Goal: Task Accomplishment & Management: Manage account settings

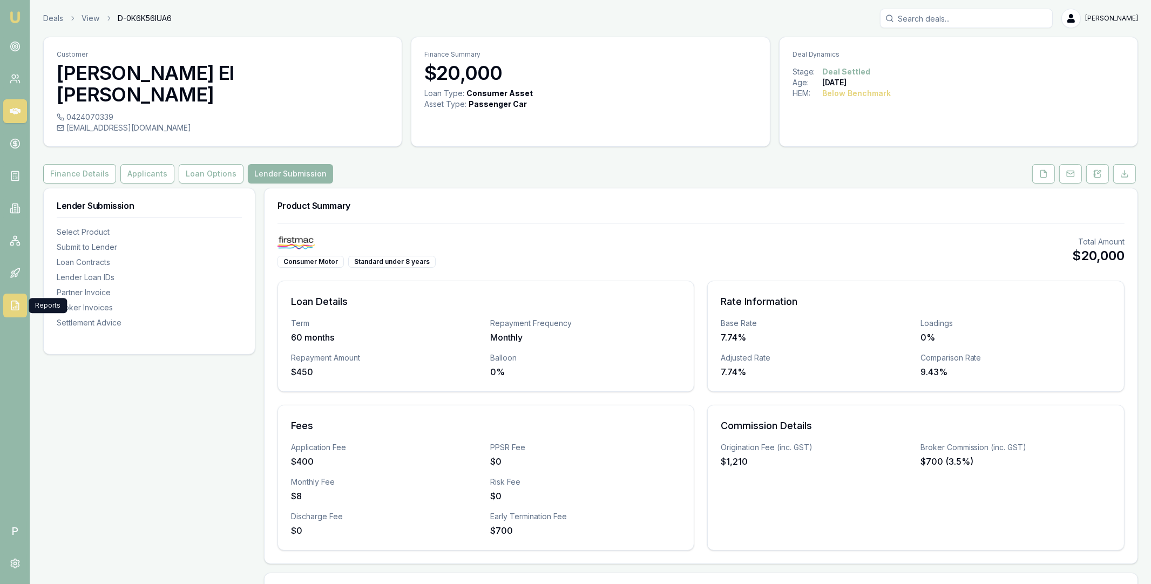
click at [15, 309] on icon at bounding box center [15, 305] width 11 height 11
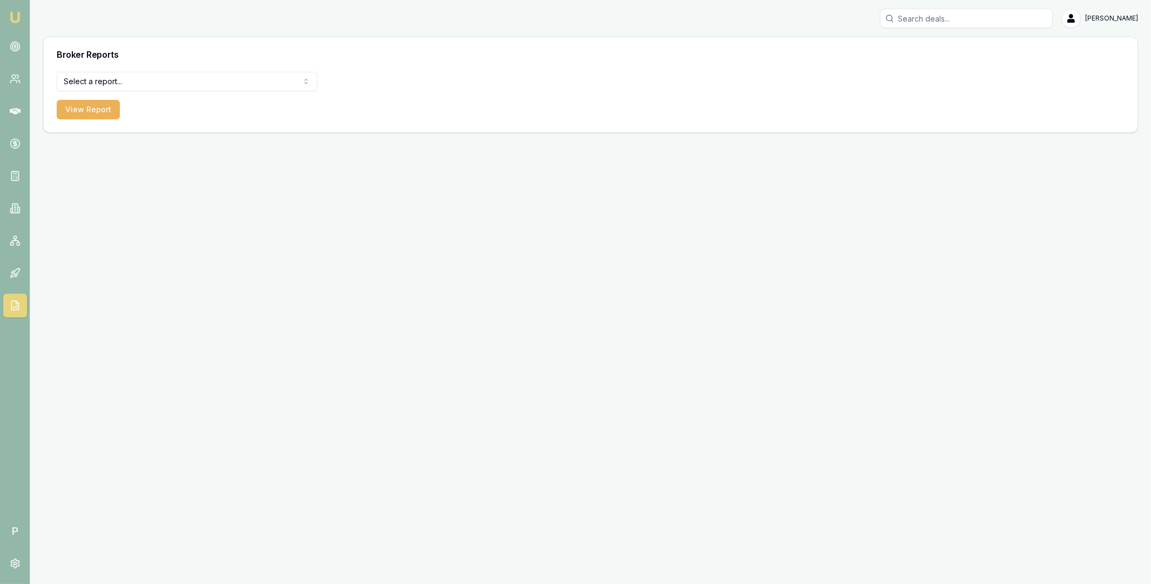
click at [206, 80] on html "Emu Broker P Matt Leeburn Toggle Menu Broker Reports Select a report... All Dea…" at bounding box center [575, 292] width 1151 height 584
click at [118, 84] on html "Emu Broker P Matt Leeburn Toggle Menu Broker Reports Paid Leads All Deals Equif…" at bounding box center [575, 292] width 1151 height 584
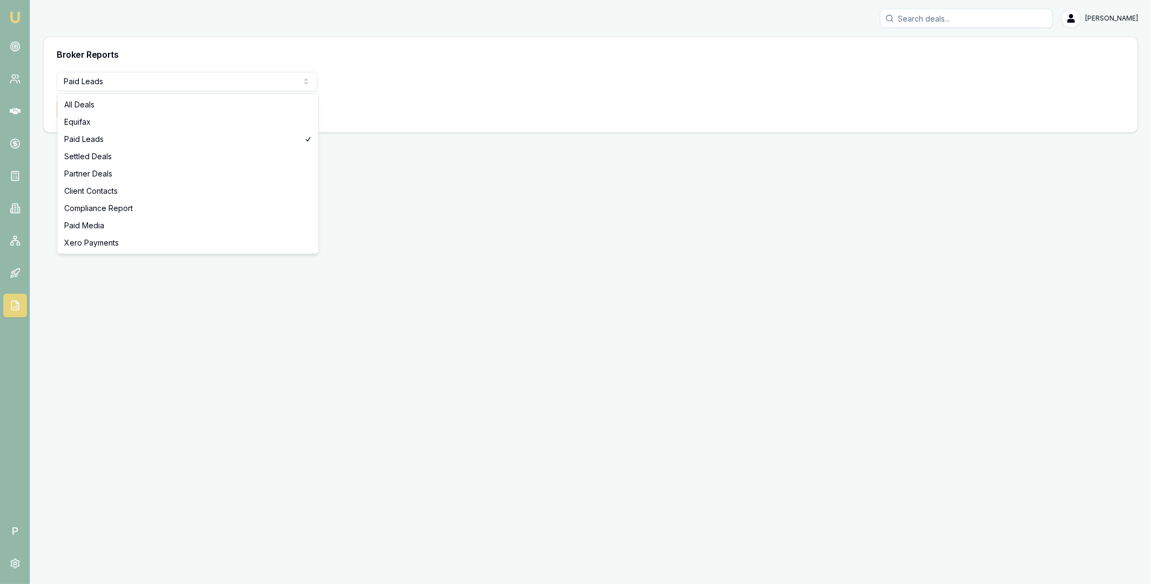
select select "settled-deals"
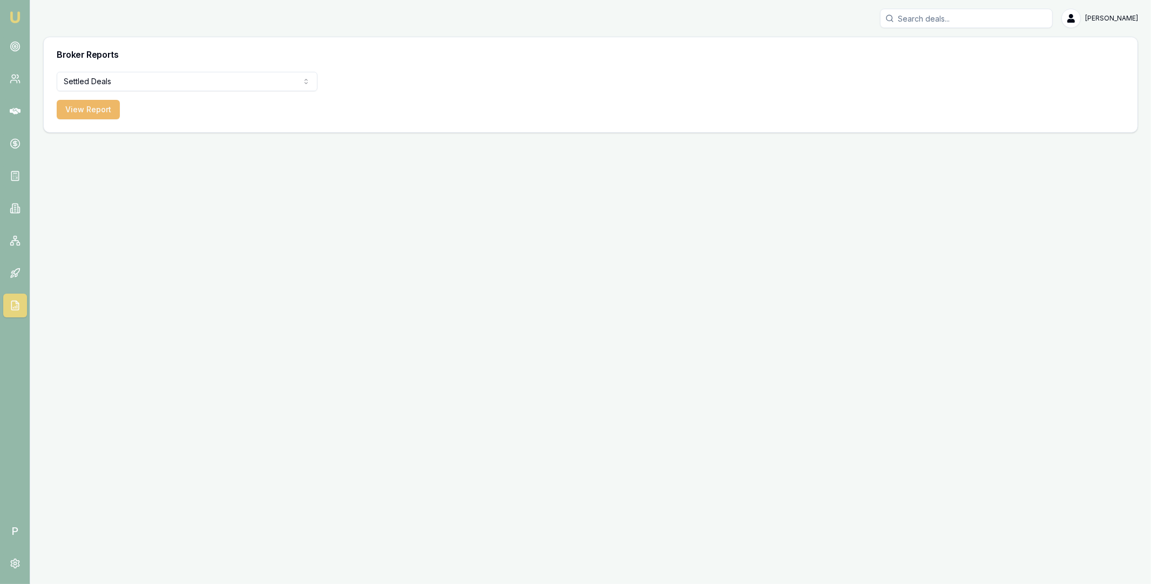
click at [95, 119] on button "View Report" at bounding box center [88, 109] width 63 height 19
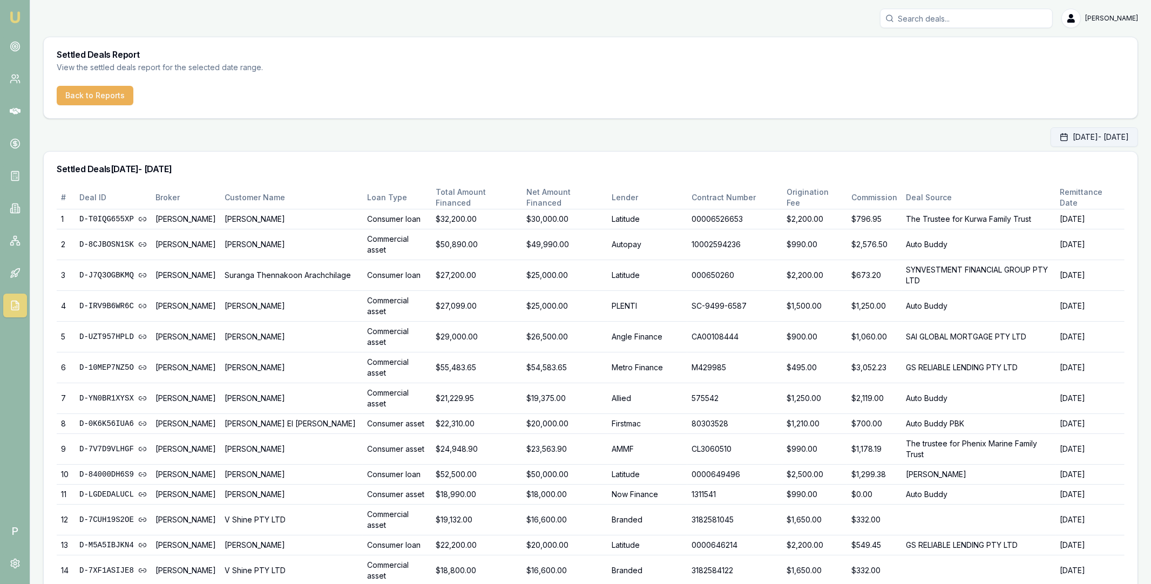
click at [906, 143] on button "Sep 01, 2025 - Sep 30, 2025" at bounding box center [1093, 136] width 87 height 19
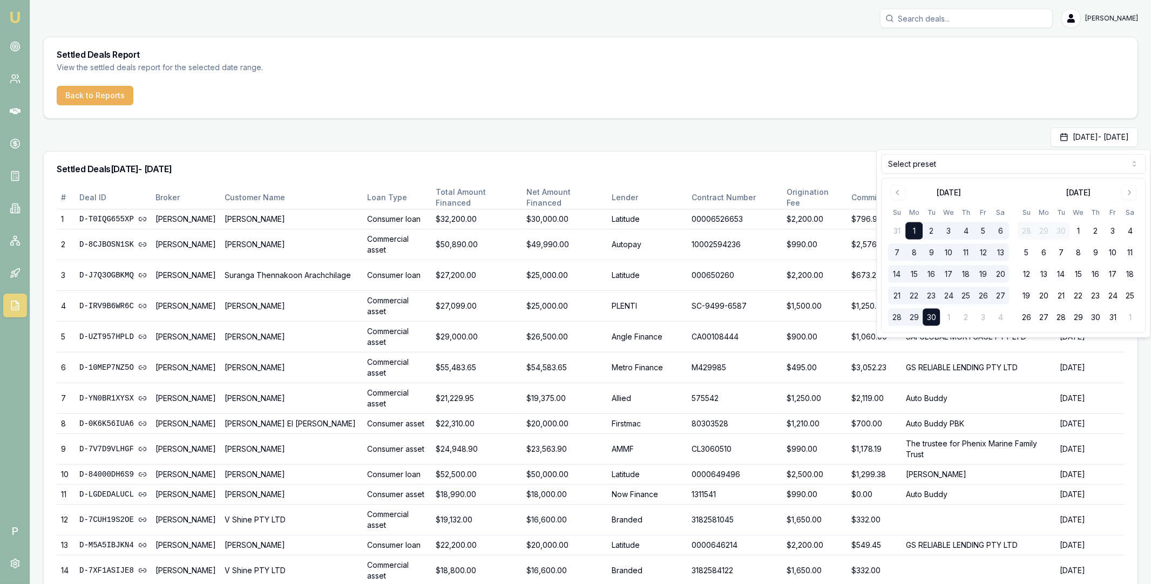
click at [906, 129] on div "Sep 01, 2025 - Sep 30, 2025" at bounding box center [590, 136] width 1095 height 19
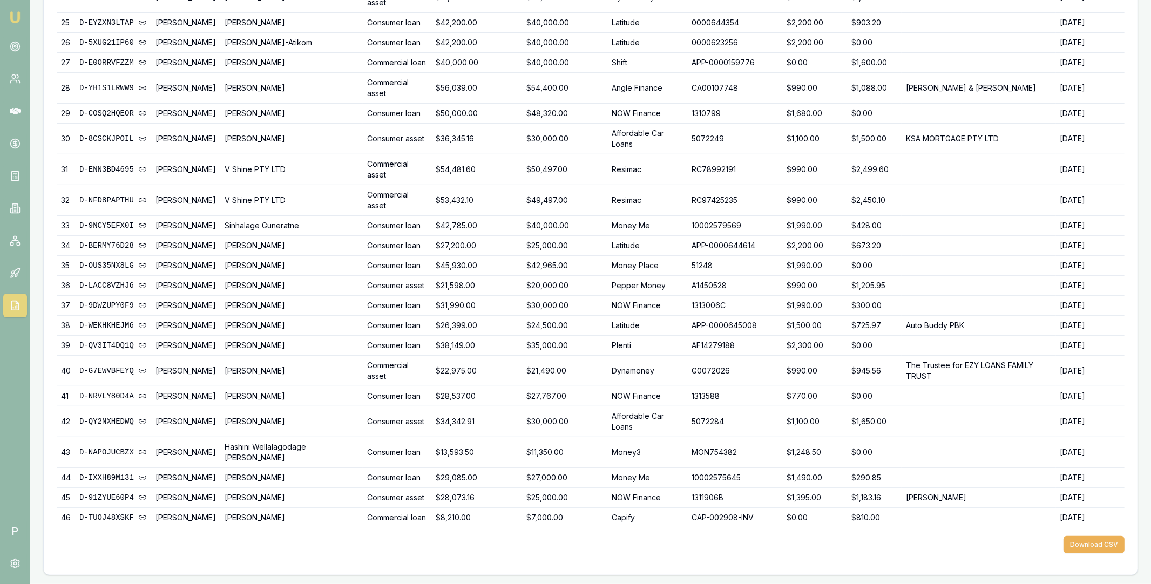
scroll to position [861, 0]
click at [906, 517] on button "Download CSV" at bounding box center [1093, 544] width 61 height 17
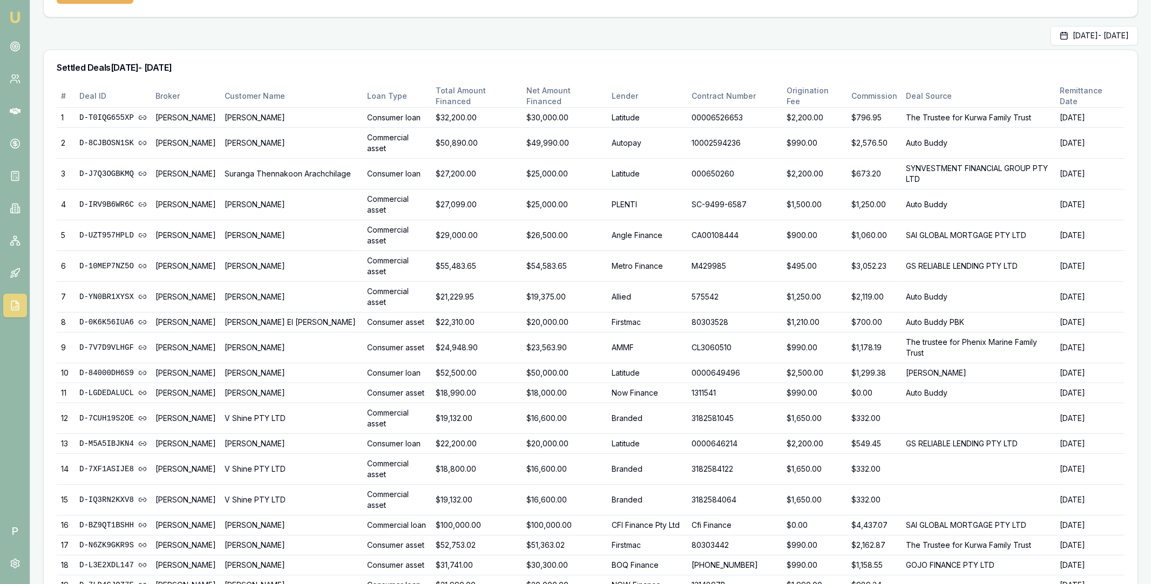
scroll to position [0, 0]
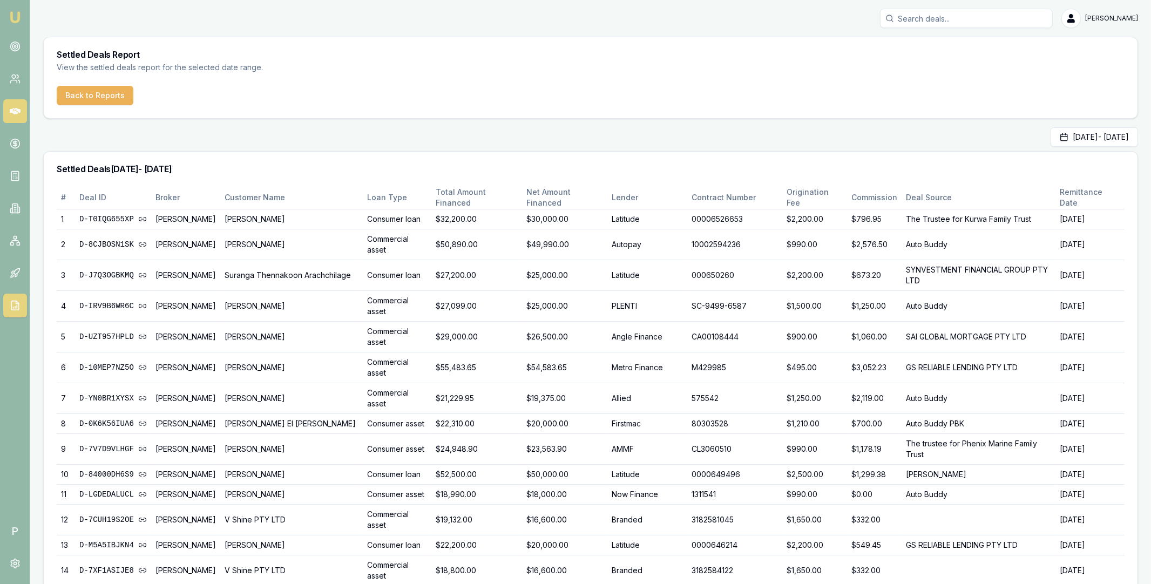
click at [16, 116] on icon at bounding box center [15, 111] width 11 height 11
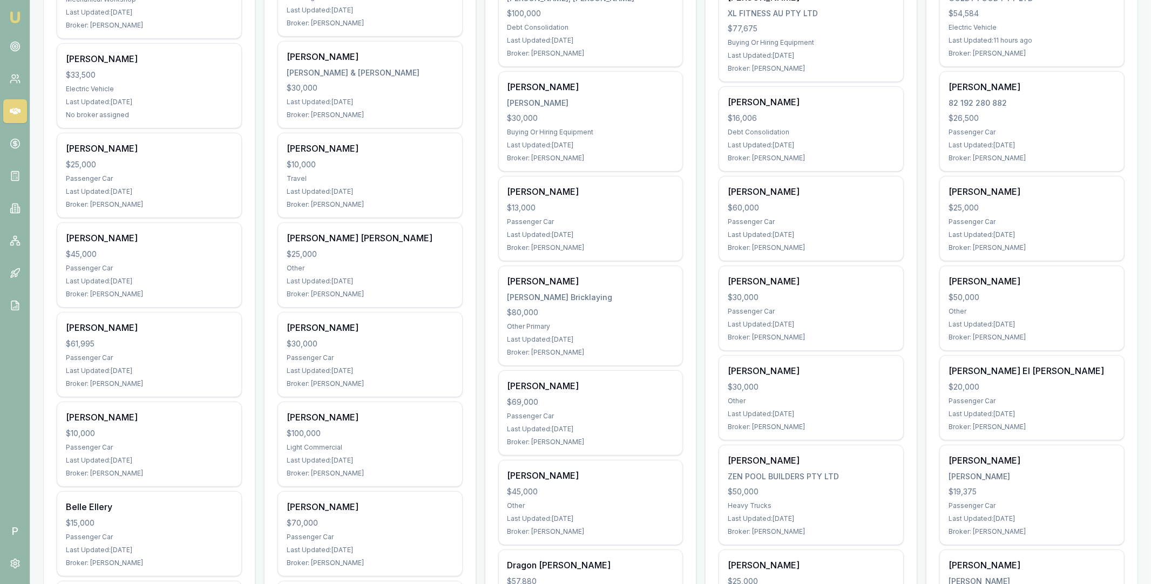
scroll to position [649, 0]
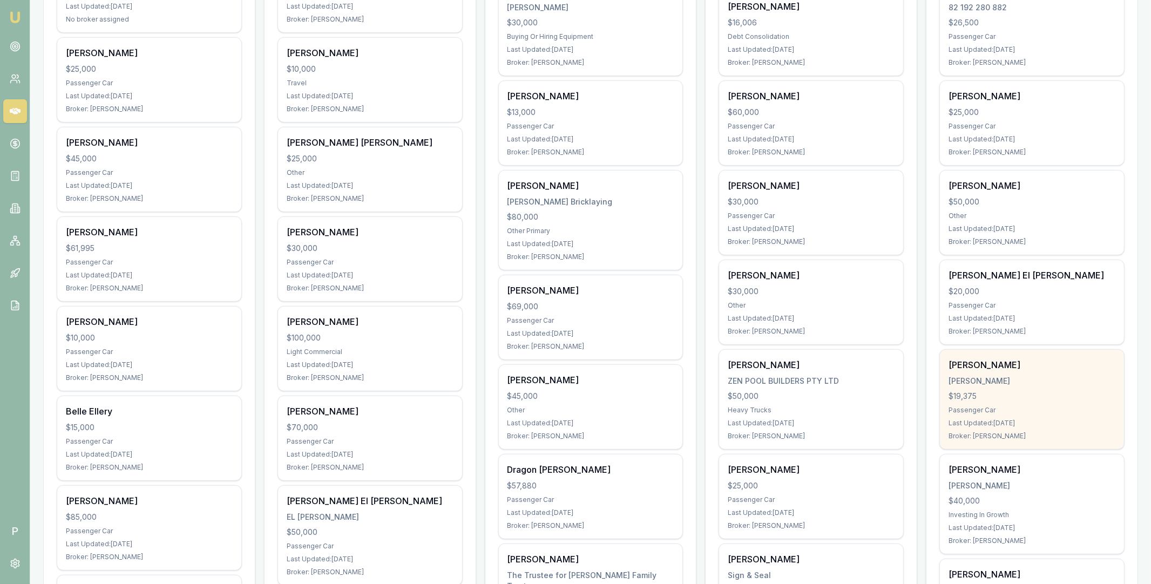
click at [906, 384] on div "[PERSON_NAME]" at bounding box center [1031, 381] width 167 height 11
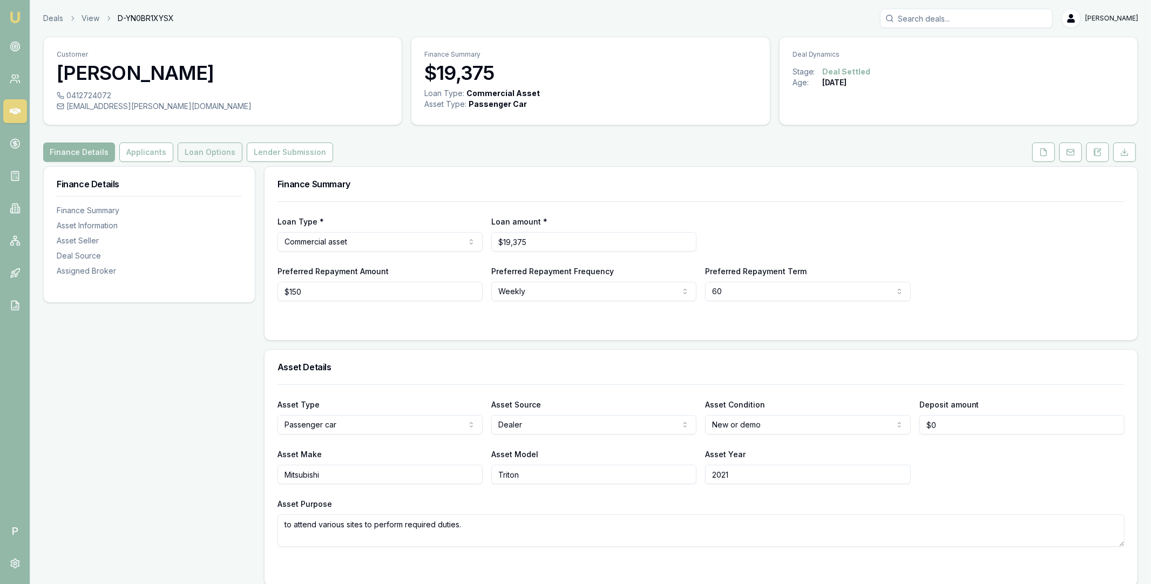
click at [220, 150] on button "Loan Options" at bounding box center [210, 151] width 65 height 19
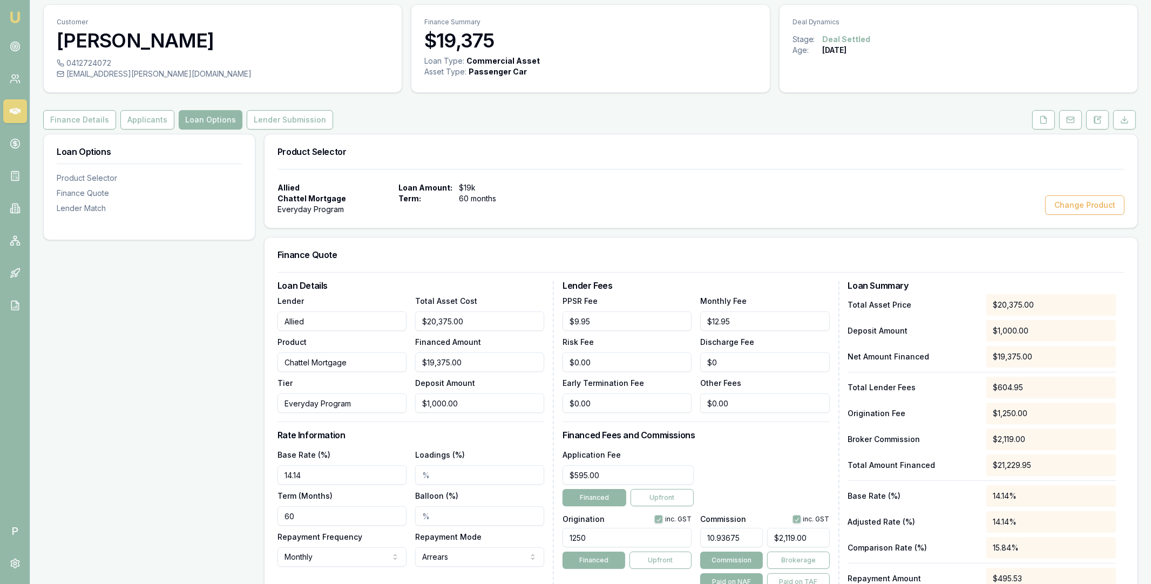
scroll to position [54, 0]
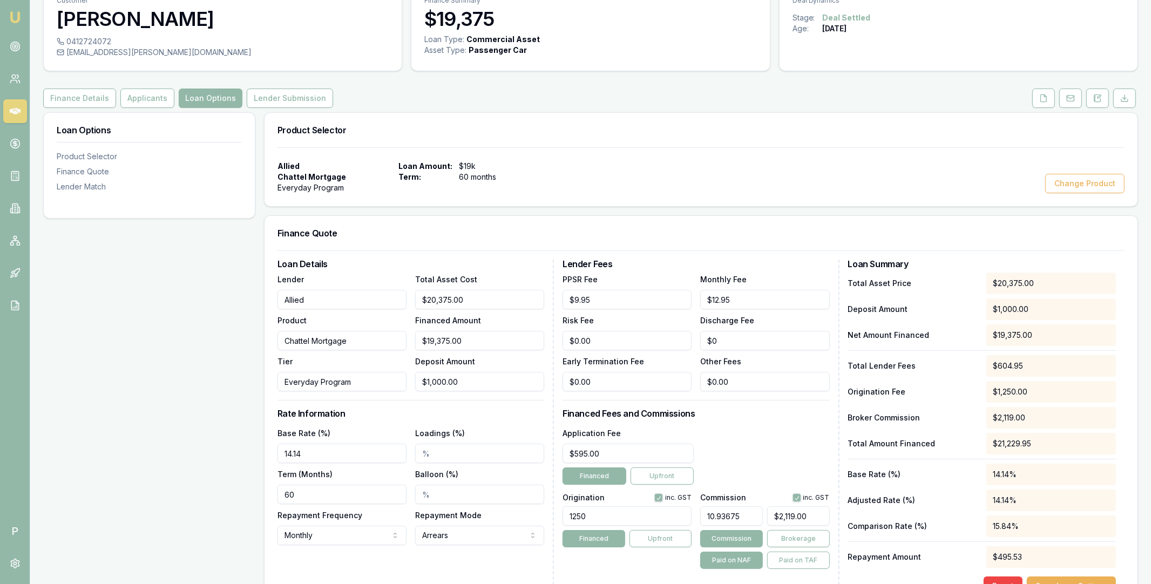
click at [797, 498] on button "button" at bounding box center [796, 497] width 9 height 9
checkbox input "false"
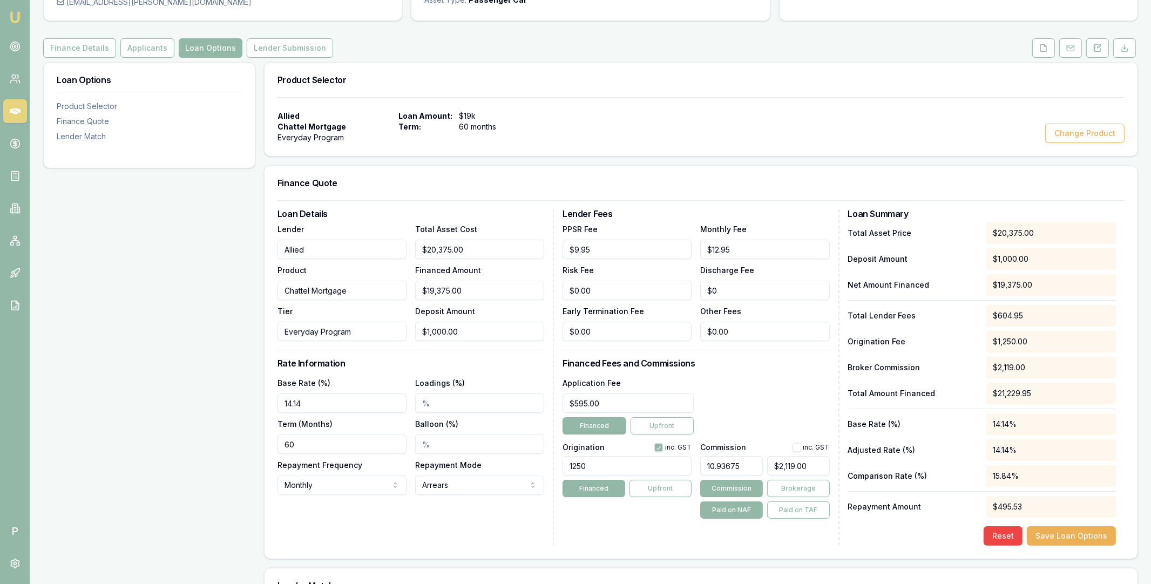
scroll to position [132, 0]
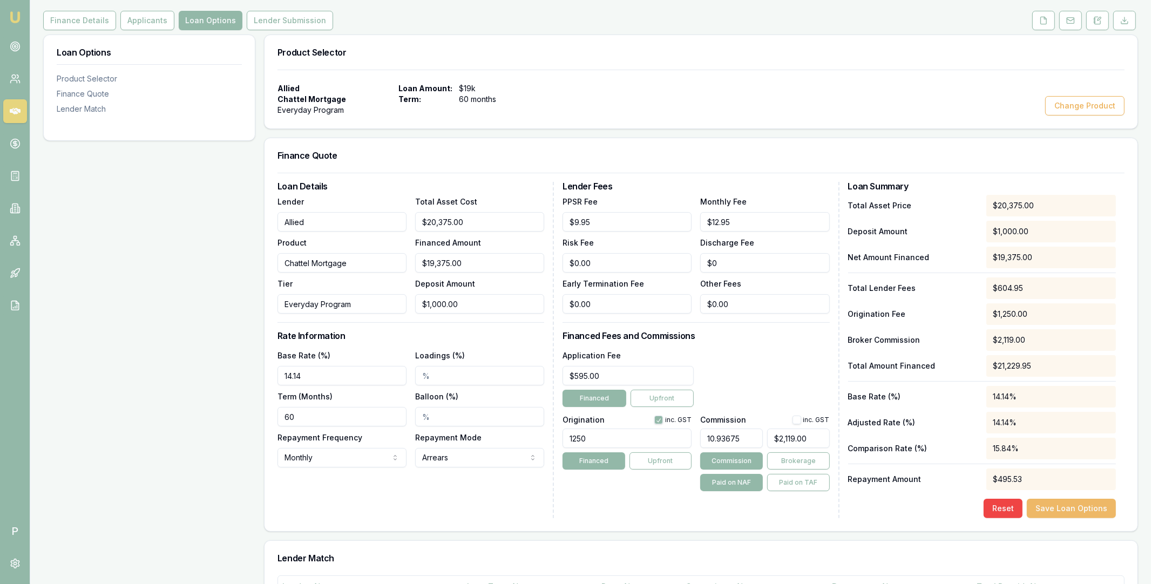
click at [1094, 513] on button "Save Loan Options" at bounding box center [1071, 508] width 89 height 19
click at [14, 140] on icon at bounding box center [15, 143] width 11 height 11
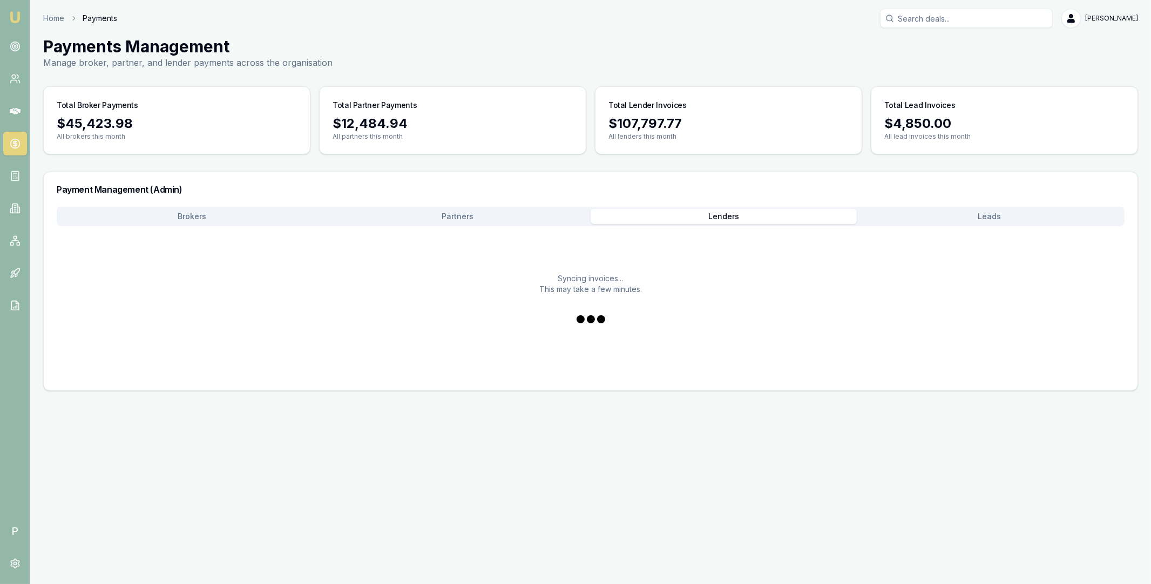
click at [742, 218] on button "Lenders" at bounding box center [724, 216] width 266 height 15
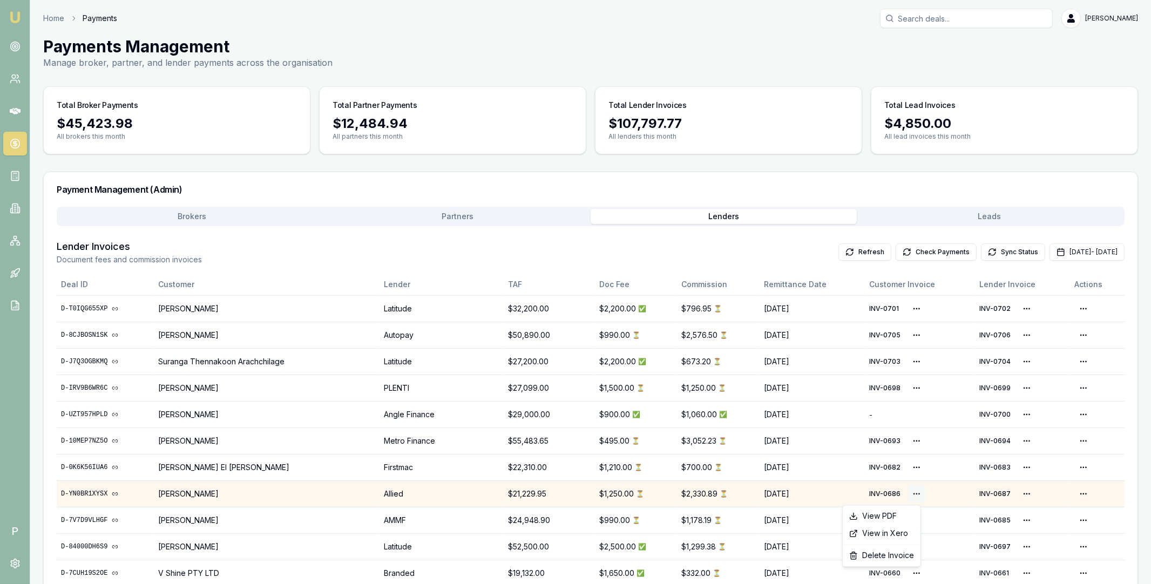
click at [914, 494] on html "Emu Broker P Home Payments Matt Leeburn Toggle Menu Payments Management Manage …" at bounding box center [575, 292] width 1151 height 584
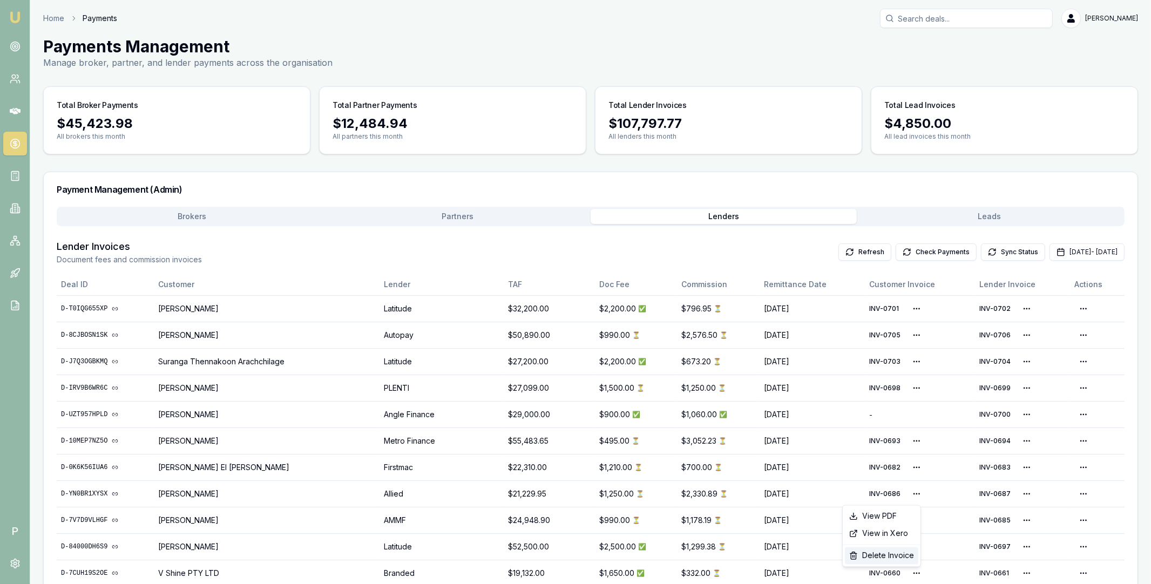
click at [889, 557] on div "Delete Invoice" at bounding box center [881, 555] width 73 height 17
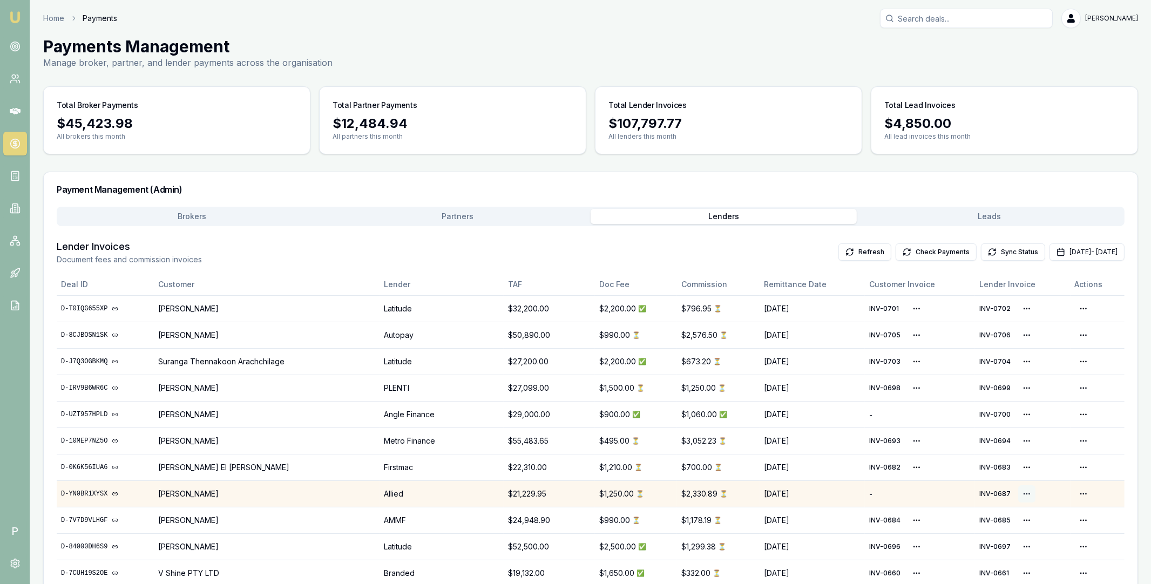
click at [1025, 492] on html "Emu Broker P Home Payments Matt Leeburn Toggle Menu Payments Management Manage …" at bounding box center [575, 292] width 1151 height 584
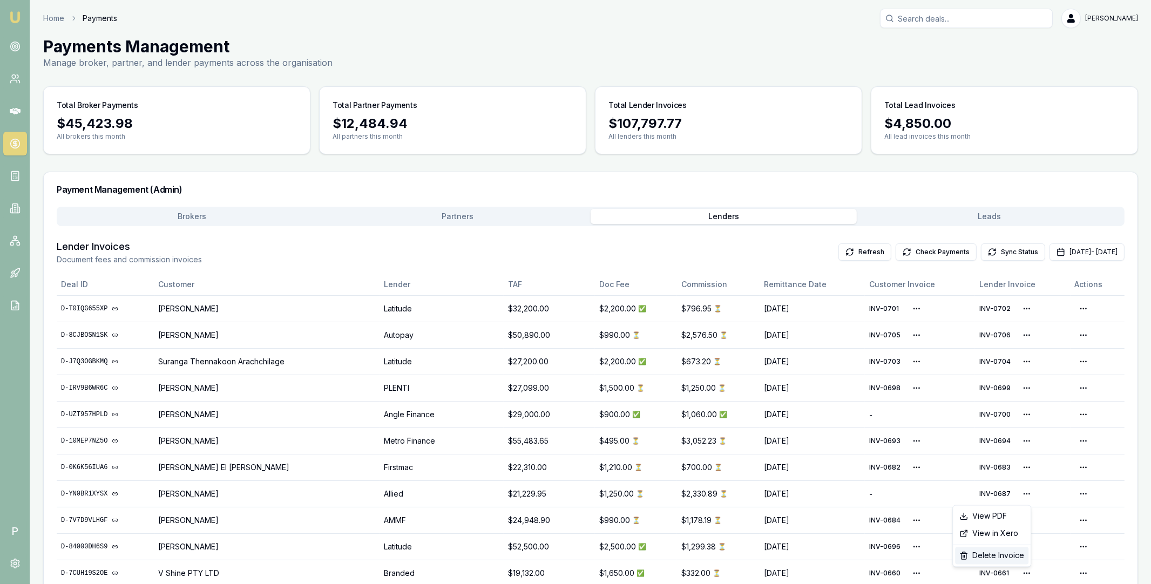
click at [986, 555] on div "Delete Invoice" at bounding box center [991, 555] width 73 height 17
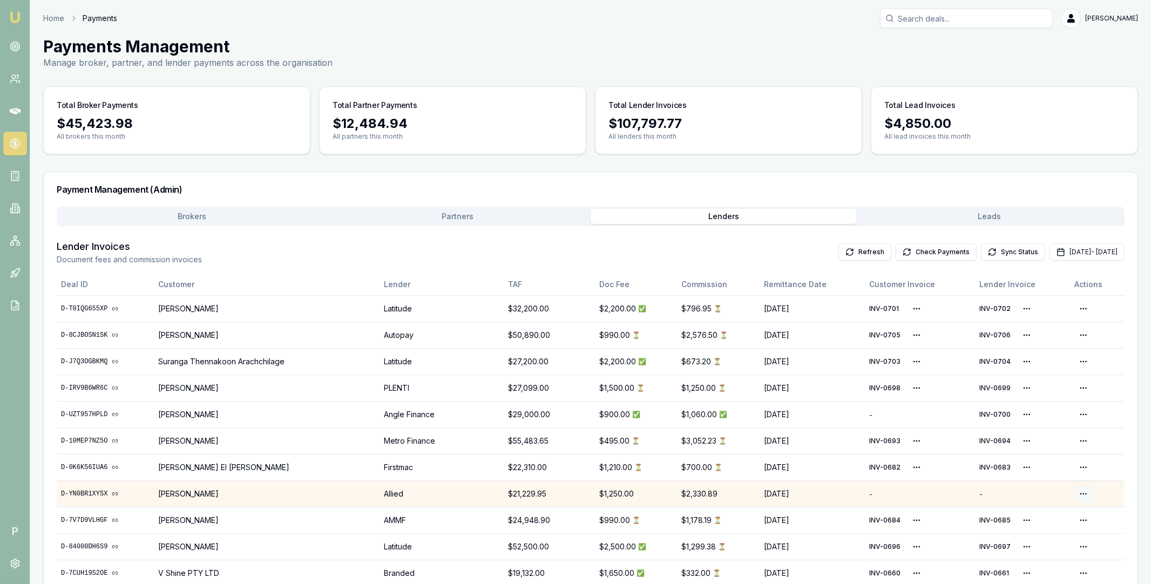
click at [1081, 493] on html "Emu Broker P Home Payments Matt Leeburn Toggle Menu Payments Management Manage …" at bounding box center [575, 292] width 1151 height 584
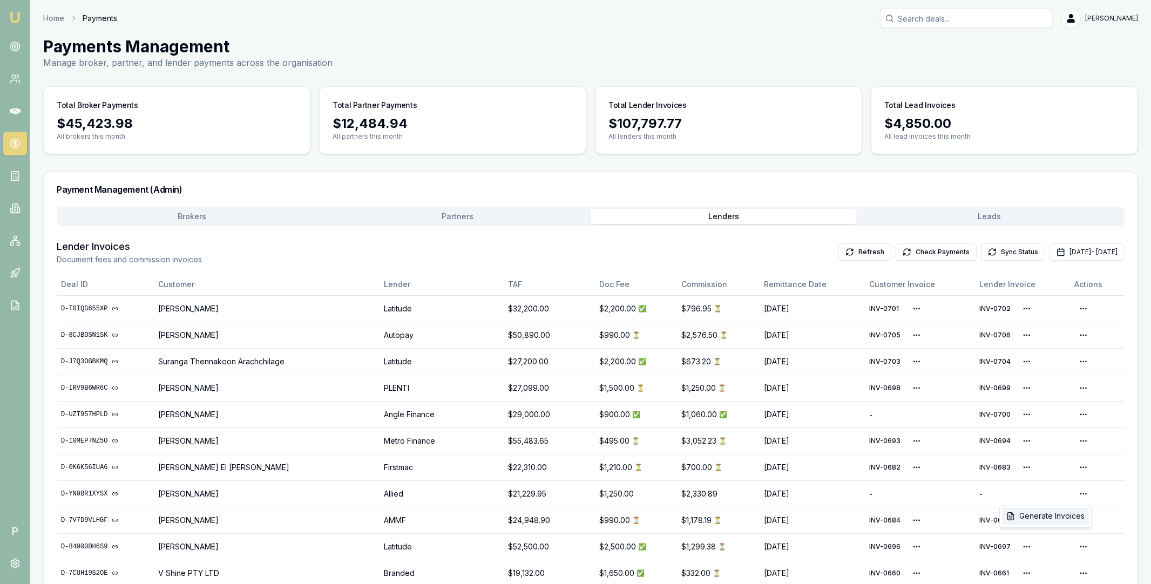
click at [1058, 518] on div "Generate Invoices" at bounding box center [1045, 516] width 87 height 17
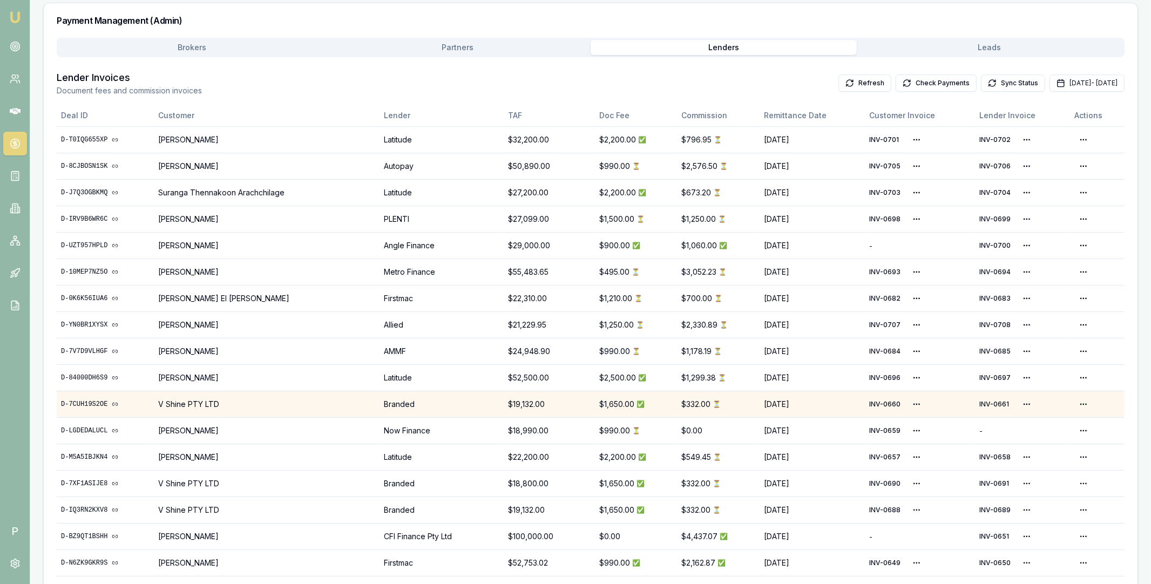
scroll to position [165, 0]
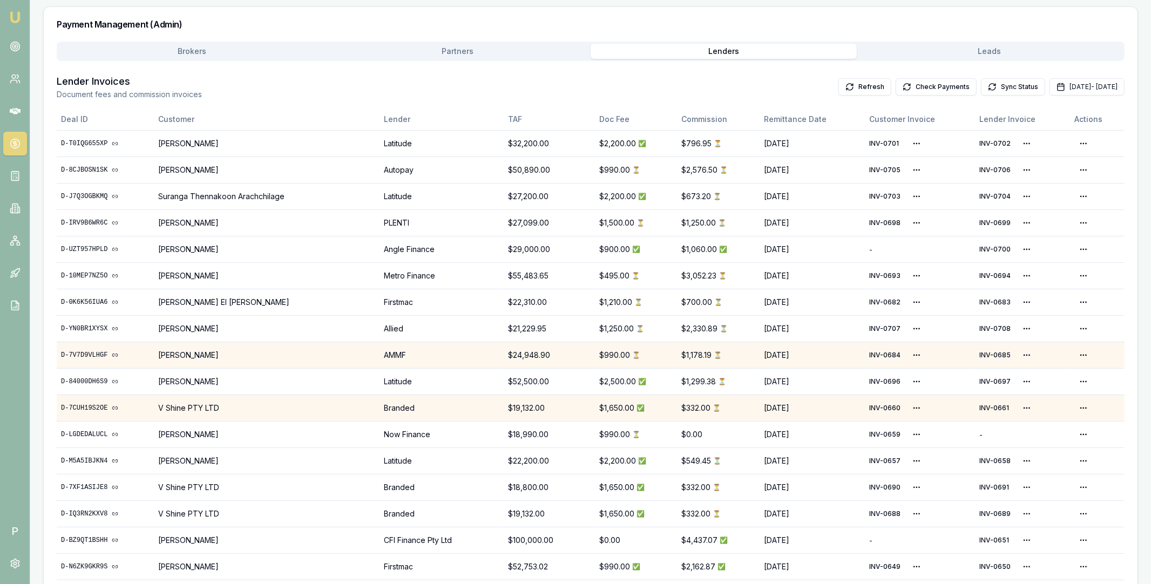
click at [97, 351] on link "D-7V7D9VLHGF" at bounding box center [105, 355] width 89 height 9
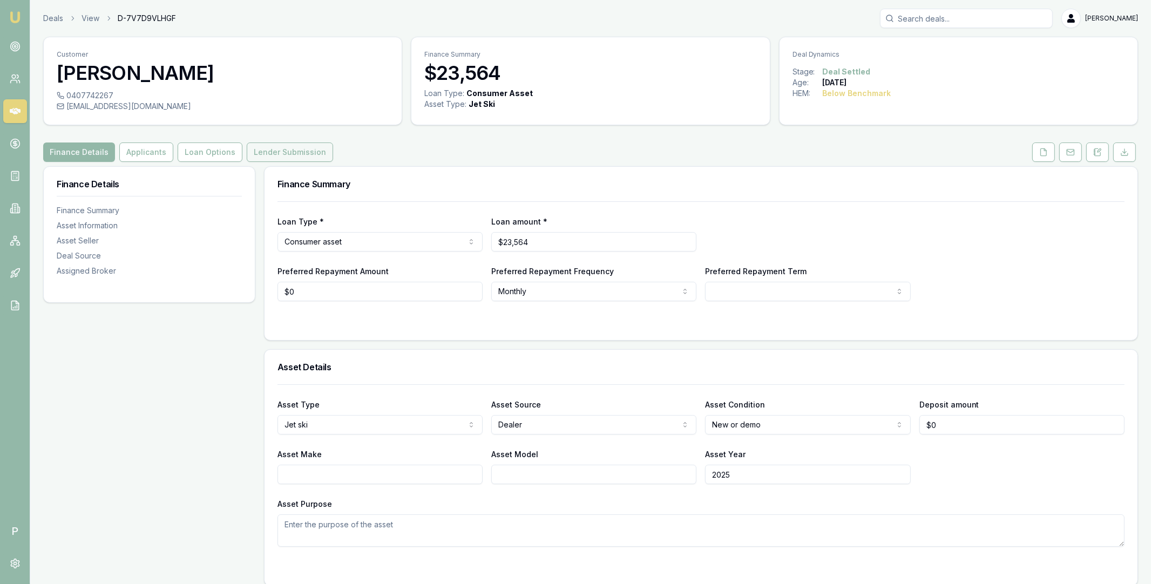
click at [300, 153] on button "Lender Submission" at bounding box center [290, 151] width 86 height 19
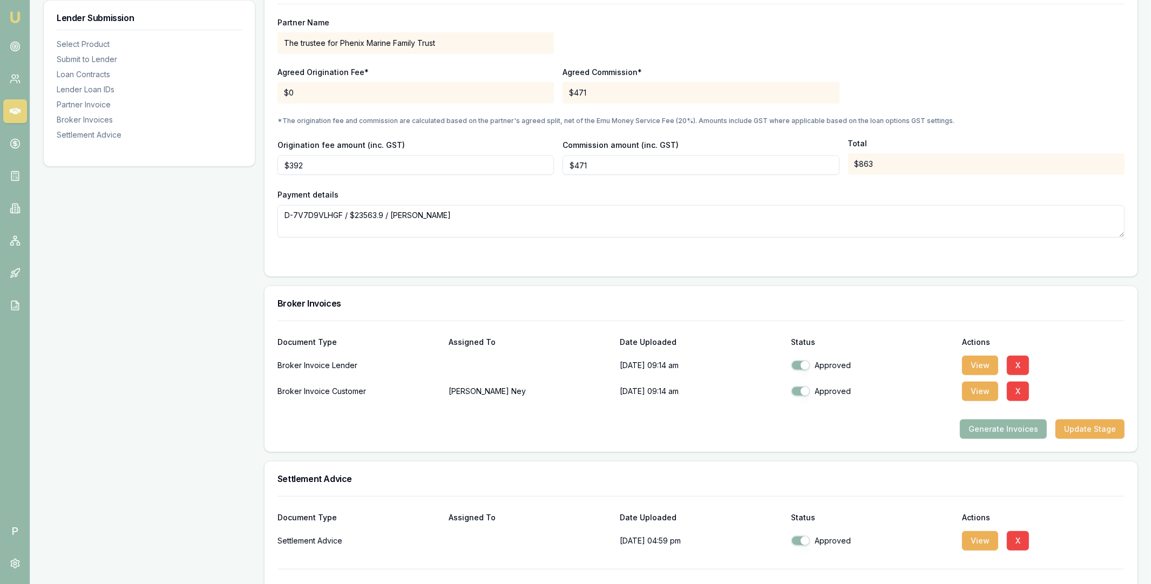
scroll to position [1119, 0]
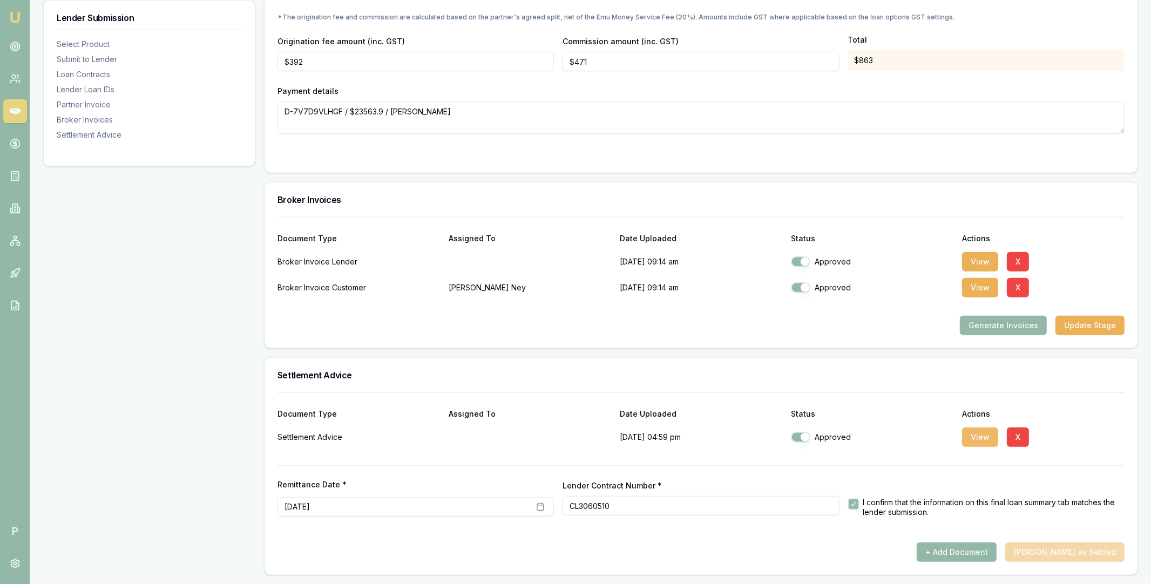
click at [980, 435] on button "View" at bounding box center [980, 436] width 36 height 19
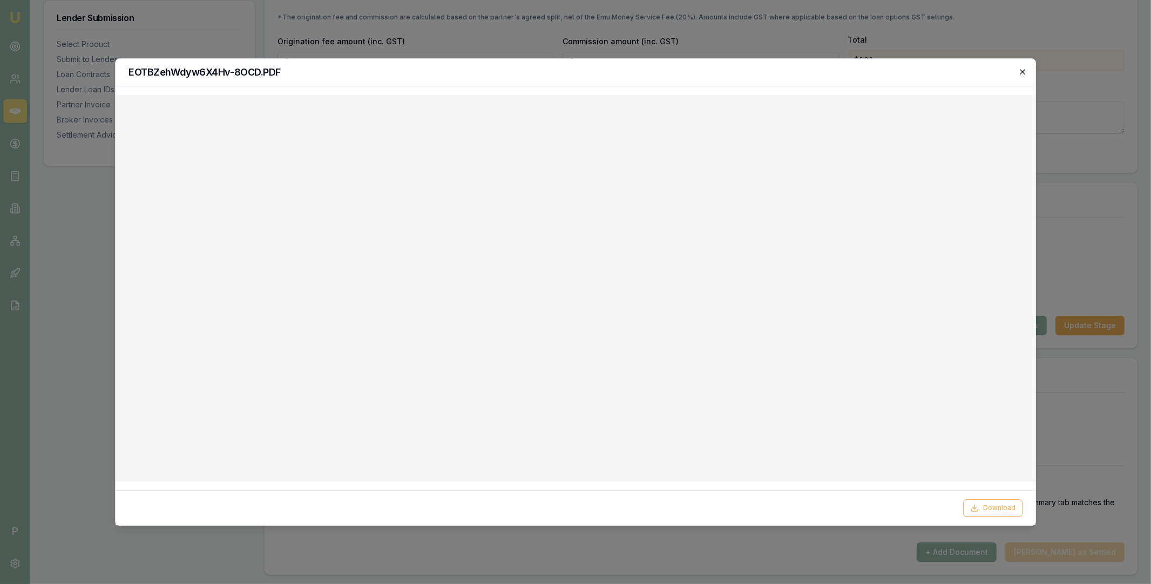
click at [1023, 72] on icon "button" at bounding box center [1022, 71] width 9 height 9
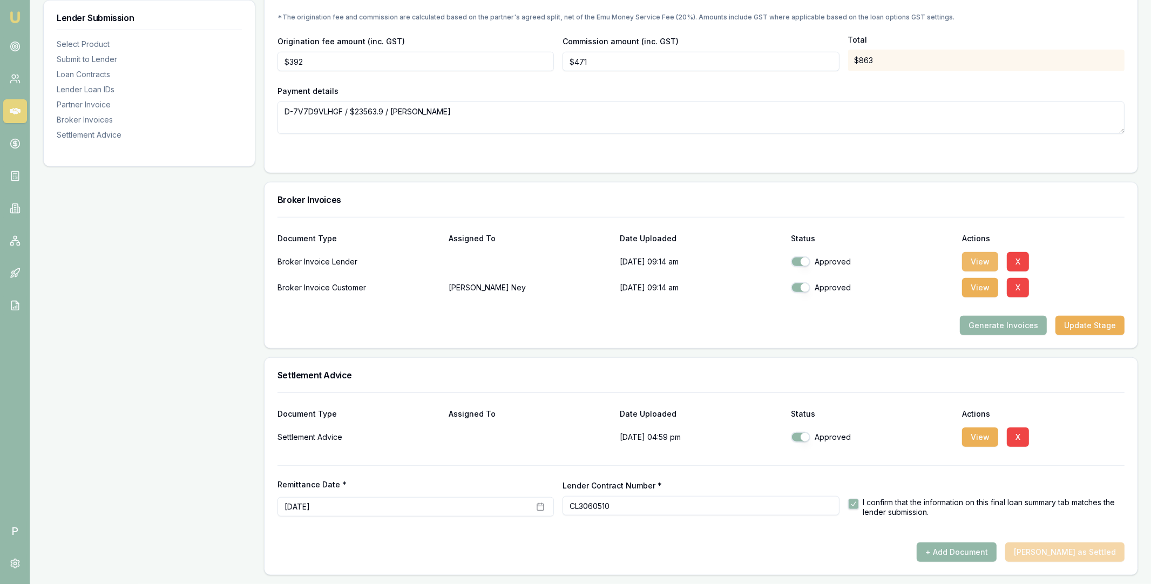
click at [972, 264] on button "View" at bounding box center [980, 261] width 36 height 19
click at [16, 115] on icon at bounding box center [15, 111] width 11 height 11
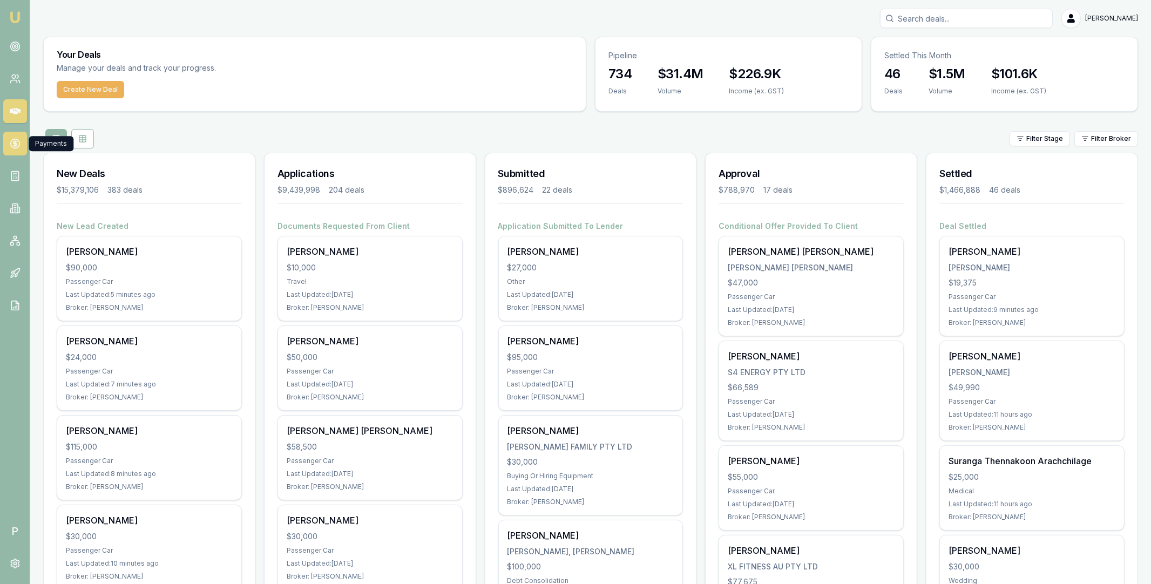
click at [17, 147] on circle at bounding box center [14, 143] width 9 height 9
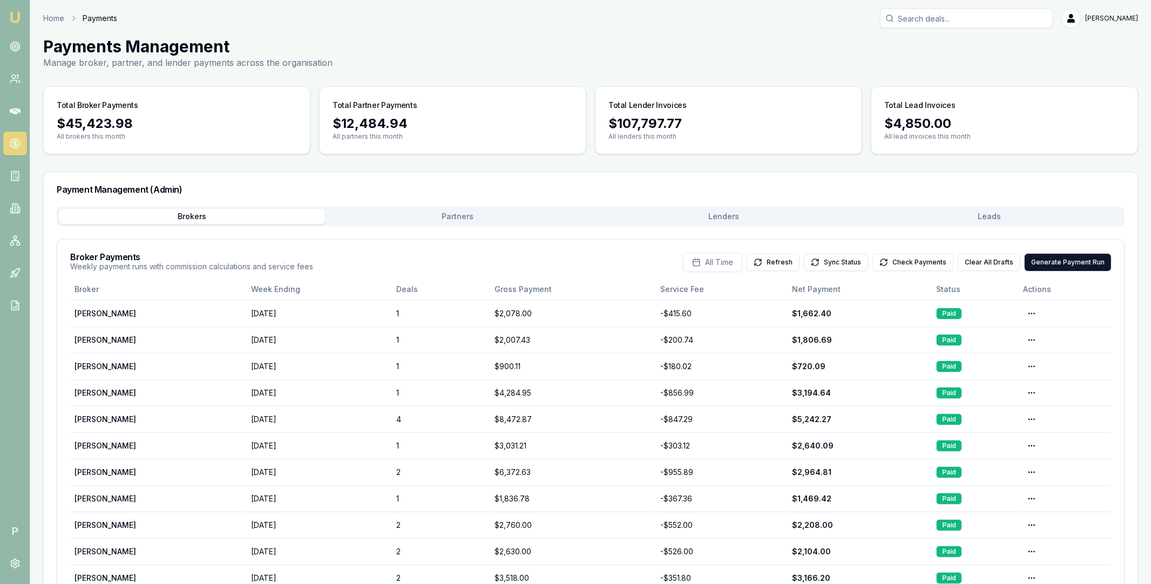
click at [717, 216] on button "Lenders" at bounding box center [724, 216] width 266 height 15
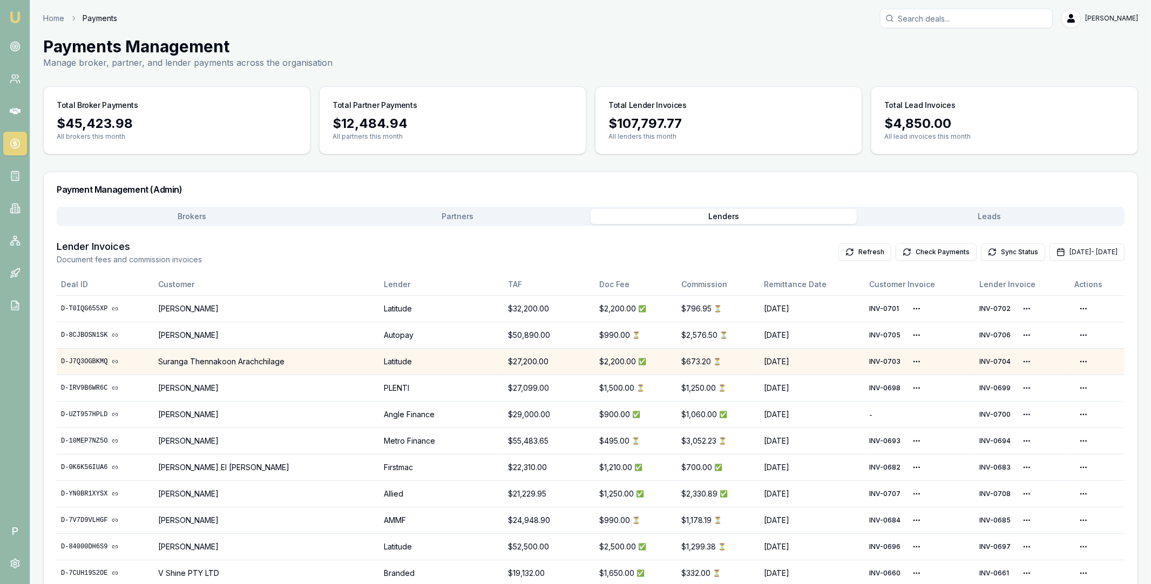
scroll to position [74, 0]
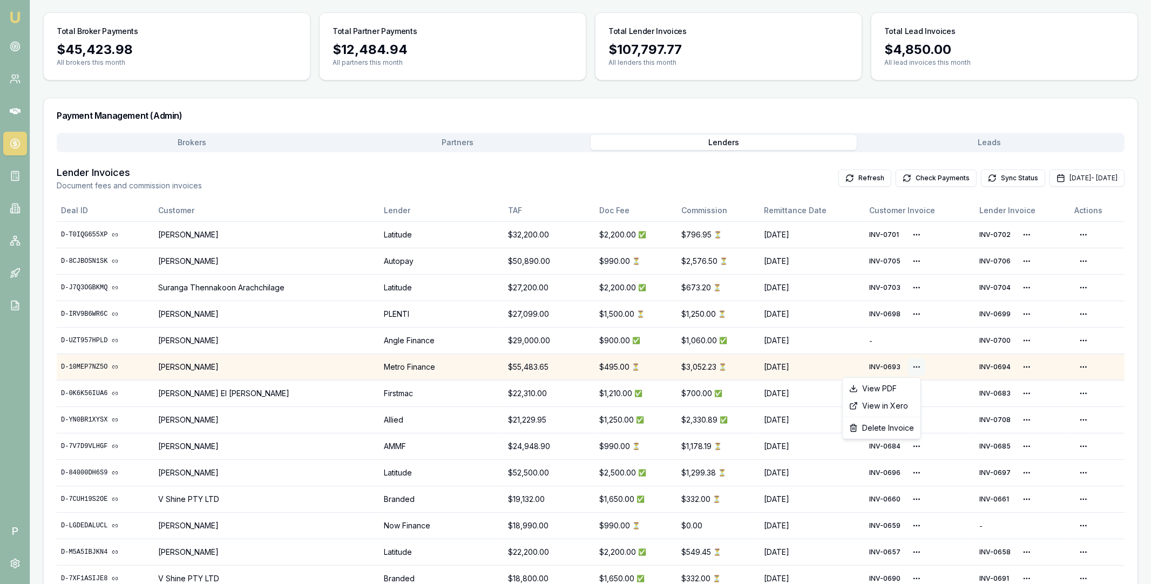
click at [907, 365] on html "Emu Broker P Home Payments Matt Leeburn Toggle Menu Payments Management Manage …" at bounding box center [575, 218] width 1151 height 584
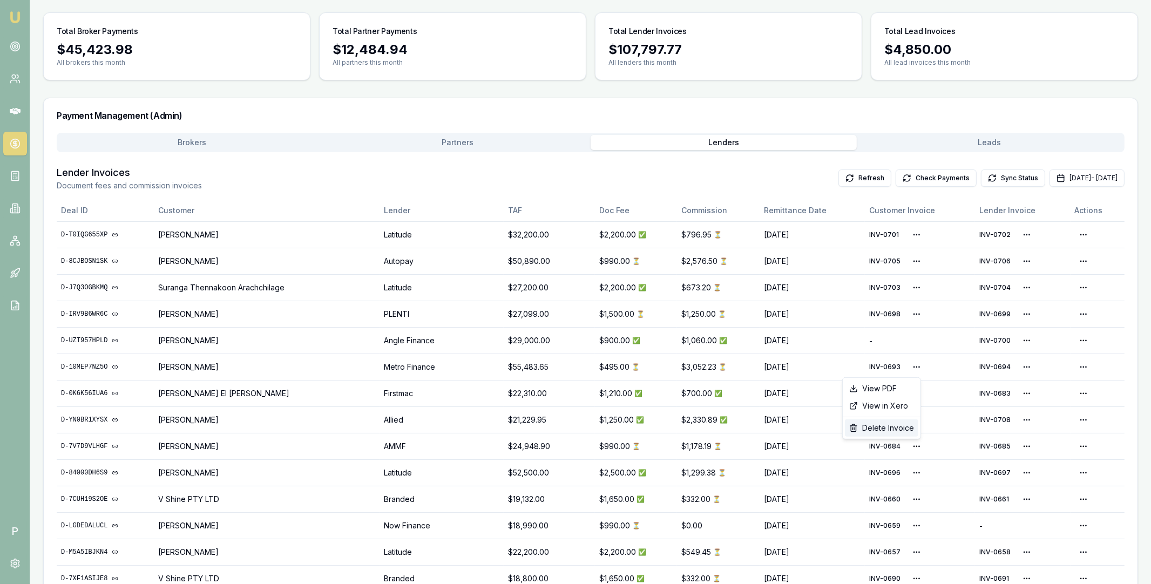
click at [897, 425] on div "Delete Invoice" at bounding box center [881, 427] width 73 height 17
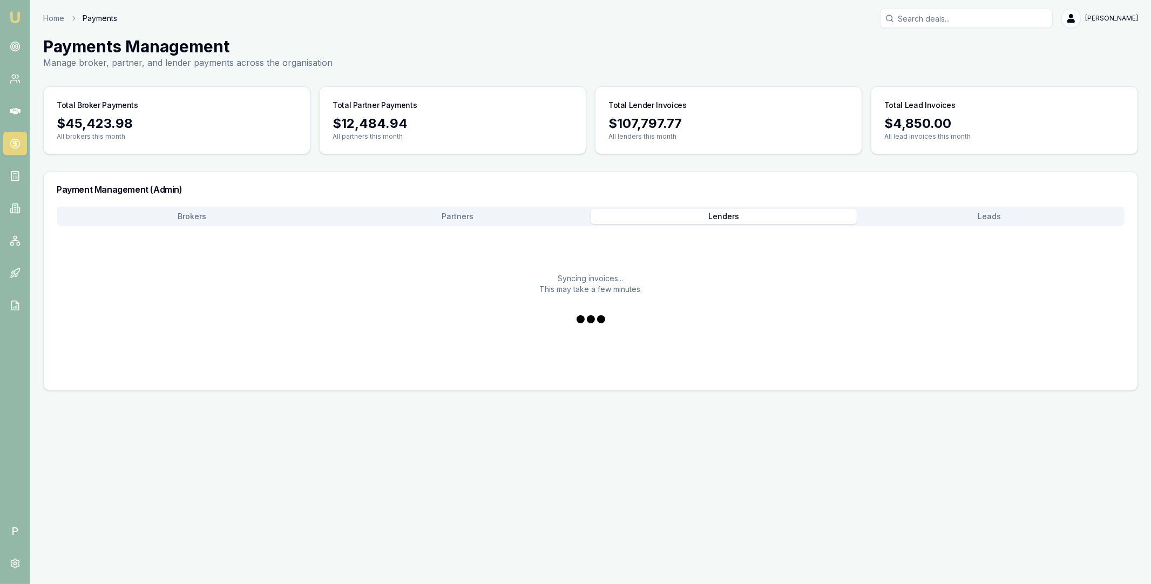
scroll to position [0, 0]
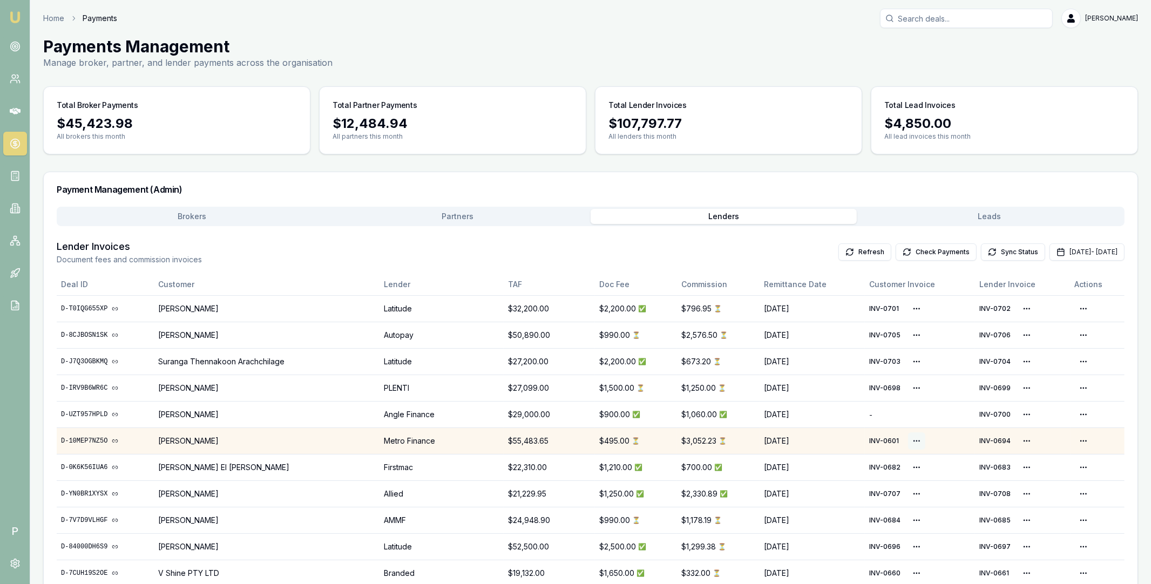
click at [909, 440] on html "Emu Broker P Home Payments Matt Leeburn Toggle Menu Payments Management Manage …" at bounding box center [575, 292] width 1151 height 584
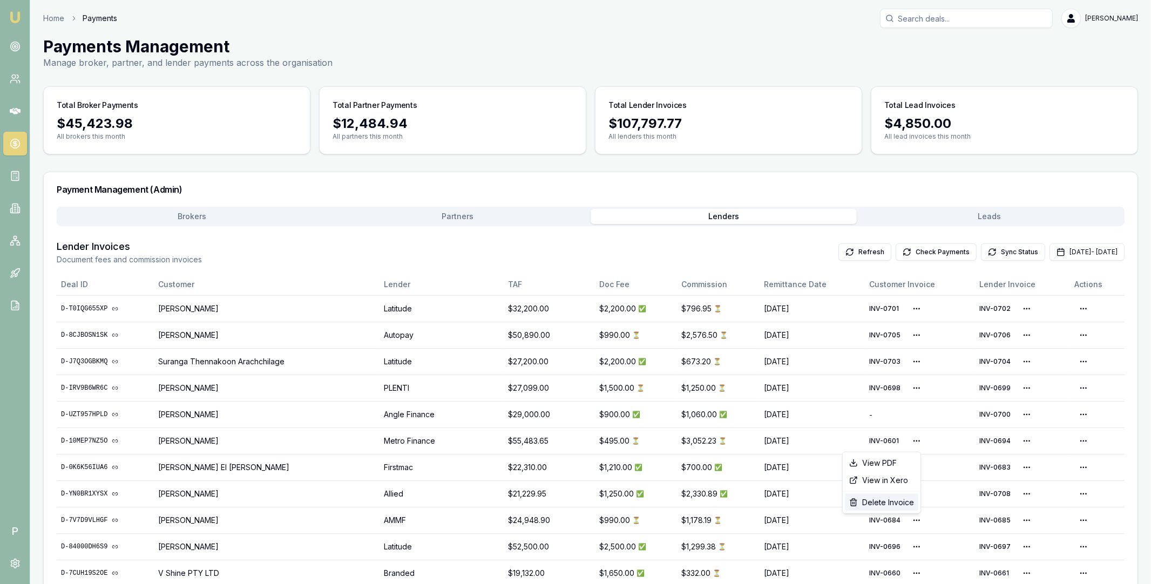
click at [888, 497] on div "Delete Invoice" at bounding box center [881, 502] width 73 height 17
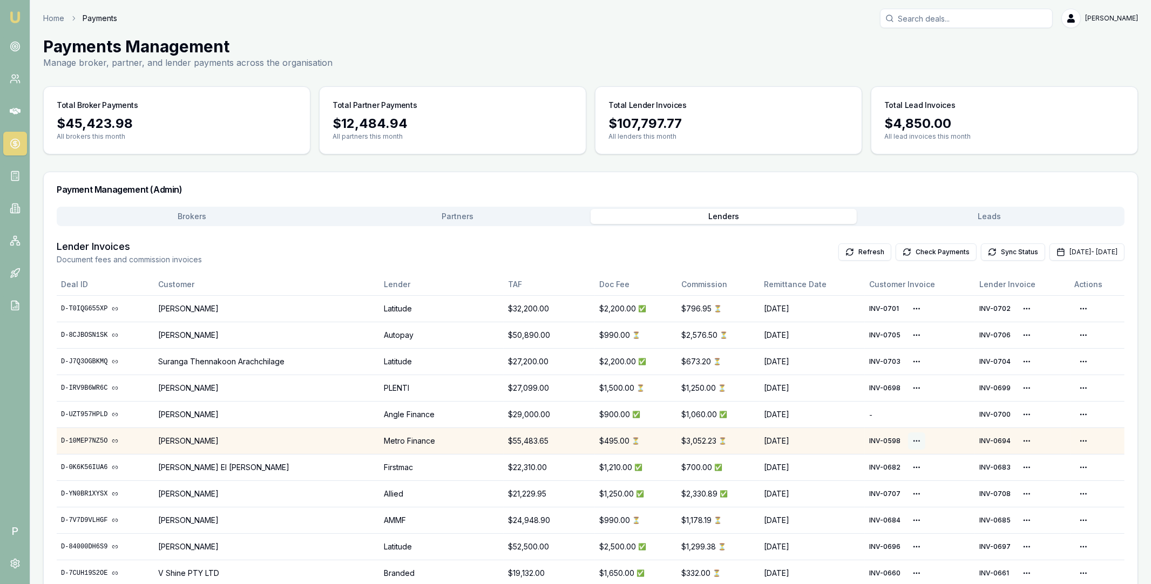
click at [913, 442] on html "Emu Broker P Home Payments Matt Leeburn Toggle Menu Payments Management Manage …" at bounding box center [575, 292] width 1151 height 584
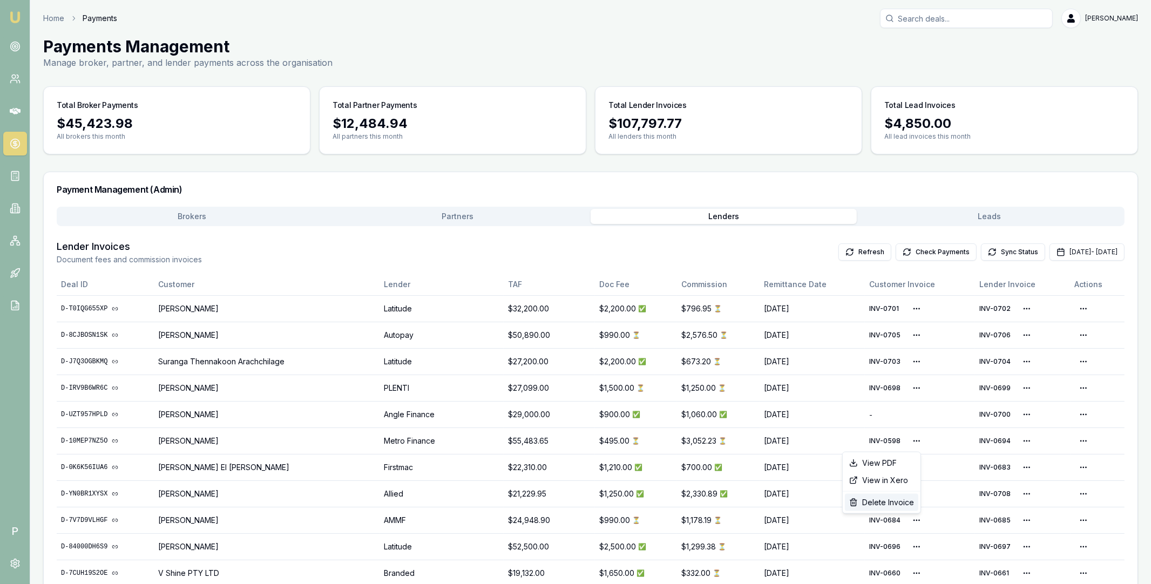
click at [881, 497] on div "Delete Invoice" at bounding box center [881, 502] width 73 height 17
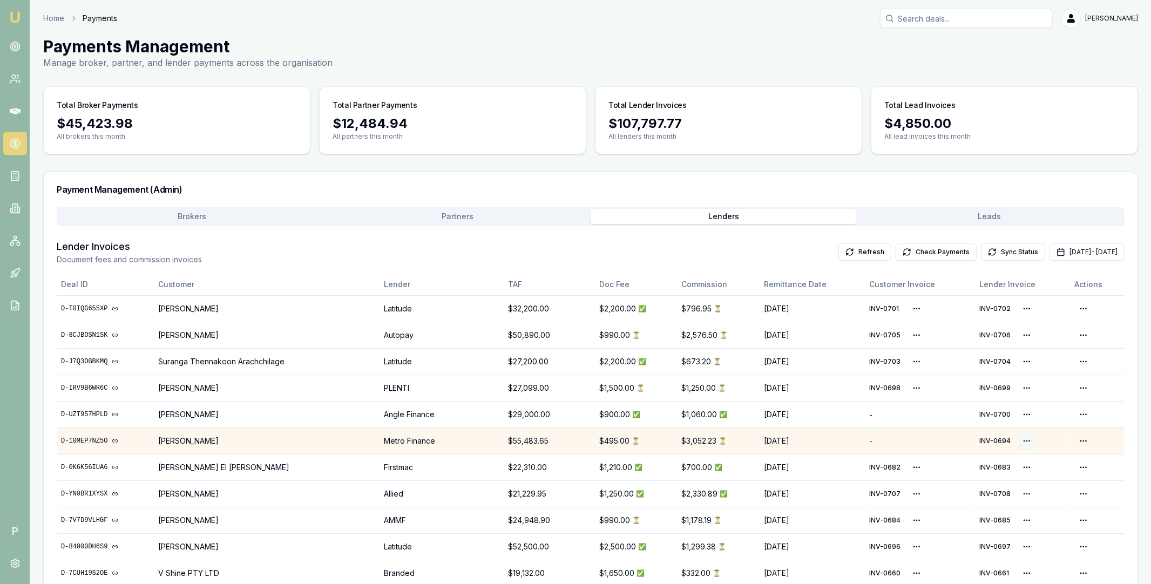
click at [1019, 440] on html "Emu Broker P Home Payments Matt Leeburn Toggle Menu Payments Management Manage …" at bounding box center [575, 292] width 1151 height 584
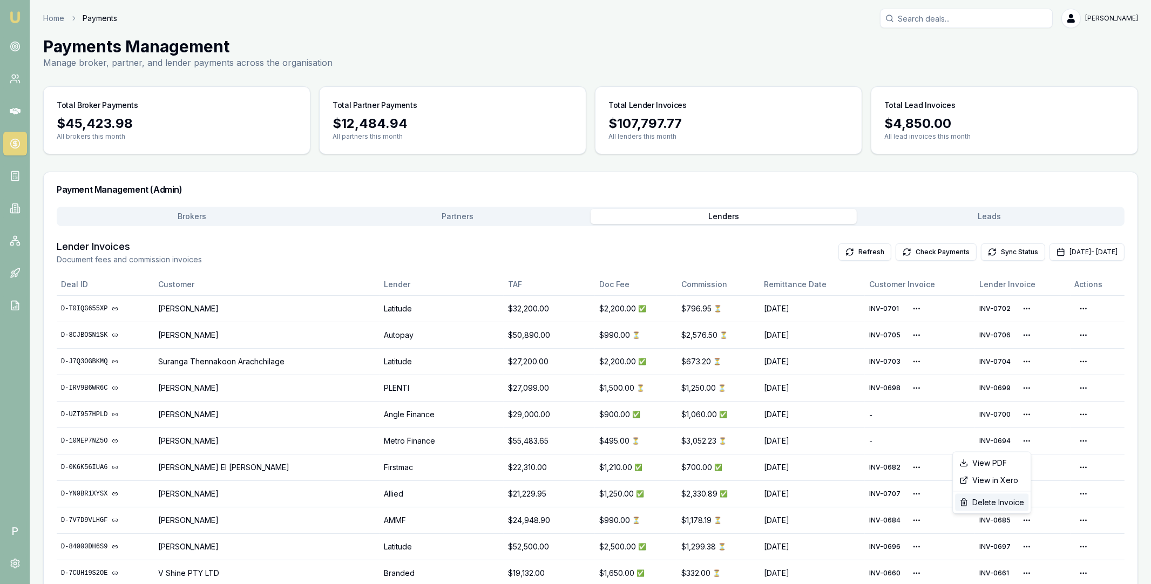
click at [989, 503] on div "Delete Invoice" at bounding box center [991, 502] width 73 height 17
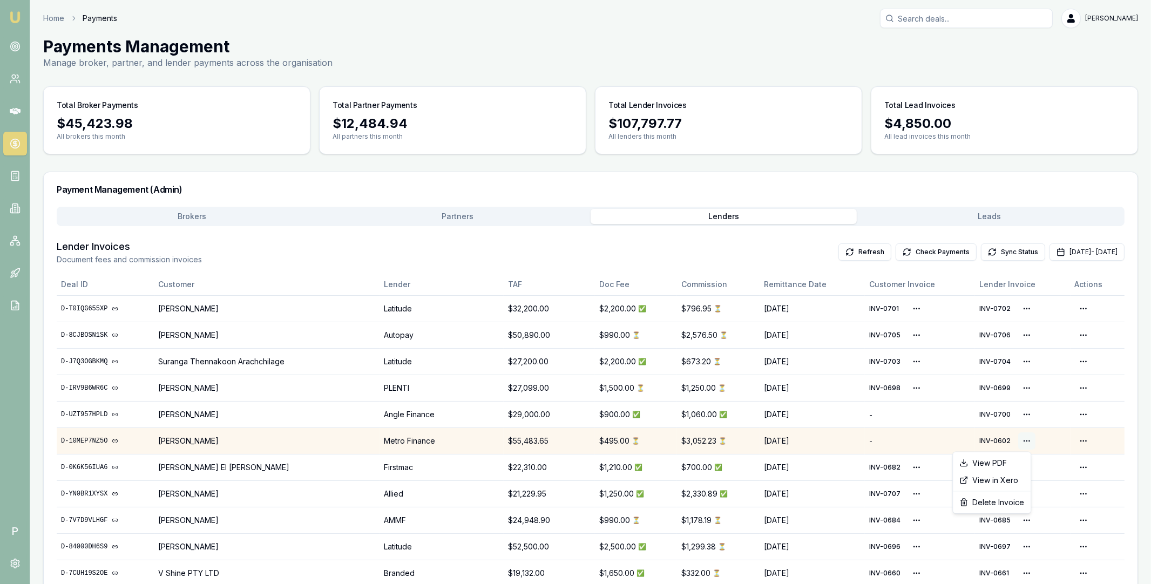
click at [1021, 440] on html "Emu Broker P Home Payments Matt Leeburn Toggle Menu Payments Management Manage …" at bounding box center [575, 292] width 1151 height 584
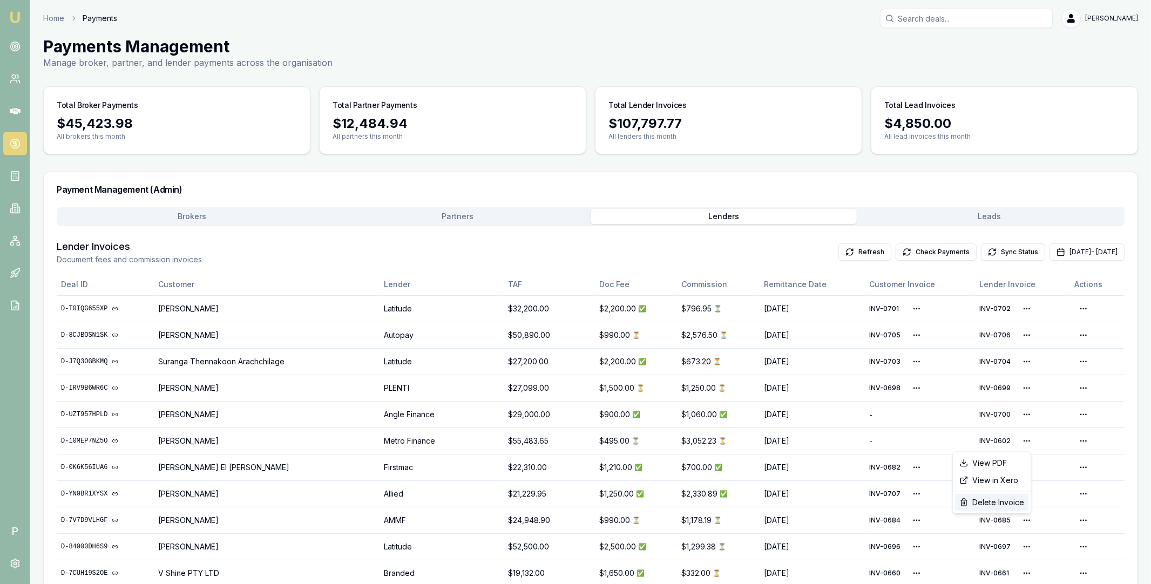
click at [999, 501] on div "Delete Invoice" at bounding box center [991, 502] width 73 height 17
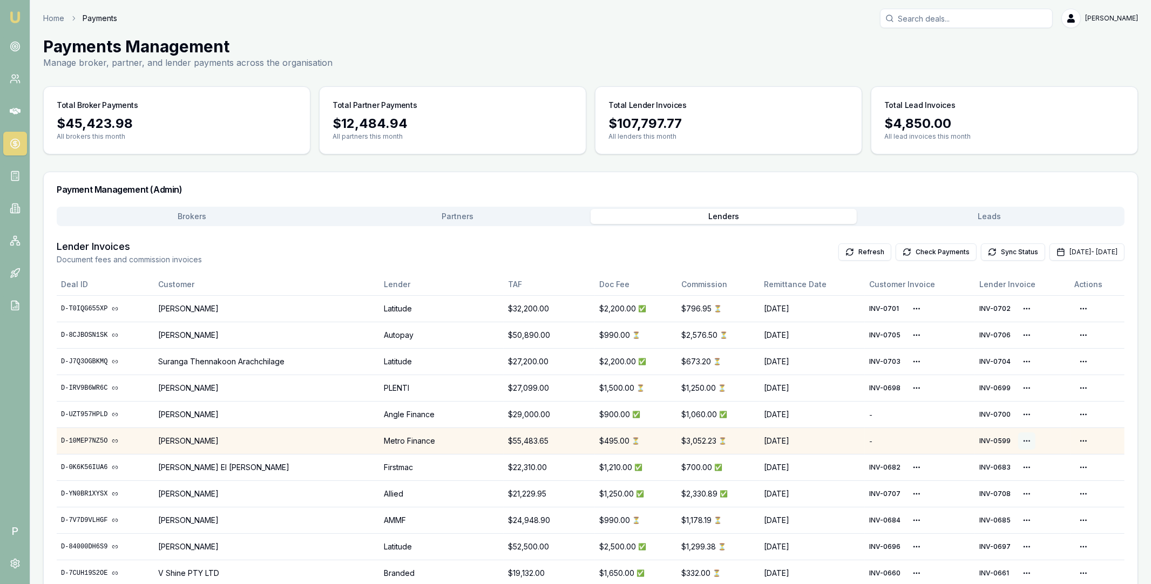
click at [1017, 440] on html "Emu Broker P Home Payments Matt Leeburn Toggle Menu Payments Management Manage …" at bounding box center [575, 292] width 1151 height 584
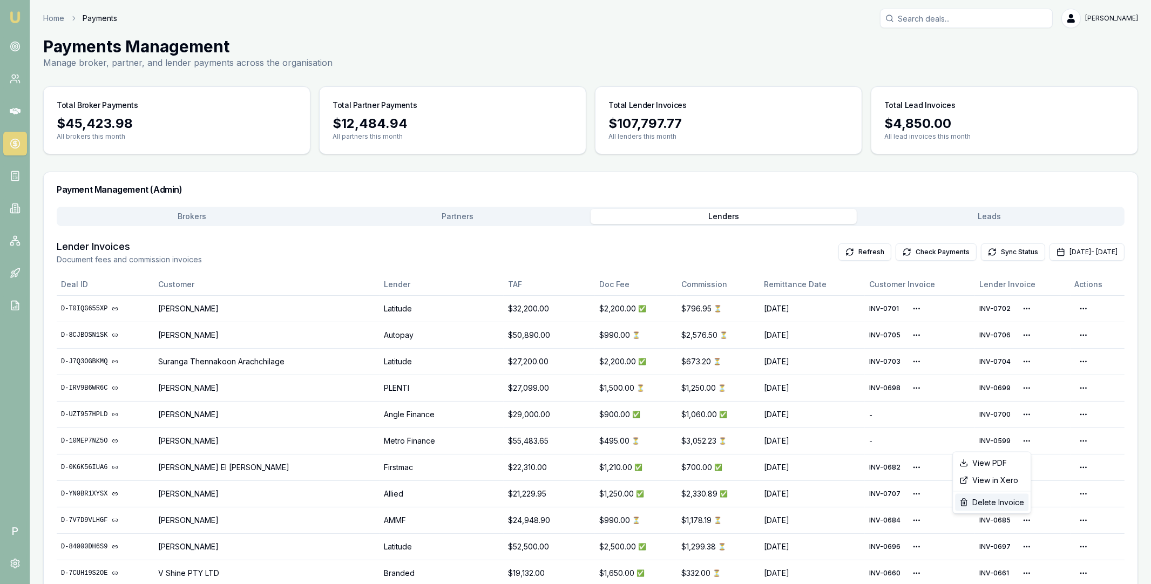
click at [1000, 496] on div "Delete Invoice" at bounding box center [991, 502] width 73 height 17
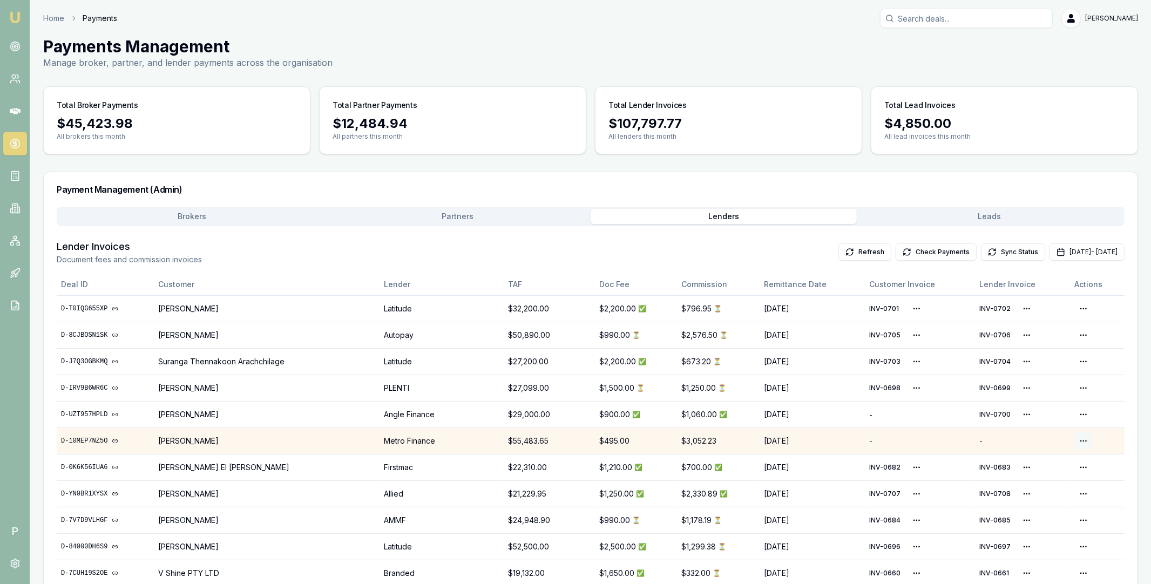
click at [1083, 441] on html "Emu Broker P Home Payments Matt Leeburn Toggle Menu Payments Management Manage …" at bounding box center [575, 292] width 1151 height 584
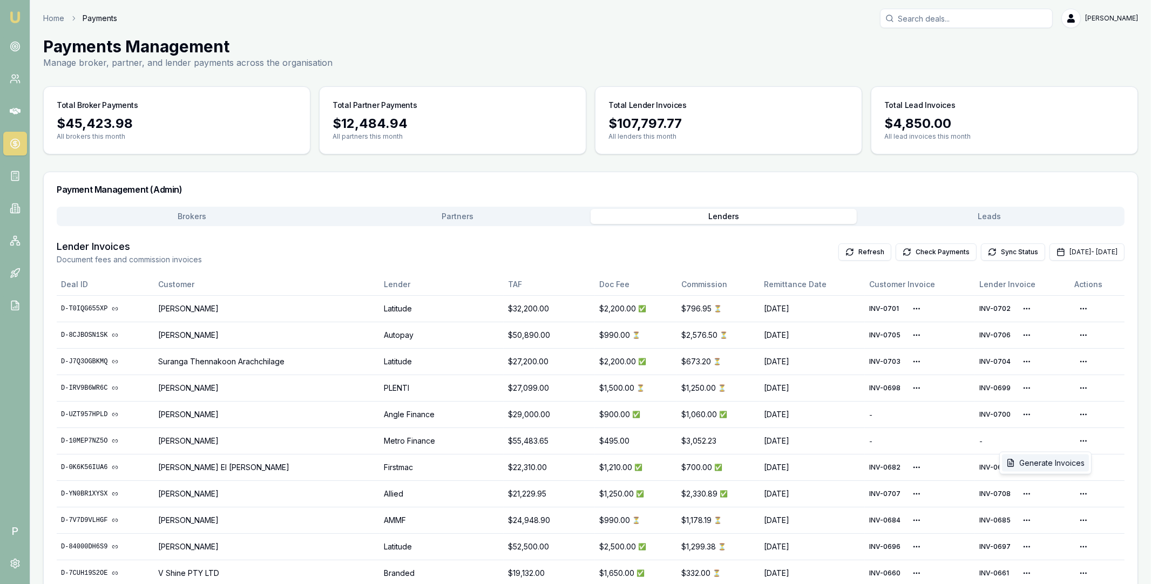
click at [1061, 462] on div "Generate Invoices" at bounding box center [1045, 462] width 87 height 17
click at [911, 216] on button "Leads" at bounding box center [990, 216] width 266 height 15
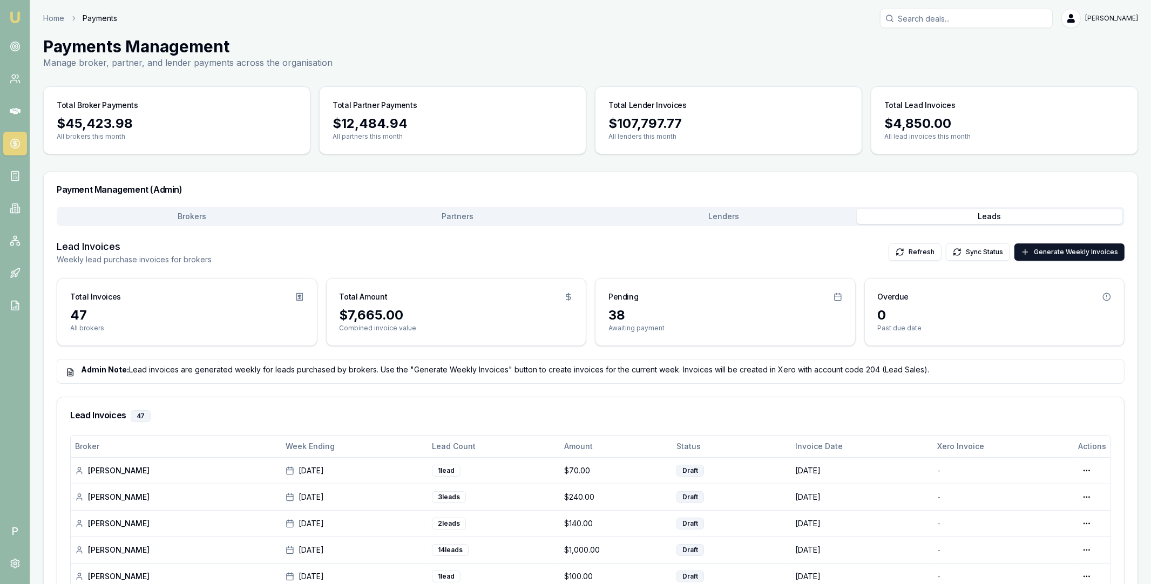
click at [13, 139] on icon at bounding box center [15, 143] width 11 height 11
click at [13, 106] on icon at bounding box center [15, 111] width 11 height 11
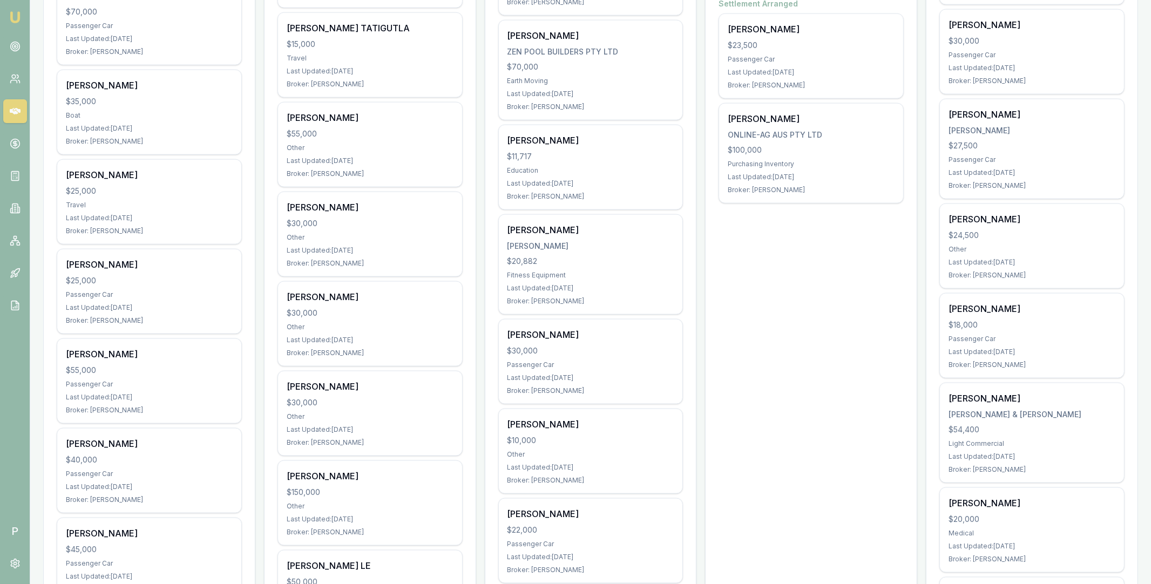
scroll to position [1774, 0]
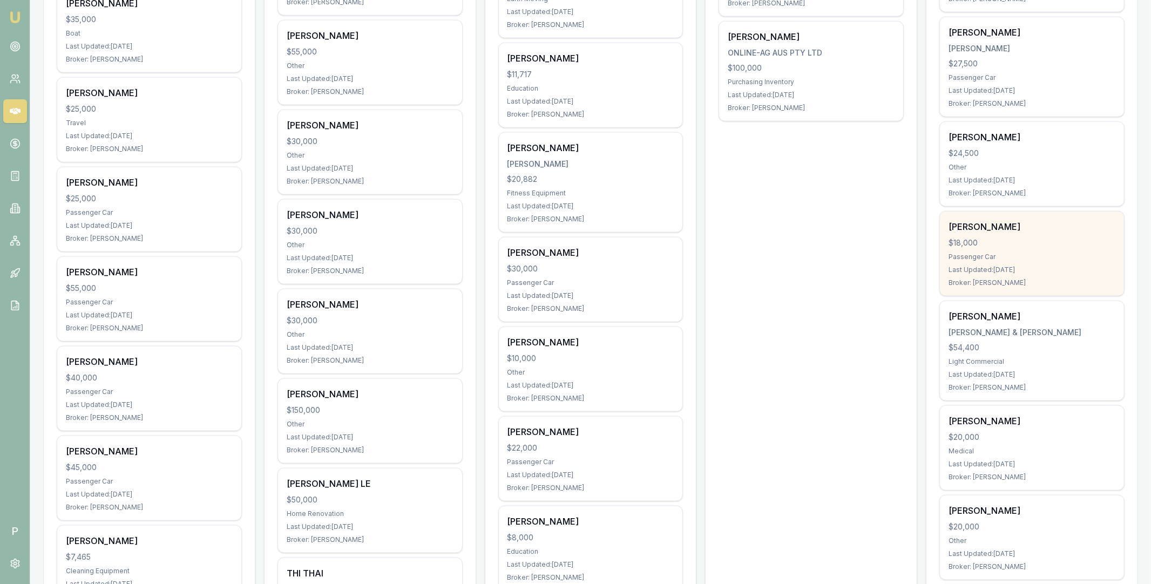
click at [1021, 241] on div "$18,000" at bounding box center [1031, 242] width 167 height 11
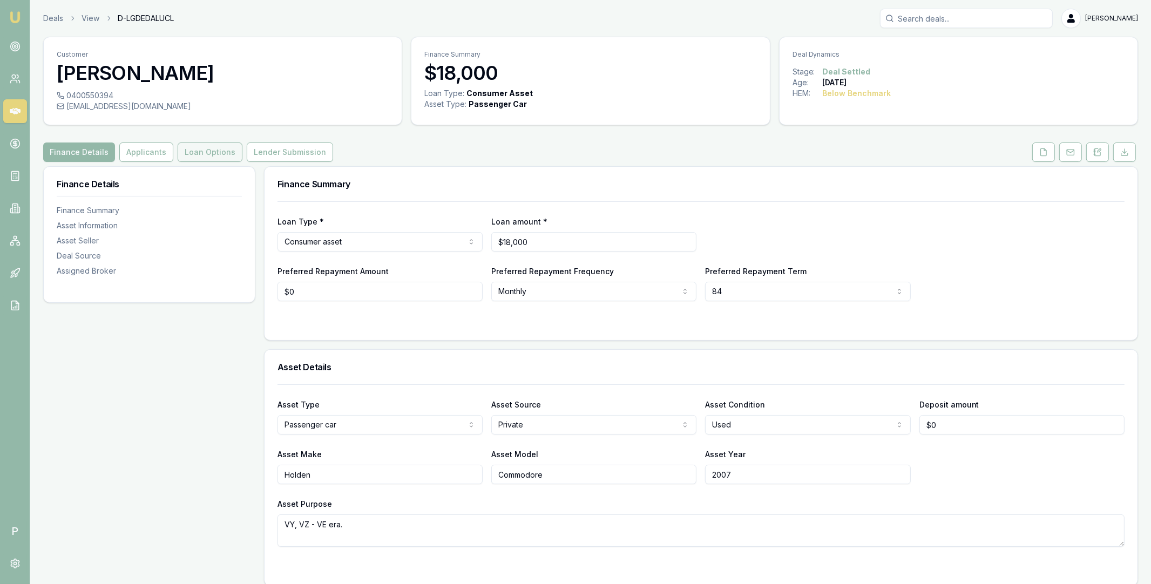
click at [212, 153] on button "Loan Options" at bounding box center [210, 151] width 65 height 19
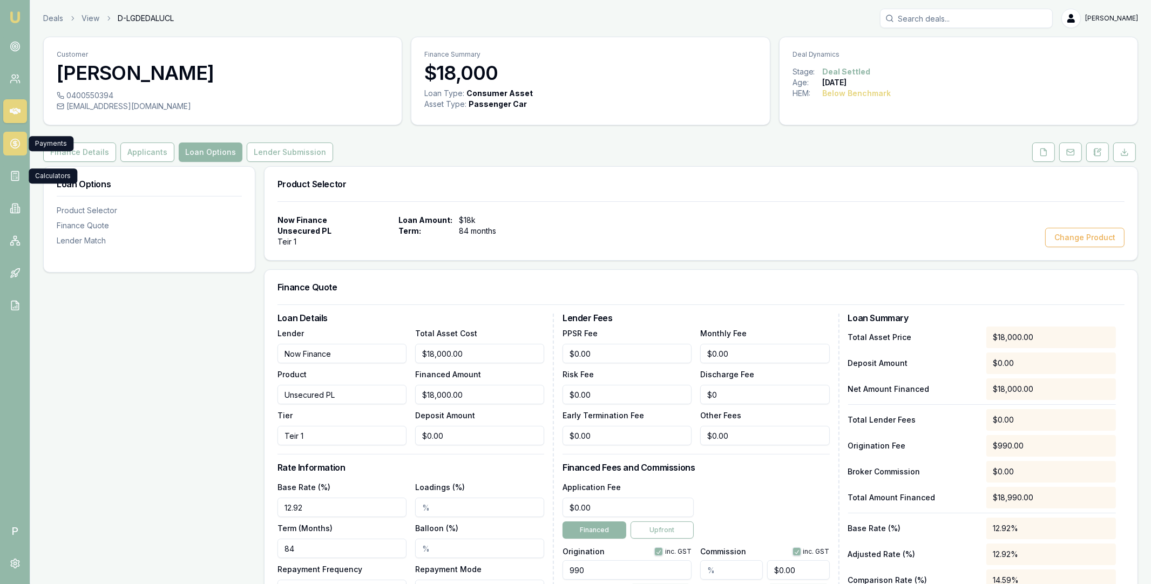
click at [19, 146] on icon at bounding box center [15, 143] width 11 height 11
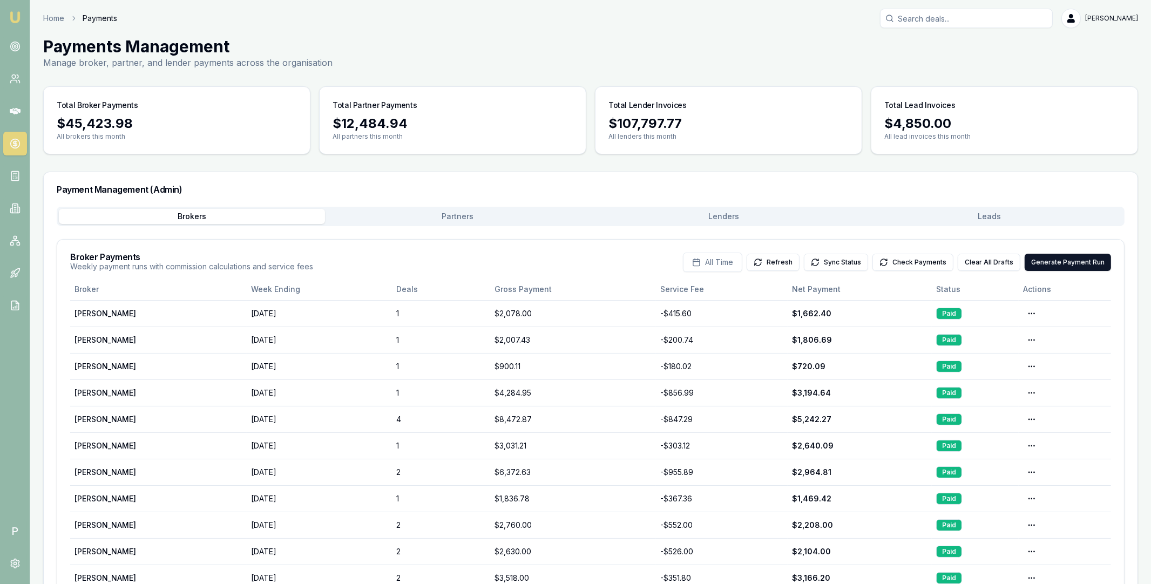
click at [772, 219] on button "Lenders" at bounding box center [724, 216] width 266 height 15
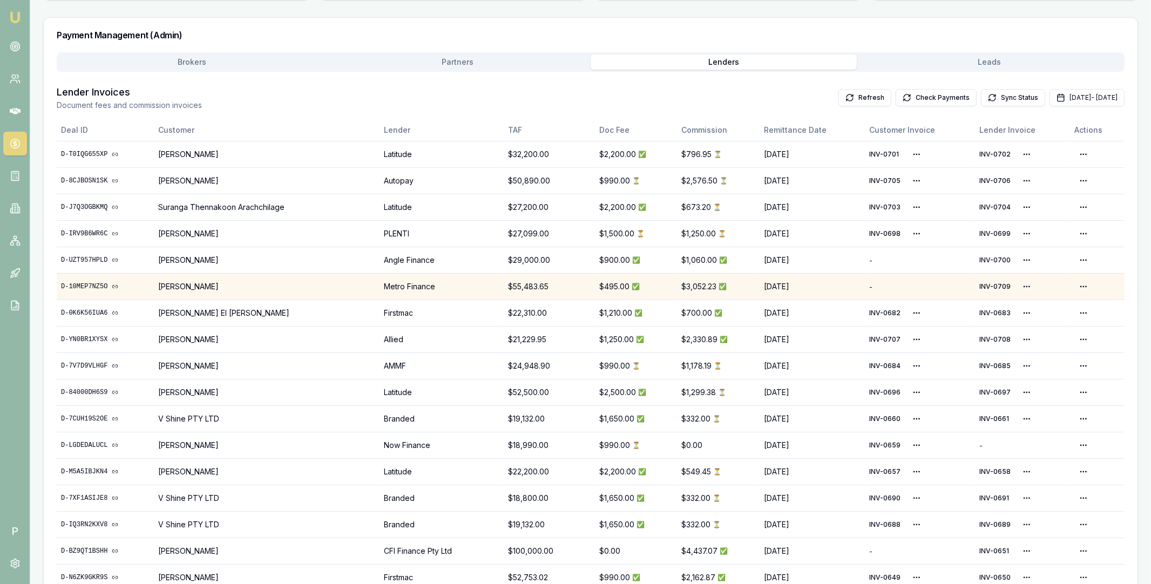
scroll to position [188, 0]
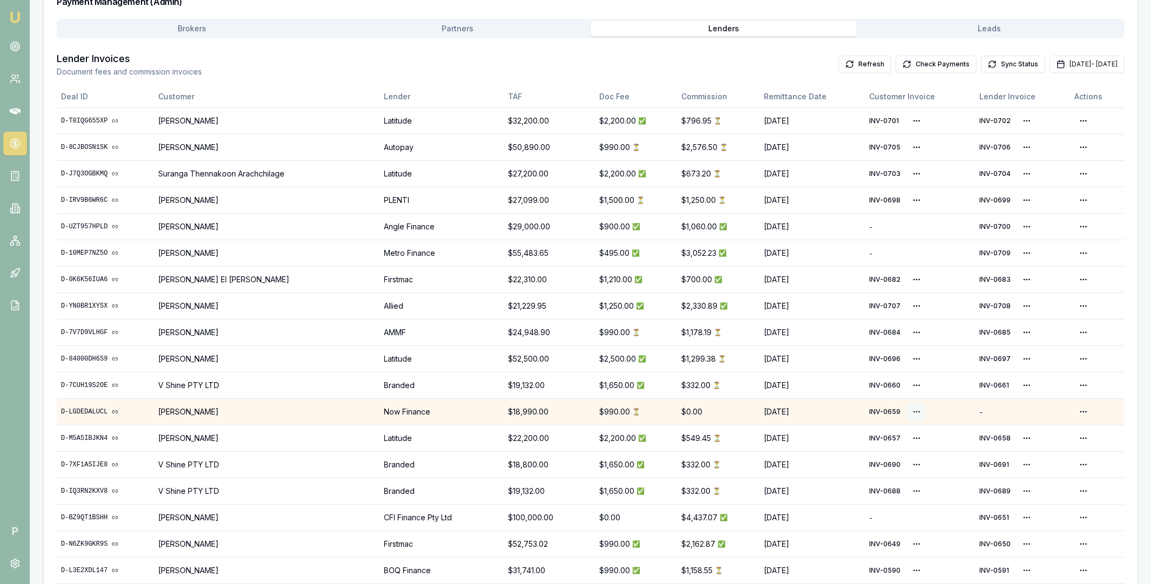
click at [912, 396] on html "Emu Broker P Home Payments [PERSON_NAME] Toggle Menu Payments Management Manage…" at bounding box center [575, 104] width 1151 height 584
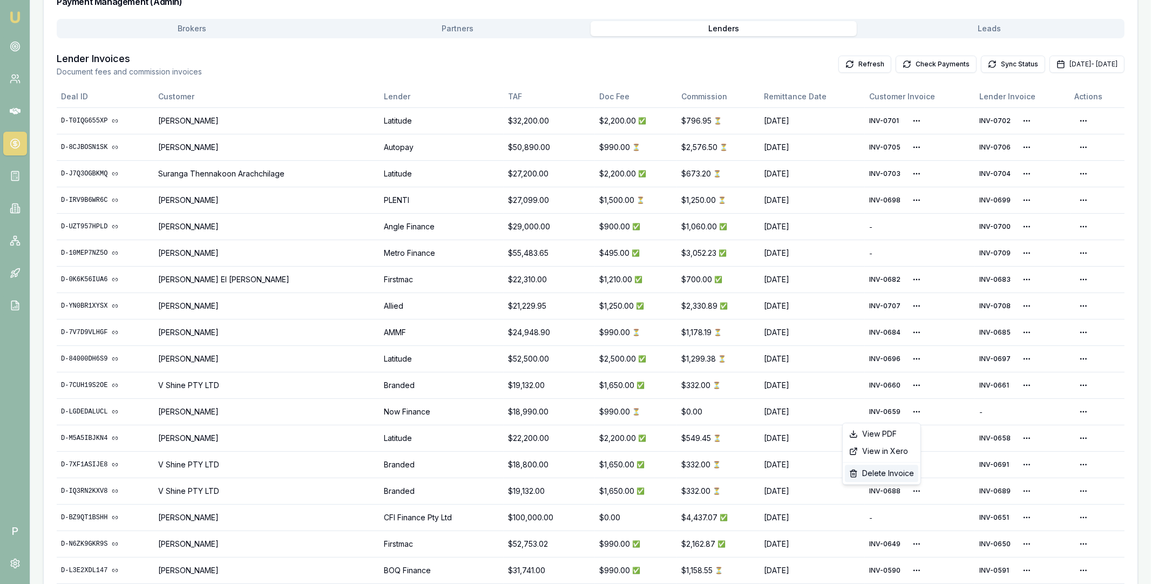
click at [894, 474] on div "Delete Invoice" at bounding box center [881, 473] width 73 height 17
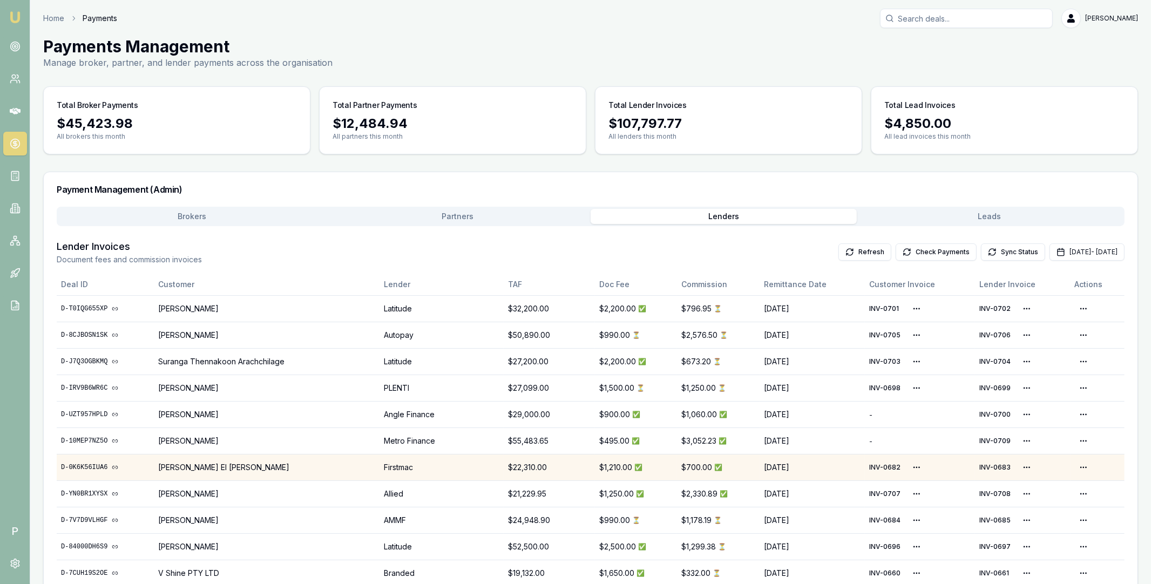
scroll to position [276, 0]
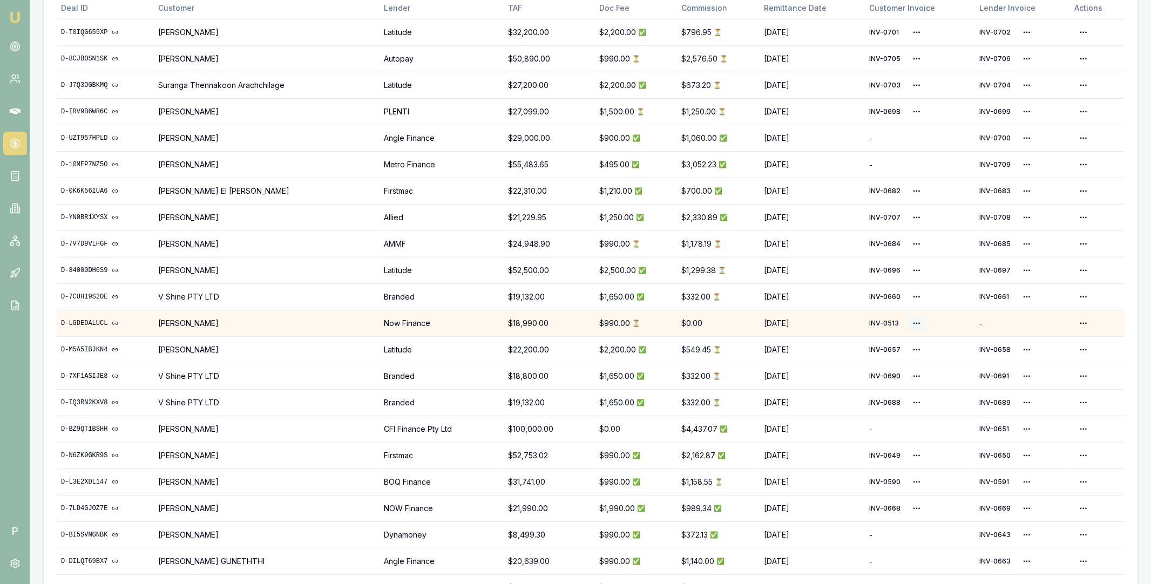
click at [911, 308] on html "Emu Broker P Home Payments Matt Leeburn Toggle Menu Payments Management Manage …" at bounding box center [575, 16] width 1151 height 584
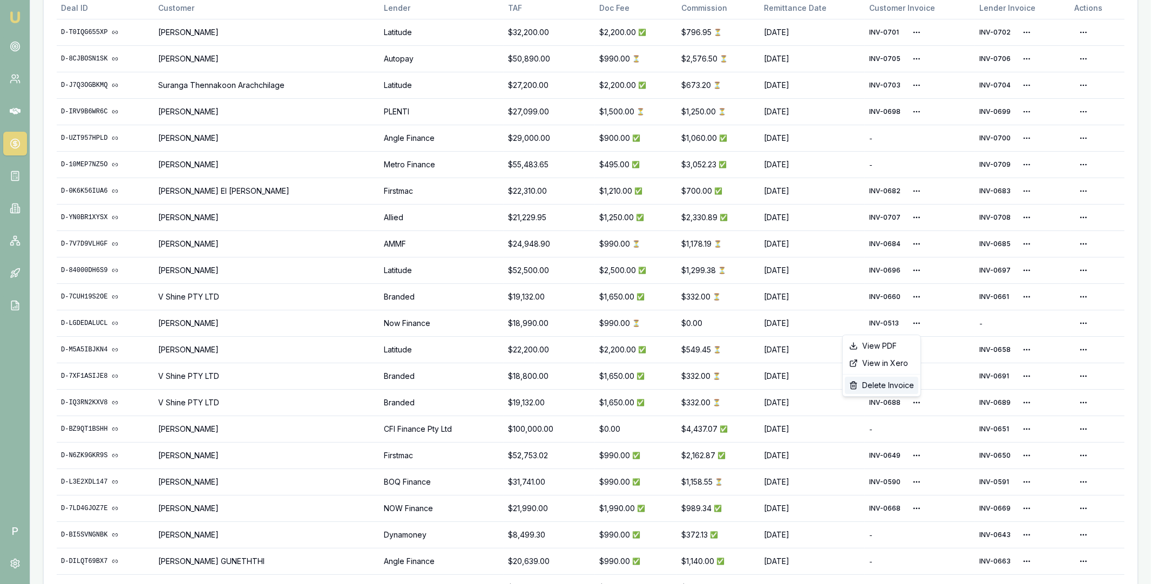
click at [891, 385] on div "Delete Invoice" at bounding box center [881, 385] width 73 height 17
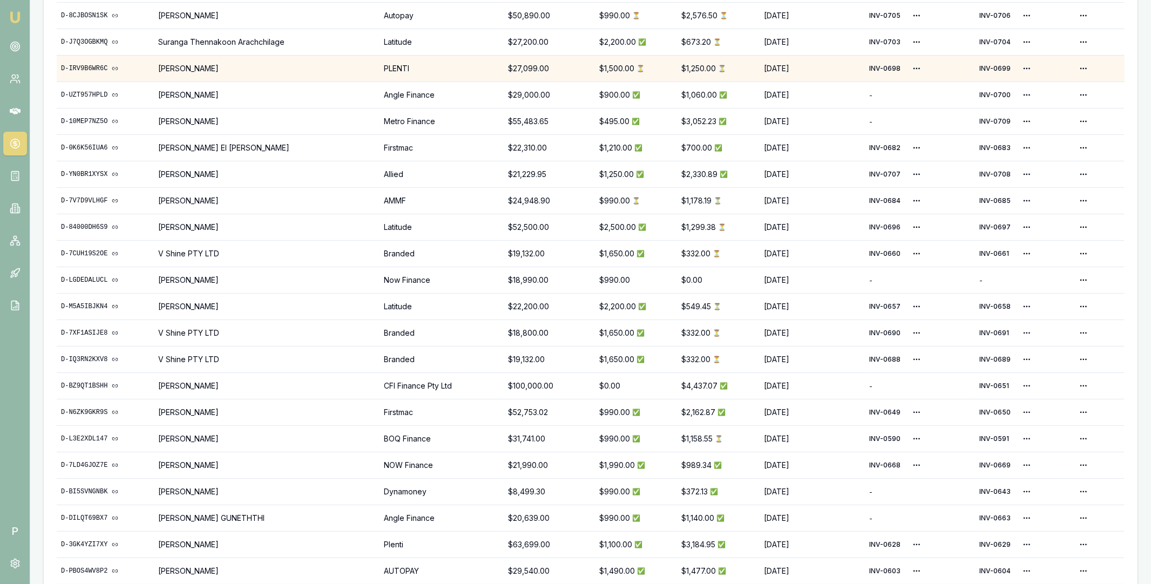
scroll to position [353, 0]
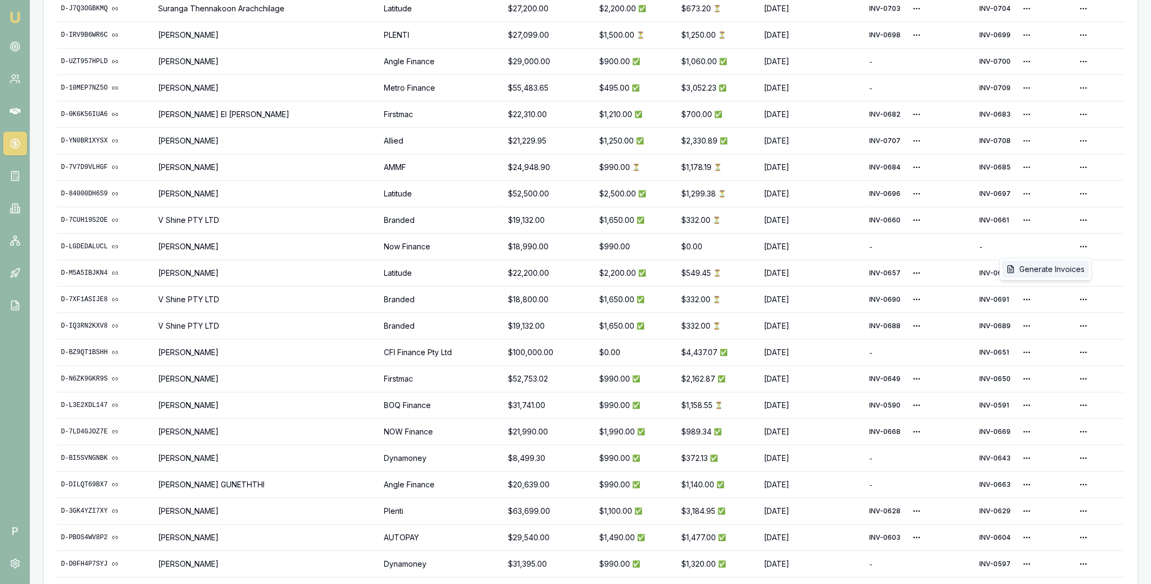
click at [1063, 269] on div "Generate Invoices" at bounding box center [1045, 269] width 87 height 17
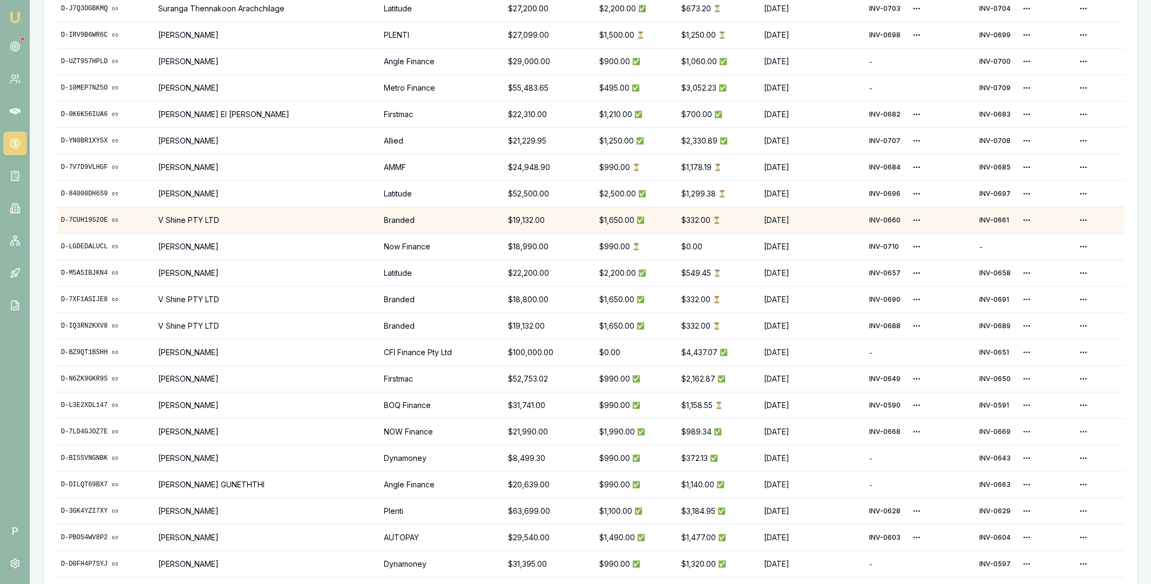
scroll to position [0, 0]
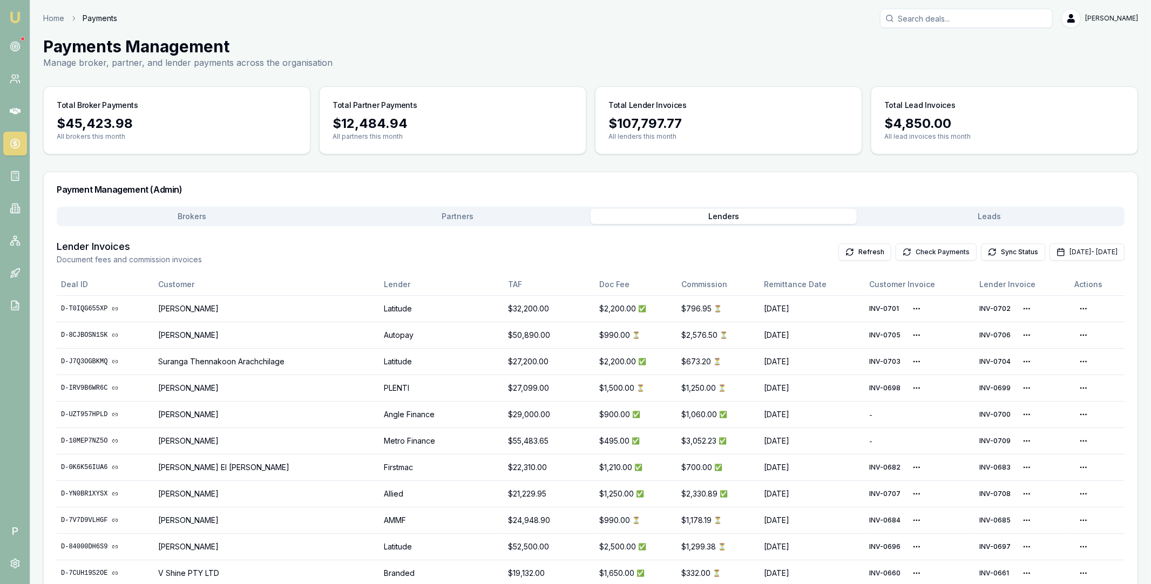
click at [899, 248] on button "Check Payments" at bounding box center [935, 251] width 81 height 17
click at [895, 250] on button "Check Payments" at bounding box center [935, 251] width 81 height 17
click at [895, 246] on button "Check Payments" at bounding box center [935, 251] width 81 height 17
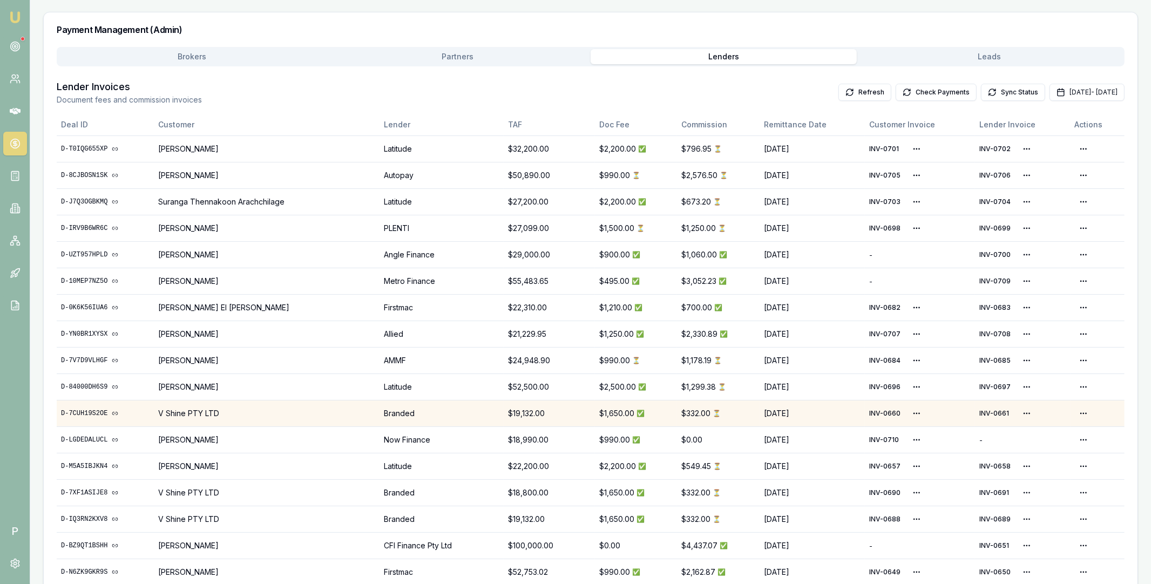
scroll to position [159, 0]
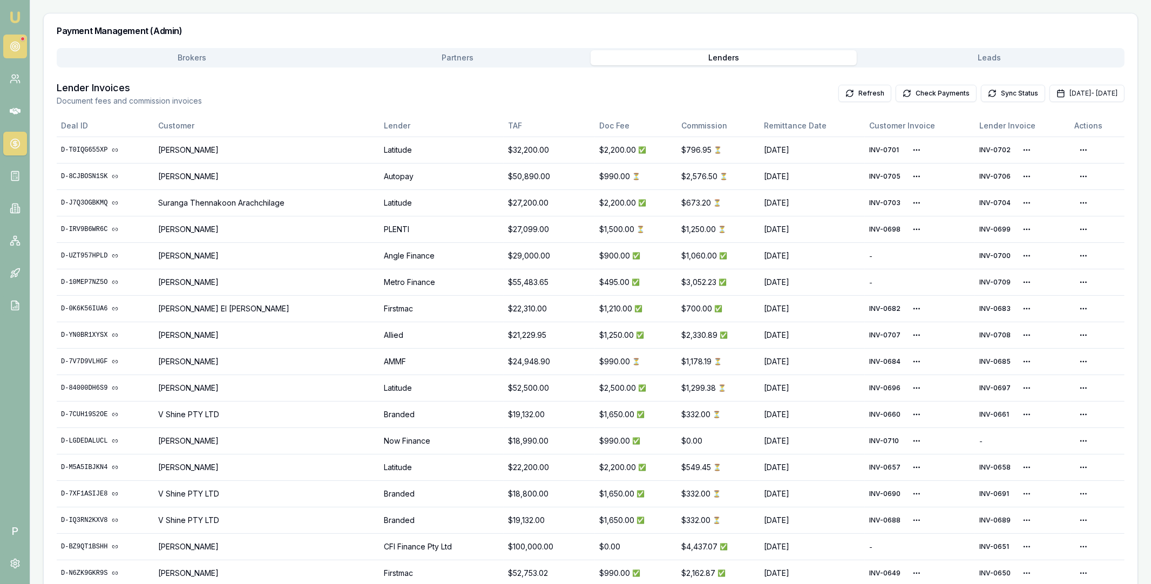
click at [18, 46] on icon at bounding box center [15, 46] width 11 height 11
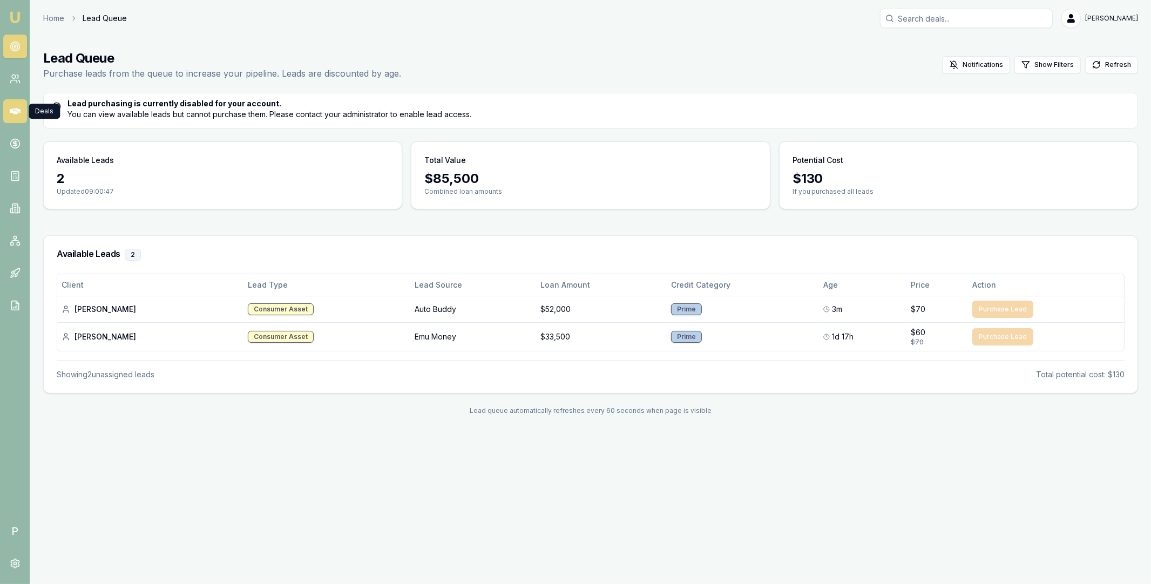
click at [16, 111] on icon at bounding box center [15, 111] width 11 height 6
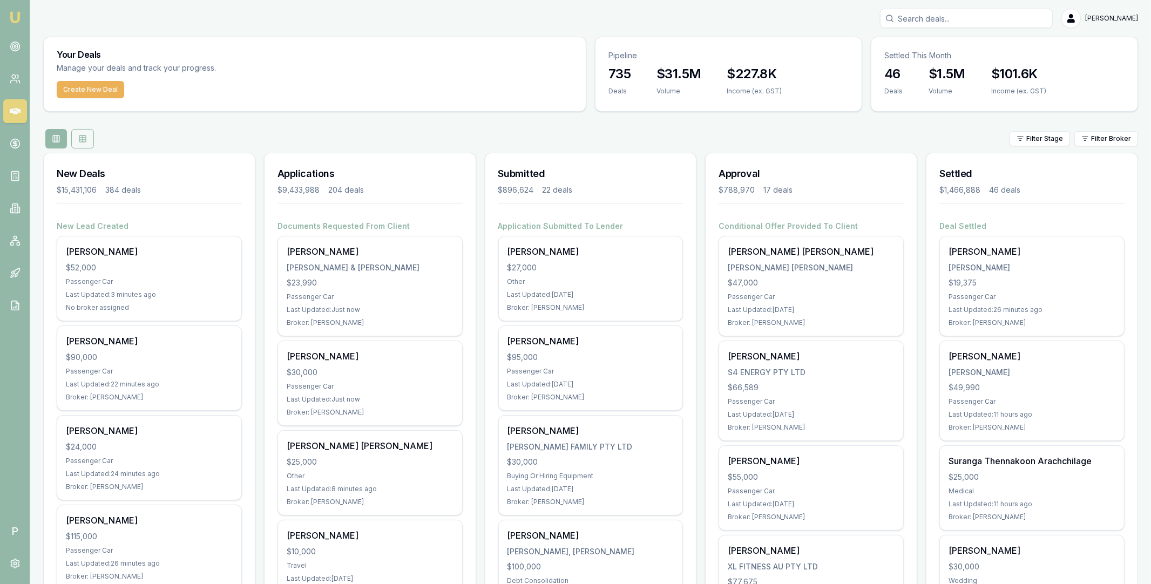
click at [87, 135] on button at bounding box center [82, 138] width 23 height 19
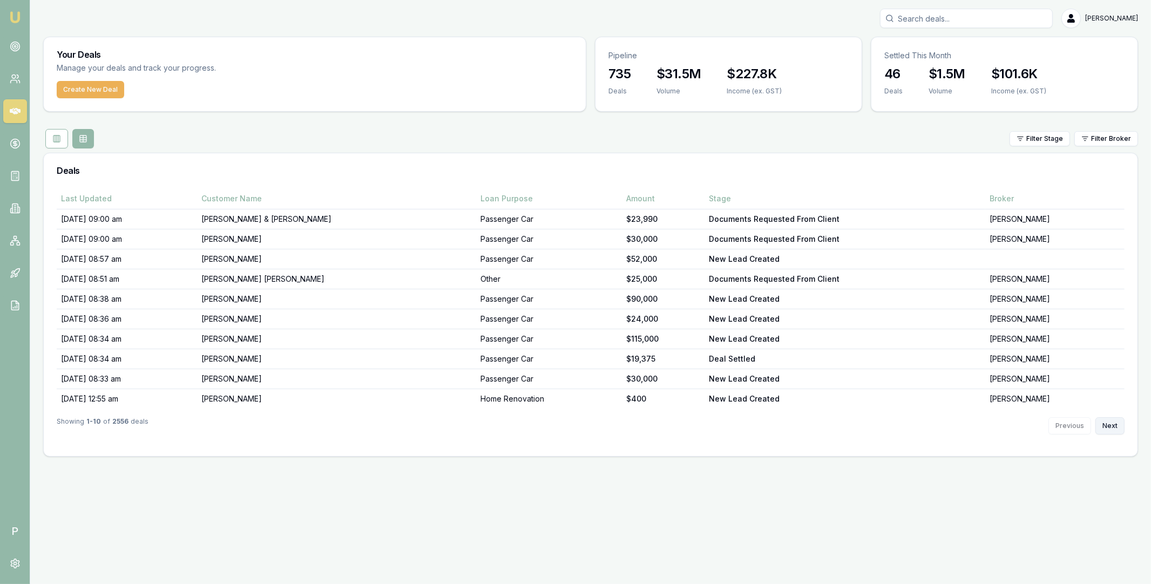
click at [1111, 430] on button "Next" at bounding box center [1109, 425] width 29 height 17
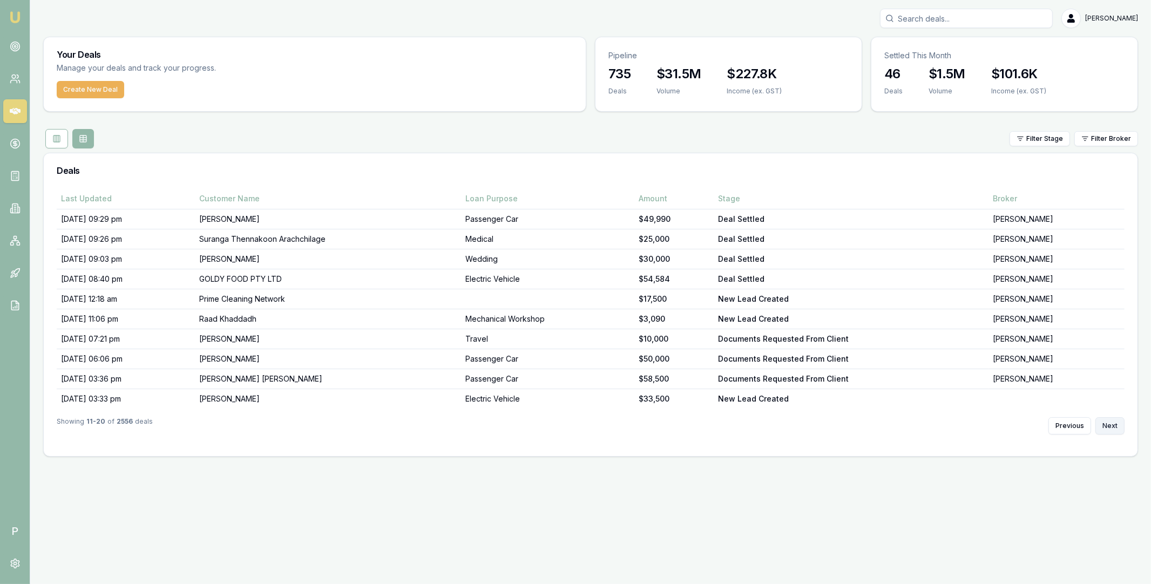
click at [1111, 430] on button "Next" at bounding box center [1109, 425] width 29 height 17
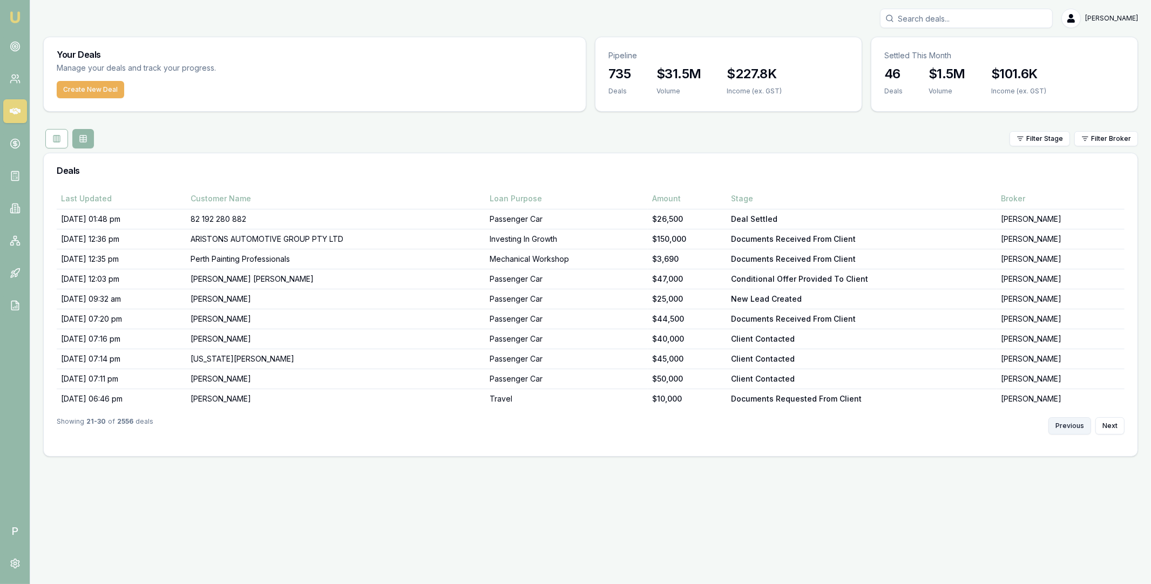
click at [1084, 430] on button "Previous" at bounding box center [1069, 425] width 43 height 17
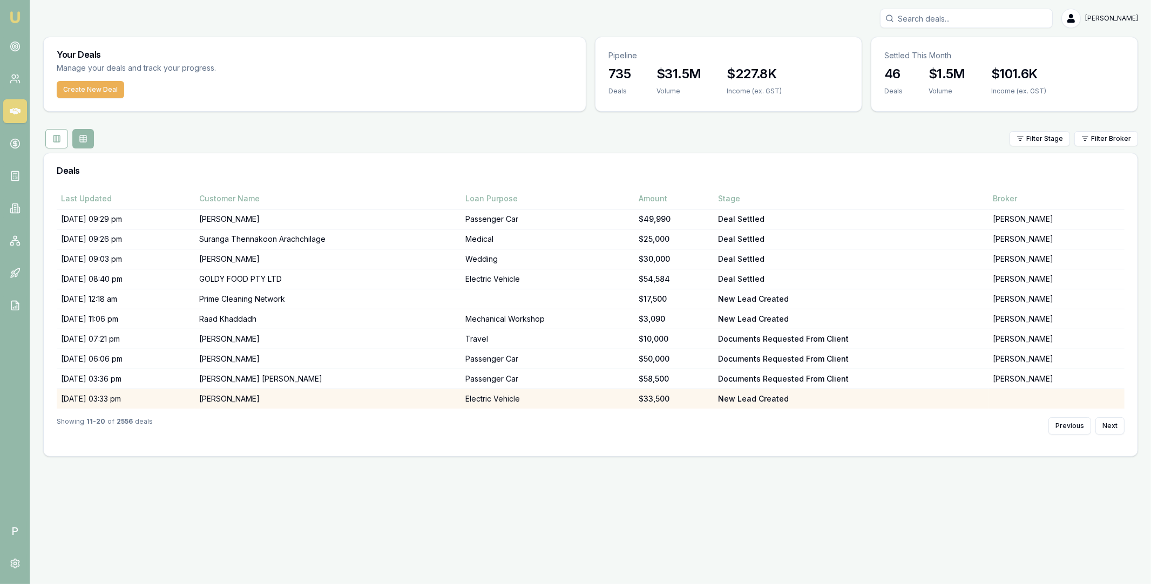
click at [317, 395] on td "[PERSON_NAME]" at bounding box center [328, 399] width 266 height 20
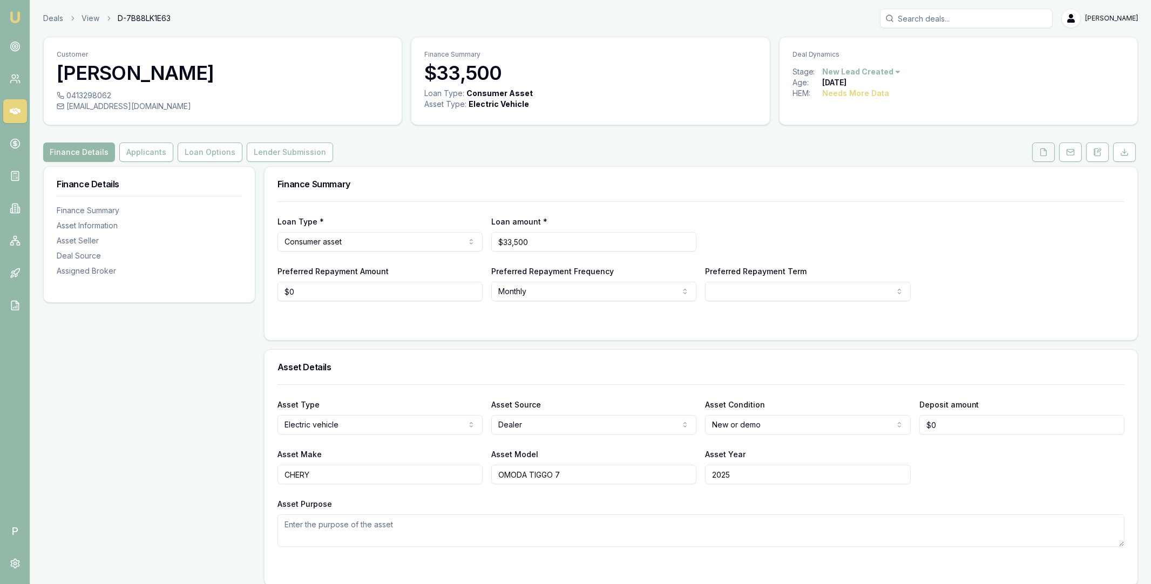
click at [1043, 151] on icon at bounding box center [1043, 152] width 9 height 9
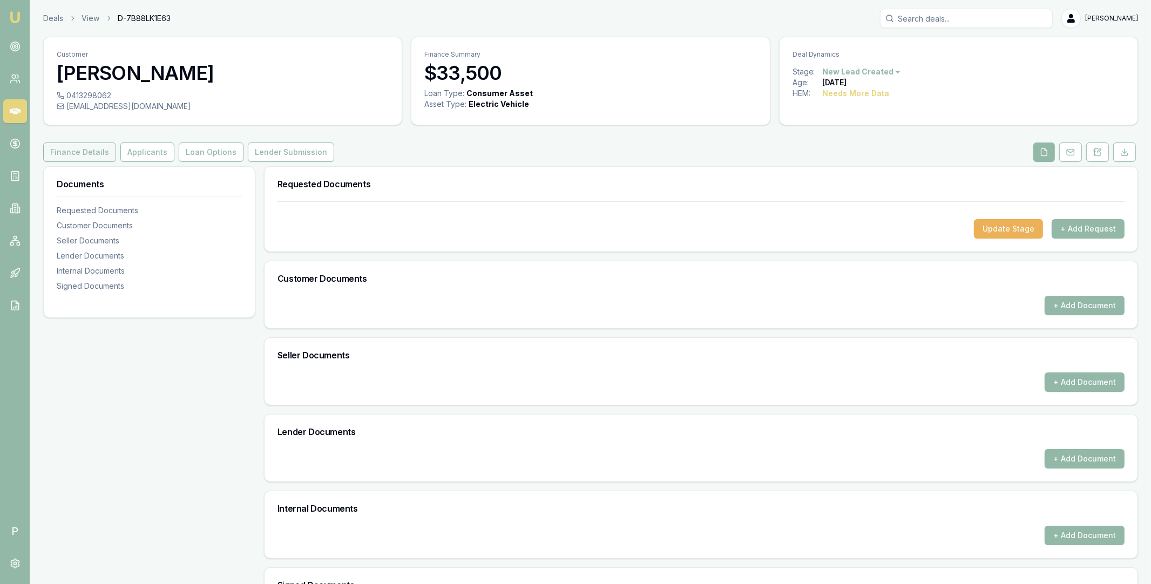
click at [83, 152] on button "Finance Details" at bounding box center [79, 151] width 73 height 19
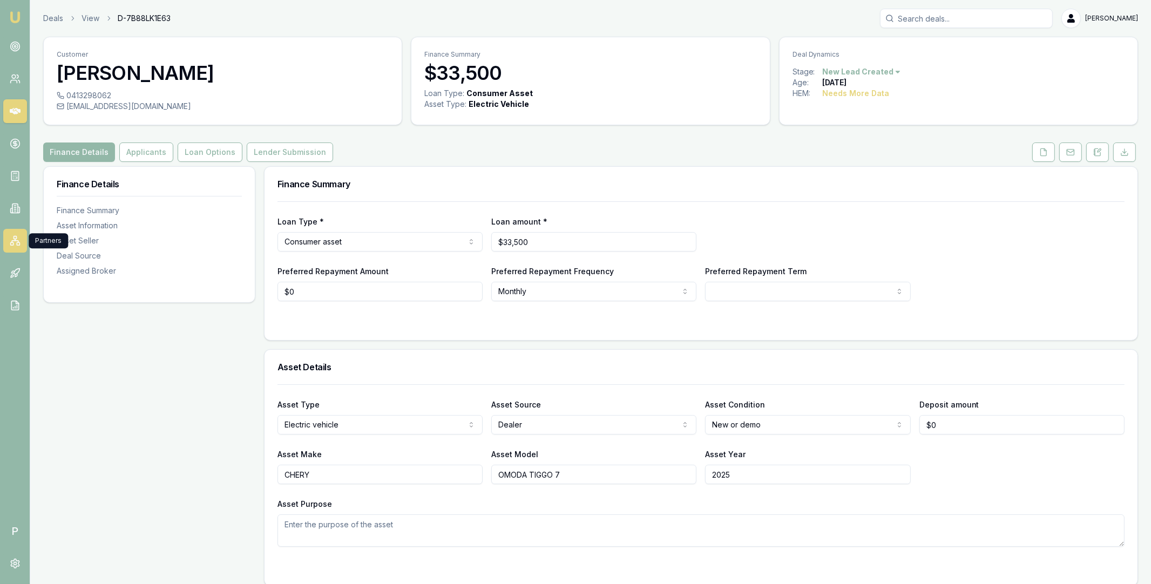
click at [15, 240] on icon at bounding box center [15, 240] width 0 height 2
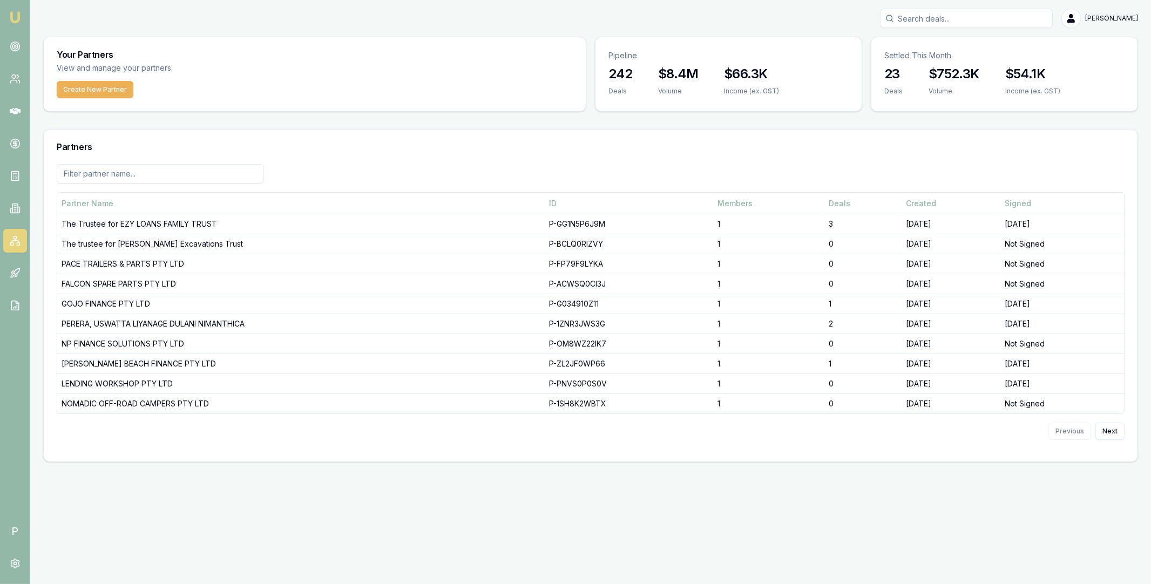
click at [166, 178] on input at bounding box center [160, 173] width 207 height 19
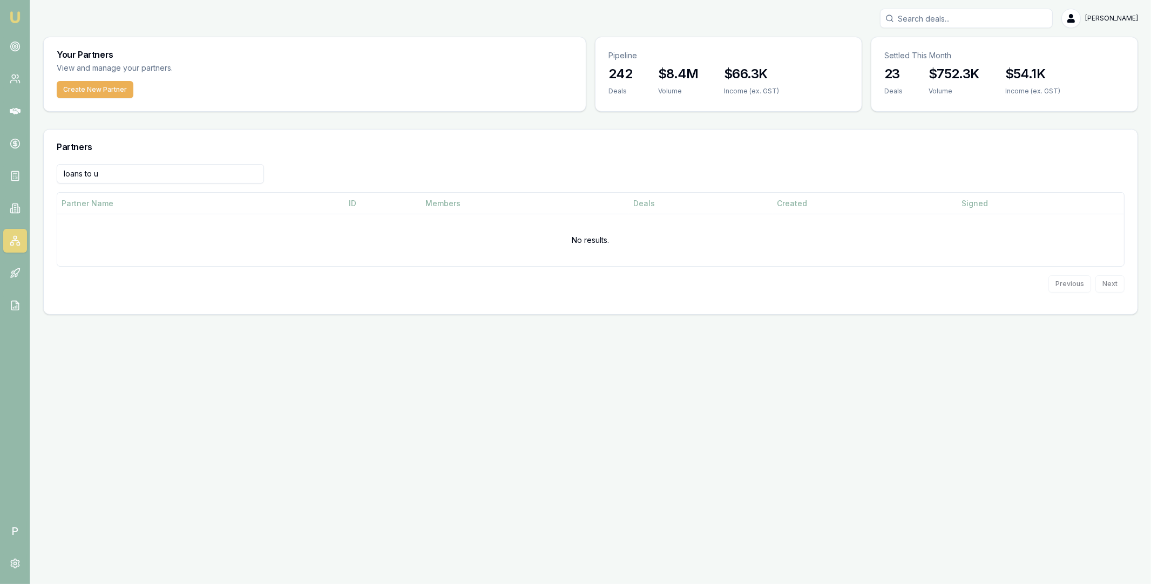
click at [95, 177] on input "loans to u" at bounding box center [160, 173] width 207 height 19
type input "loanstou"
click at [16, 113] on icon at bounding box center [15, 111] width 11 height 6
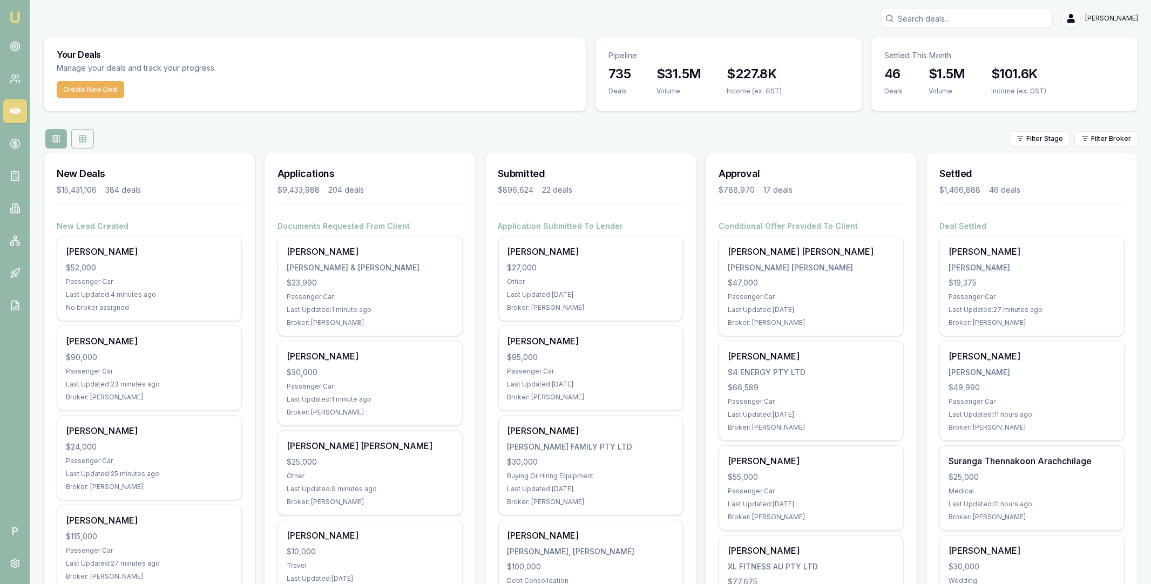
click at [84, 141] on rect at bounding box center [82, 138] width 6 height 6
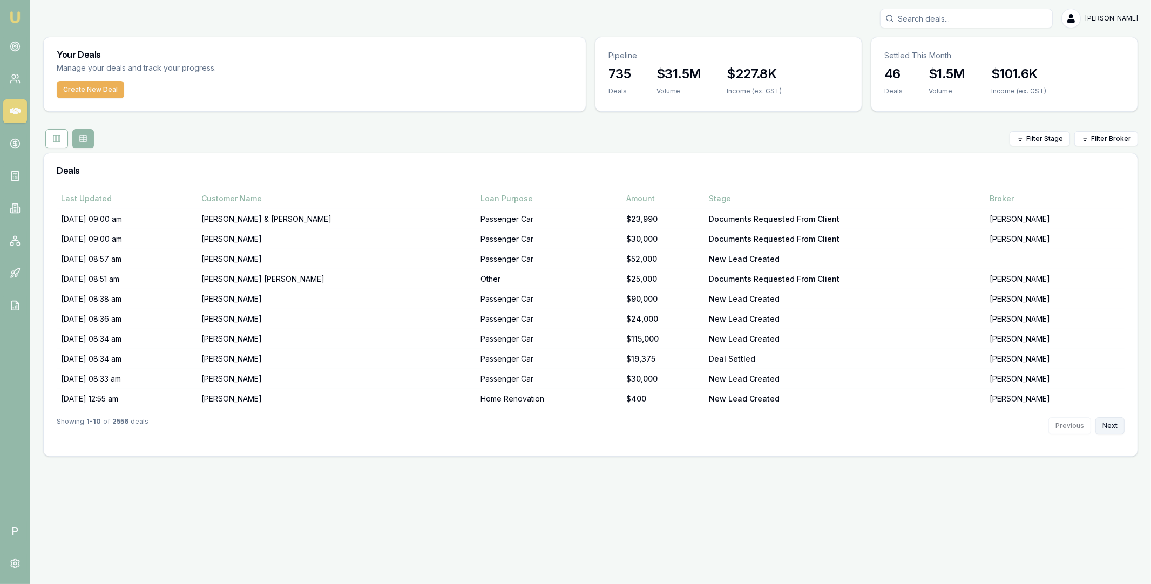
click at [1109, 424] on button "Next" at bounding box center [1109, 425] width 29 height 17
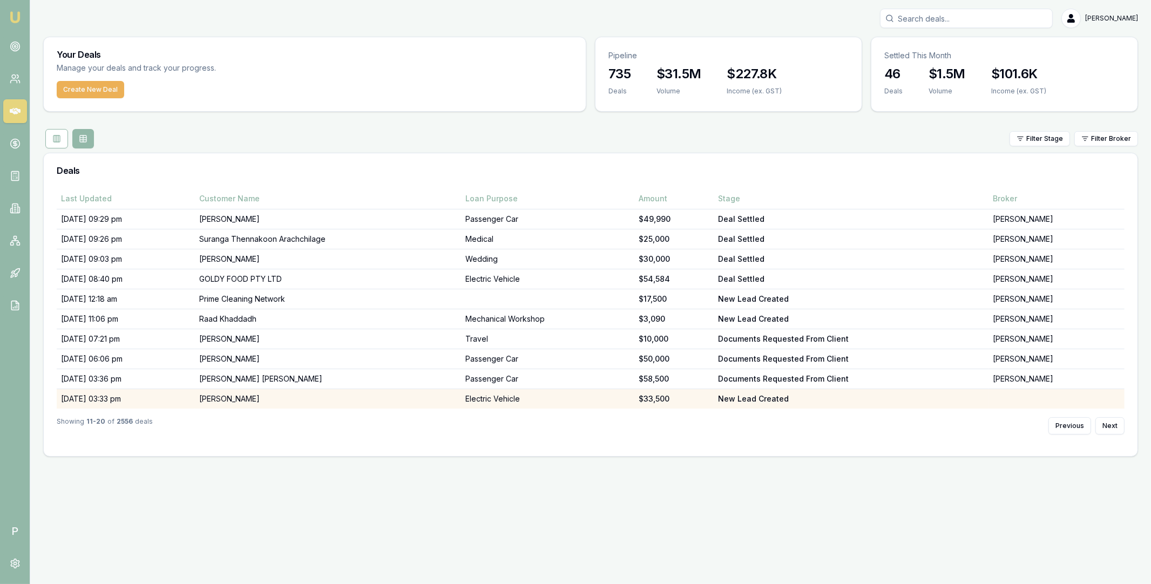
click at [353, 399] on td "[PERSON_NAME]" at bounding box center [328, 399] width 266 height 20
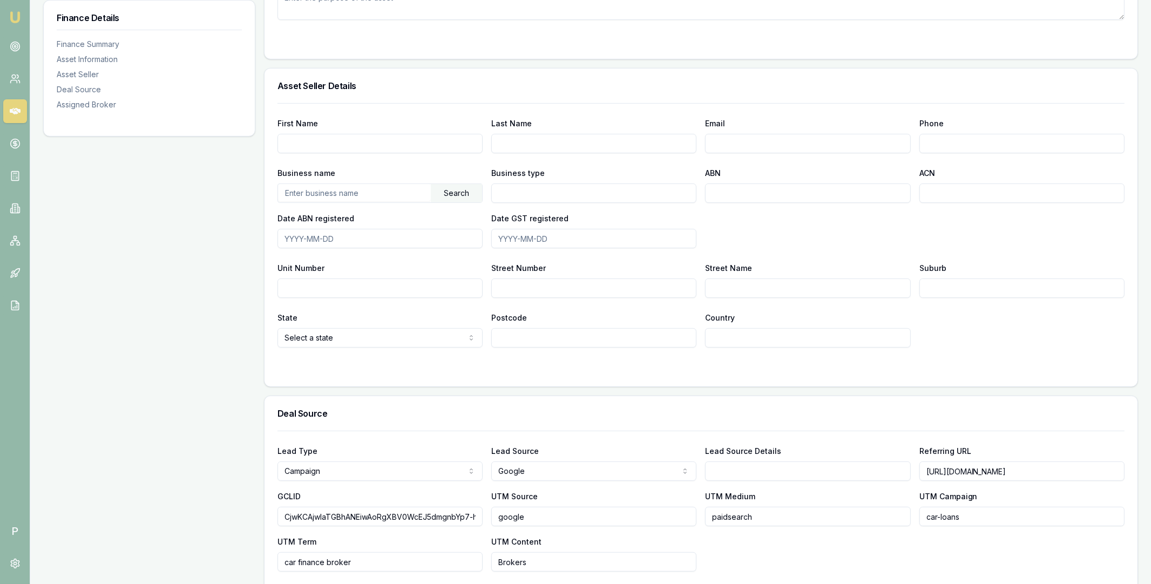
scroll to position [707, 0]
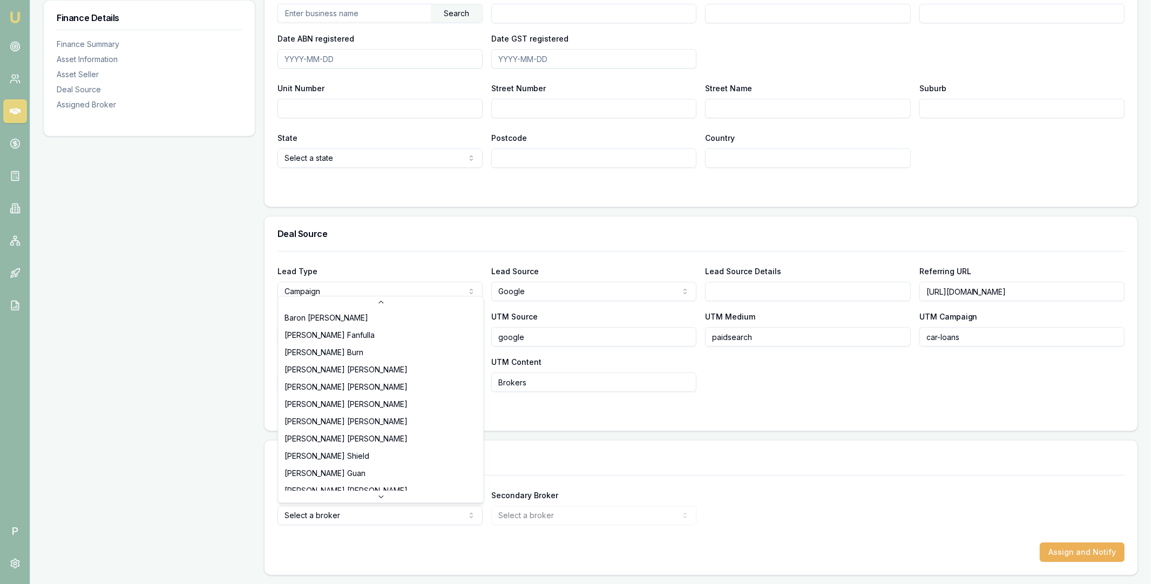
scroll to position [225, 0]
select select "U-NHCDP6WVWP"
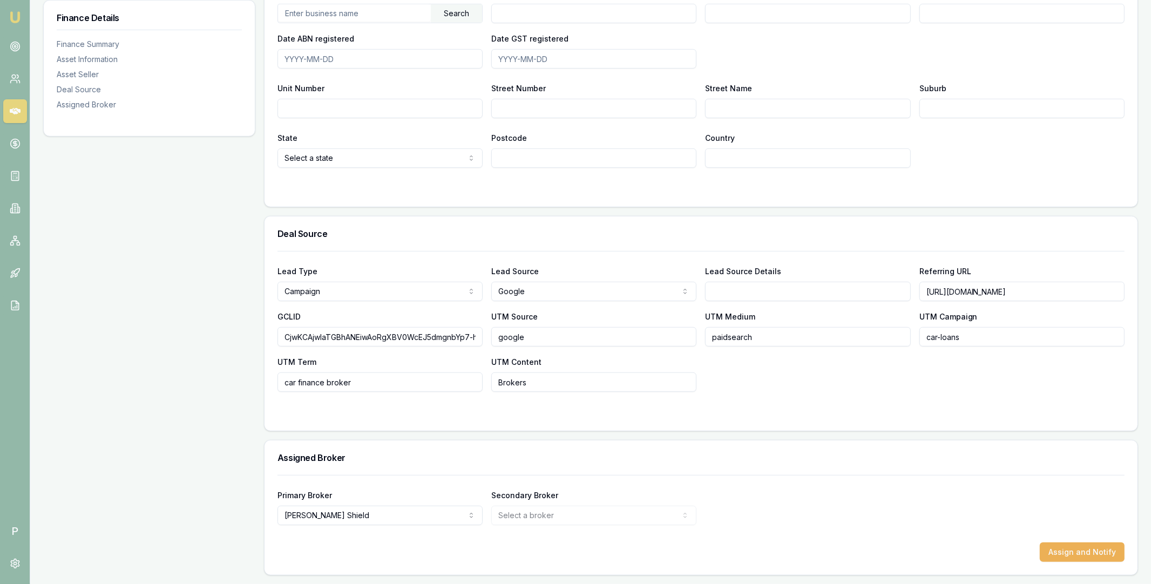
click at [748, 483] on div "Primary Broker [PERSON_NAME] Tas Tzimos [PERSON_NAME] [PERSON_NAME] [PERSON_NAM…" at bounding box center [700, 500] width 847 height 50
click at [1068, 553] on button "Assign and Notify" at bounding box center [1082, 551] width 85 height 19
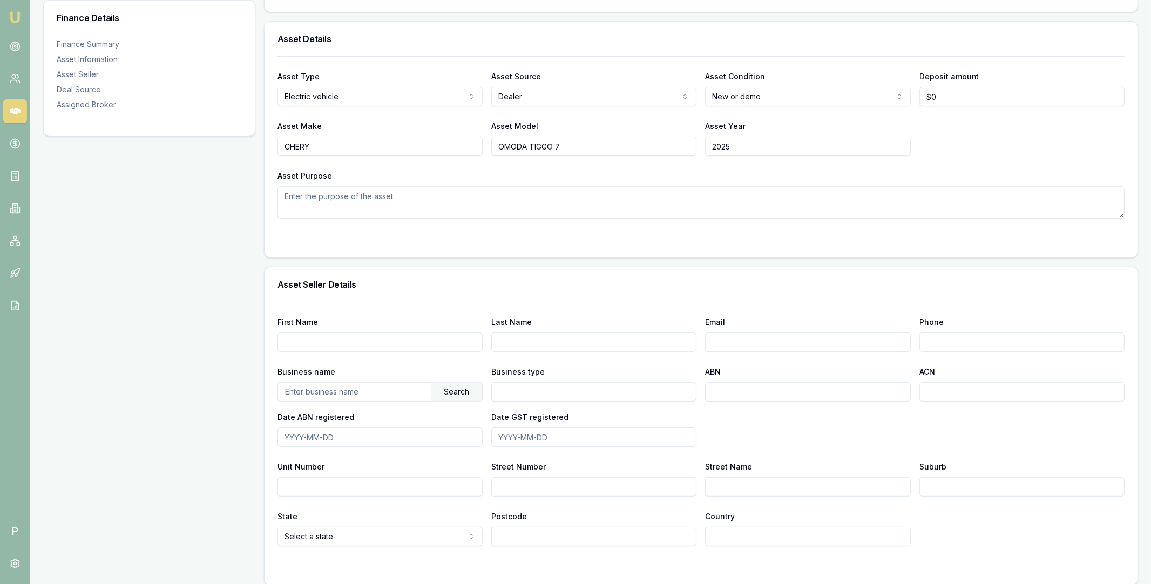
scroll to position [0, 0]
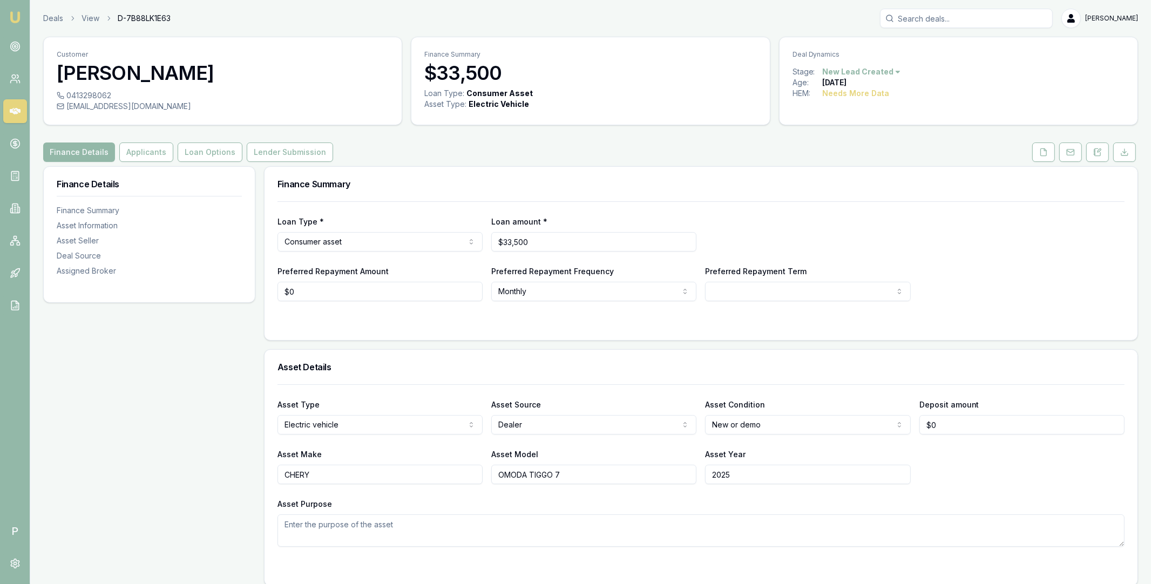
click at [18, 112] on icon at bounding box center [15, 111] width 11 height 11
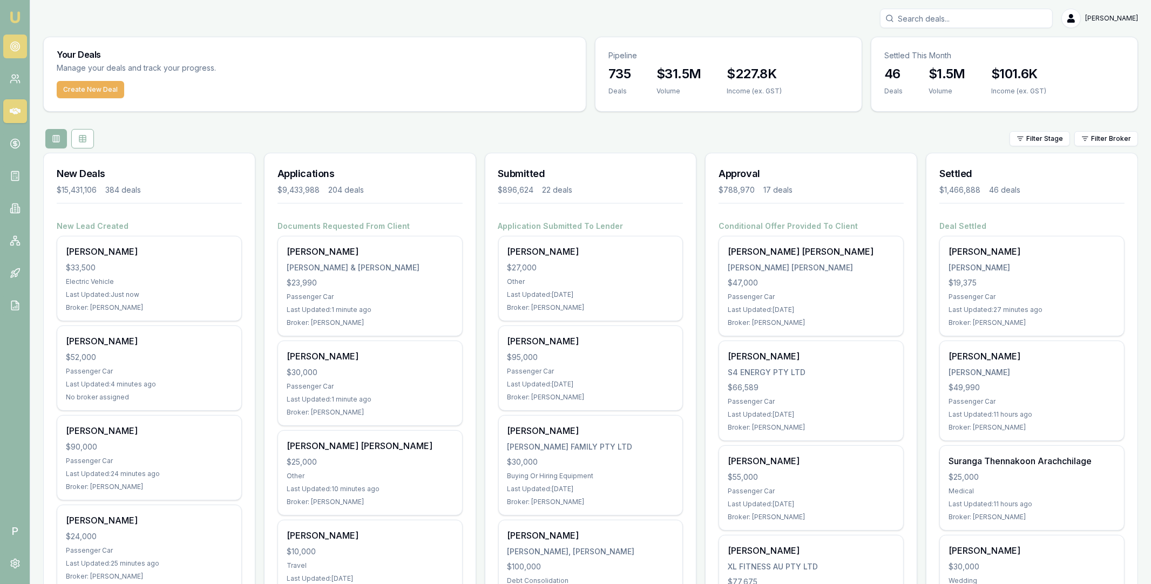
click at [18, 44] on icon at bounding box center [15, 46] width 11 height 11
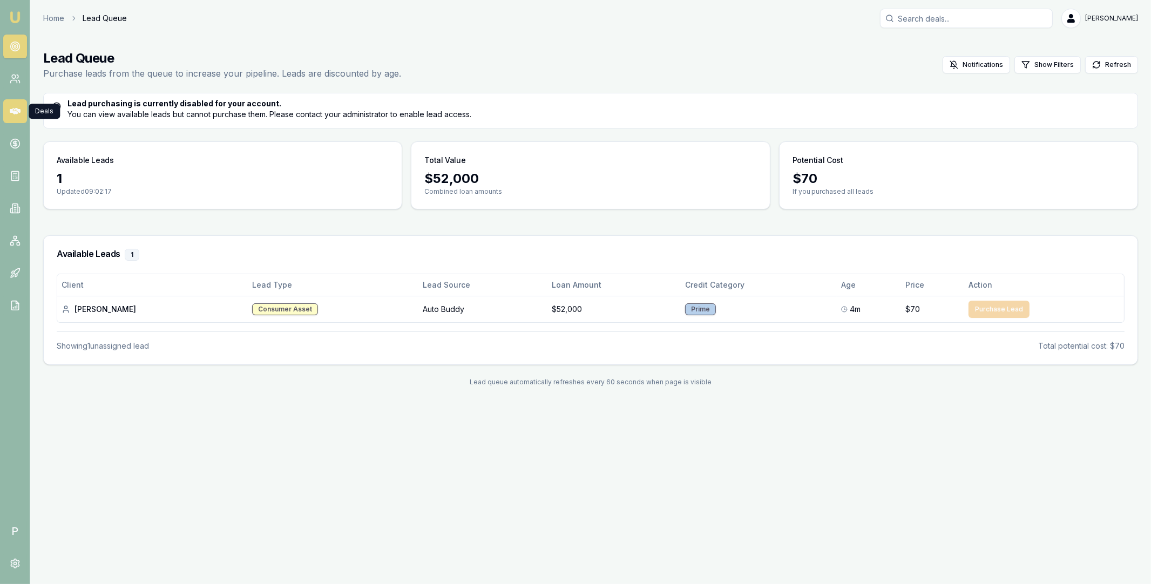
click at [16, 110] on icon at bounding box center [15, 111] width 11 height 6
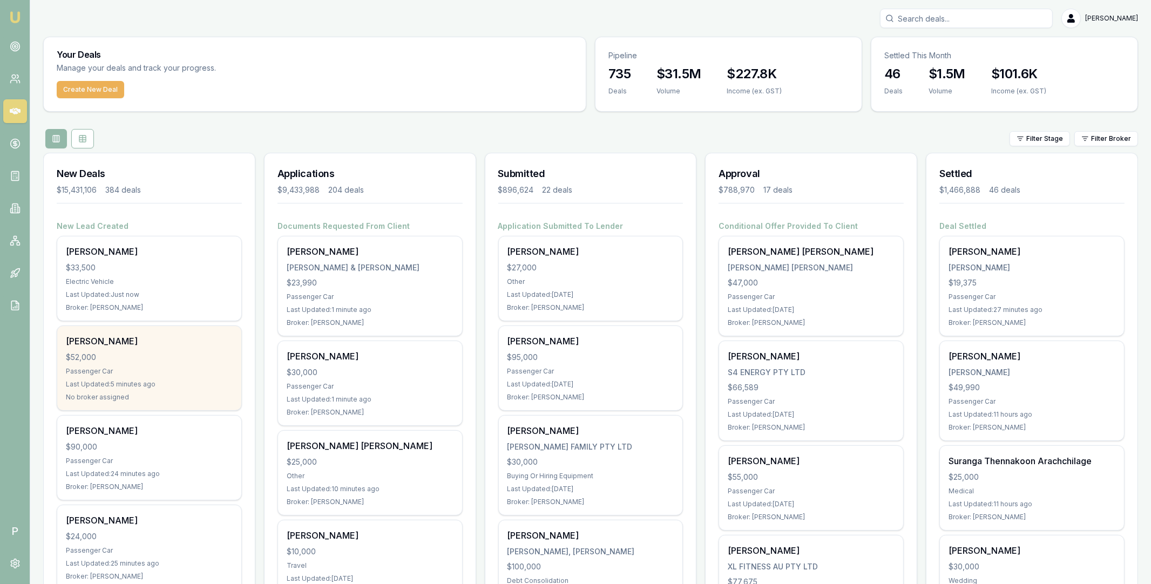
click at [160, 348] on div "Dianna Smith $52,000 Passenger Car Last Updated: 5 minutes ago No broker assign…" at bounding box center [149, 368] width 184 height 84
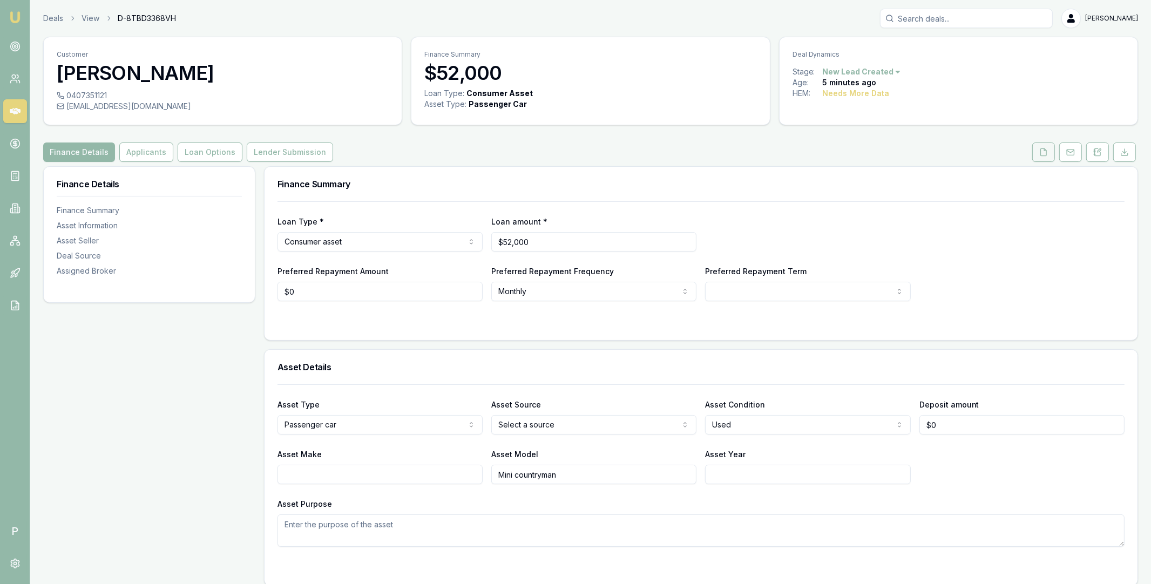
click at [1043, 152] on icon at bounding box center [1043, 152] width 9 height 9
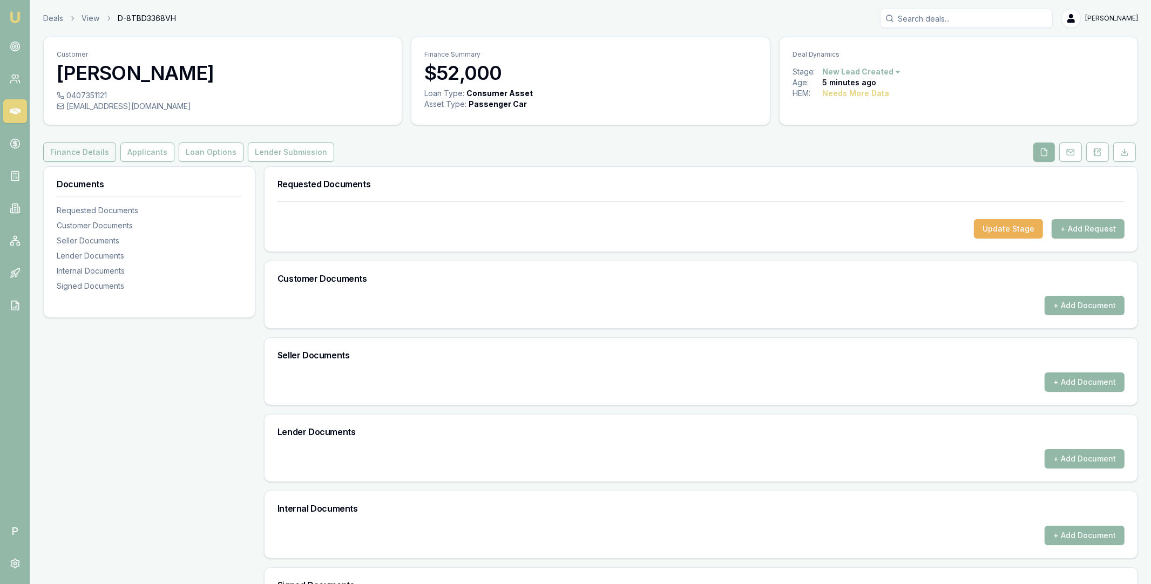
click at [98, 154] on button "Finance Details" at bounding box center [79, 151] width 73 height 19
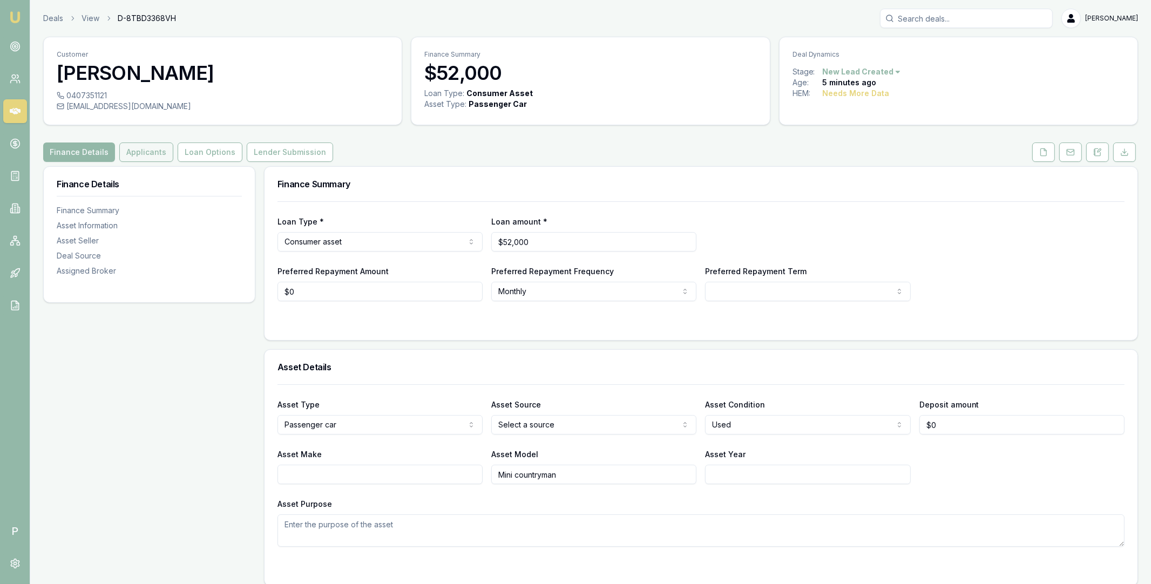
click at [154, 146] on button "Applicants" at bounding box center [146, 151] width 54 height 19
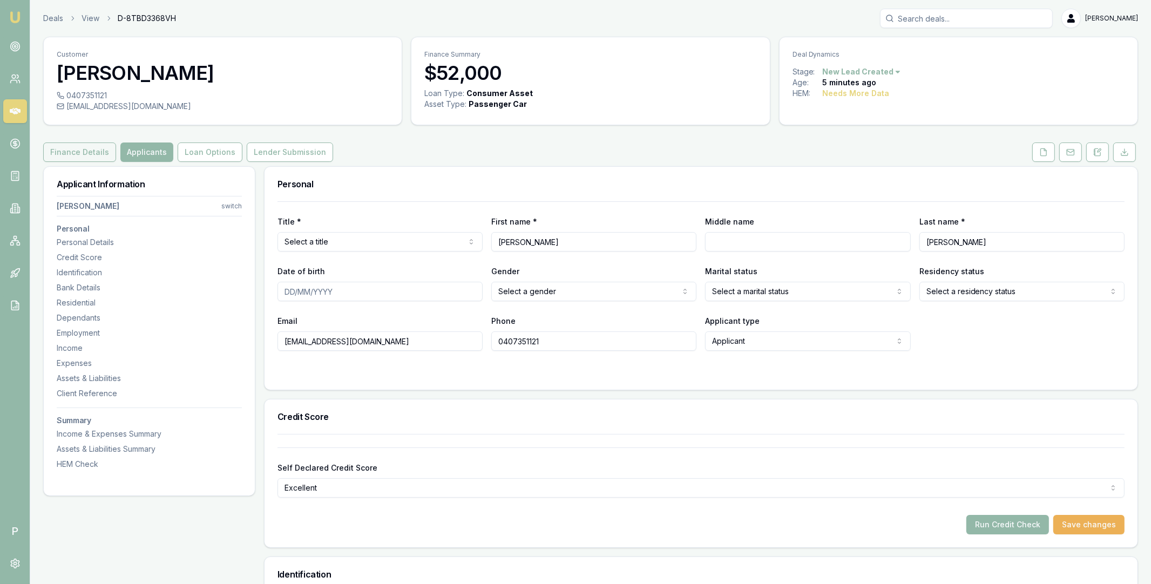
click at [85, 153] on button "Finance Details" at bounding box center [79, 151] width 73 height 19
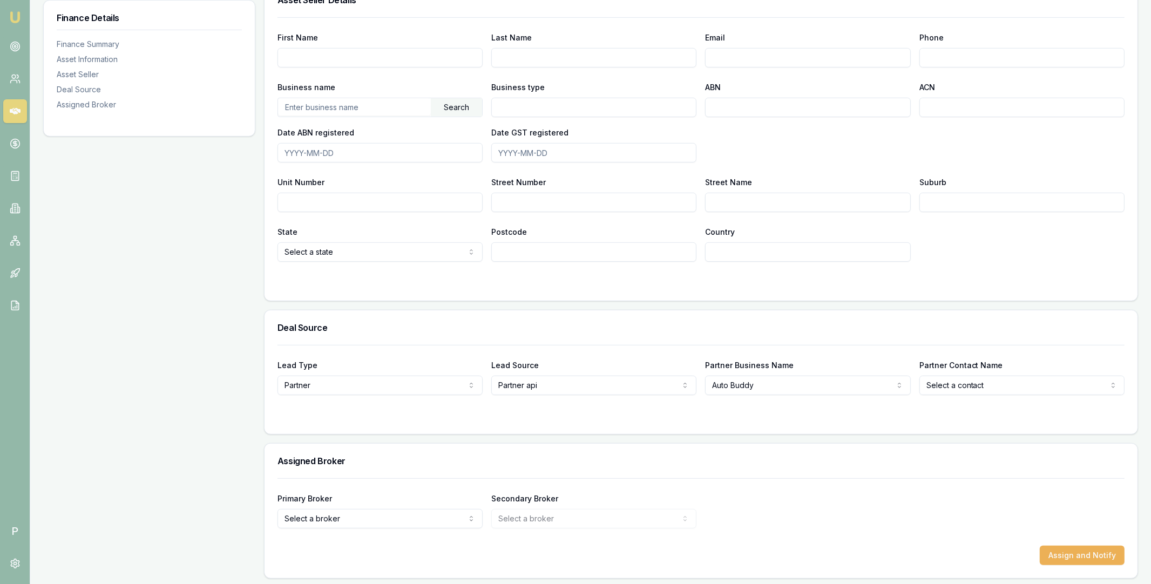
scroll to position [616, 0]
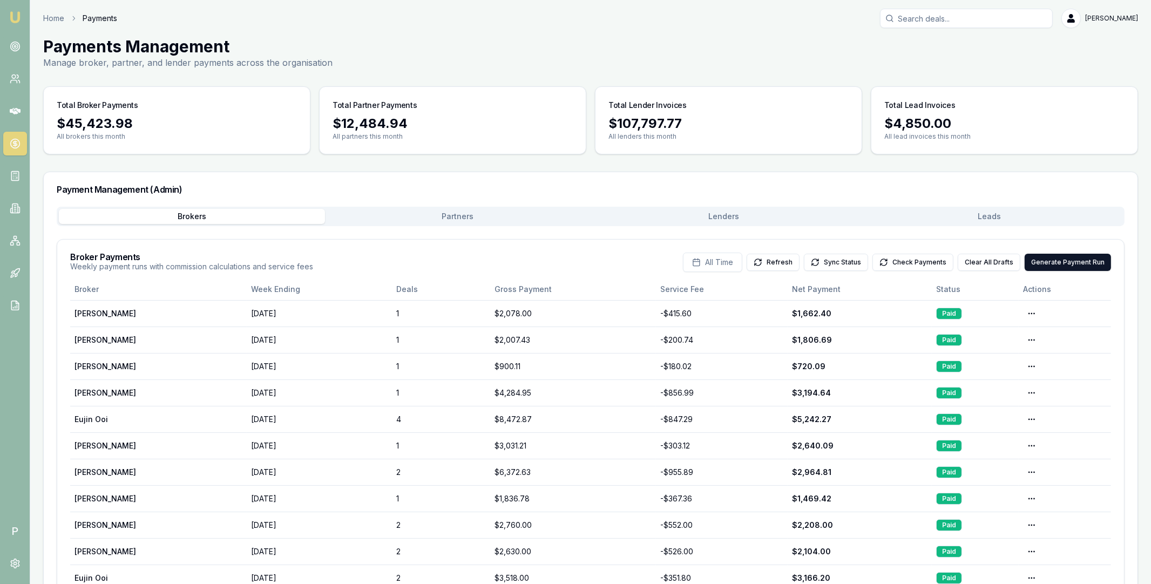
click at [745, 212] on button "Lenders" at bounding box center [724, 216] width 266 height 15
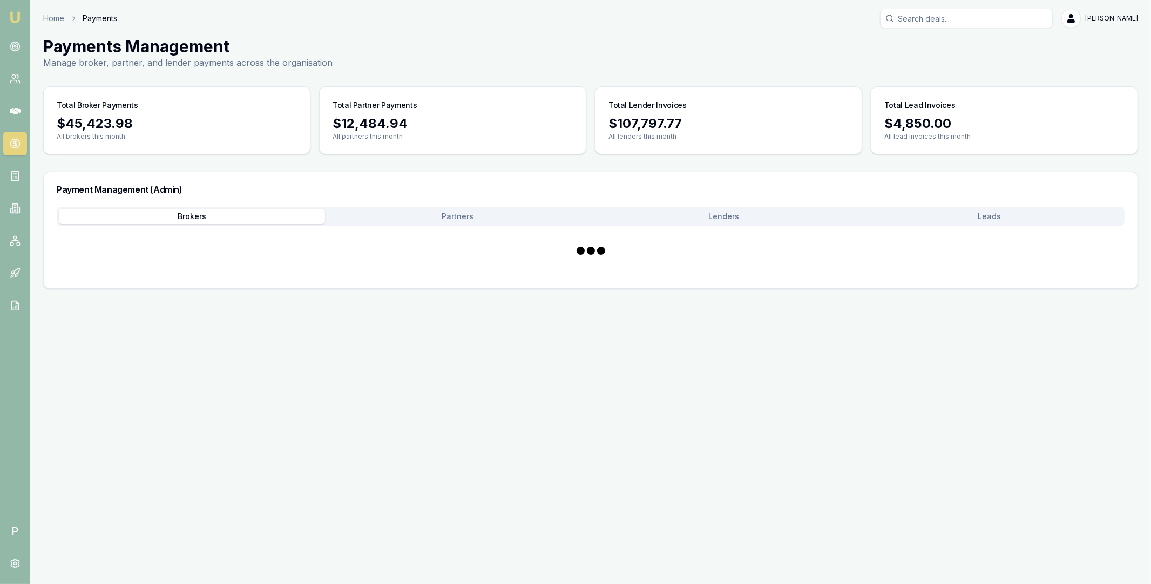
click at [195, 213] on button "Brokers" at bounding box center [192, 216] width 266 height 15
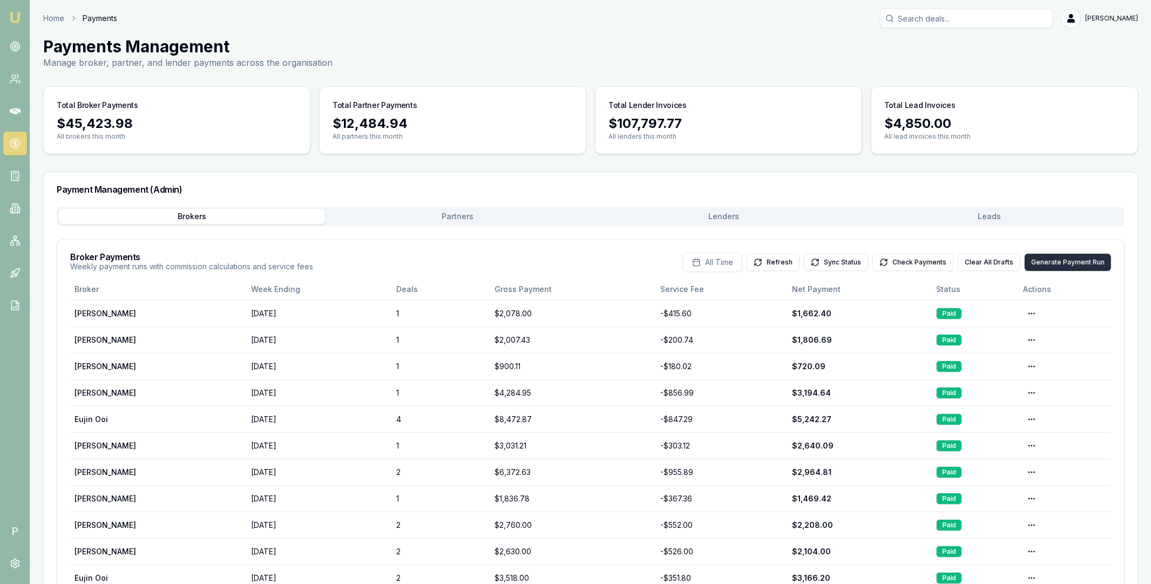
click at [1064, 260] on button "Generate Payment Run" at bounding box center [1067, 262] width 86 height 17
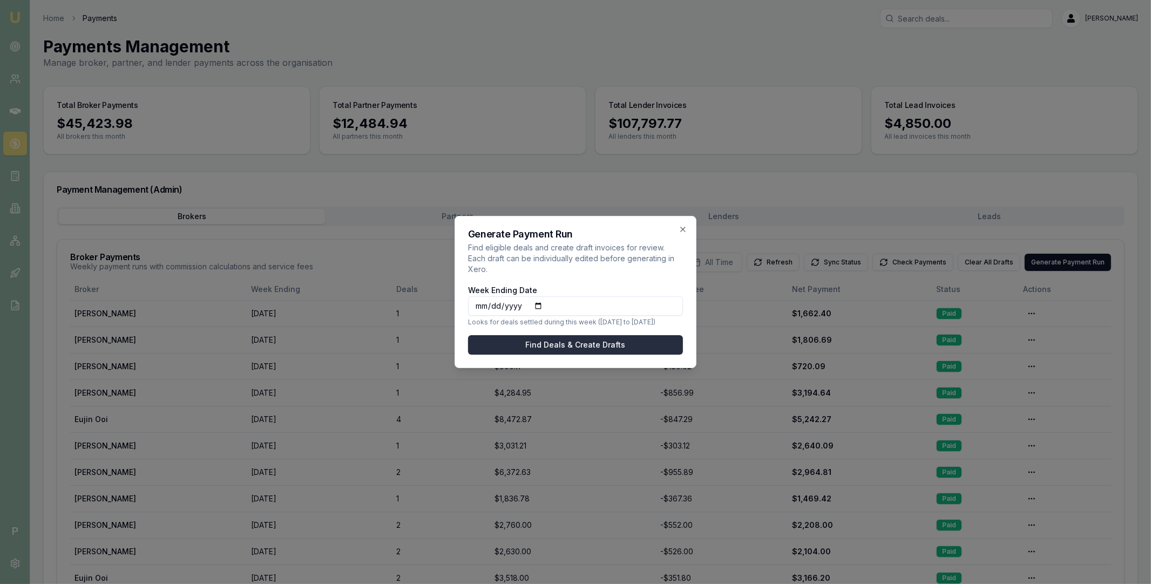
click at [571, 338] on button "Find Deals & Create Drafts" at bounding box center [575, 344] width 215 height 19
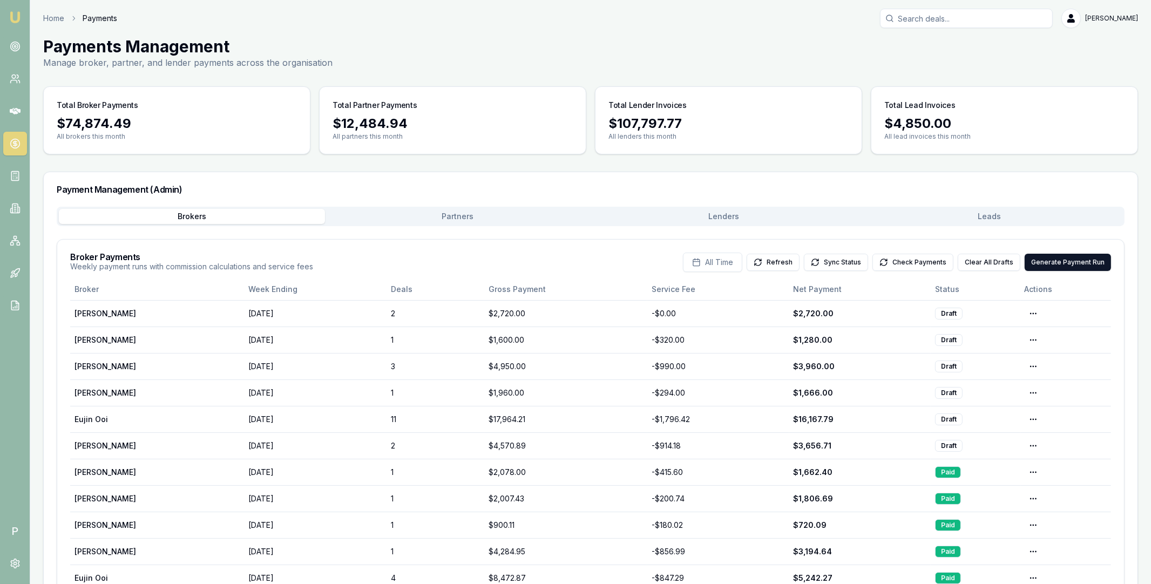
click at [459, 215] on button "Partners" at bounding box center [458, 216] width 266 height 15
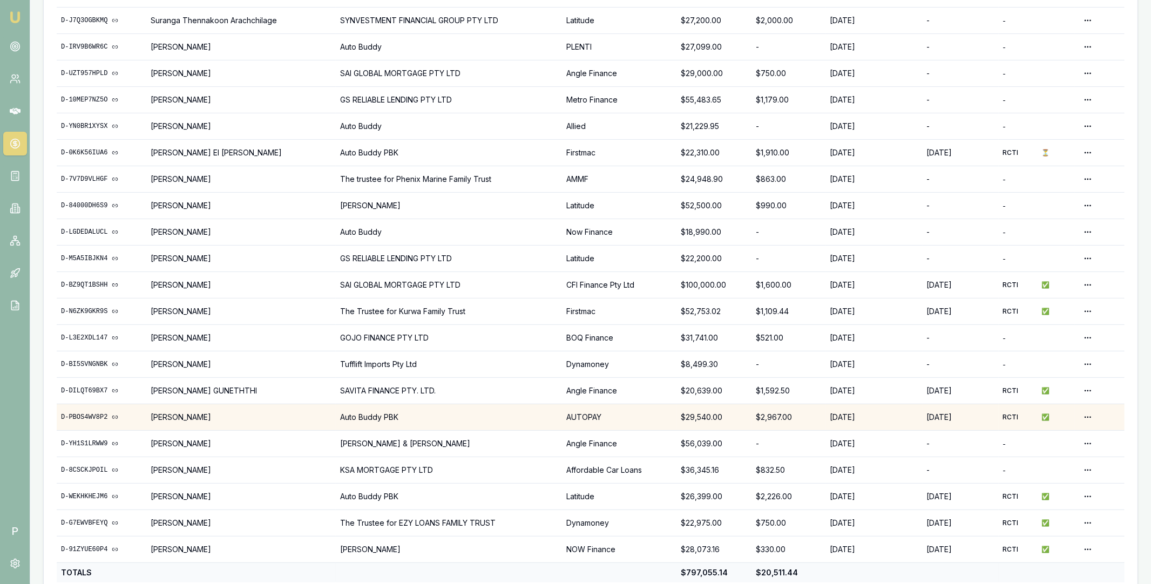
scroll to position [362, 0]
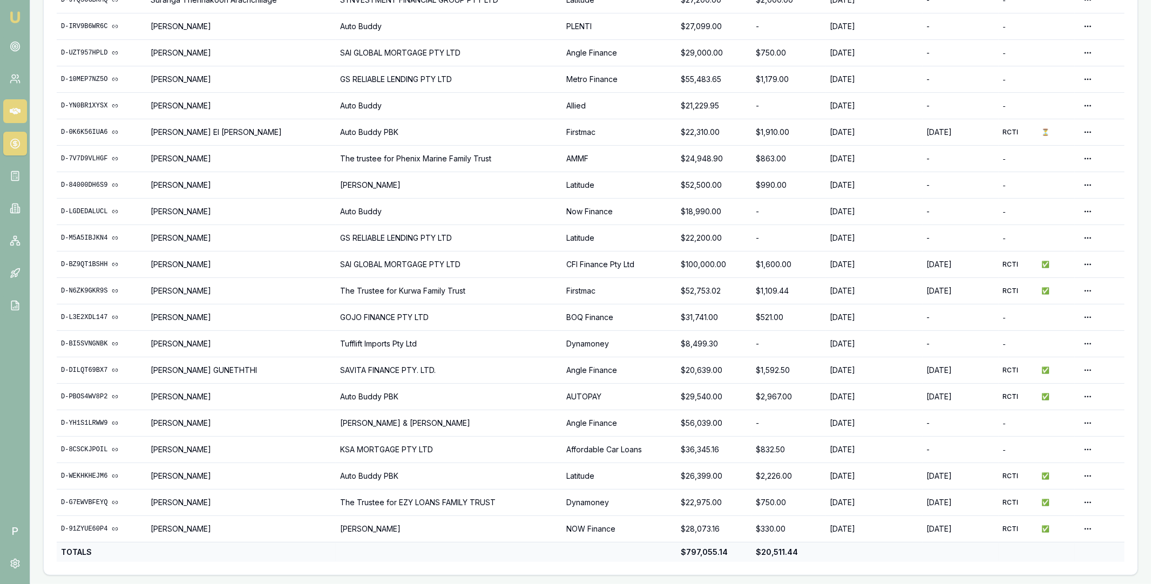
click at [16, 114] on icon at bounding box center [15, 111] width 11 height 11
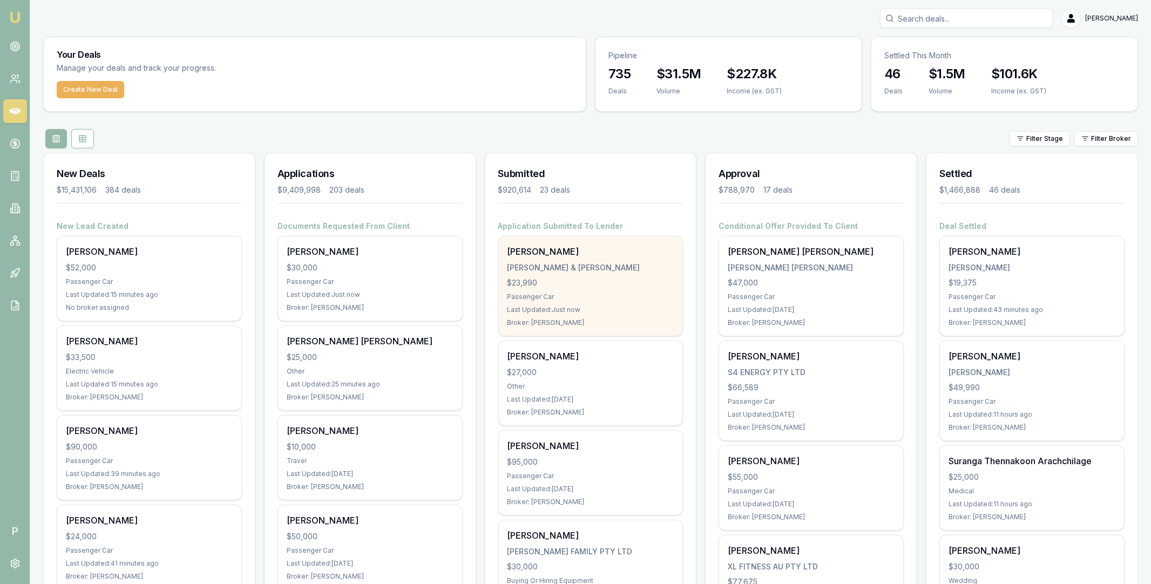
click at [602, 262] on div "[PERSON_NAME] & [PERSON_NAME]" at bounding box center [590, 267] width 167 height 11
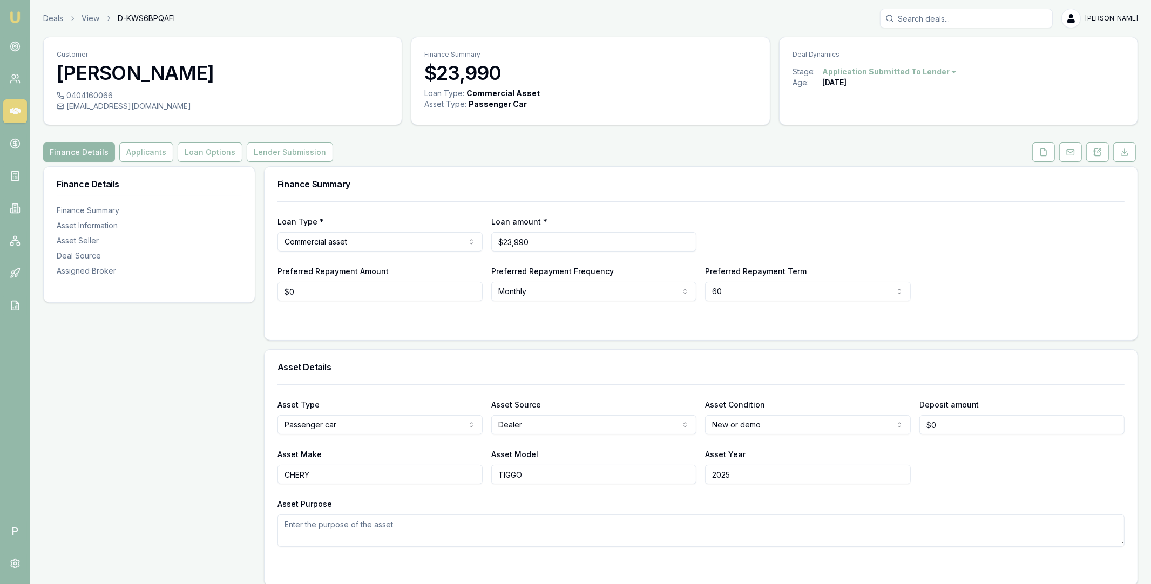
click at [15, 112] on icon at bounding box center [15, 111] width 11 height 6
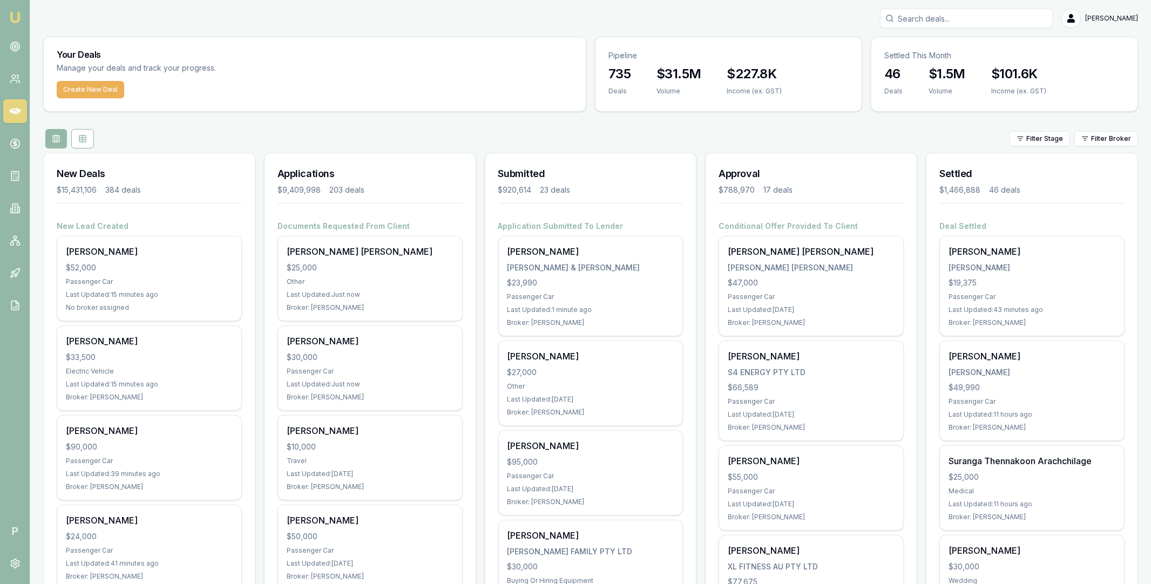
click at [1110, 148] on div "Filter Stage Filter Broker" at bounding box center [590, 138] width 1095 height 19
click at [1110, 142] on html "Emu Broker P [PERSON_NAME] Toggle Menu Your Deals Manage your deals and track y…" at bounding box center [575, 292] width 1151 height 584
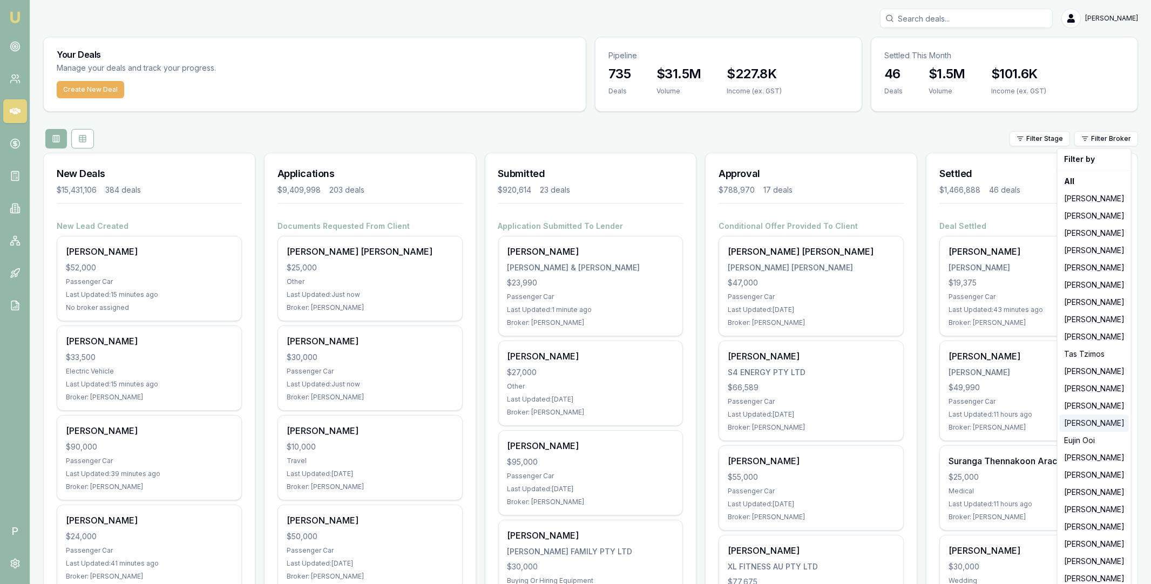
click at [1080, 426] on div "Erin Shield" at bounding box center [1094, 423] width 69 height 17
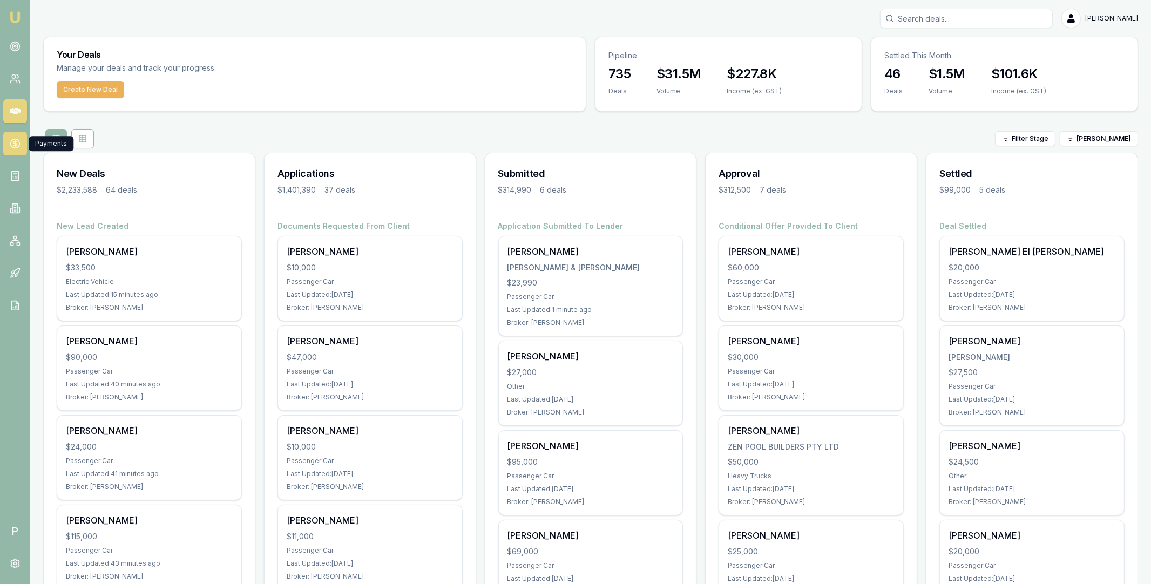
click at [14, 143] on icon at bounding box center [15, 144] width 4 height 4
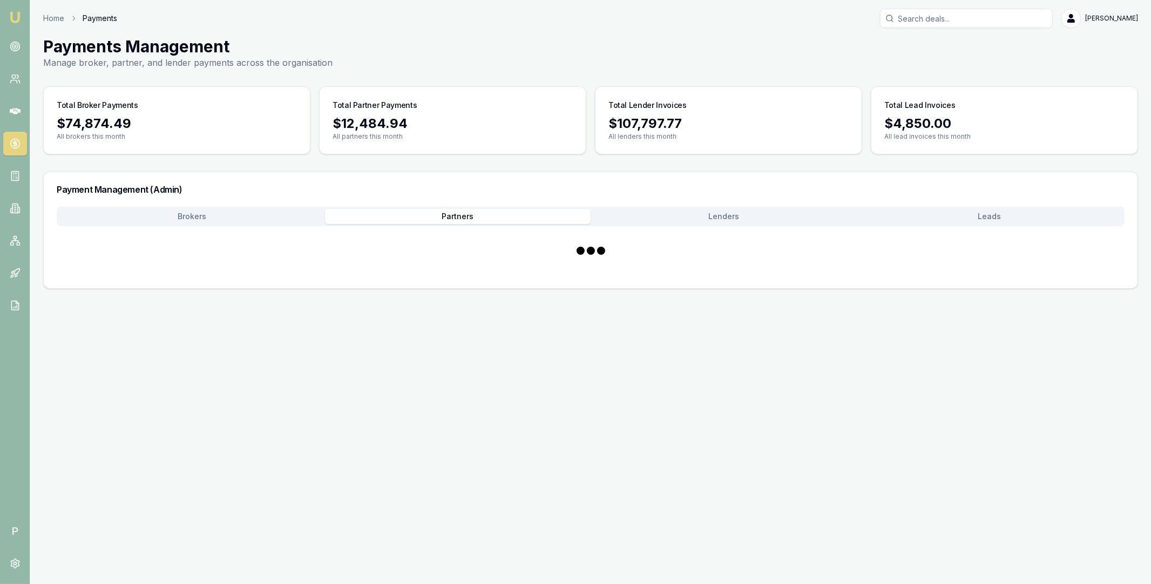
click at [467, 215] on button "Partners" at bounding box center [458, 216] width 266 height 15
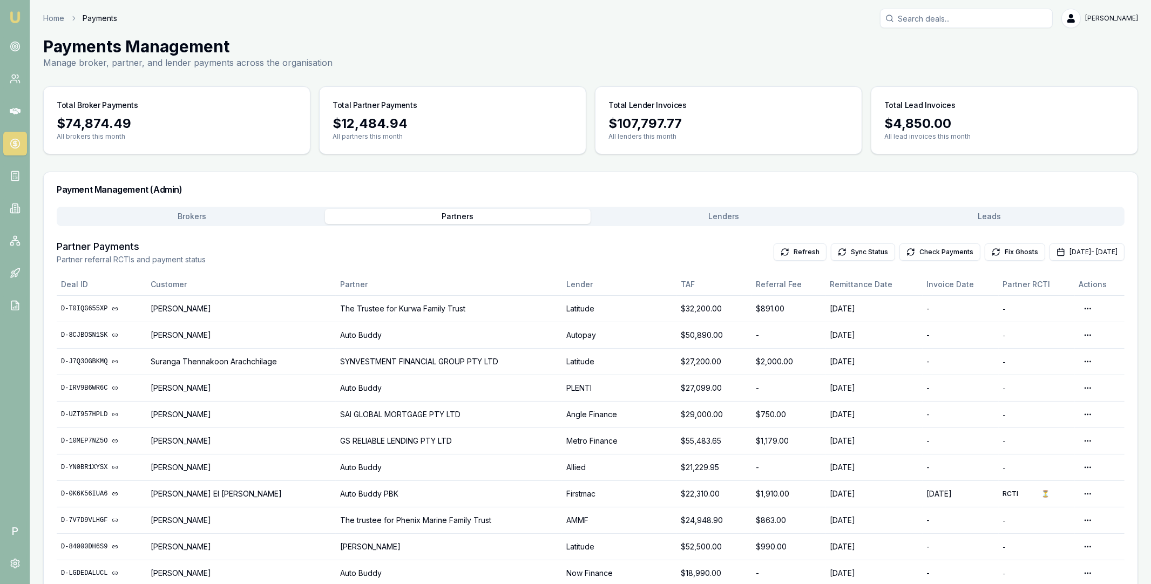
click at [201, 172] on div "Payment Management (Admin) Brokers Partners Lenders Leads Partner Payments Part…" at bounding box center [590, 554] width 1095 height 765
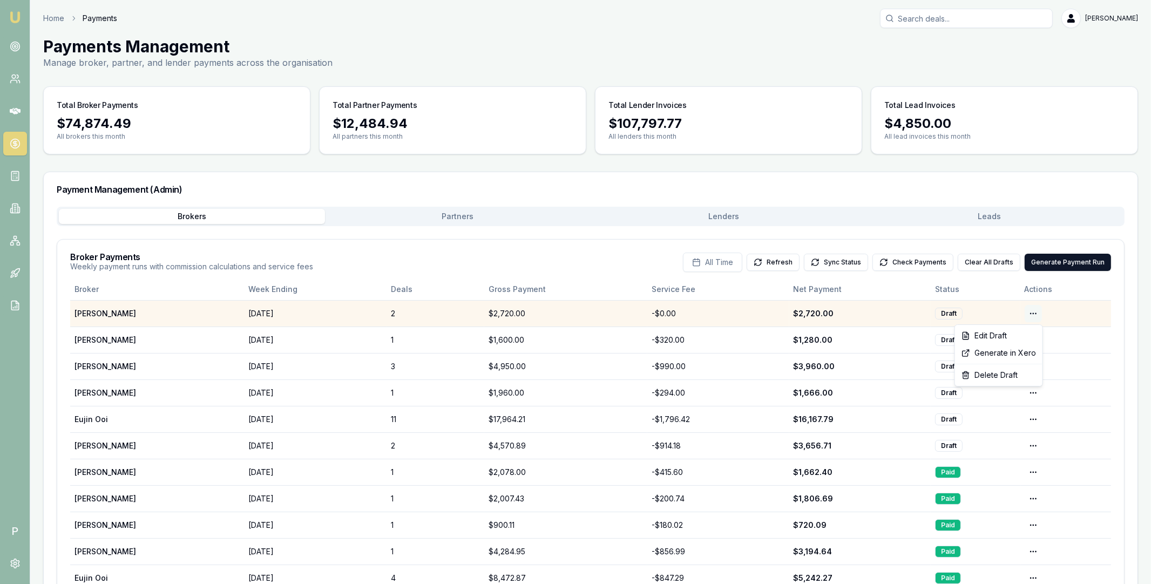
click at [1031, 314] on html "Emu Broker P Home Payments Matt Leeburn Toggle Menu Payments Management Manage …" at bounding box center [575, 292] width 1151 height 584
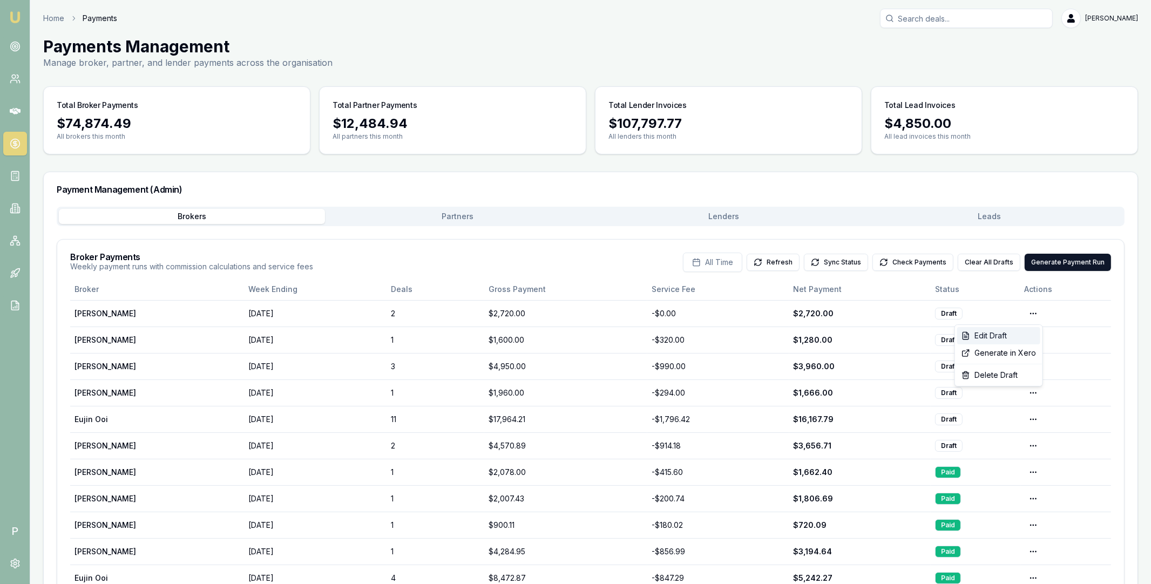
click at [1005, 333] on div "Edit Draft" at bounding box center [998, 335] width 83 height 17
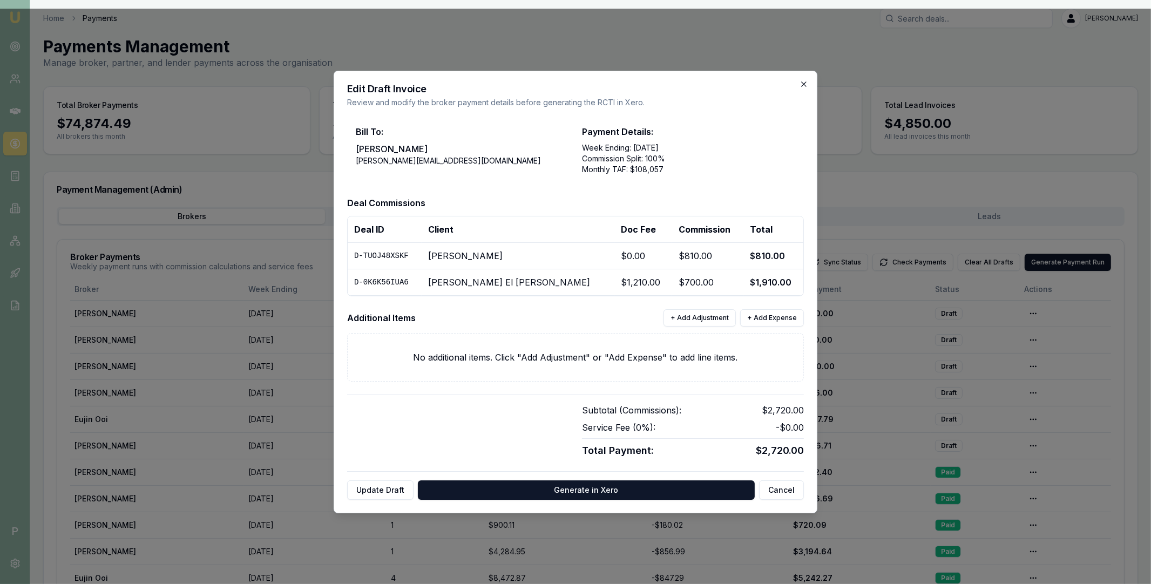
click at [804, 83] on icon "button" at bounding box center [803, 84] width 5 height 5
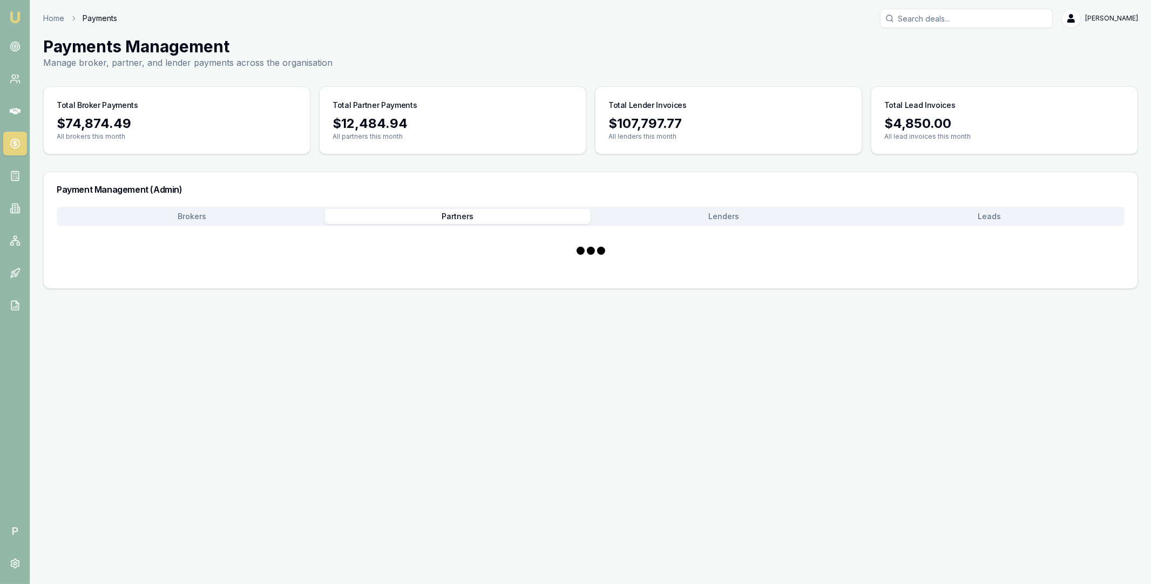
click at [528, 218] on button "Partners" at bounding box center [458, 216] width 266 height 15
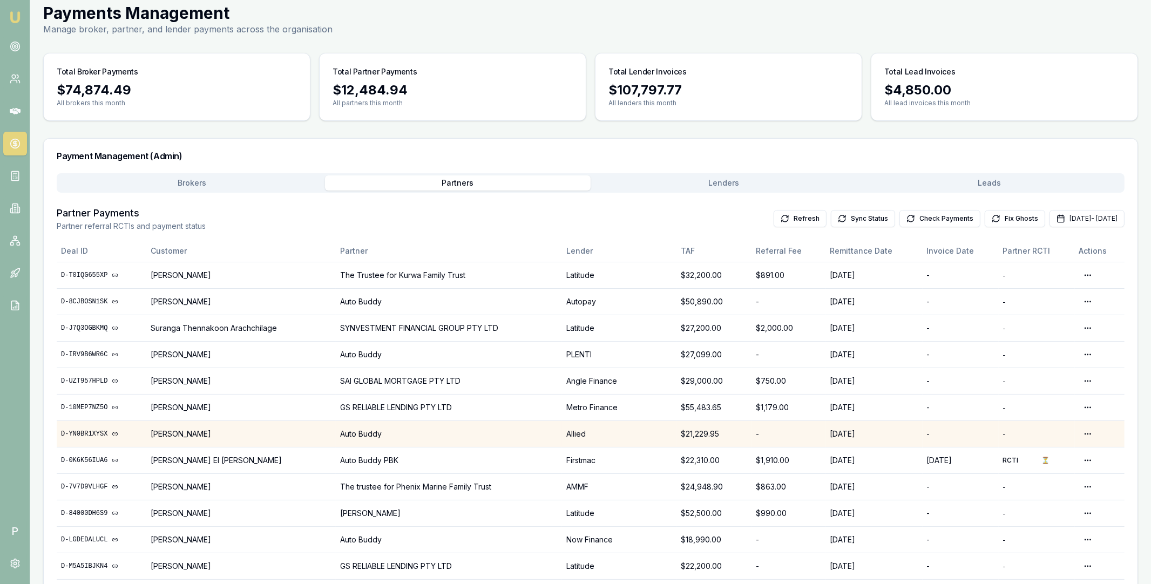
scroll to position [65, 0]
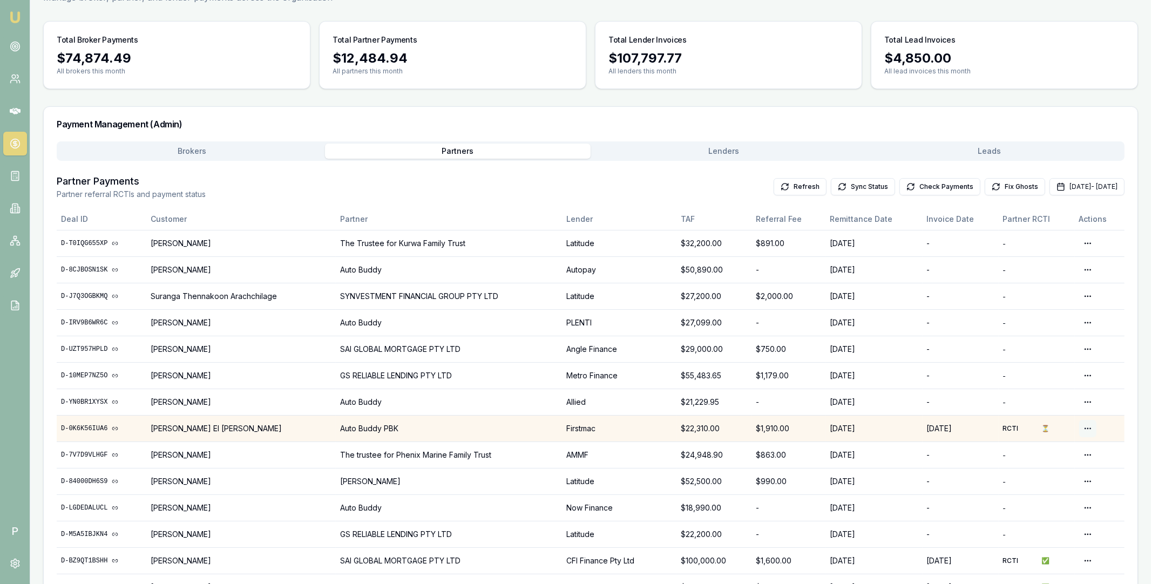
click at [1088, 427] on html "Emu Broker P Home Payments Matt Leeburn Toggle Menu Payments Management Manage …" at bounding box center [575, 227] width 1151 height 584
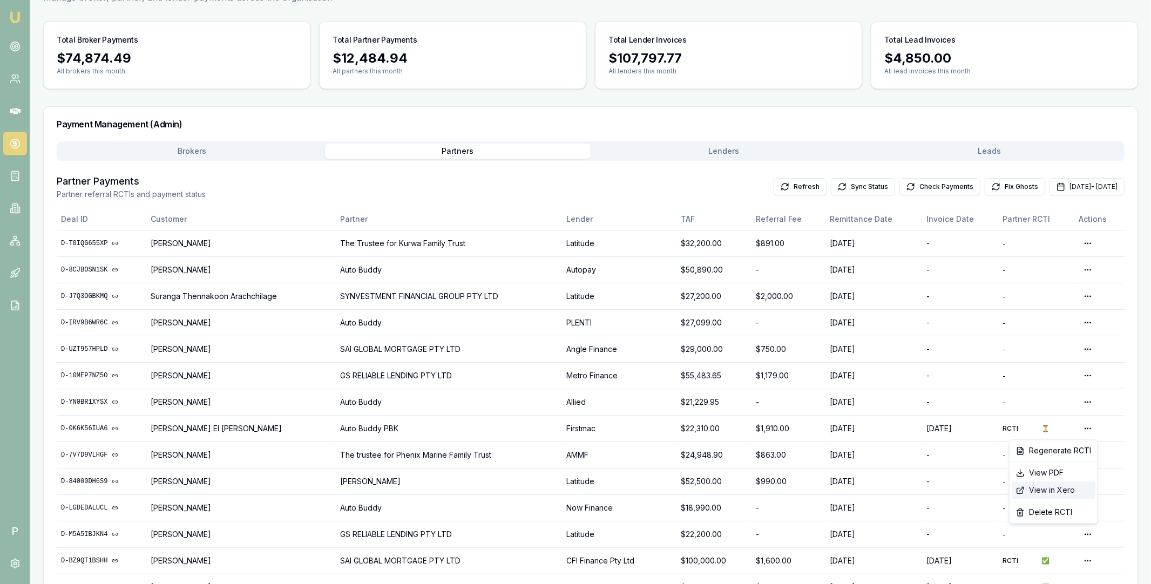
click at [1047, 488] on div "View in Xero" at bounding box center [1054, 489] width 84 height 17
click at [637, 149] on main "Payments Management Manage broker, partner, and lender payments across the orga…" at bounding box center [590, 421] width 1121 height 900
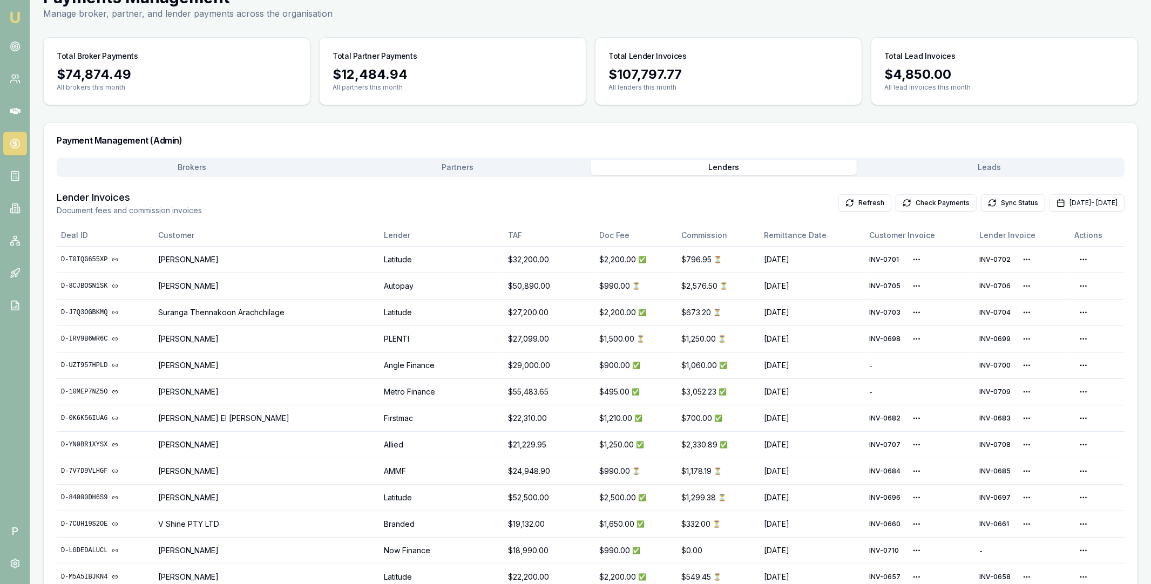
scroll to position [0, 0]
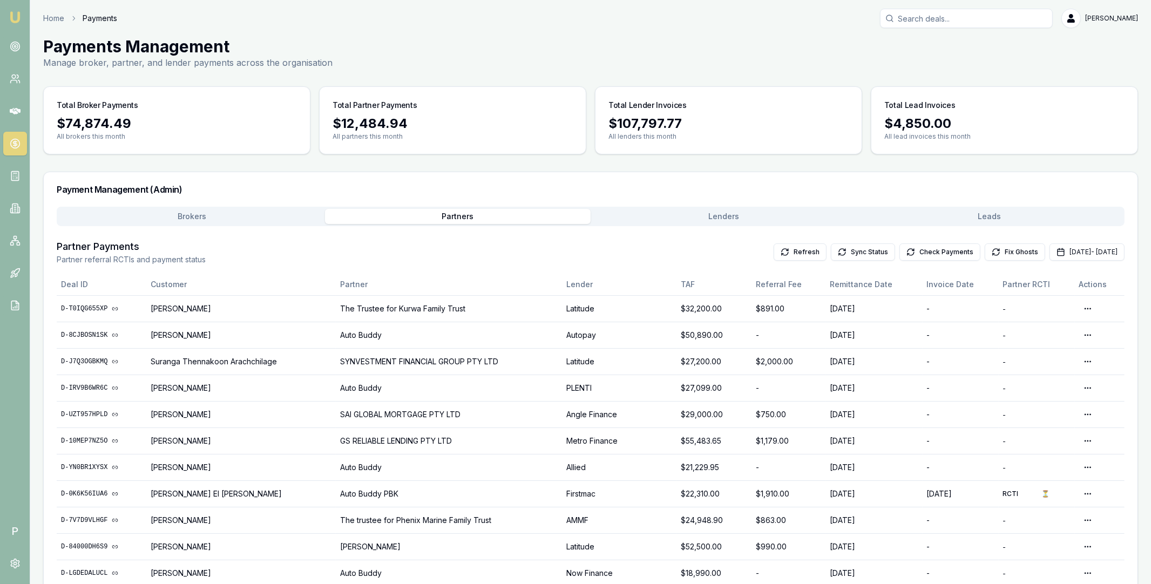
click at [899, 252] on button "Check Payments" at bounding box center [939, 251] width 81 height 17
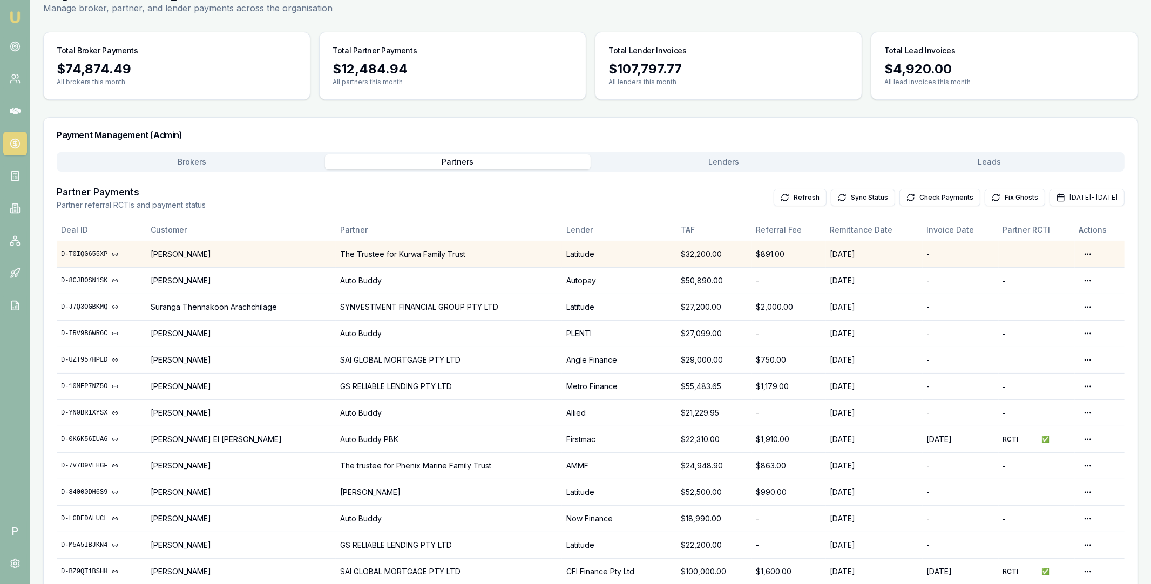
scroll to position [131, 0]
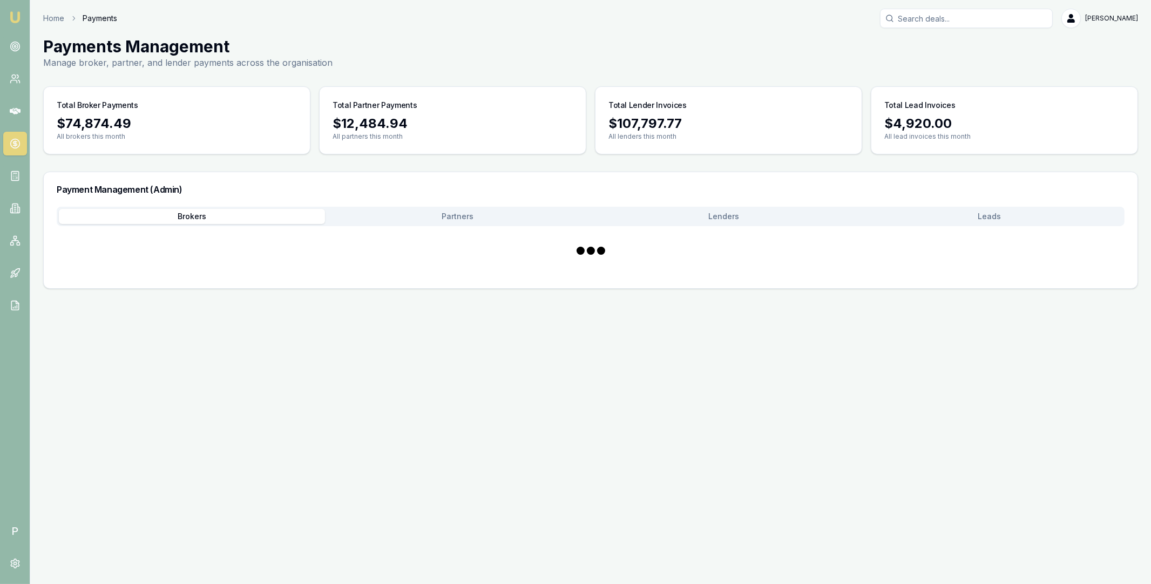
click at [247, 89] on main "Payments Management Manage broker, partner, and lender payments across the orga…" at bounding box center [590, 163] width 1121 height 252
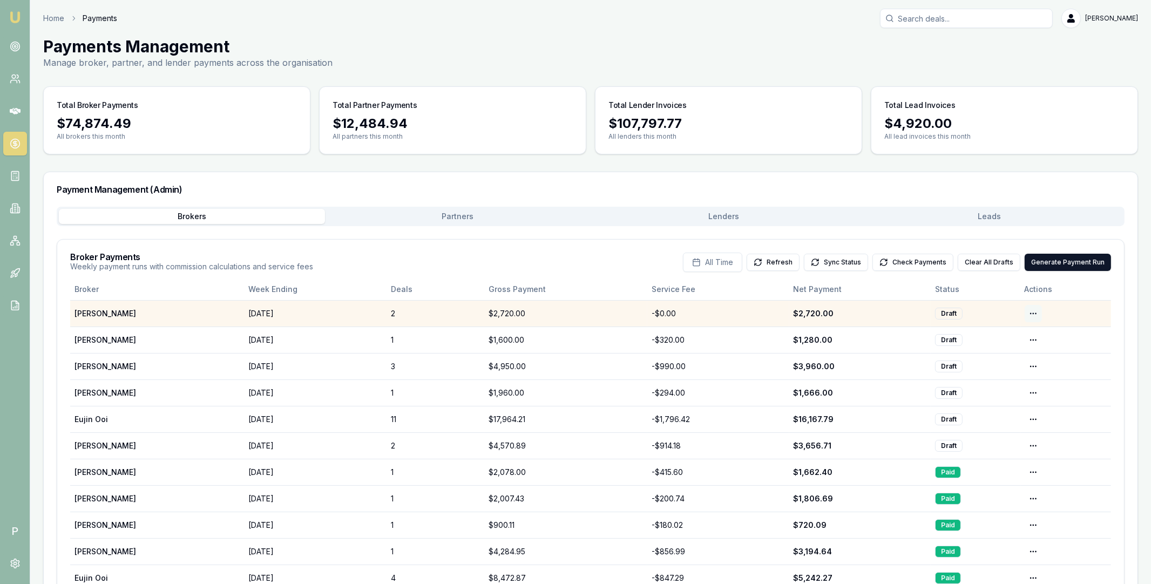
click at [1030, 312] on html "Emu Broker P Home Payments Matt Leeburn Toggle Menu Payments Management Manage …" at bounding box center [575, 292] width 1151 height 584
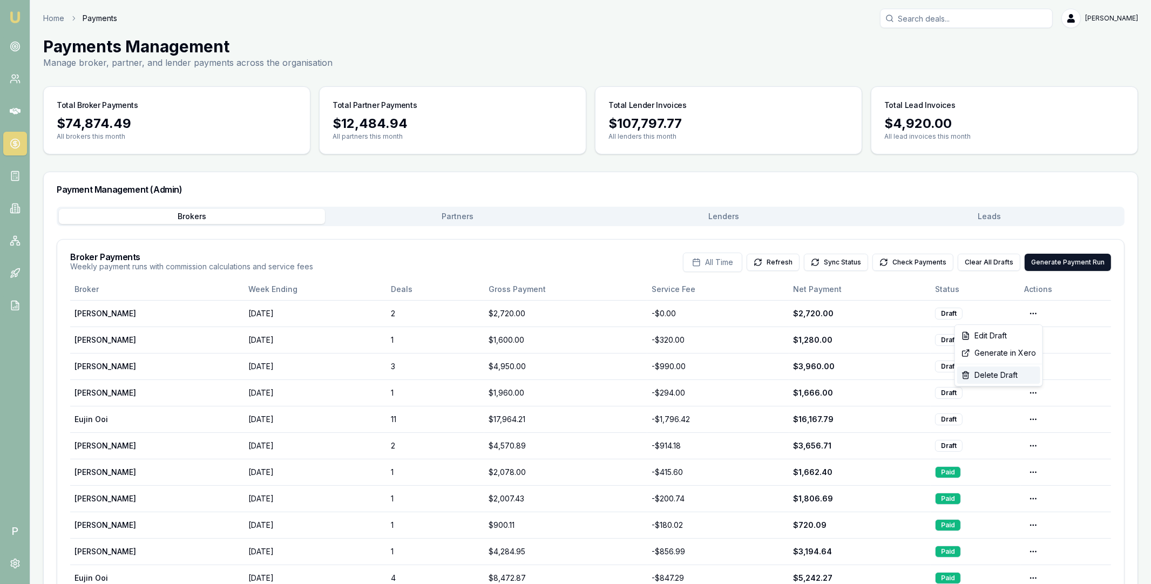
click at [995, 375] on div "Delete Draft" at bounding box center [998, 375] width 83 height 17
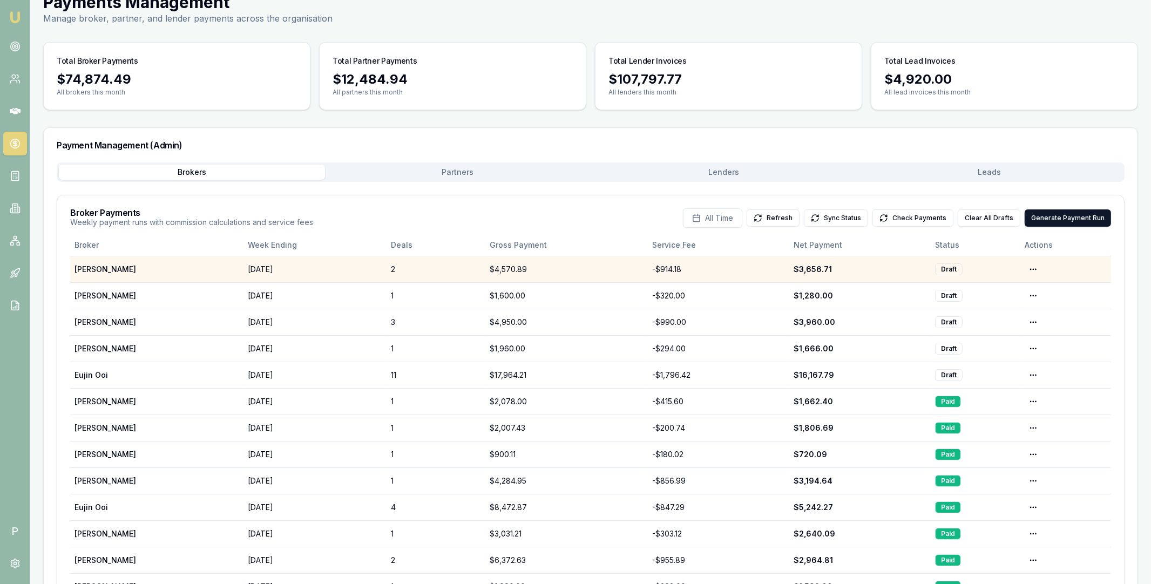
scroll to position [84, 0]
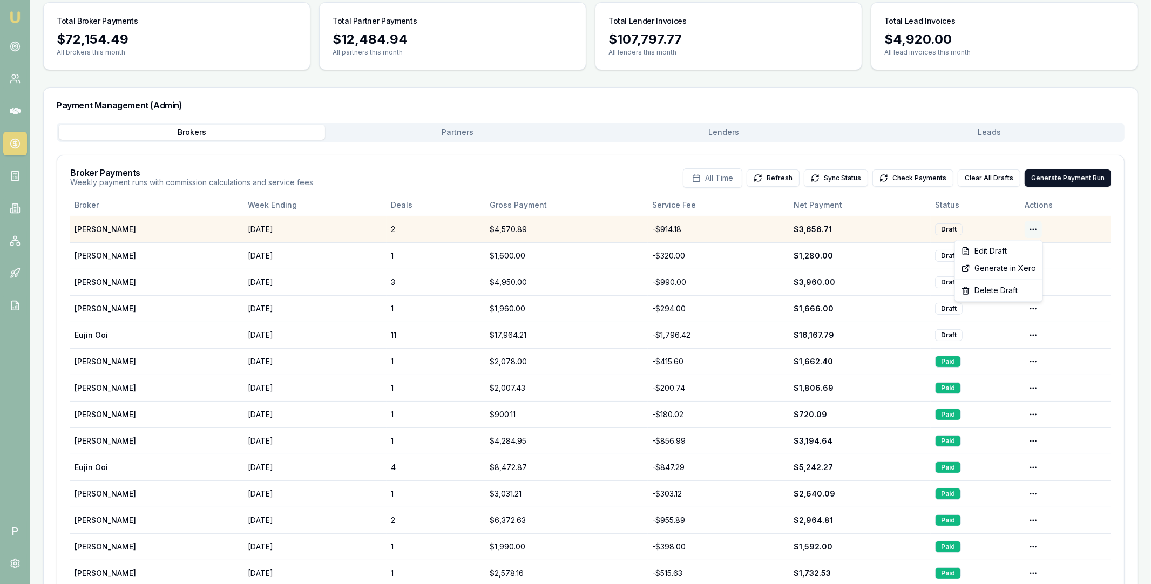
click at [1034, 227] on html "Emu Broker P Home Payments Matt Leeburn Toggle Menu Payments Management Manage …" at bounding box center [575, 208] width 1151 height 584
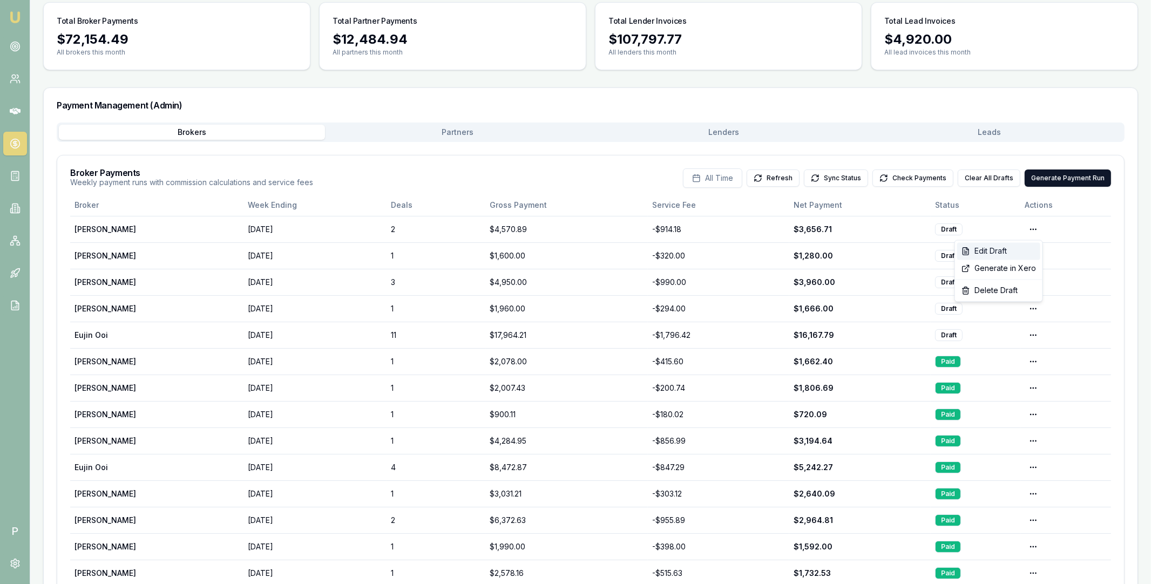
click at [1018, 248] on div "Edit Draft" at bounding box center [998, 250] width 83 height 17
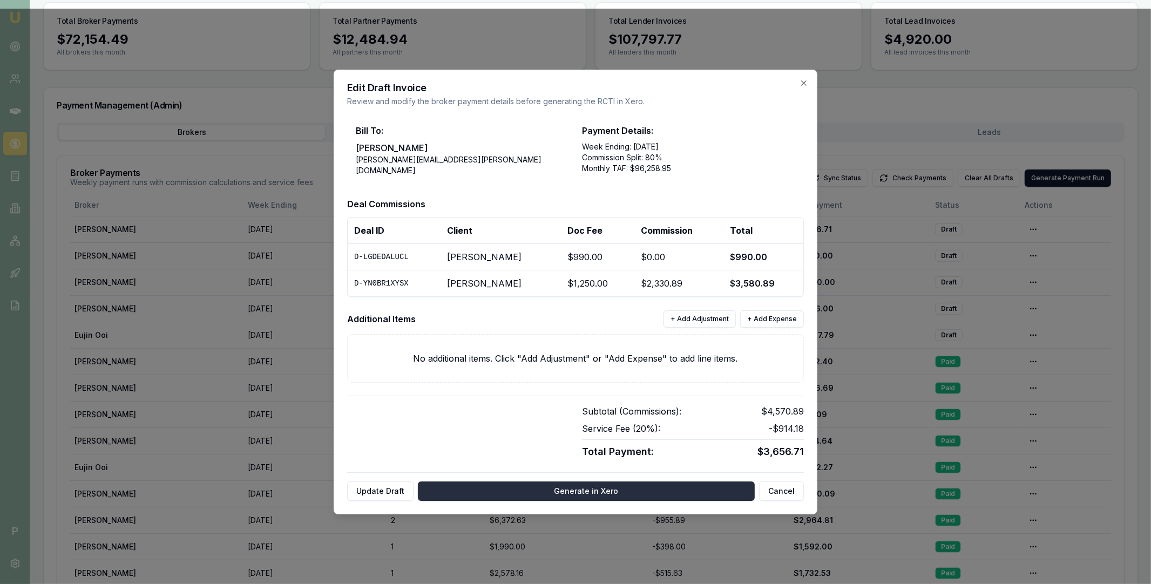
click at [596, 488] on button "Generate in Xero" at bounding box center [586, 490] width 337 height 19
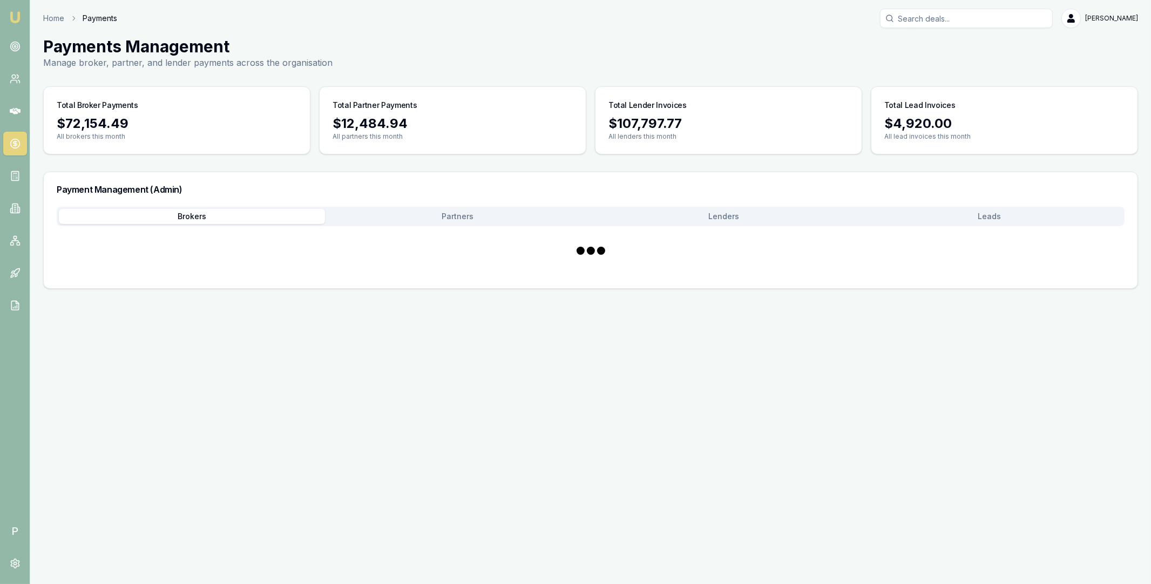
scroll to position [0, 0]
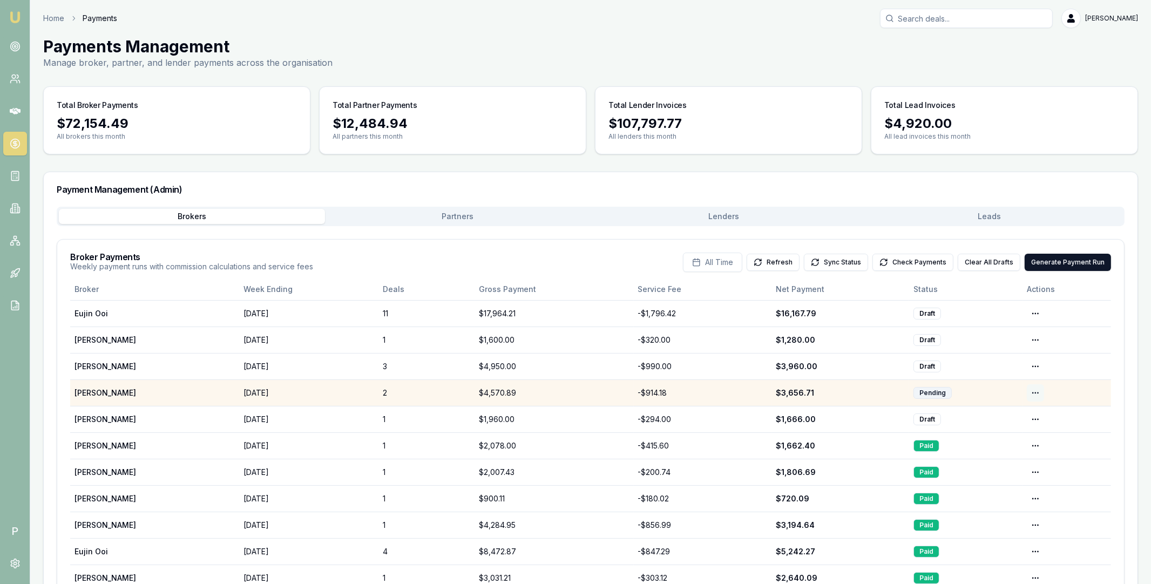
click at [1037, 393] on html "Emu Broker P Home Payments Matt Leeburn Toggle Menu Payments Management Manage …" at bounding box center [575, 292] width 1151 height 584
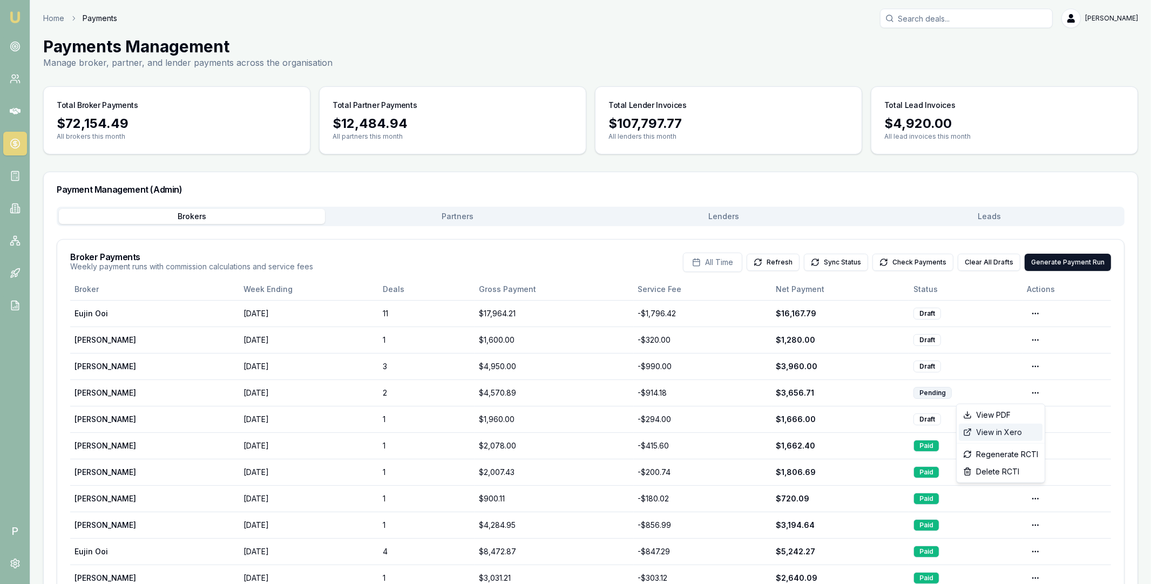
click at [1019, 433] on div "View in Xero" at bounding box center [1001, 432] width 84 height 17
click at [913, 259] on button "Check Payments" at bounding box center [912, 262] width 81 height 17
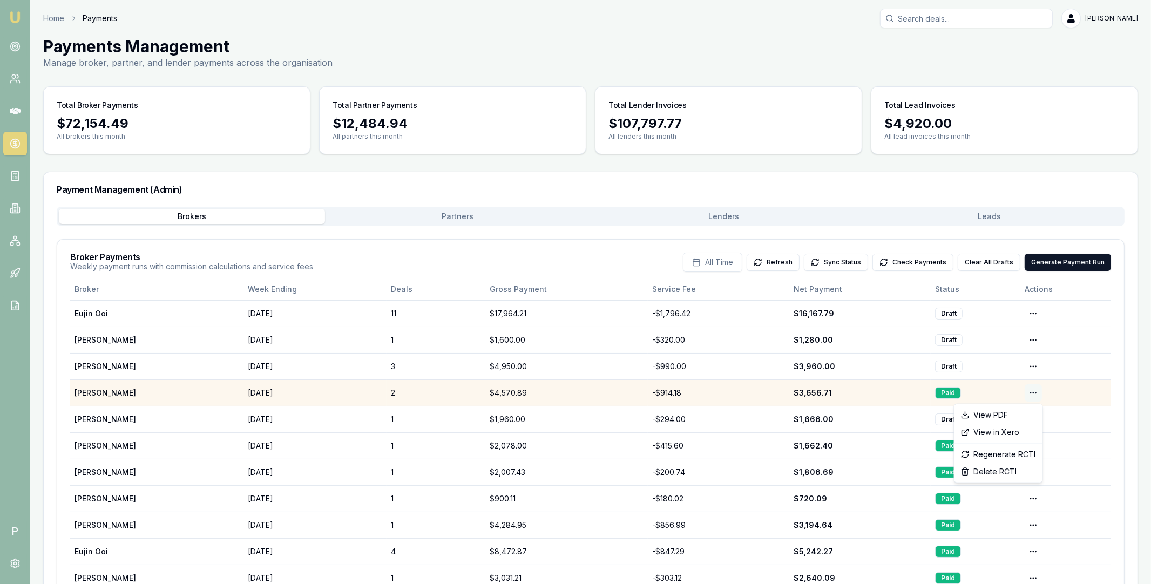
click at [1029, 393] on html "Emu Broker P Home Payments Matt Leeburn Toggle Menu Payments Management Manage …" at bounding box center [575, 292] width 1151 height 584
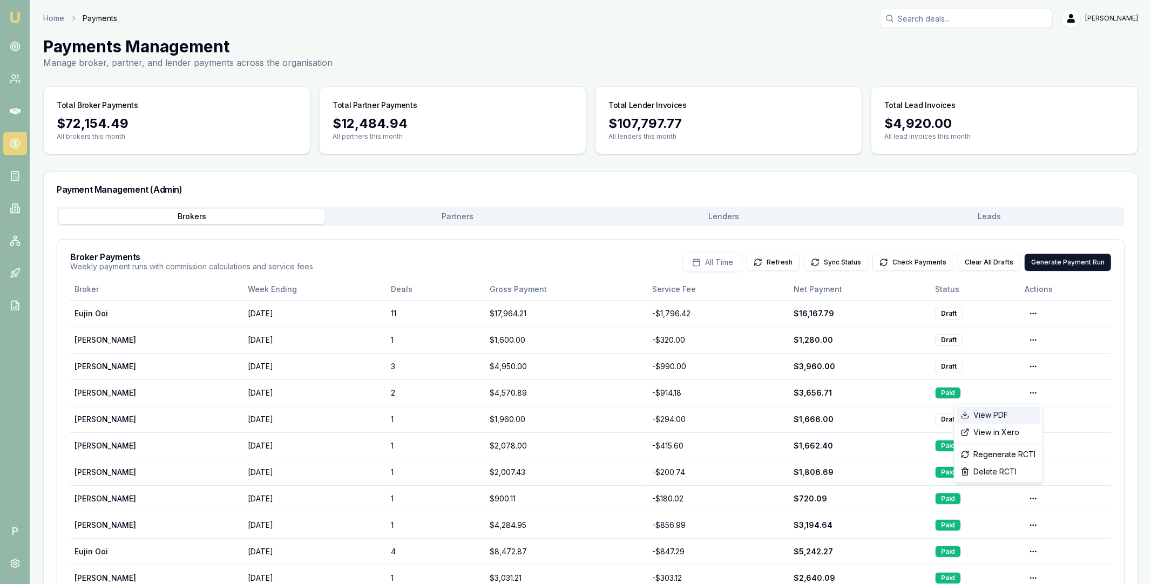
click at [1009, 417] on div "View PDF" at bounding box center [998, 414] width 84 height 17
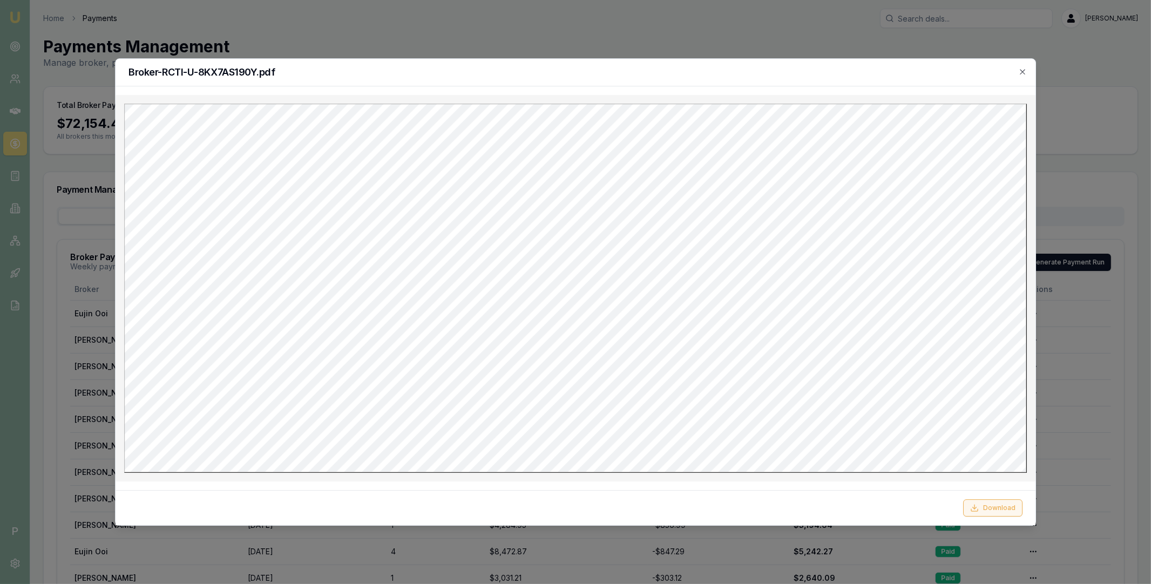
click at [985, 507] on button "Download" at bounding box center [992, 507] width 59 height 17
click at [704, 82] on div "Broker-RCTI-U-8KX7AS190Y.pdf" at bounding box center [576, 73] width 920 height 28
click at [1020, 74] on icon "button" at bounding box center [1022, 71] width 9 height 9
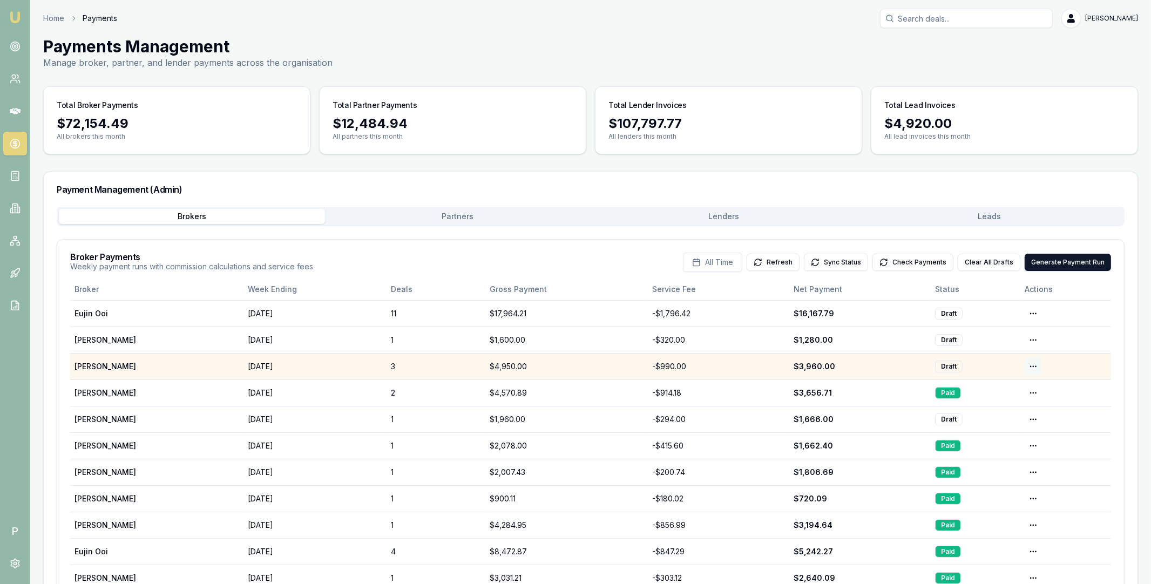
click at [1033, 366] on html "Emu Broker P Home Payments Matt Leeburn Toggle Menu Payments Management Manage …" at bounding box center [575, 292] width 1151 height 584
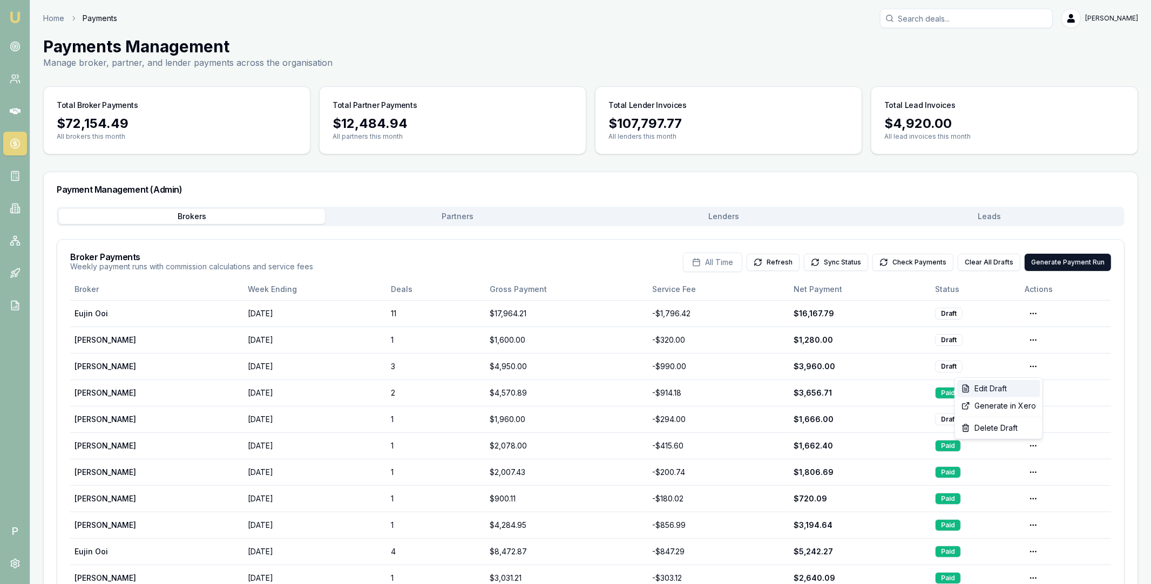
click at [1019, 385] on div "Edit Draft" at bounding box center [998, 388] width 83 height 17
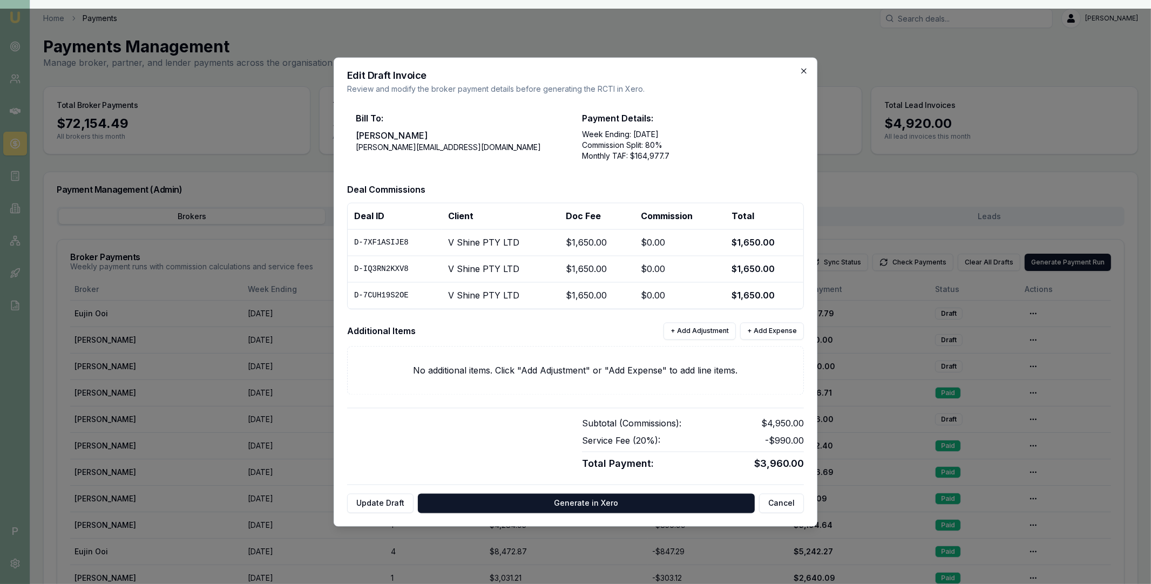
click at [805, 74] on icon "button" at bounding box center [803, 71] width 9 height 9
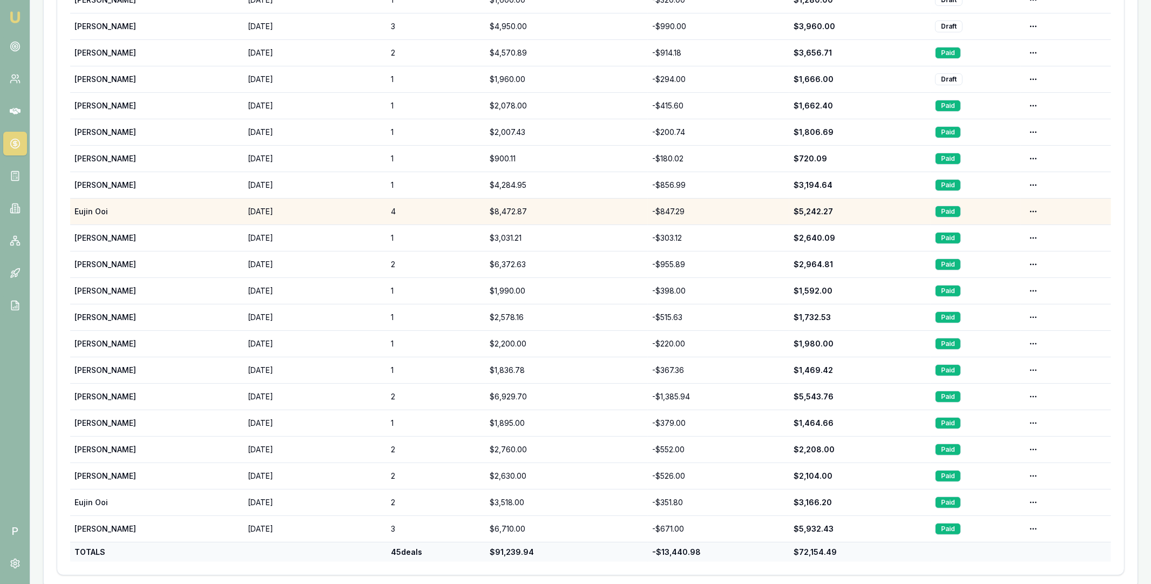
scroll to position [354, 0]
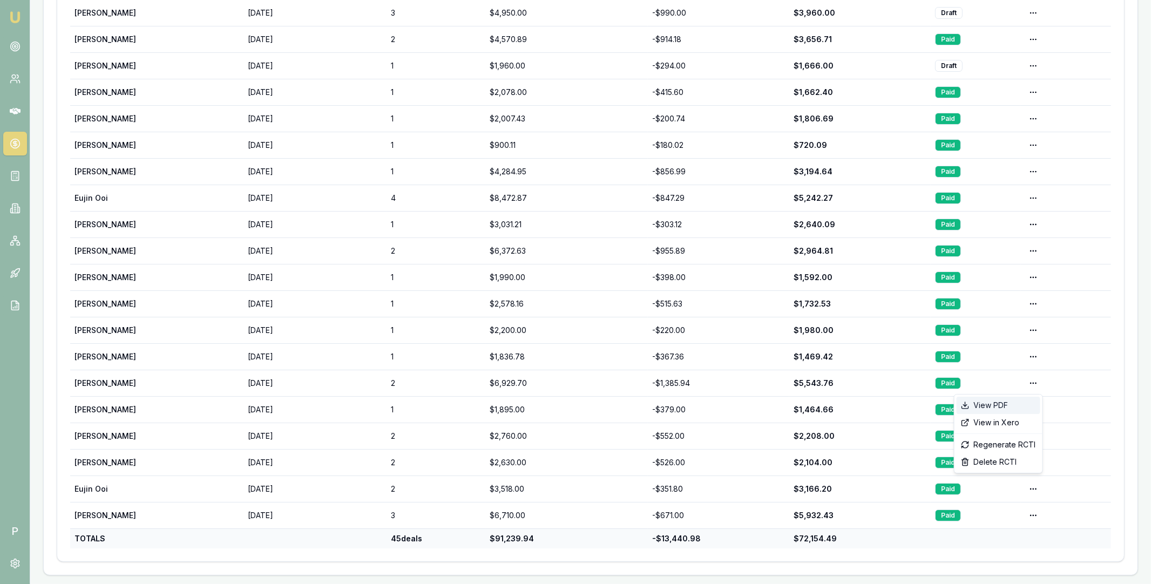
click at [1014, 405] on div "View PDF" at bounding box center [998, 405] width 84 height 17
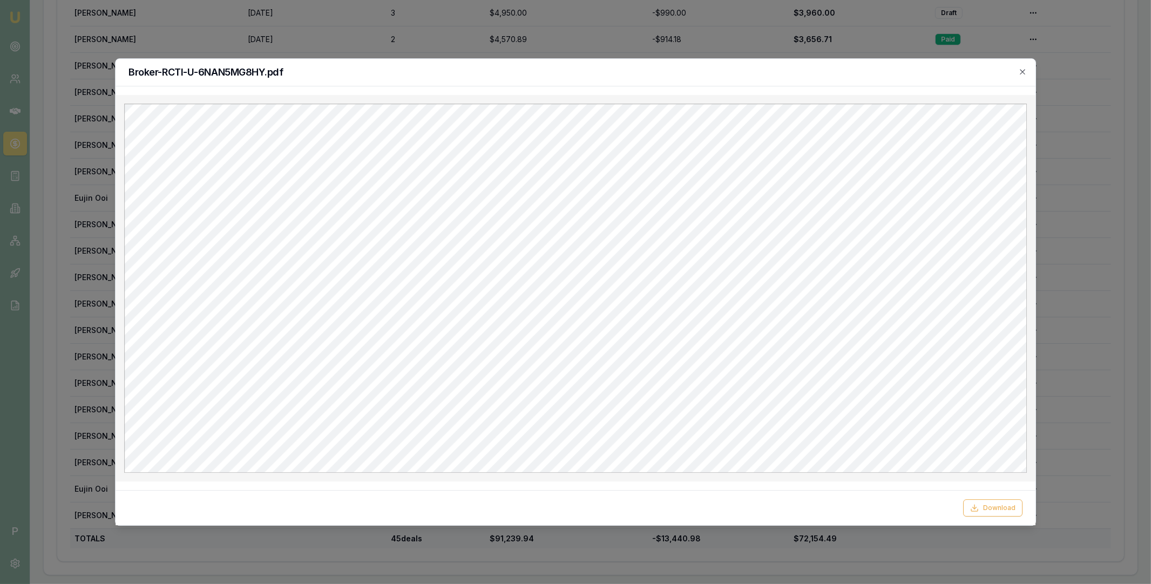
scroll to position [0, 0]
click at [1022, 71] on icon "button" at bounding box center [1022, 71] width 9 height 9
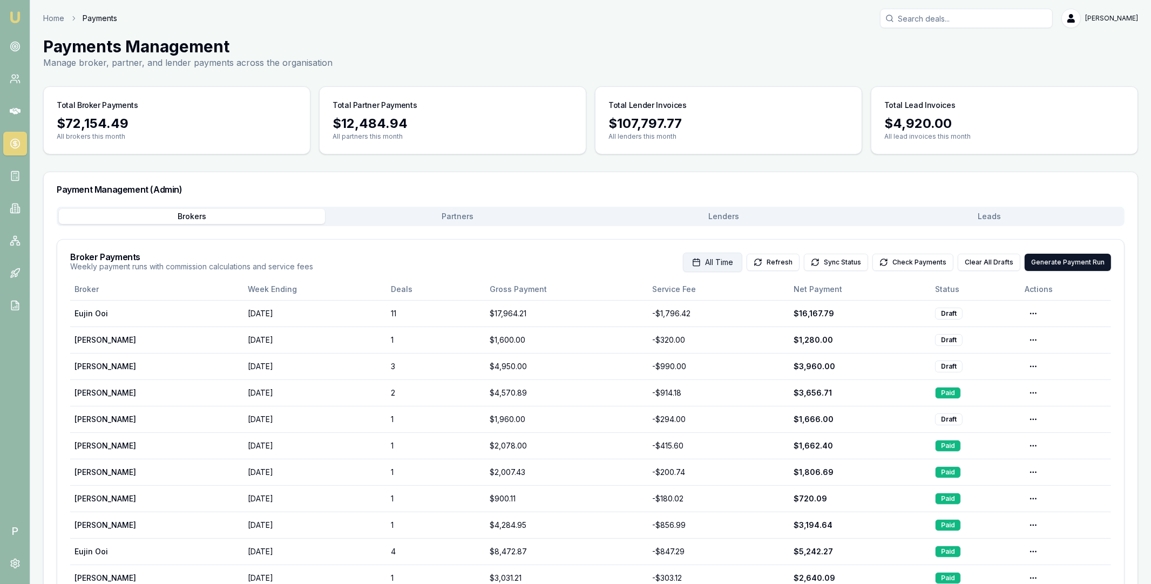
click at [729, 270] on button "All Time" at bounding box center [712, 262] width 59 height 19
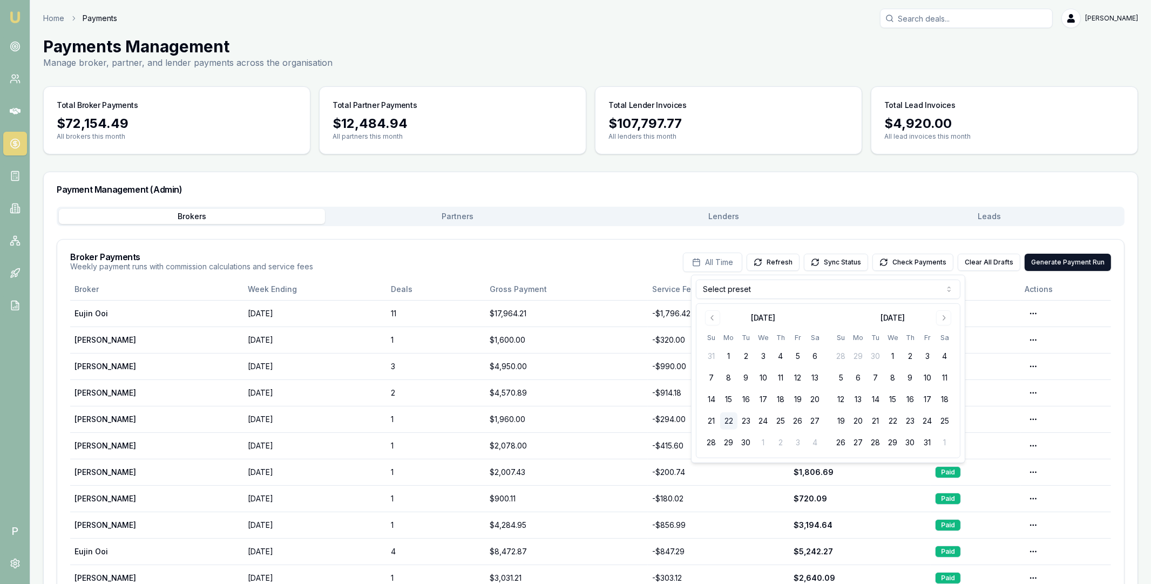
click at [660, 260] on div "Broker Payments Weekly payment runs with commission calculations and service fe…" at bounding box center [590, 262] width 1041 height 19
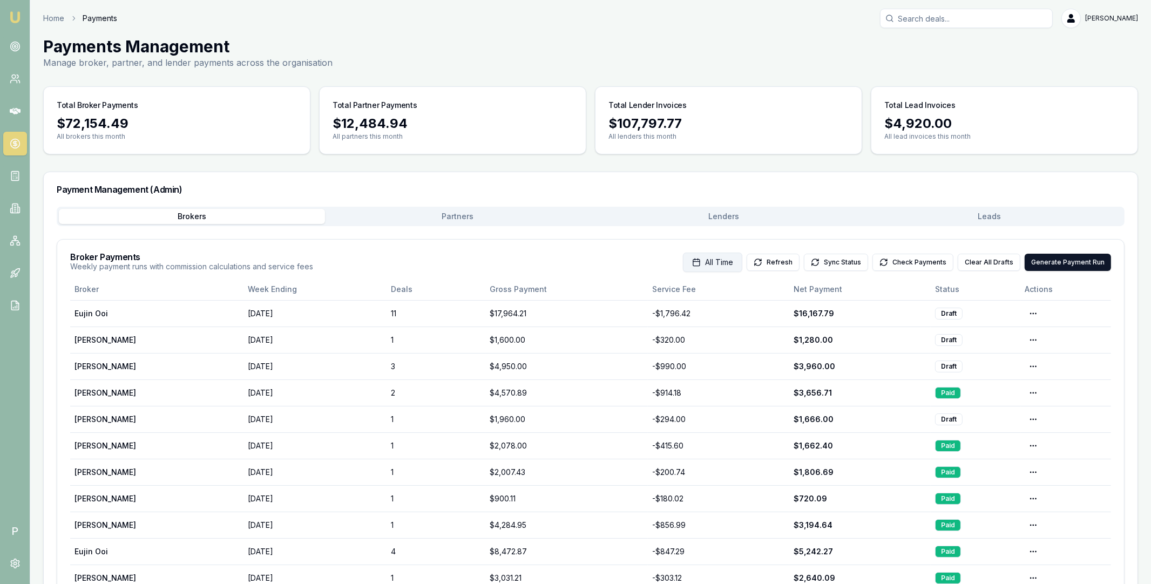
click at [733, 266] on span "All Time" at bounding box center [719, 262] width 28 height 11
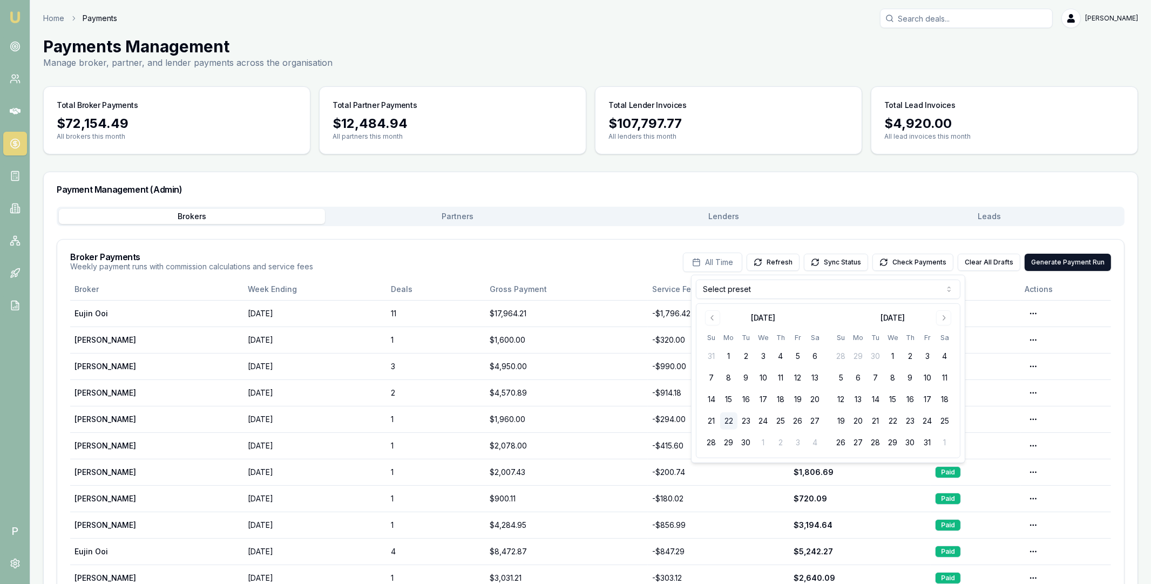
click at [792, 292] on html "Emu Broker P Home Payments Matt Leeburn Toggle Menu Payments Management Manage …" at bounding box center [575, 292] width 1151 height 584
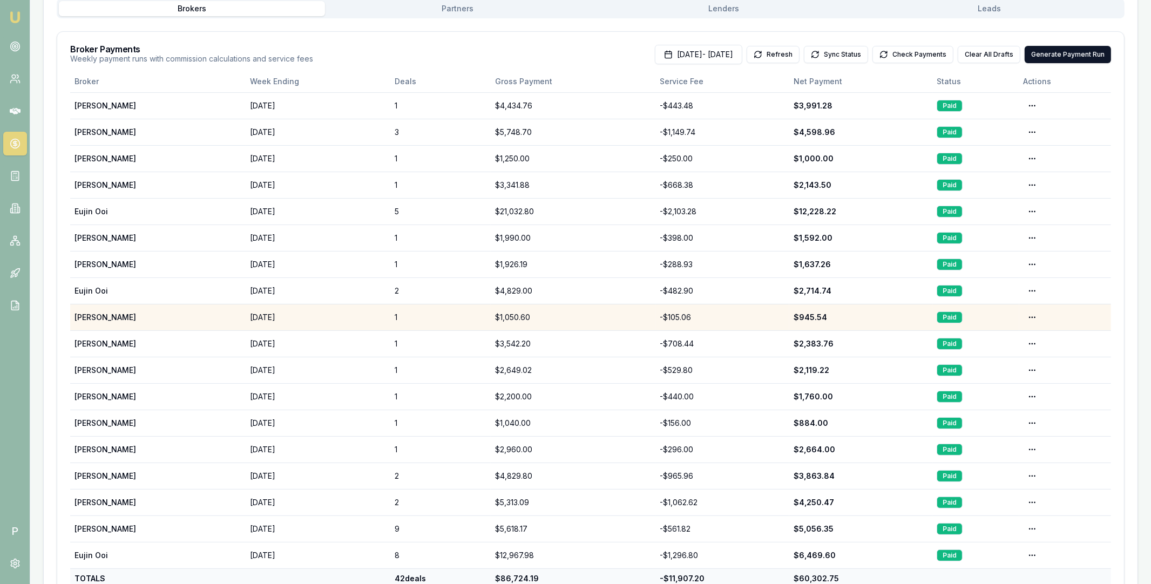
scroll to position [248, 0]
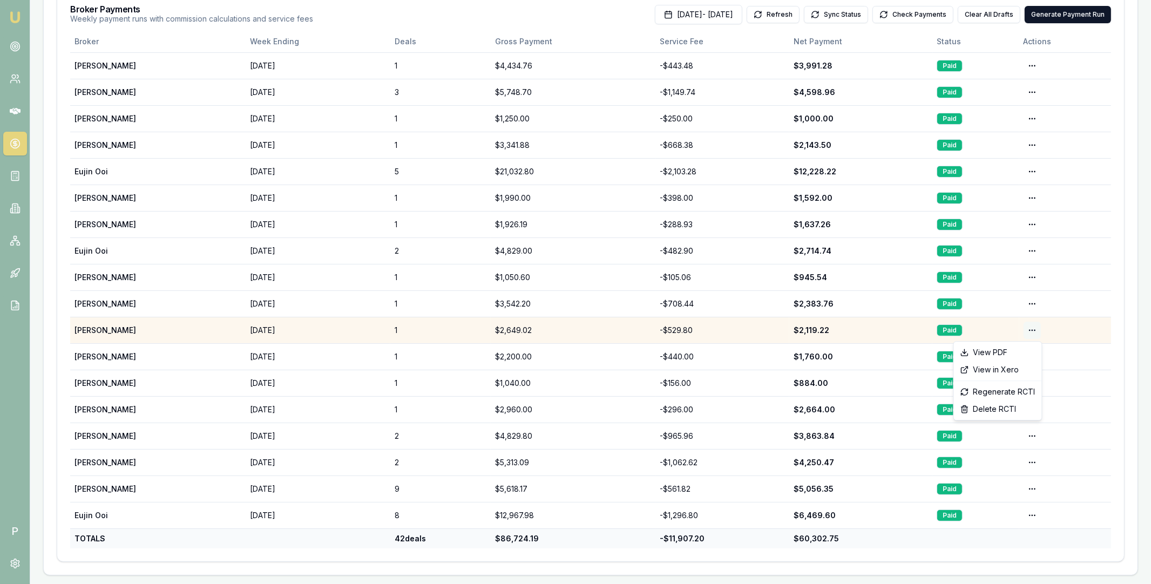
click at [1030, 330] on html "Emu Broker P Home Payments Matt Leeburn Toggle Menu Payments Management Manage …" at bounding box center [575, 44] width 1151 height 584
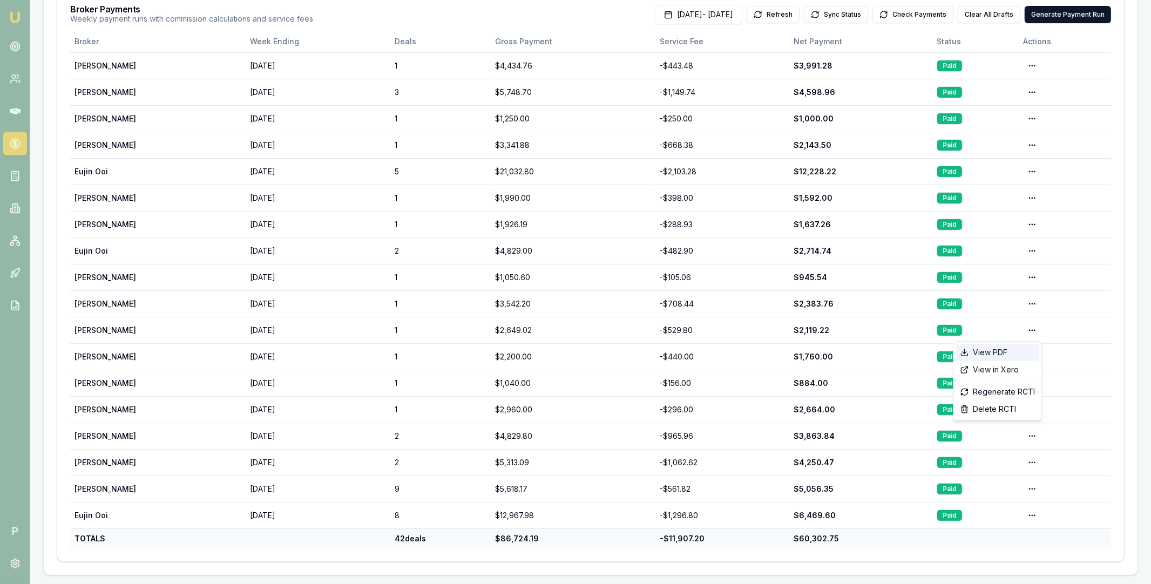
click at [1022, 352] on div "View PDF" at bounding box center [998, 352] width 84 height 17
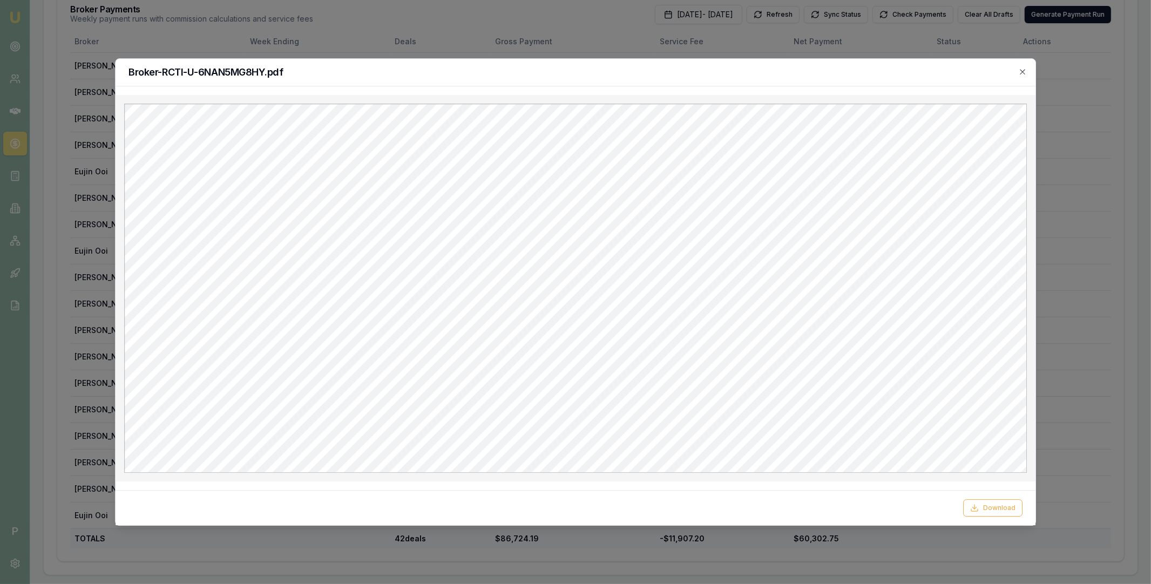
scroll to position [0, 0]
click at [1020, 71] on icon "button" at bounding box center [1022, 71] width 9 height 9
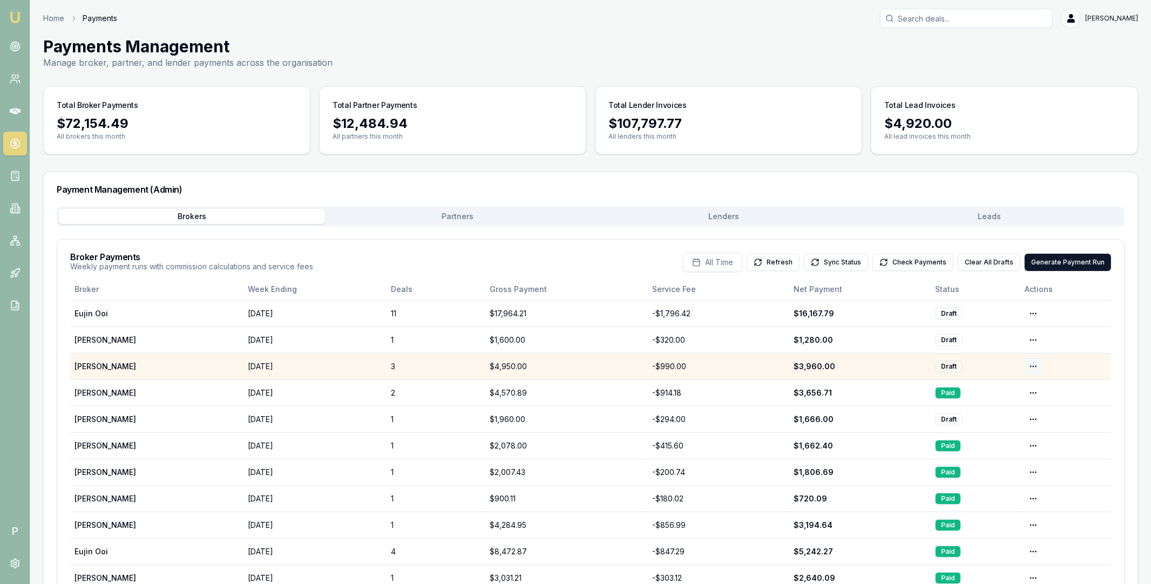
click at [1034, 368] on html "Emu Broker P Home Payments [PERSON_NAME] Toggle Menu Payments Management Manage…" at bounding box center [575, 292] width 1151 height 584
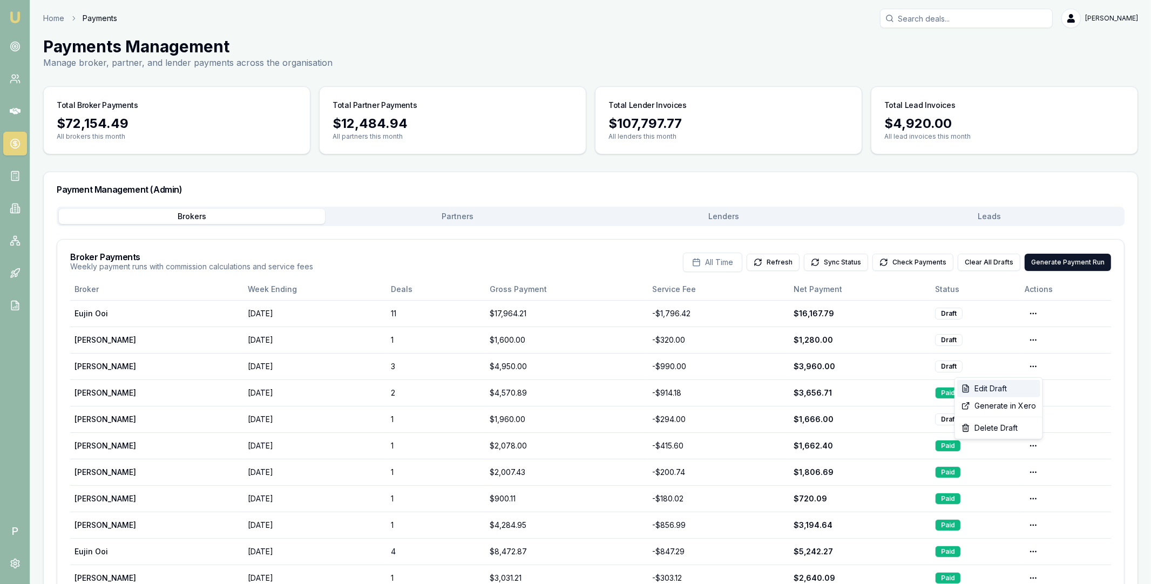
click at [1003, 389] on div "Edit Draft" at bounding box center [998, 388] width 83 height 17
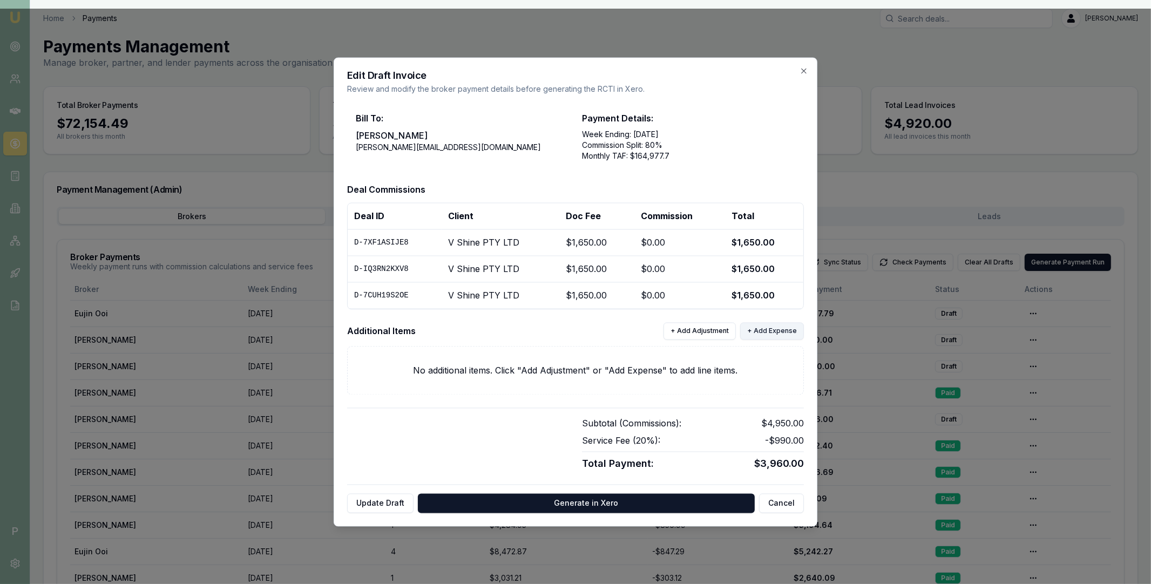
click at [773, 331] on button "+ Add Expense" at bounding box center [772, 331] width 64 height 17
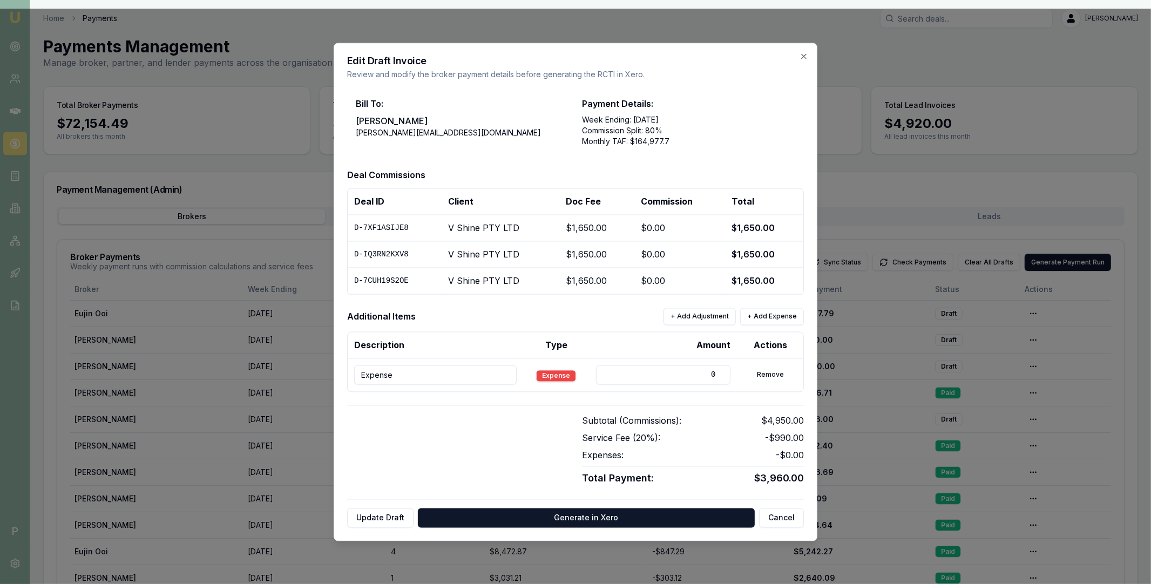
click at [472, 375] on input "Expense" at bounding box center [435, 374] width 162 height 19
paste input "INV-0478"
type input "INV-0478"
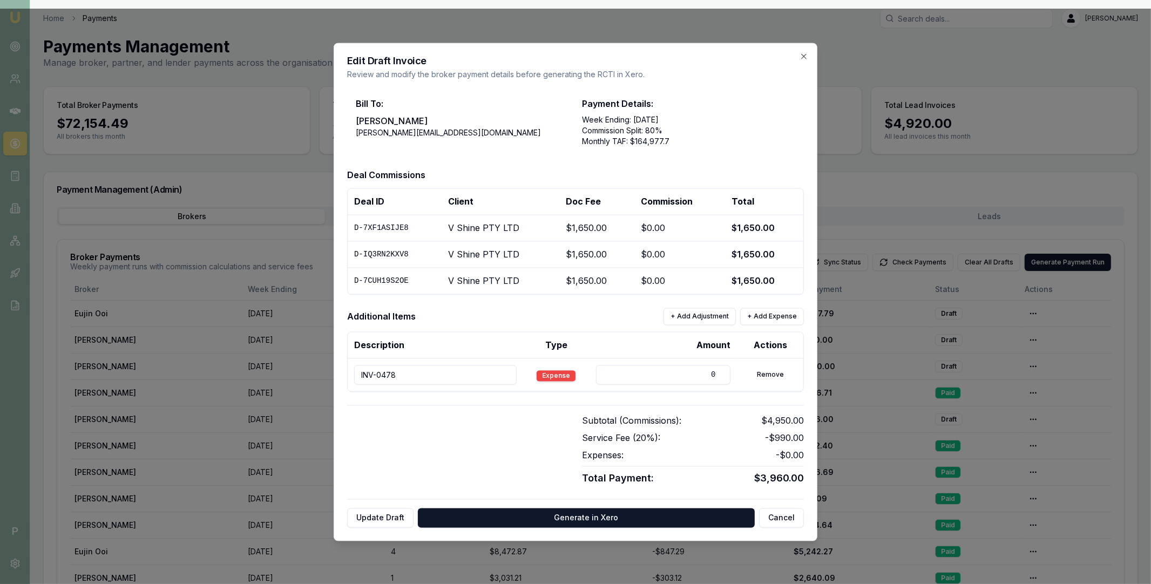
click at [611, 374] on input "0" at bounding box center [663, 374] width 135 height 19
drag, startPoint x: 662, startPoint y: 372, endPoint x: 715, endPoint y: 376, distance: 53.0
click at [715, 376] on input "0" at bounding box center [663, 374] width 135 height 19
type input "154"
click at [533, 408] on div "Subtotal (Commissions): $4,950.00 Service Fee ( 20 %): - $990.00 Expenses: - $1…" at bounding box center [575, 445] width 457 height 81
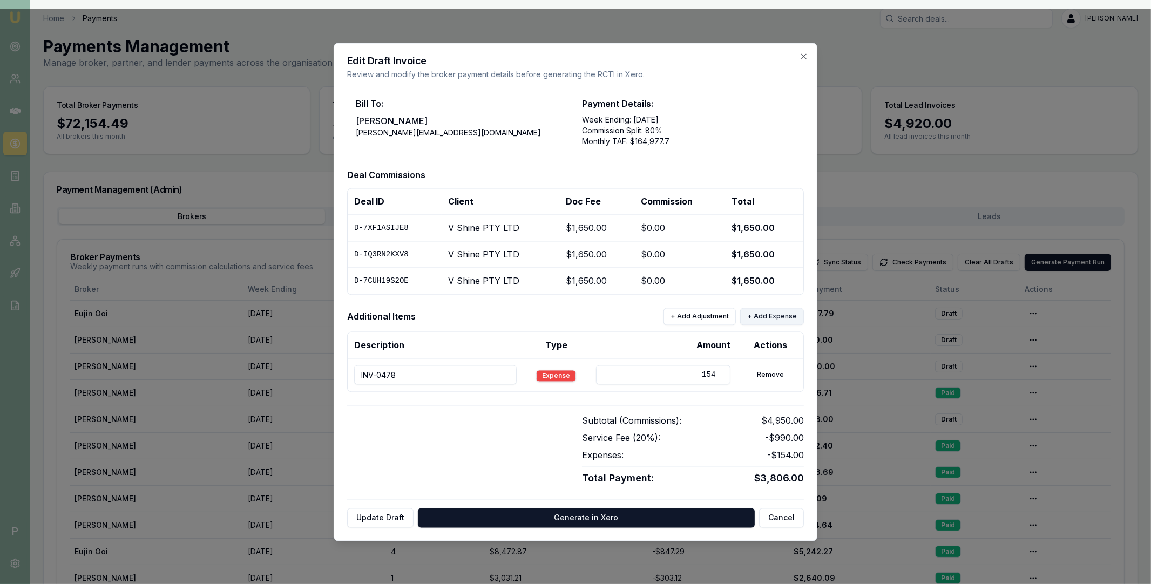
click at [768, 320] on button "+ Add Expense" at bounding box center [772, 316] width 64 height 17
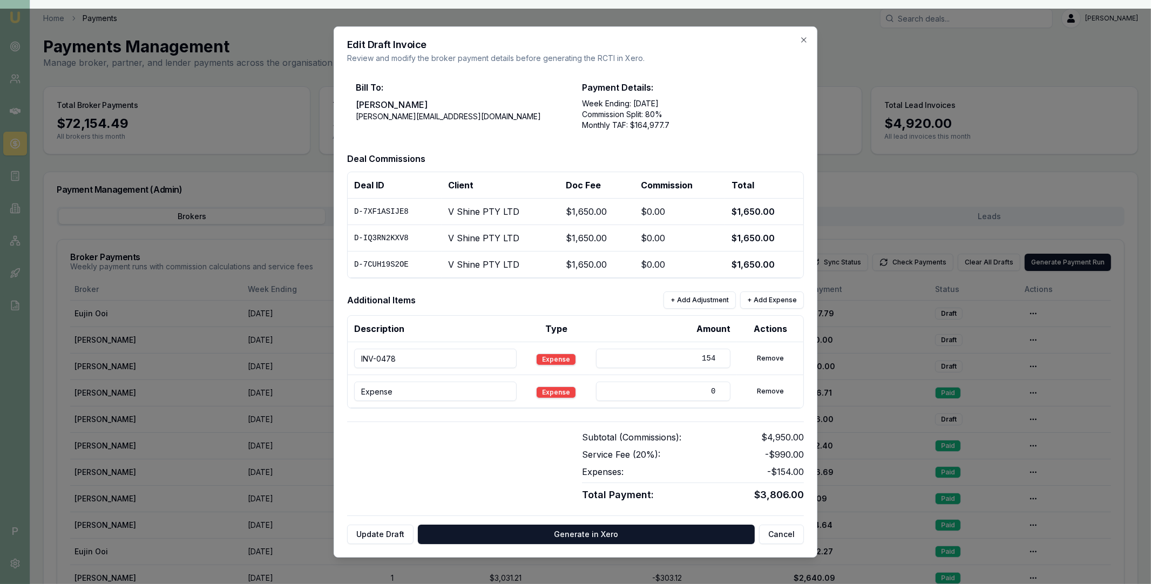
click at [397, 394] on input "Expense" at bounding box center [435, 391] width 162 height 19
paste input "INV-0530"
type input "INV-0530"
drag, startPoint x: 659, startPoint y: 392, endPoint x: 716, endPoint y: 394, distance: 57.2
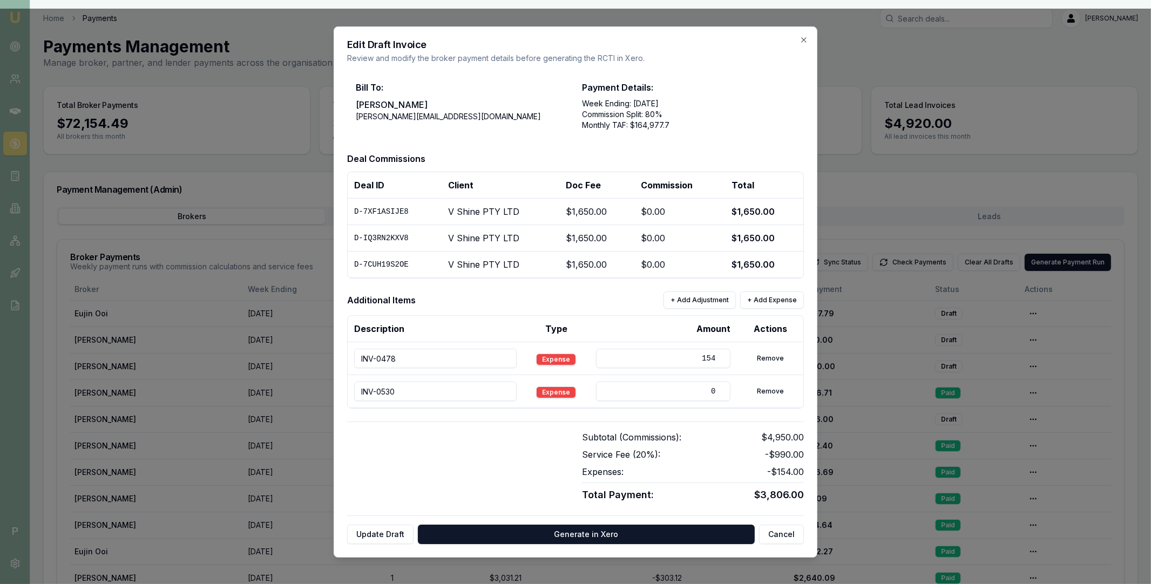
click at [716, 394] on input "0" at bounding box center [663, 391] width 135 height 19
type input "154"
click at [763, 302] on button "+ Add Expense" at bounding box center [772, 299] width 64 height 17
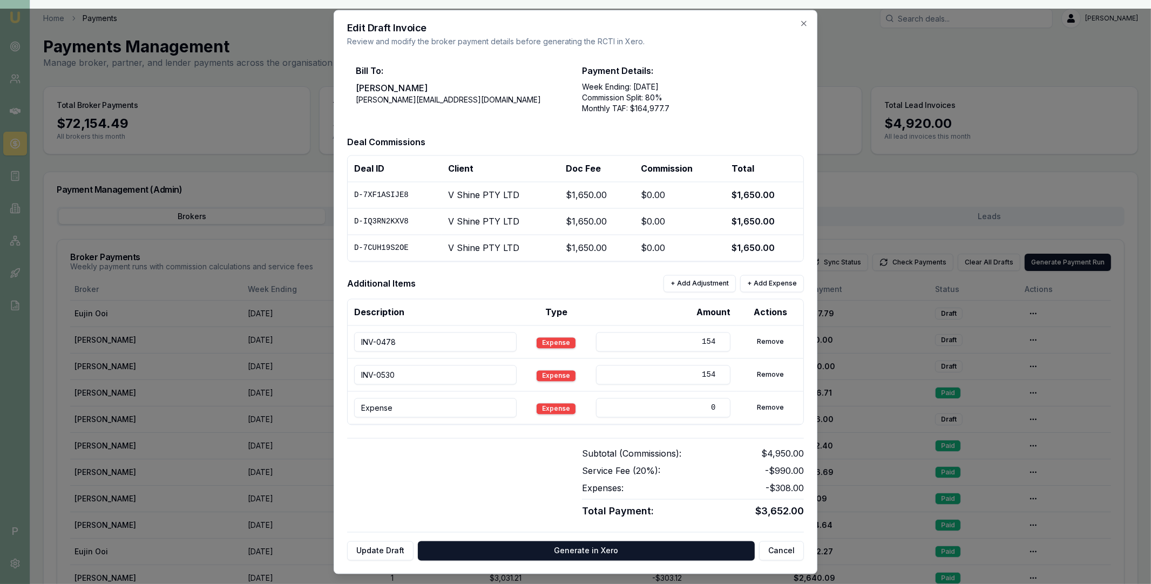
click at [404, 409] on input "Expense" at bounding box center [435, 407] width 162 height 19
paste input "INV-0638"
type input "INV-0638"
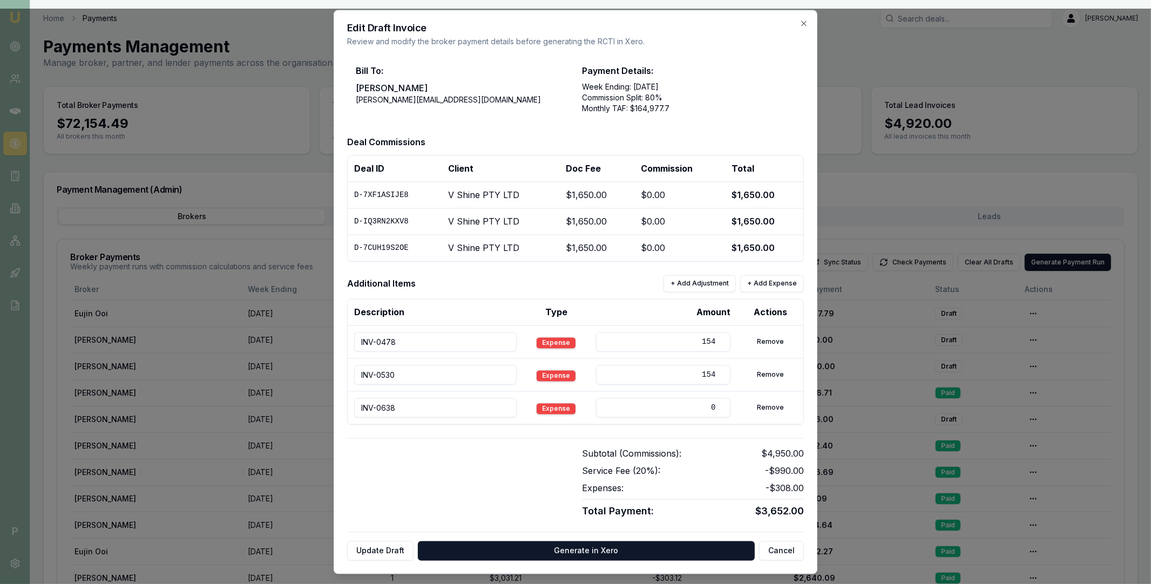
drag, startPoint x: 681, startPoint y: 408, endPoint x: 725, endPoint y: 409, distance: 44.3
click at [725, 409] on input "0" at bounding box center [663, 407] width 135 height 19
type input "44"
click at [561, 433] on div "Bill To: Wendy Fonseka wendy.fonseka@emumoney.com.au Payment Details: Week Endi…" at bounding box center [575, 308] width 457 height 505
click at [771, 287] on button "+ Add Expense" at bounding box center [772, 283] width 64 height 17
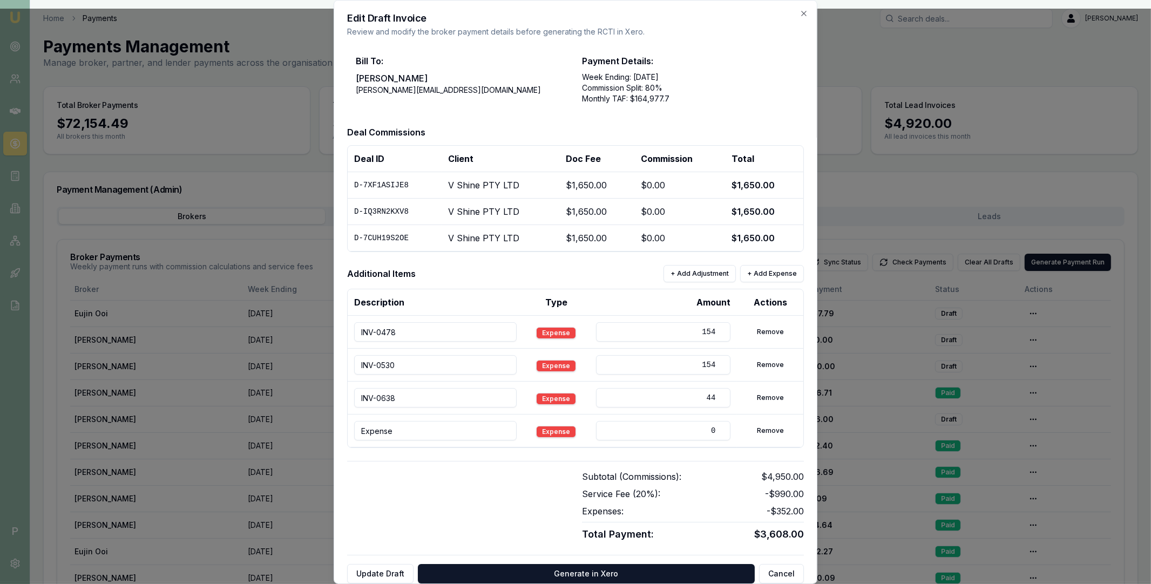
click at [430, 428] on input "Expense" at bounding box center [435, 430] width 162 height 19
paste input "INV-0681"
type input "INV-0681"
click at [653, 425] on input "0" at bounding box center [663, 430] width 135 height 19
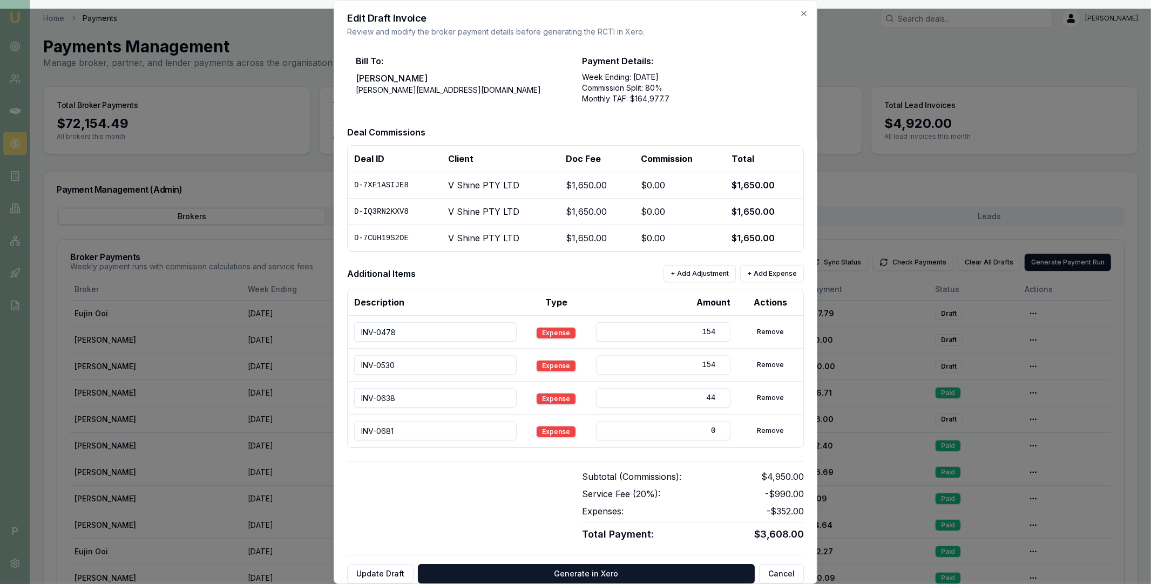
drag, startPoint x: 681, startPoint y: 426, endPoint x: 715, endPoint y: 427, distance: 34.0
click at [715, 427] on input "0" at bounding box center [663, 430] width 135 height 19
type input "22"
click at [684, 455] on div "Bill To: Wendy Fonseka wendy.fonseka@emumoney.com.au Payment Details: Week Endi…" at bounding box center [575, 315] width 457 height 538
click at [387, 569] on button "Update Draft" at bounding box center [380, 573] width 66 height 19
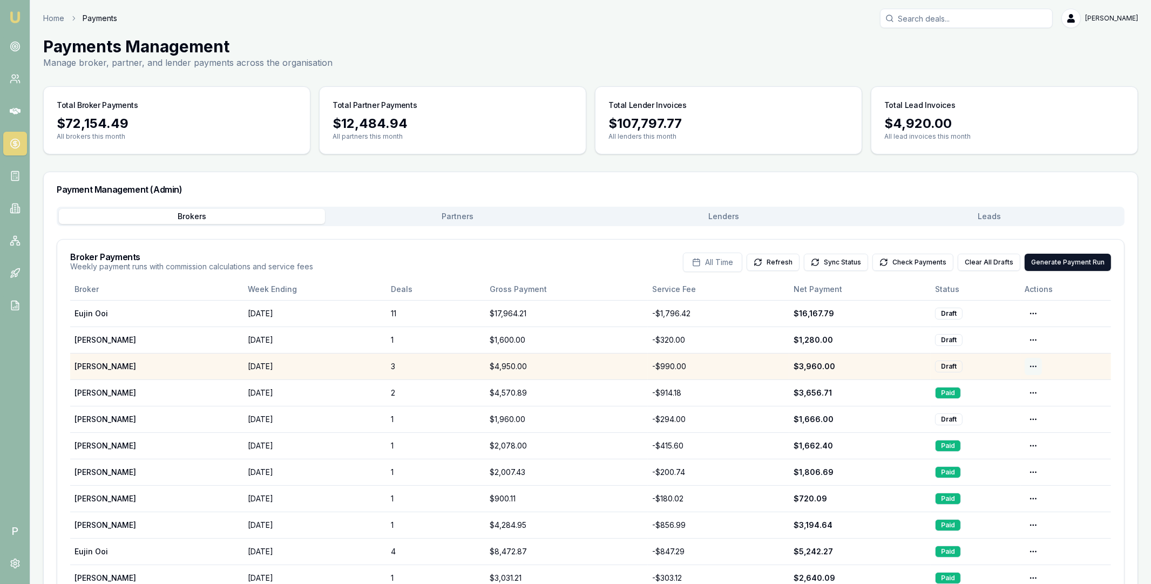
click at [1035, 365] on html "Emu Broker P Home Payments Matt Leeburn Toggle Menu Payments Management Manage …" at bounding box center [575, 292] width 1151 height 584
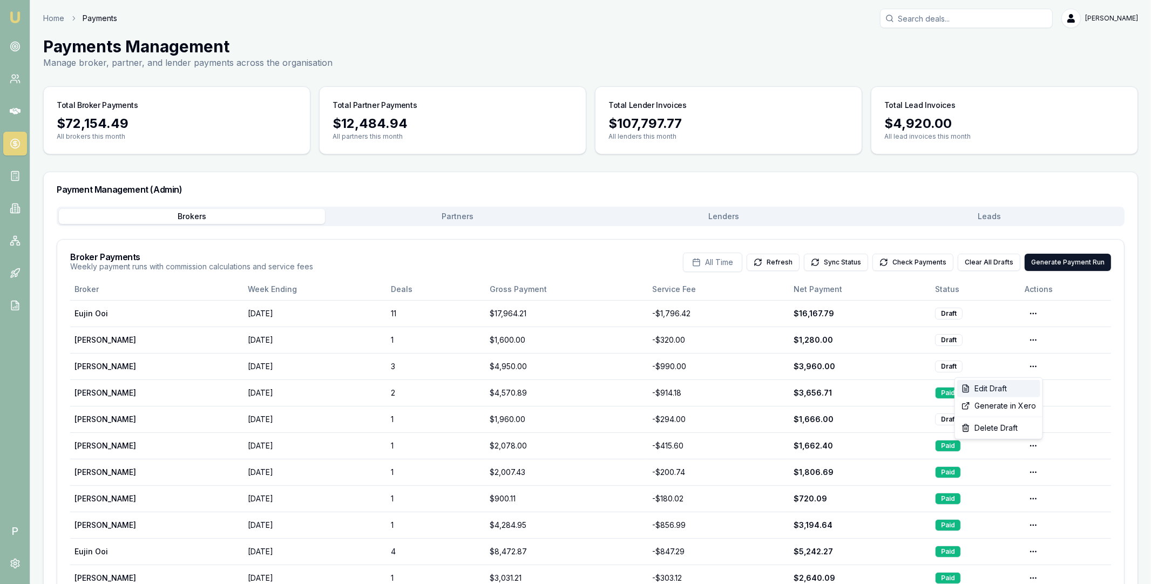
click at [1010, 386] on div "Edit Draft" at bounding box center [998, 388] width 83 height 17
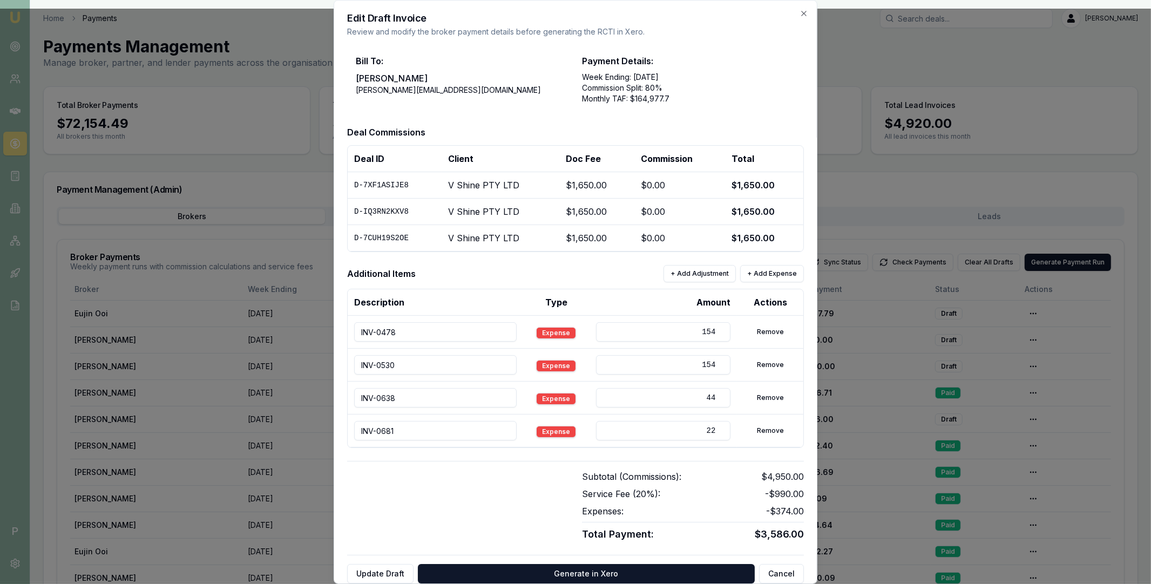
scroll to position [13, 0]
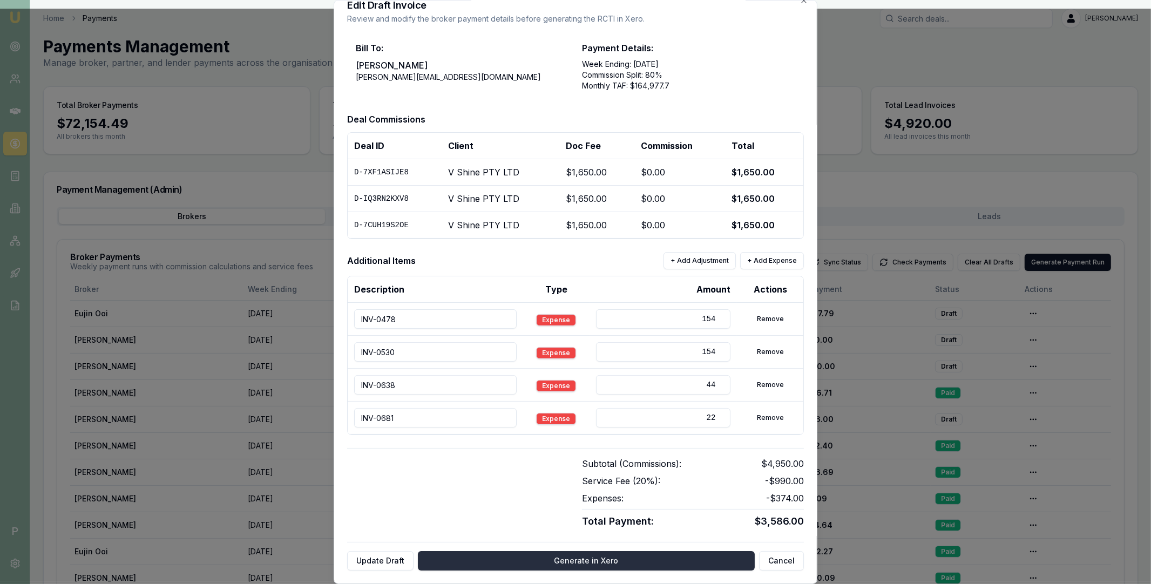
click at [582, 559] on button "Generate in Xero" at bounding box center [586, 560] width 337 height 19
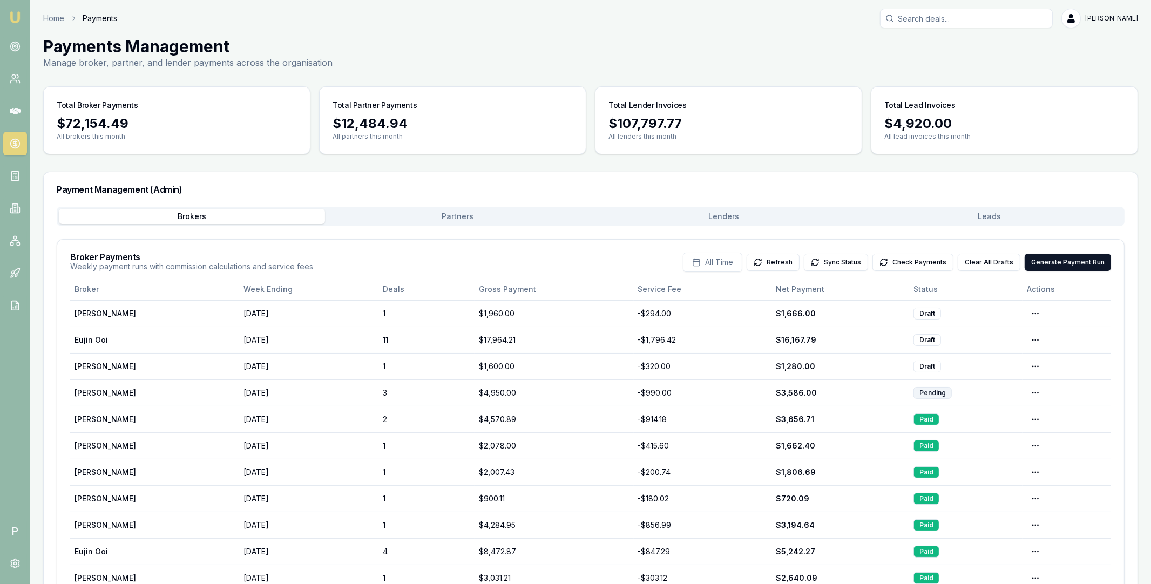
click at [469, 217] on button "Partners" at bounding box center [458, 216] width 266 height 15
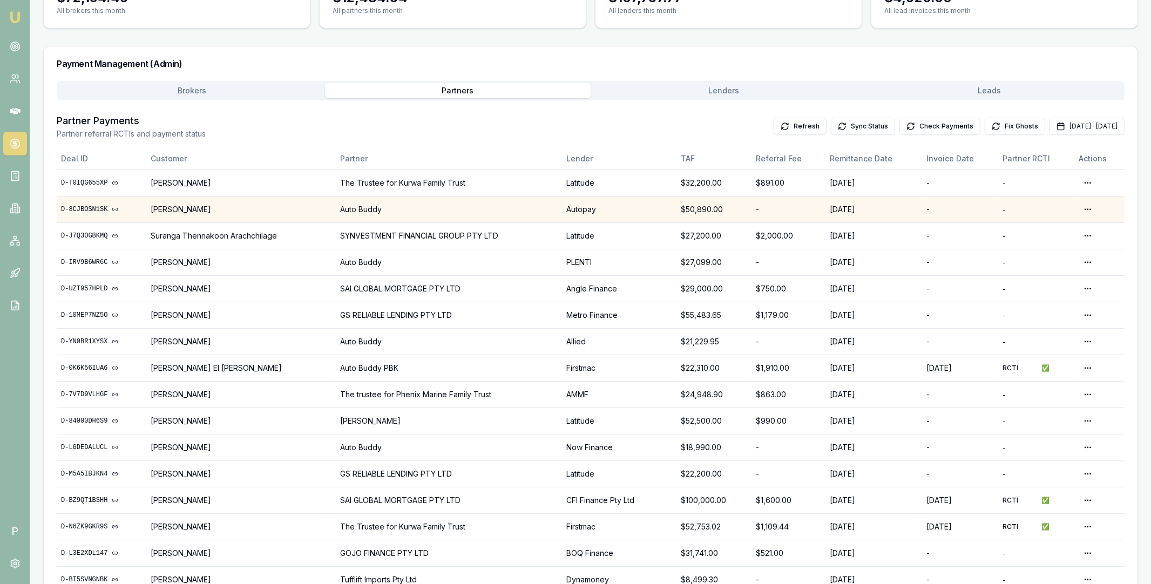
scroll to position [35, 0]
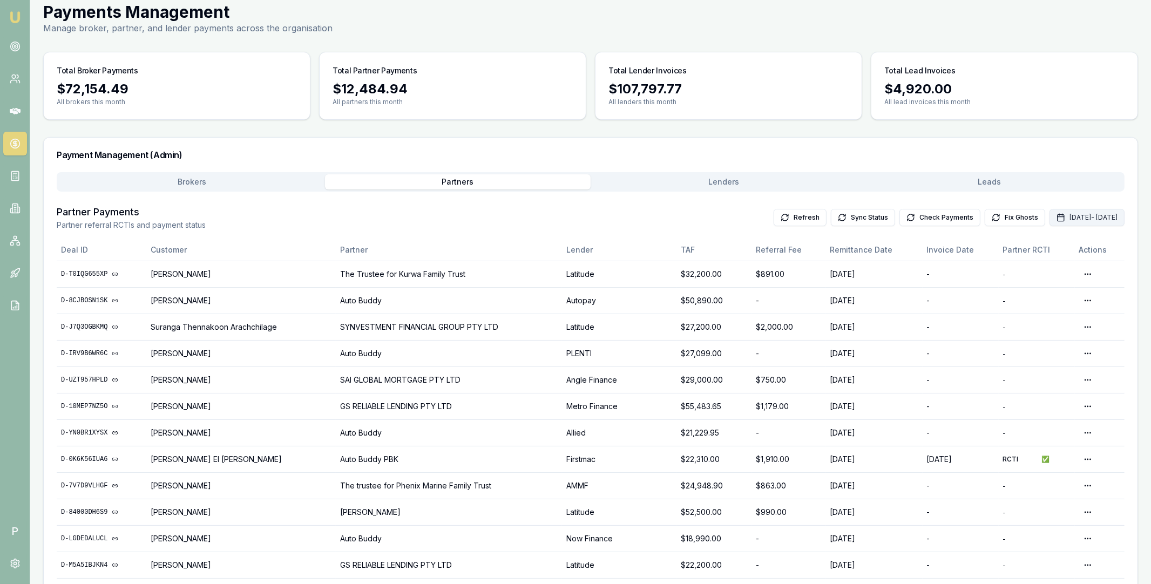
click at [1049, 215] on button "Sep 01, 2025 - Sep 30, 2025" at bounding box center [1086, 217] width 75 height 17
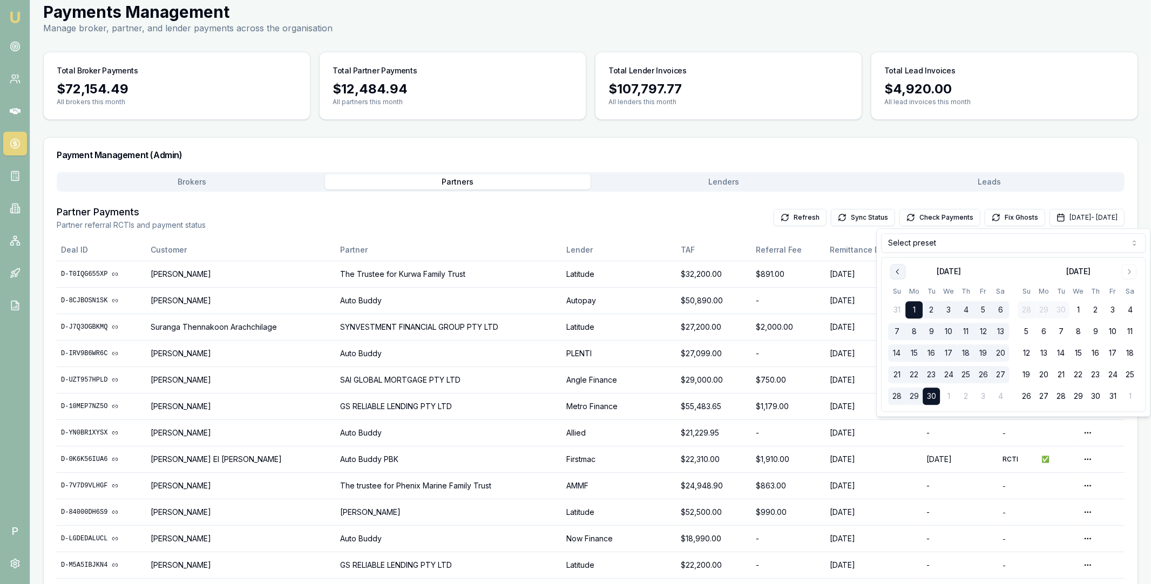
click at [900, 272] on icon "Go to previous month" at bounding box center [897, 271] width 9 height 9
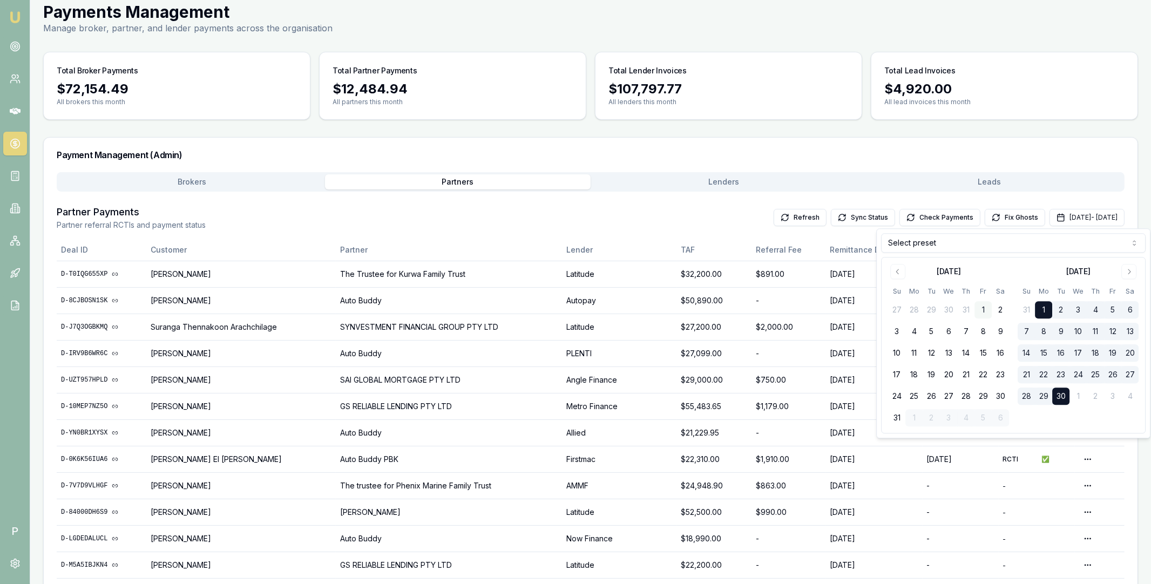
click at [985, 309] on button "1" at bounding box center [982, 310] width 17 height 17
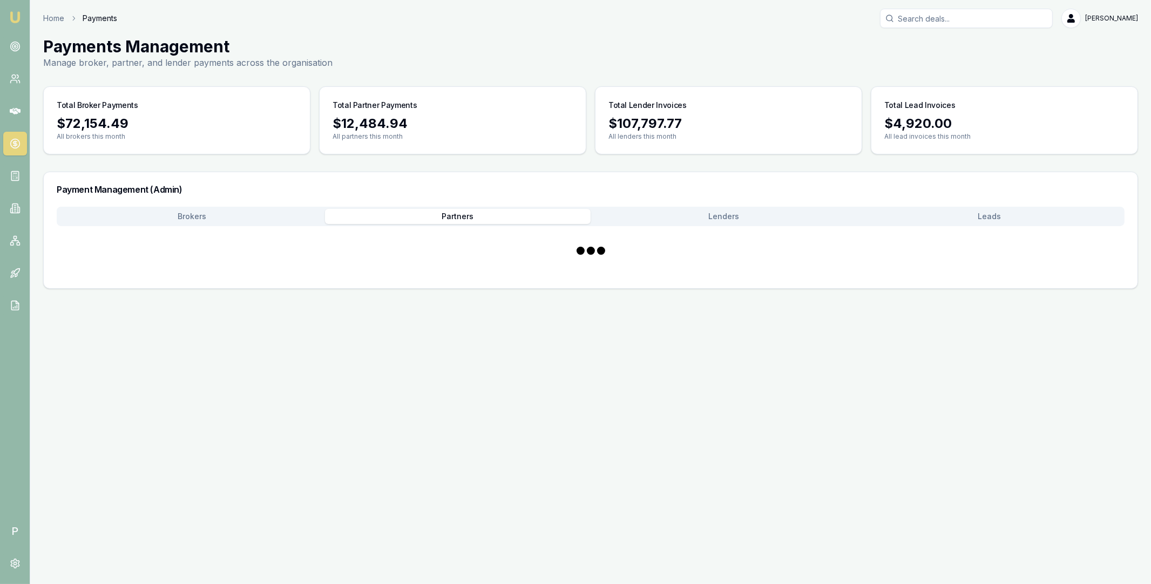
scroll to position [0, 0]
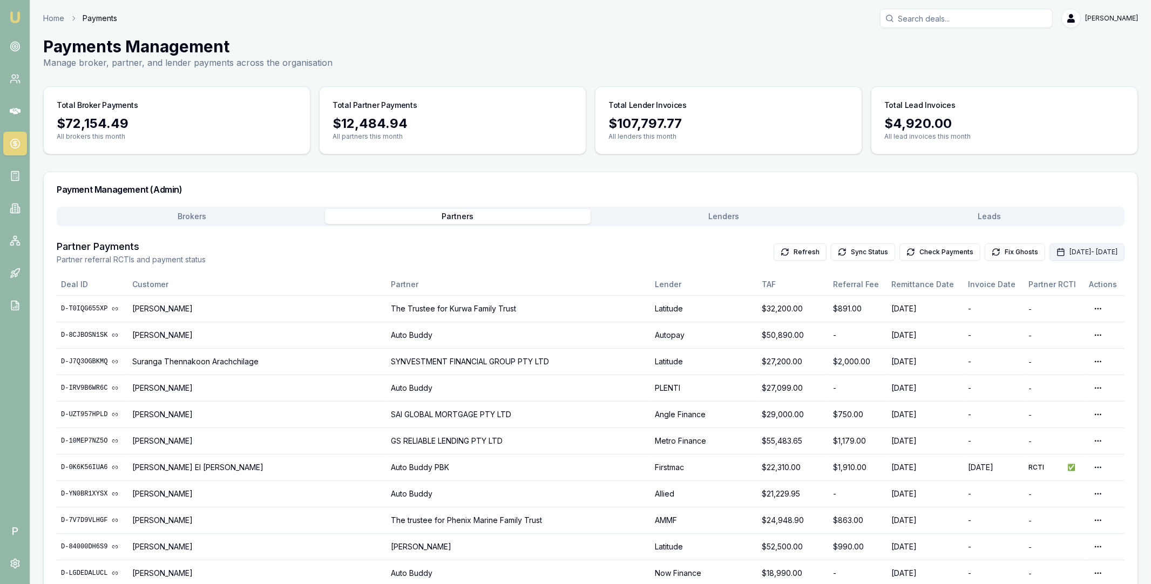
click at [1049, 253] on button "Sep 01, 2025 - Sep 30, 2025" at bounding box center [1086, 251] width 75 height 17
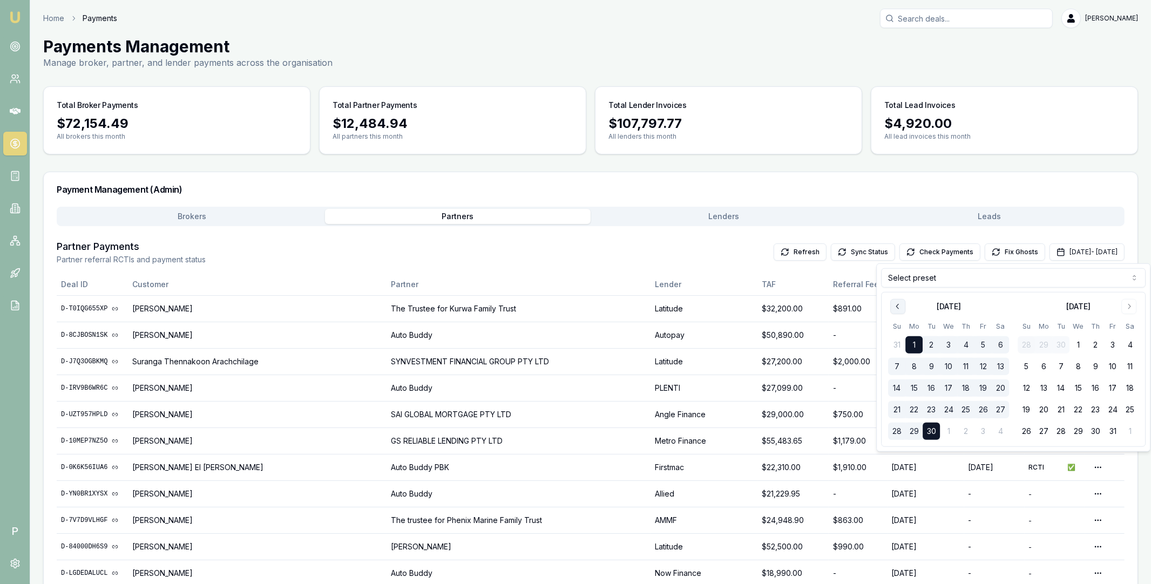
click at [898, 309] on icon "Go to previous month" at bounding box center [897, 306] width 9 height 9
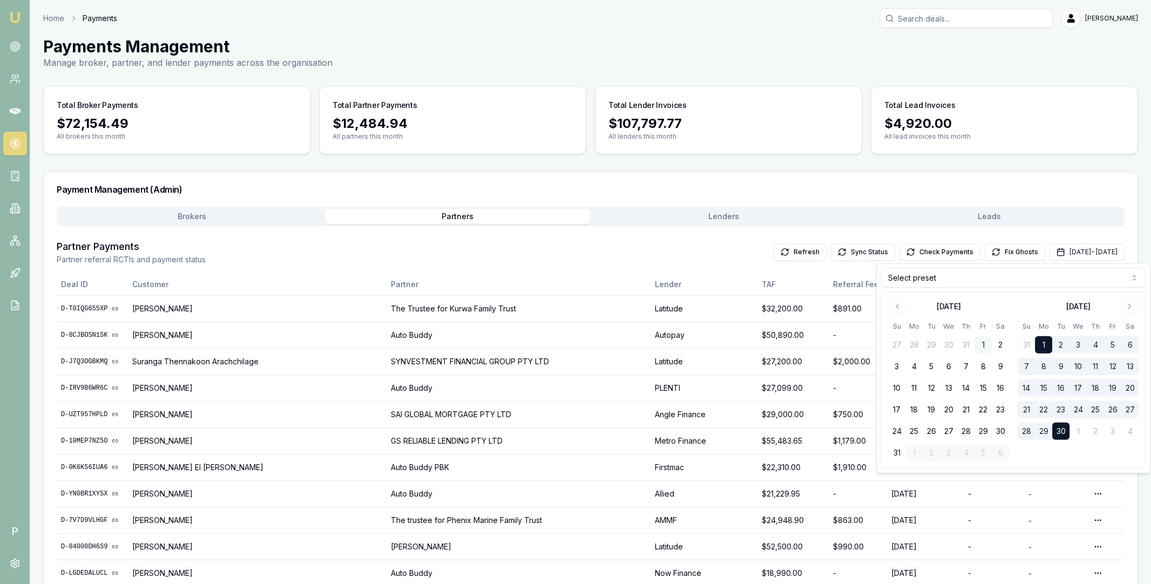
click at [982, 341] on button "1" at bounding box center [982, 344] width 17 height 17
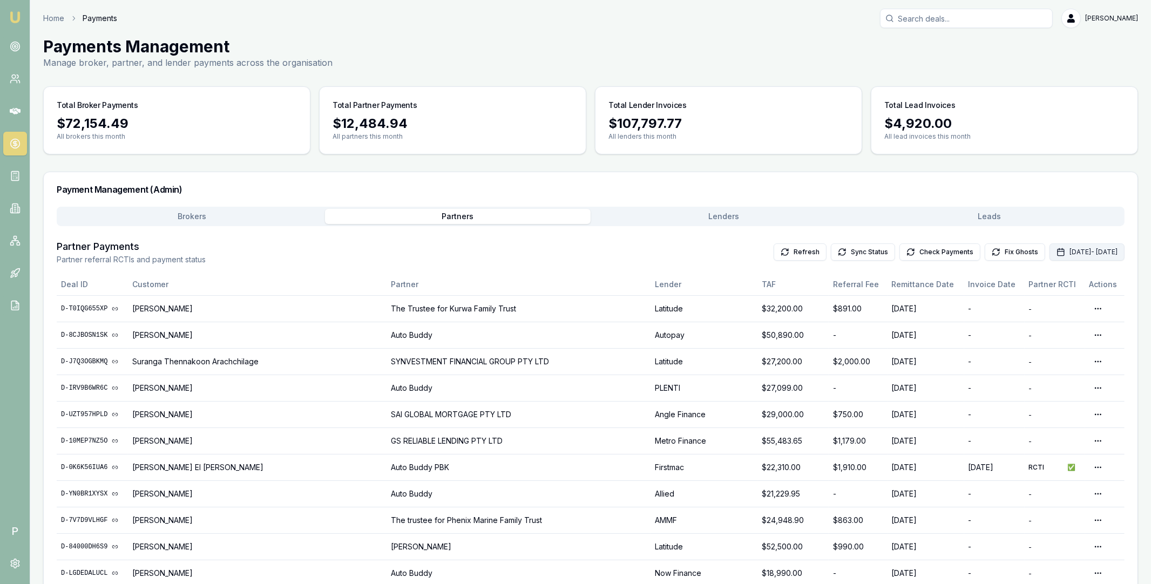
click at [1049, 260] on button "Sep 01, 2025 - Sep 30, 2025" at bounding box center [1086, 251] width 75 height 17
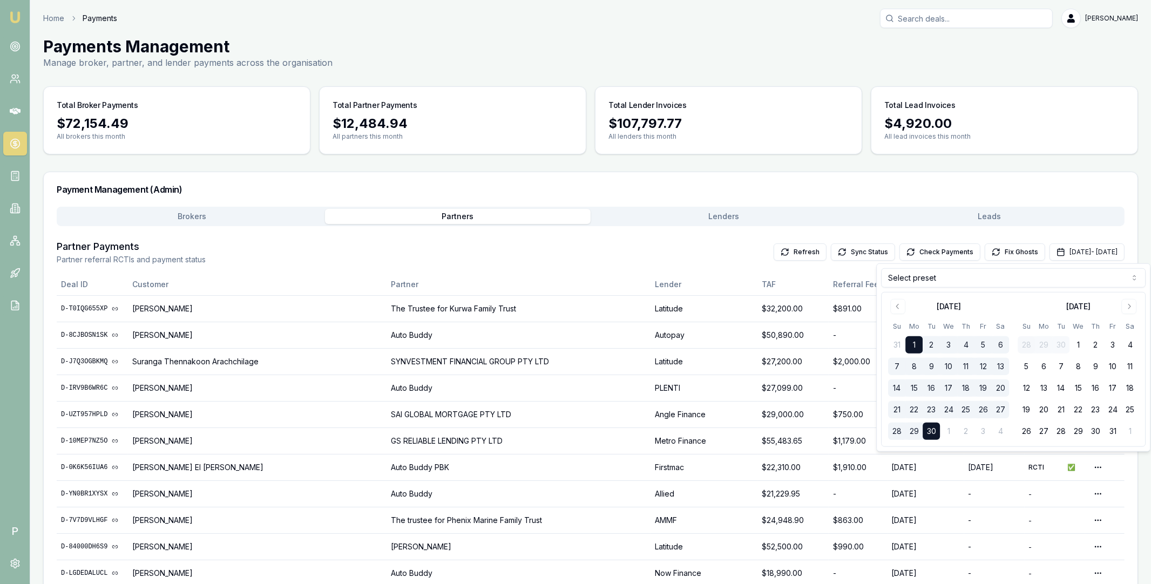
click at [950, 281] on html "Emu Broker P Home Payments Matt Leeburn Toggle Menu Payments Management Manage …" at bounding box center [575, 292] width 1151 height 584
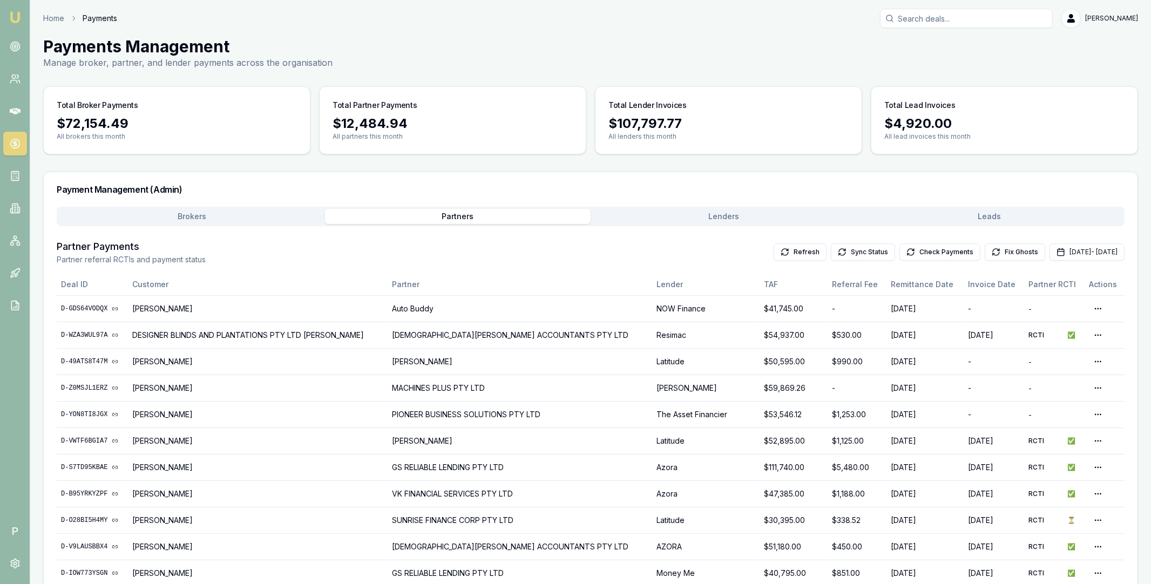
click at [693, 257] on div "Partner Payments Partner referral RCTIs and payment status Refresh Sync Status …" at bounding box center [591, 252] width 1068 height 26
click at [243, 218] on button "Brokers" at bounding box center [192, 216] width 266 height 15
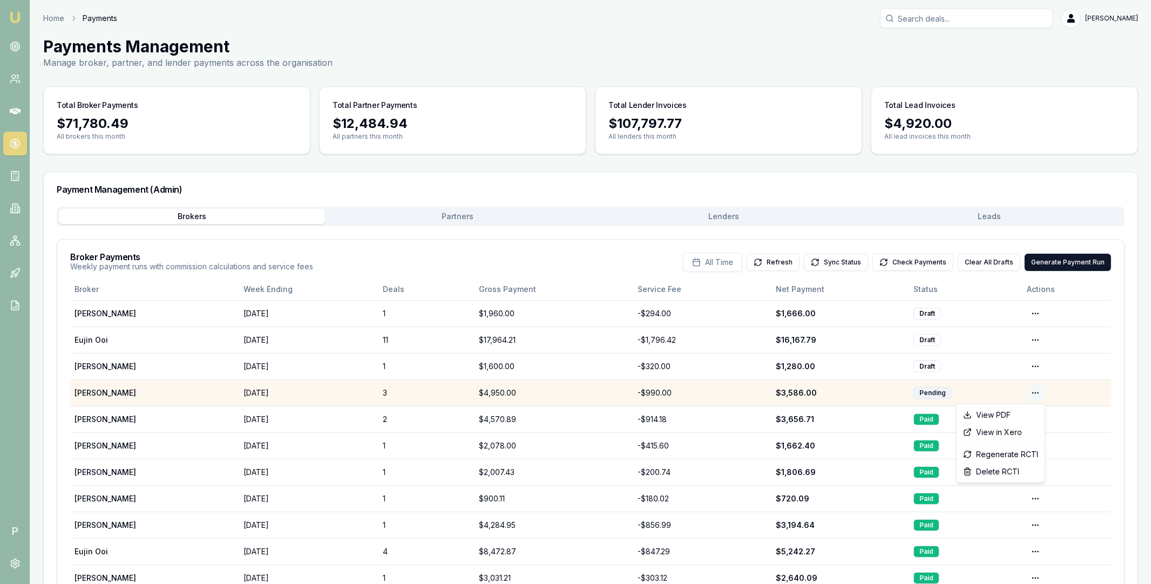
click at [1034, 397] on html "Emu Broker P Home Payments Matt Leeburn Toggle Menu Payments Management Manage …" at bounding box center [575, 292] width 1151 height 584
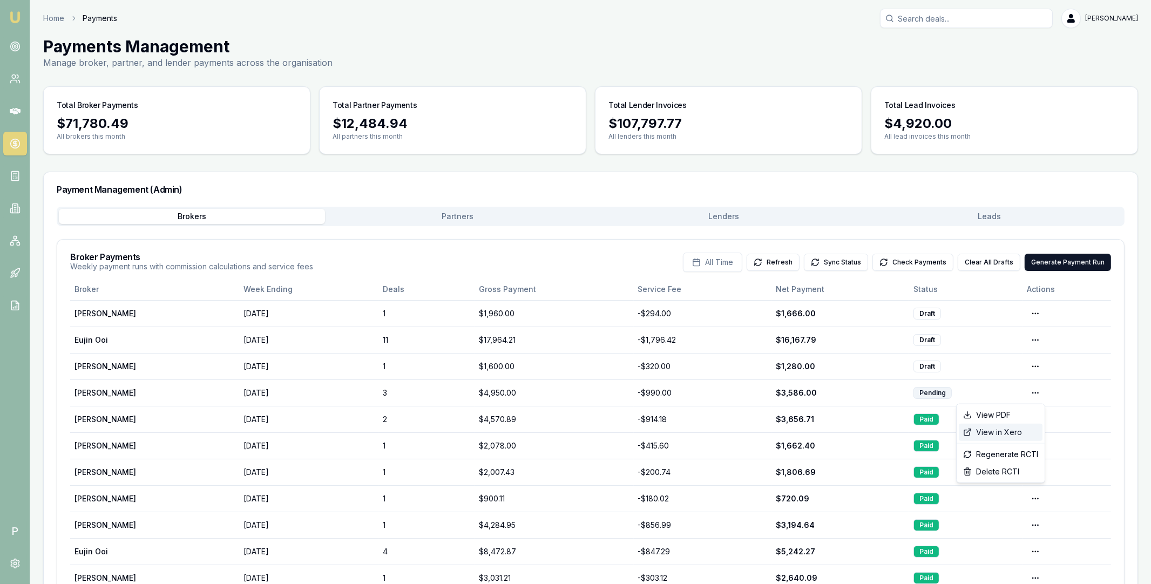
click at [1010, 432] on div "View in Xero" at bounding box center [1001, 432] width 84 height 17
click at [914, 263] on button "Check Payments" at bounding box center [912, 262] width 81 height 17
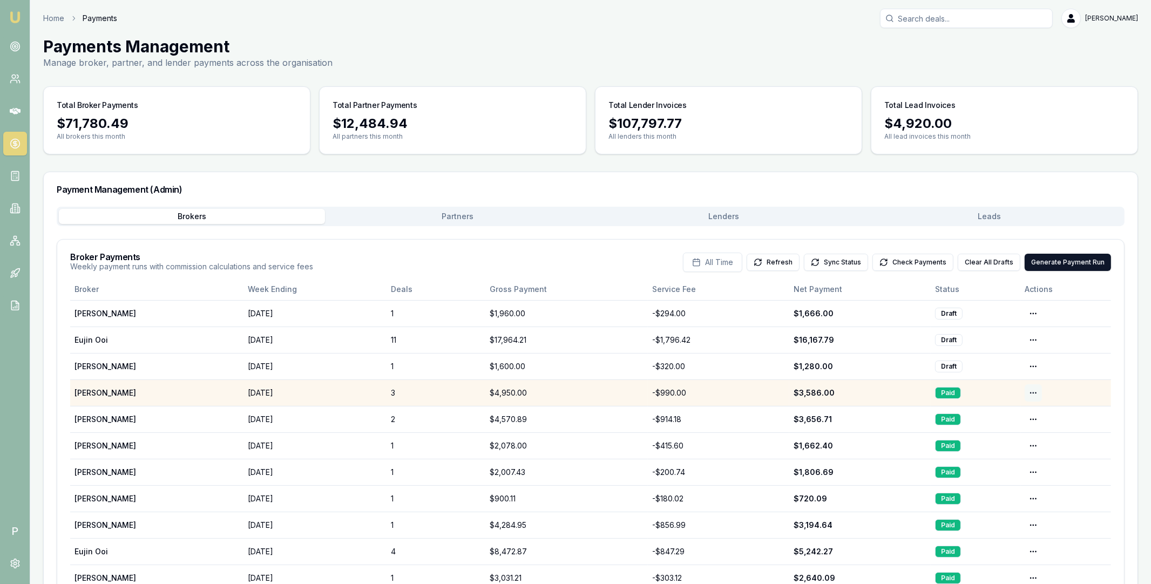
click at [1032, 392] on html "Emu Broker P Home Payments Matt Leeburn Toggle Menu Payments Management Manage …" at bounding box center [575, 292] width 1151 height 584
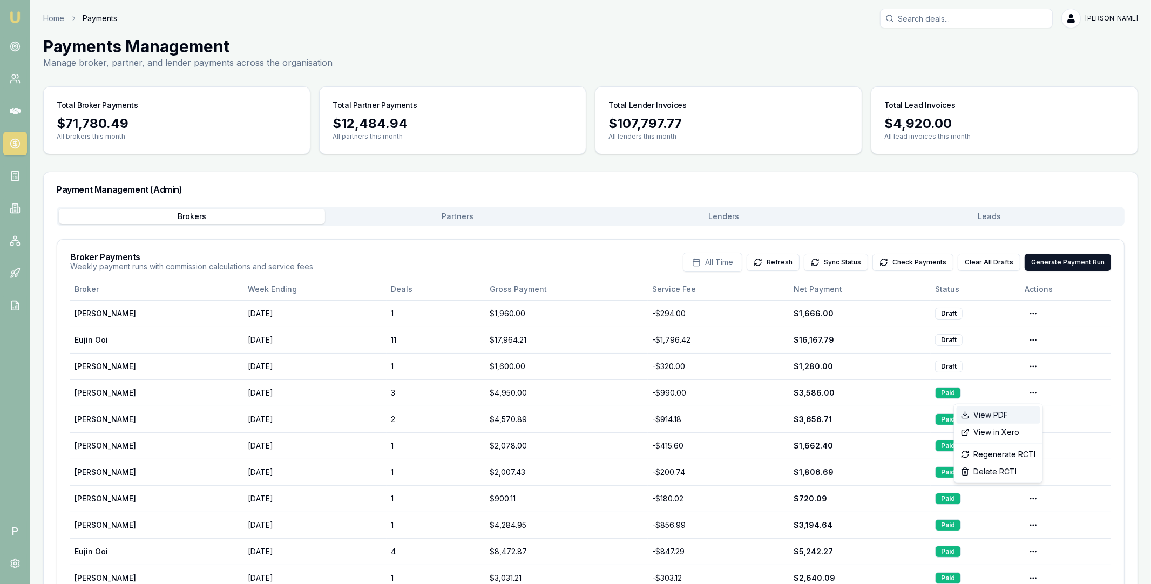
click at [1009, 413] on div "View PDF" at bounding box center [998, 414] width 84 height 17
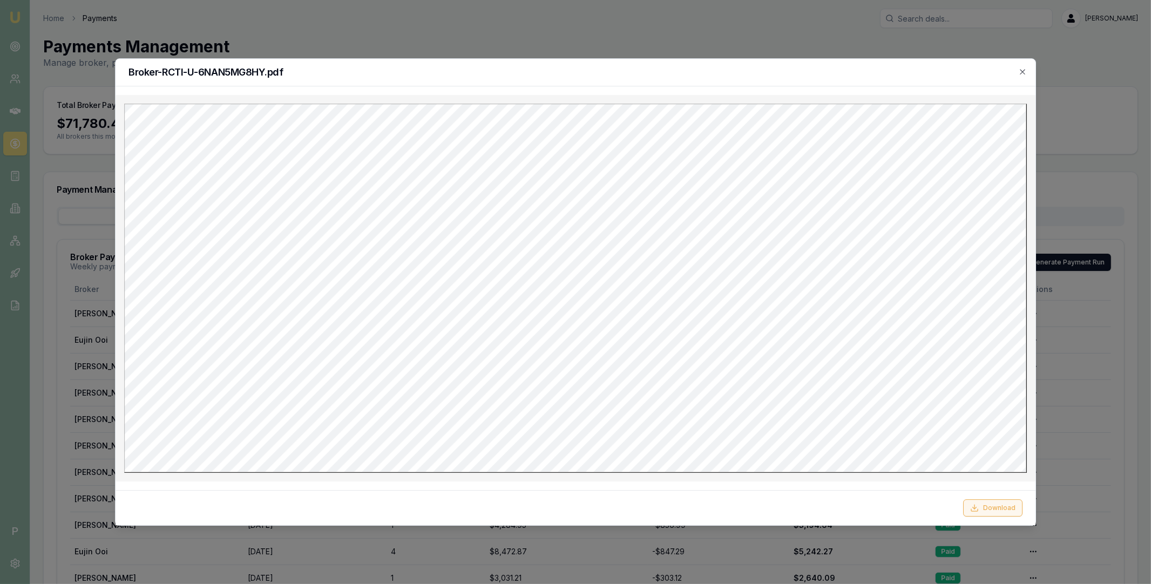
click at [989, 507] on button "Download" at bounding box center [992, 507] width 59 height 17
click at [1022, 70] on icon "button" at bounding box center [1022, 71] width 9 height 9
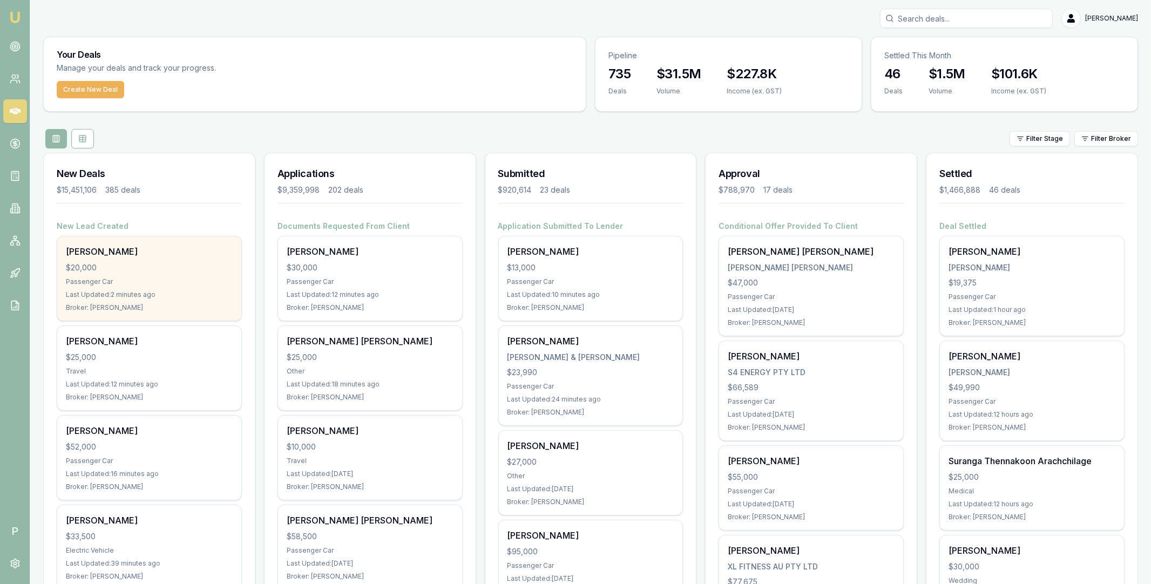
click at [148, 254] on div "[PERSON_NAME]" at bounding box center [149, 251] width 167 height 13
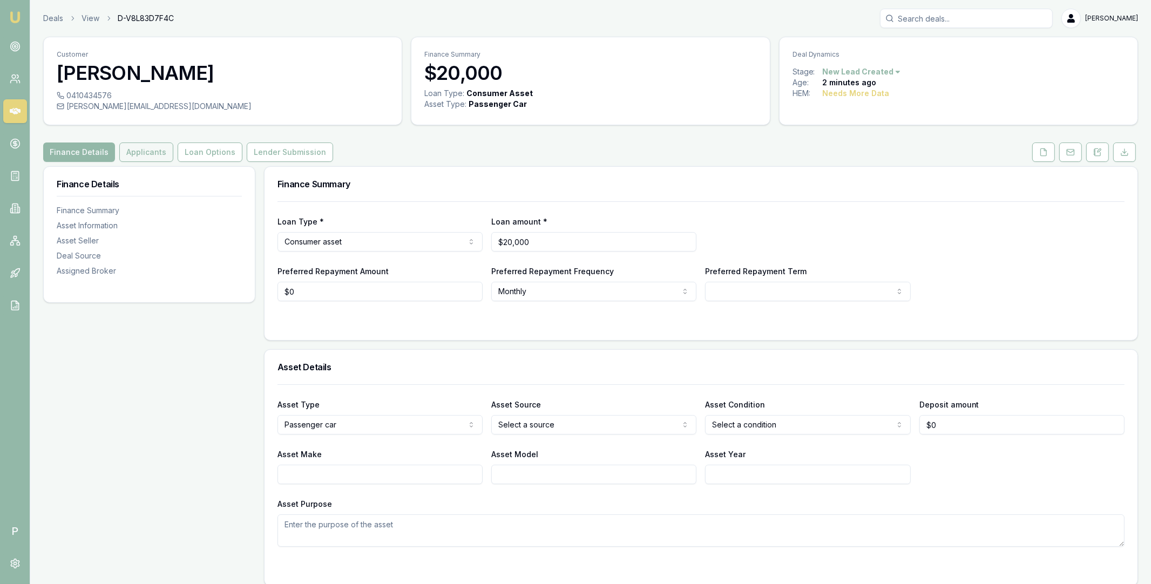
click at [135, 142] on button "Applicants" at bounding box center [146, 151] width 54 height 19
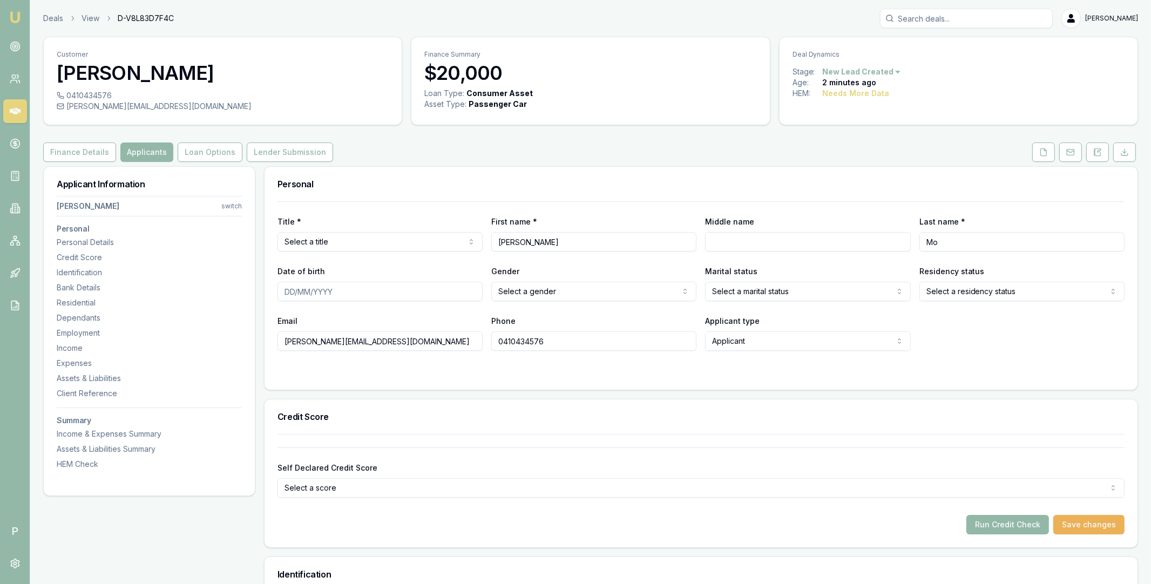
click at [365, 343] on input "[PERSON_NAME][EMAIL_ADDRESS][DOMAIN_NAME]" at bounding box center [379, 340] width 205 height 19
drag, startPoint x: 372, startPoint y: 342, endPoint x: 277, endPoint y: 344, distance: 95.0
click at [277, 344] on input "[PERSON_NAME][EMAIL_ADDRESS][DOMAIN_NAME]" at bounding box center [379, 340] width 205 height 19
type input "[EMAIL_ADDRESS][DOMAIN_NAME]"
click at [501, 365] on form "Title * Select a title Mr Mrs Miss Ms Dr Prof First name * [PERSON_NAME] Middle…" at bounding box center [700, 288] width 847 height 175
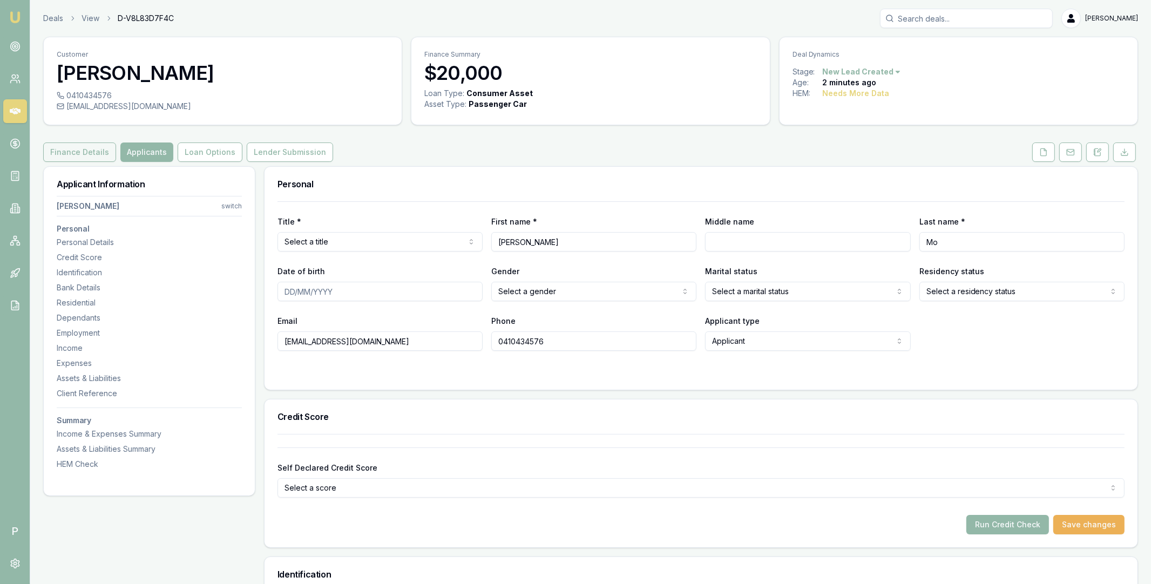
click at [80, 153] on button "Finance Details" at bounding box center [79, 151] width 73 height 19
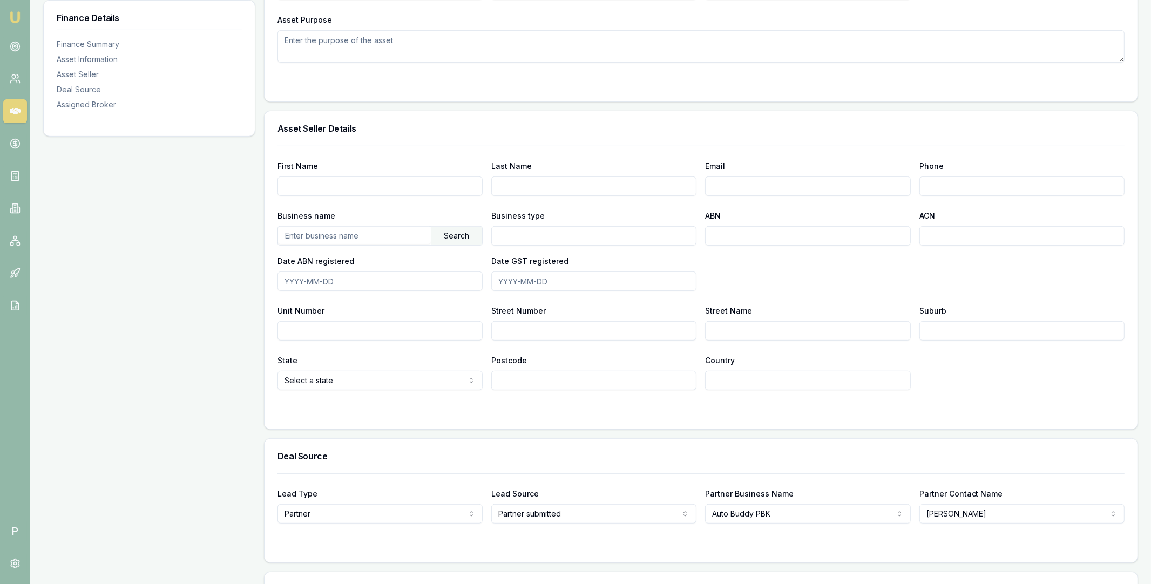
scroll to position [616, 0]
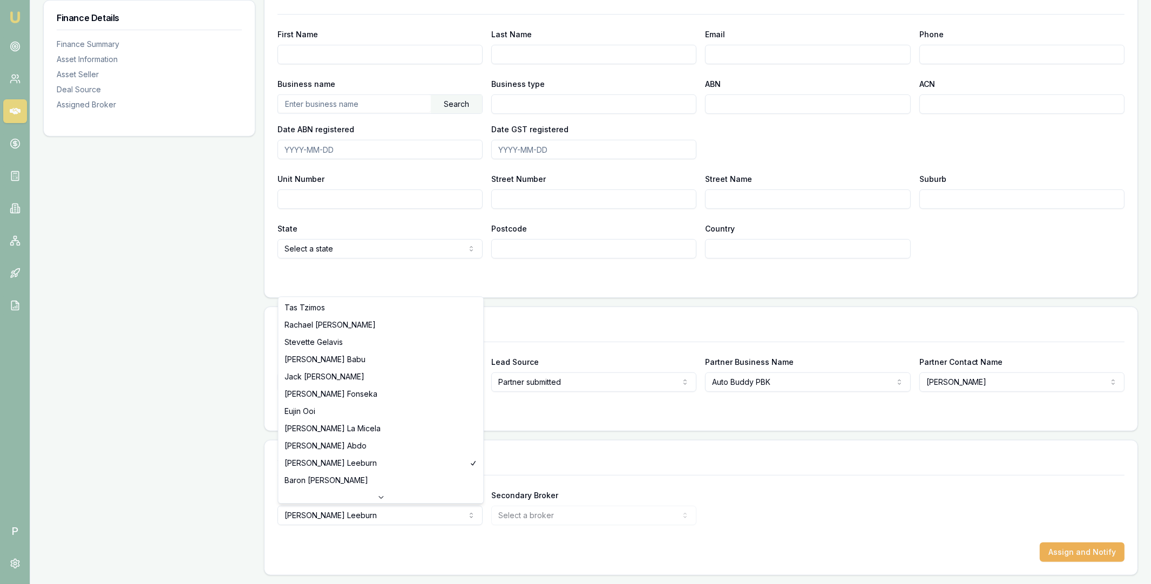
select select "U-NHCDP6WVWP"
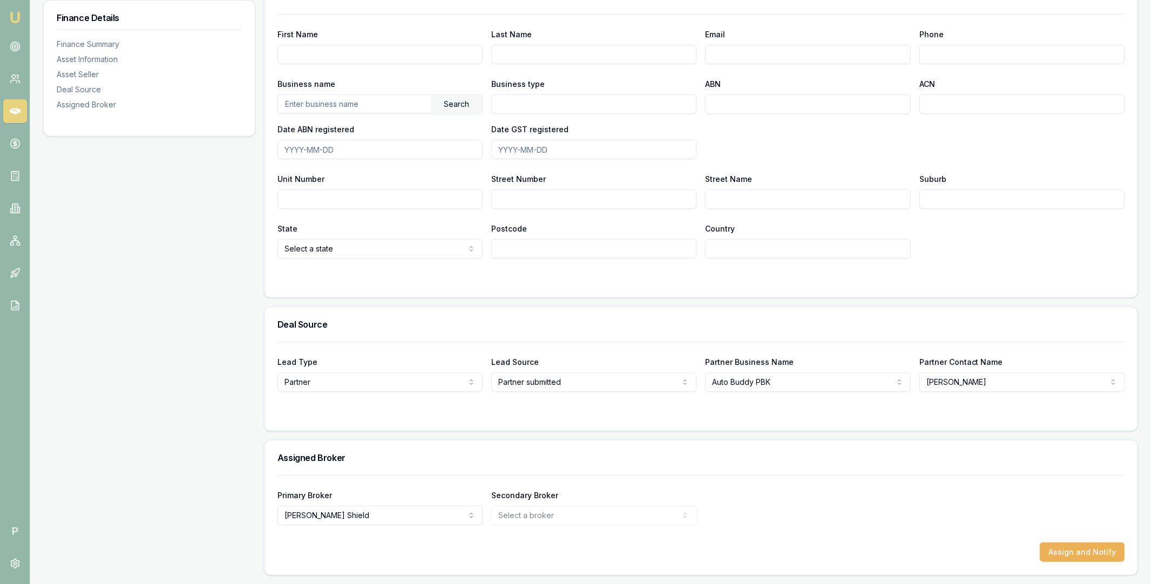
click at [743, 503] on div "Primary Broker [PERSON_NAME] Tas Tzimos [PERSON_NAME] [PERSON_NAME] [PERSON_NAM…" at bounding box center [700, 506] width 847 height 37
click at [1062, 552] on button "Assign and Notify" at bounding box center [1082, 551] width 85 height 19
click at [245, 457] on div "Finance Details Finance Summary Asset Information Asset Seller Deal Source Assi…" at bounding box center [149, 62] width 212 height 1025
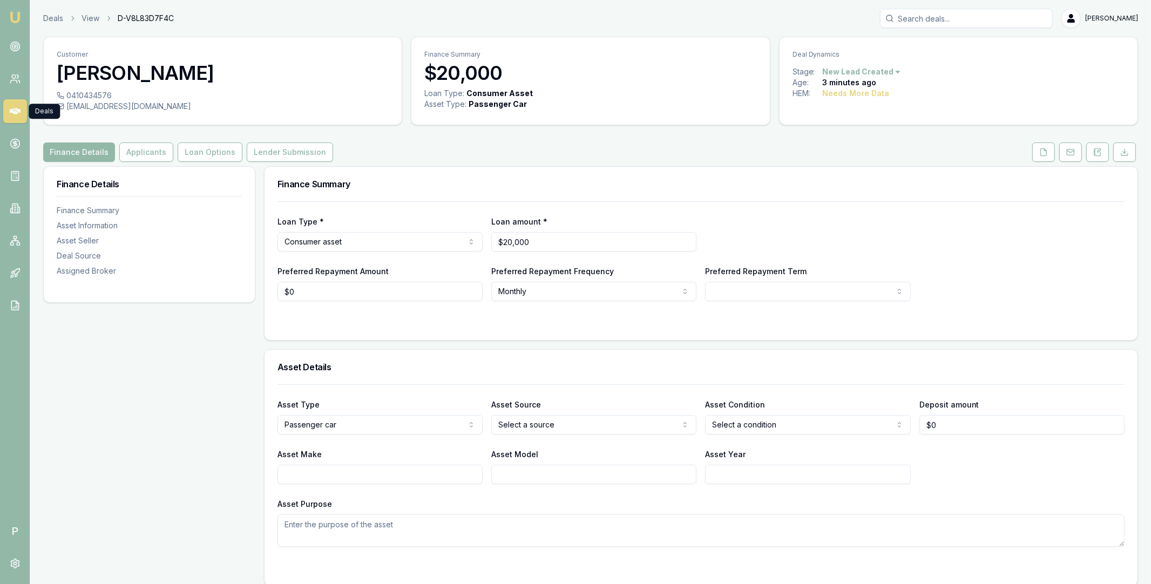
click at [15, 110] on icon at bounding box center [15, 111] width 11 height 11
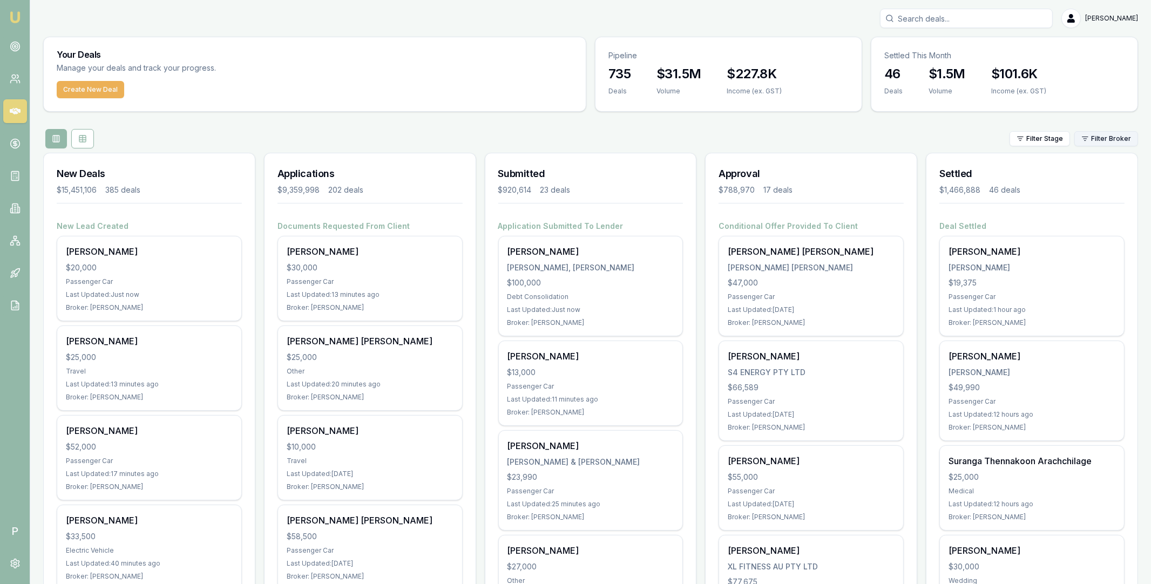
click at [1111, 137] on html "Emu Broker P [PERSON_NAME] Toggle Menu Your Deals Manage your deals and track y…" at bounding box center [575, 292] width 1151 height 584
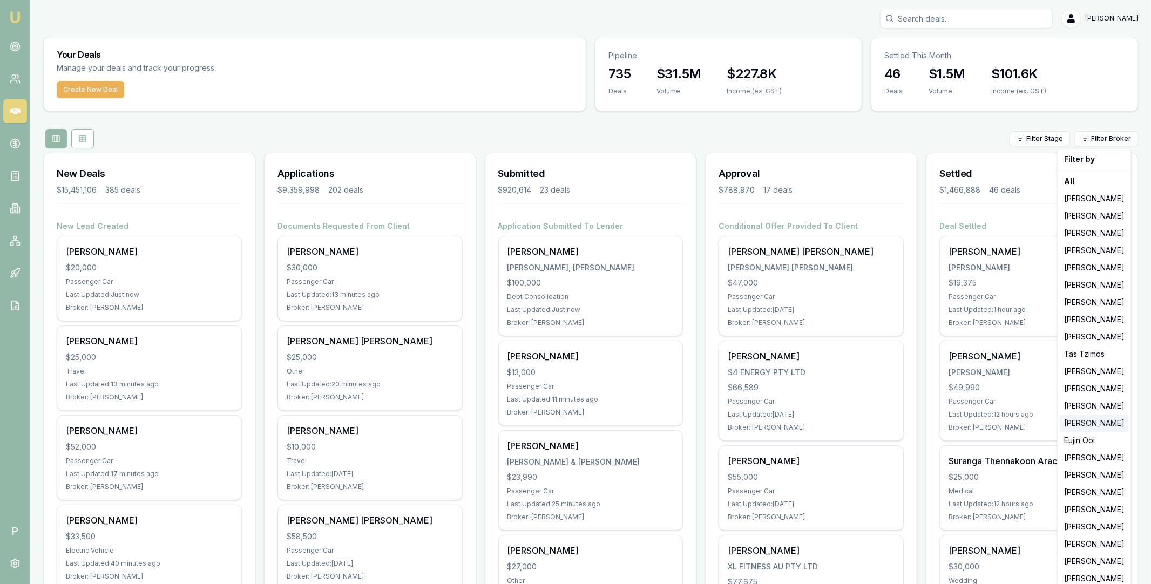
click at [1080, 425] on div "[PERSON_NAME]" at bounding box center [1094, 423] width 69 height 17
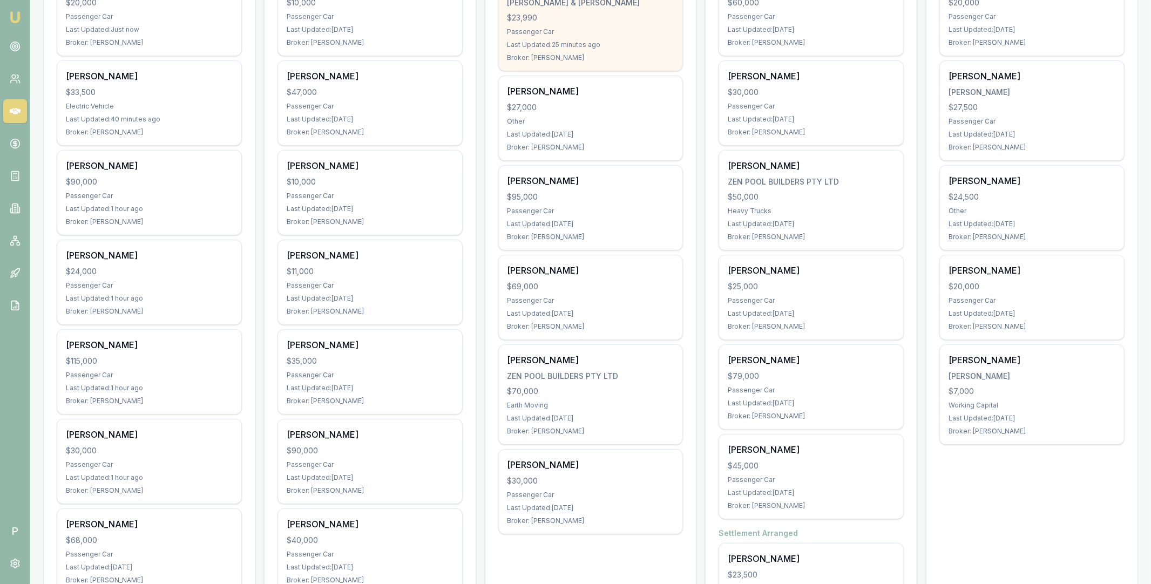
scroll to position [336, 0]
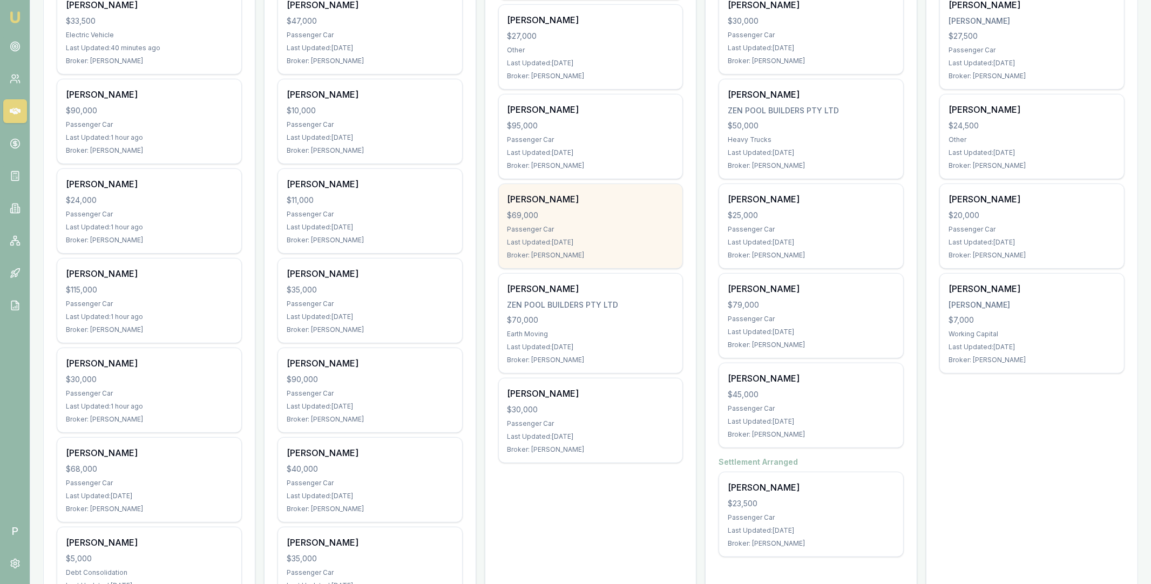
click at [620, 210] on div "$69,000" at bounding box center [590, 215] width 167 height 11
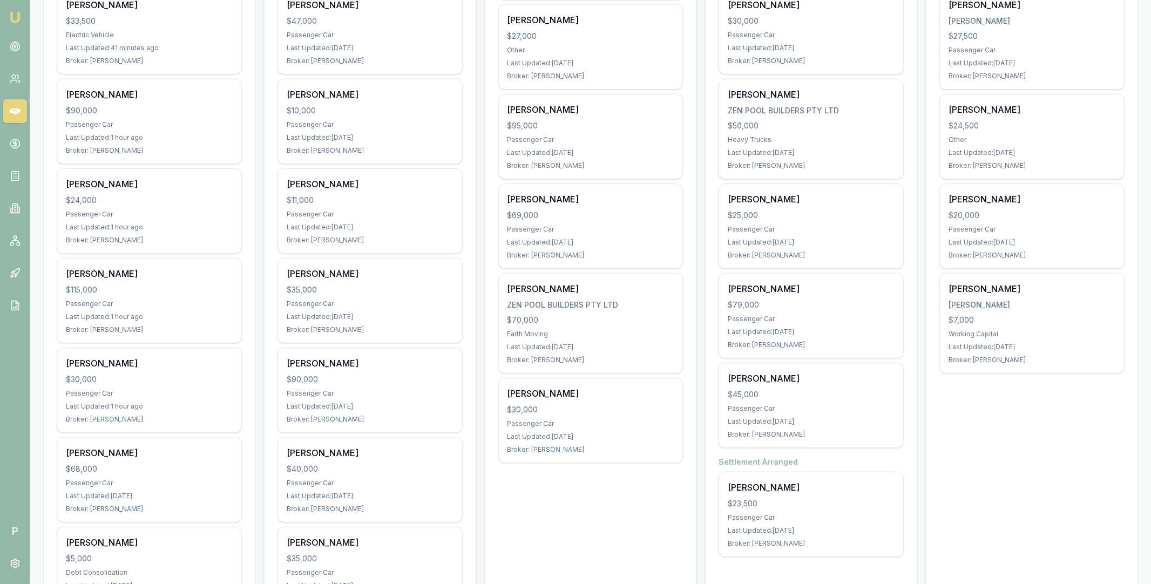
scroll to position [180, 0]
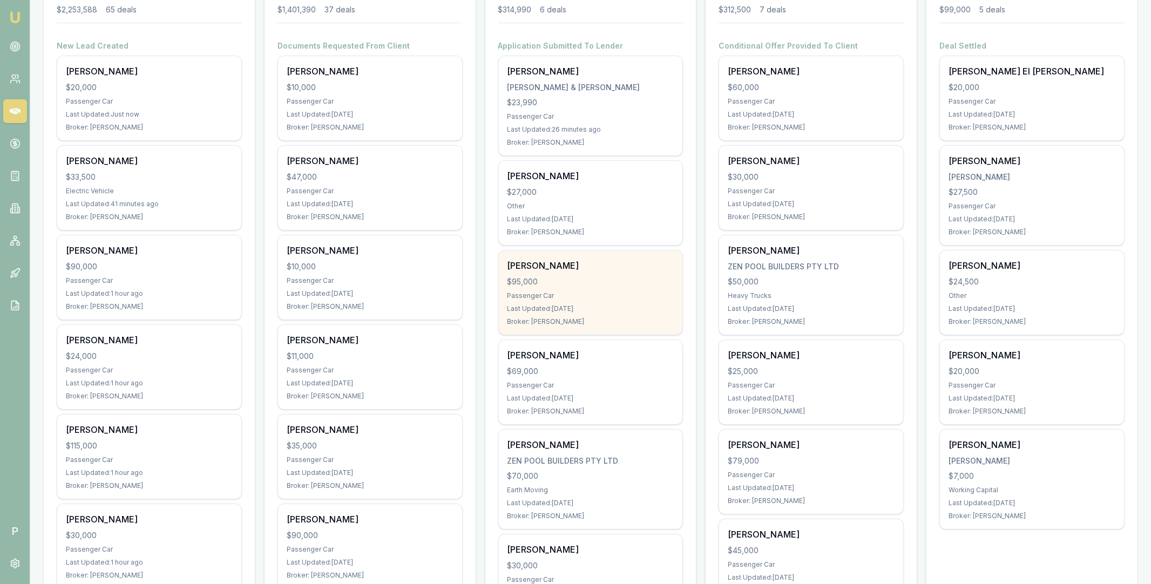
click at [599, 278] on div "$95,000" at bounding box center [590, 281] width 167 height 11
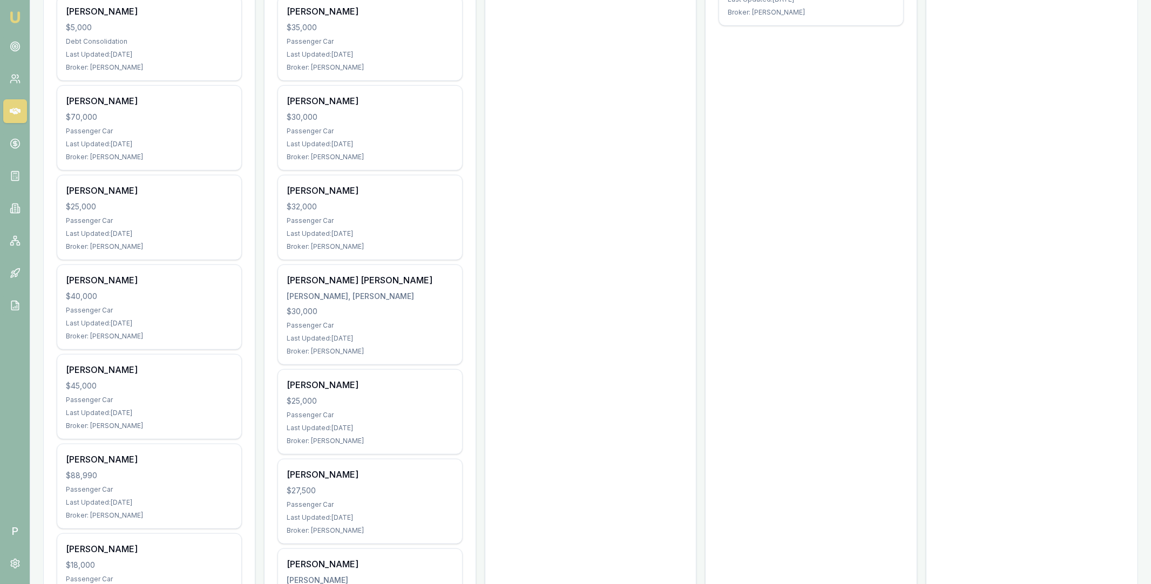
scroll to position [1061, 0]
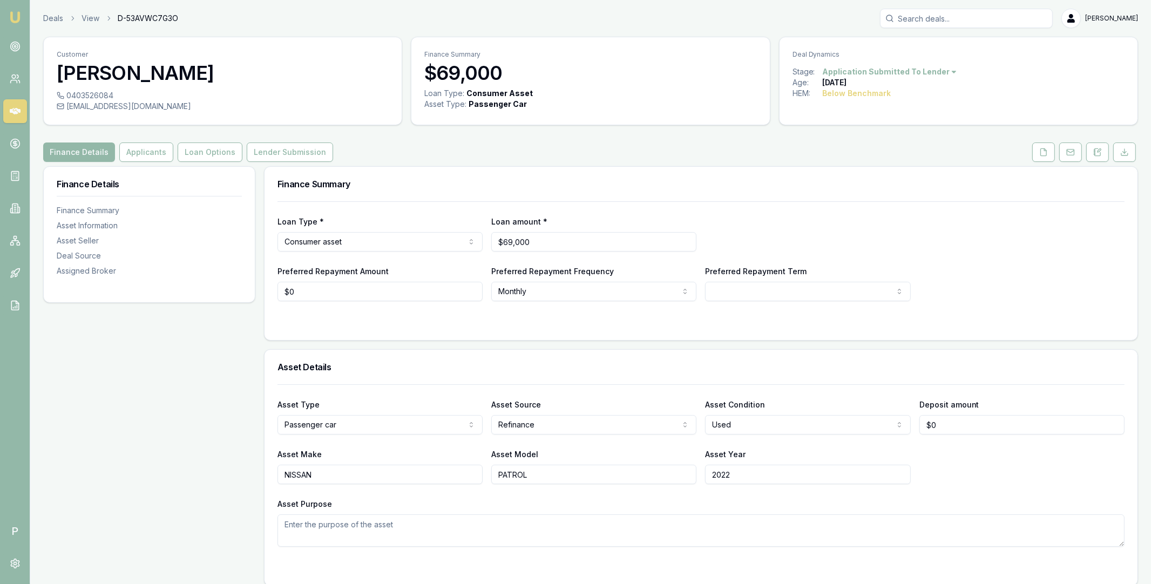
scroll to position [616, 0]
click at [21, 116] on link at bounding box center [15, 111] width 24 height 24
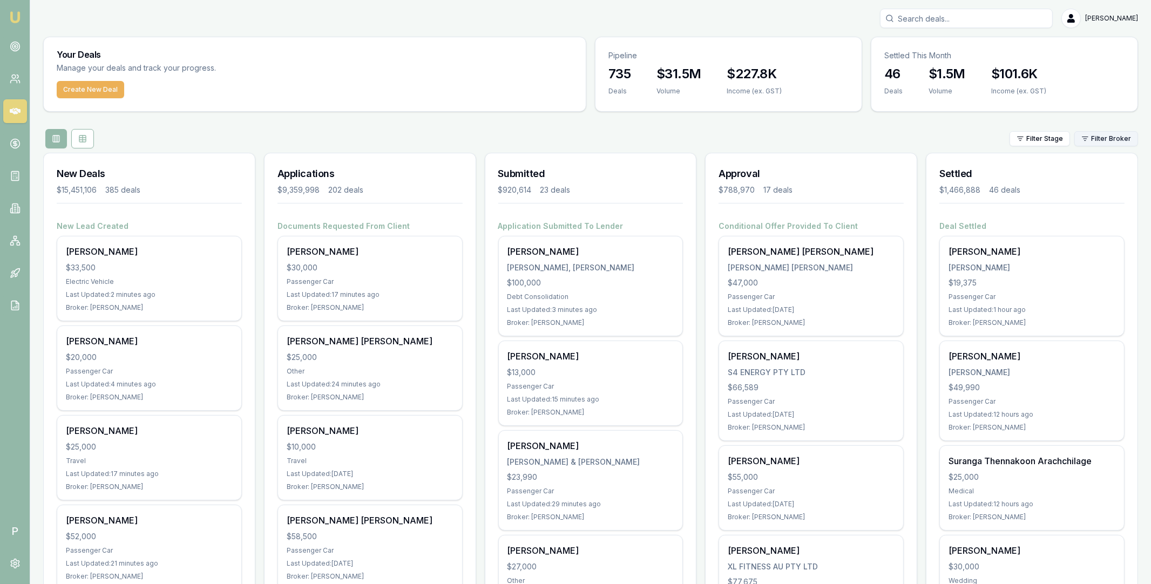
click at [1098, 138] on html "Emu Broker P Matt Leeburn Toggle Menu Your Deals Manage your deals and track yo…" at bounding box center [575, 292] width 1151 height 584
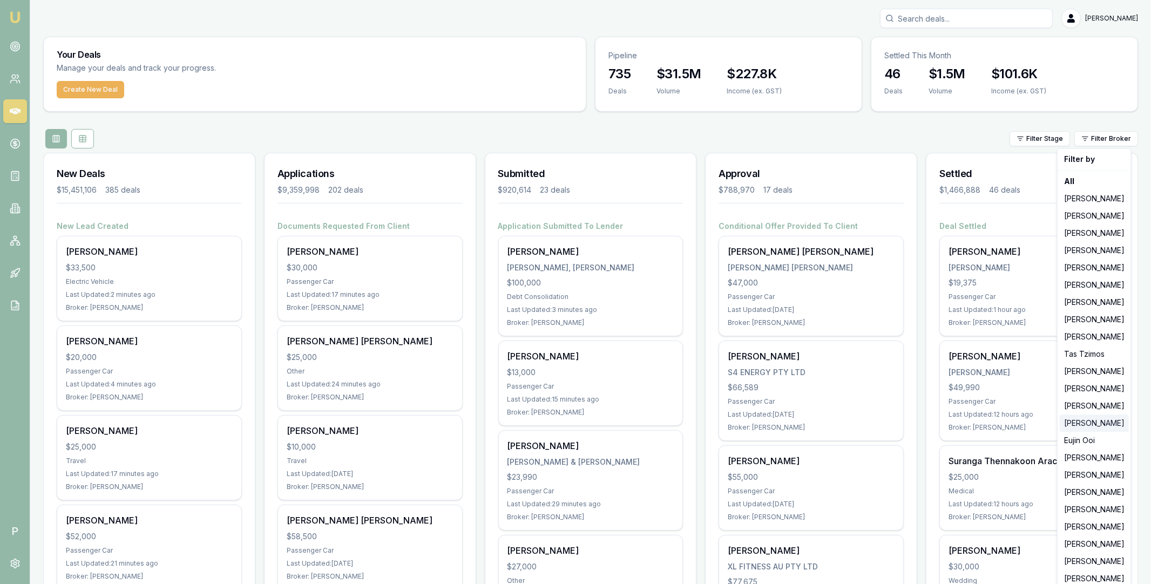
click at [1089, 420] on div "[PERSON_NAME]" at bounding box center [1094, 423] width 69 height 17
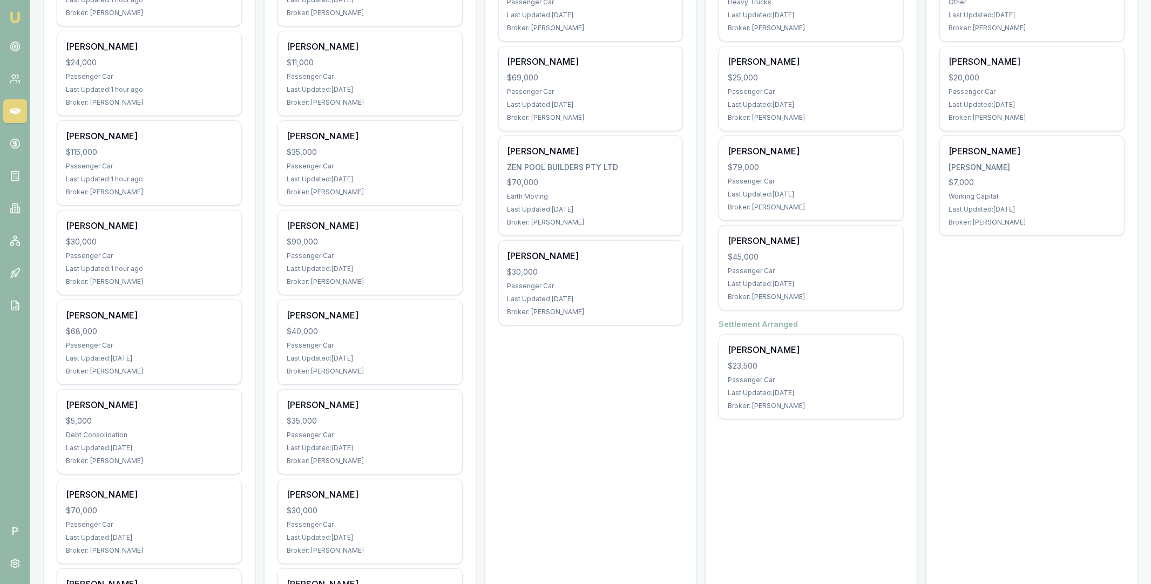
scroll to position [482, 0]
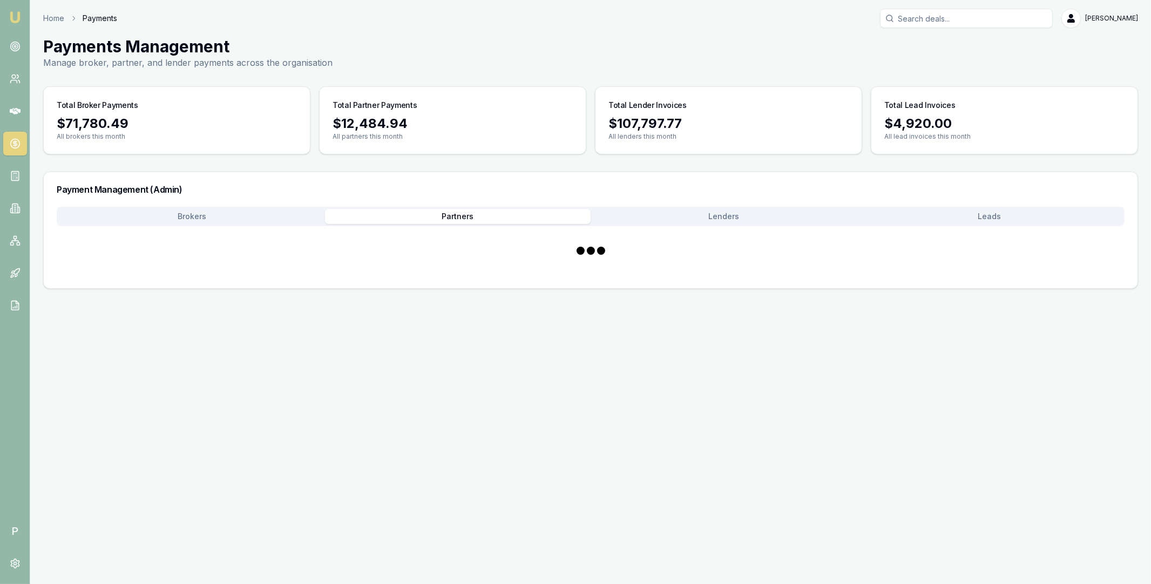
click at [480, 221] on button "Partners" at bounding box center [458, 216] width 266 height 15
click at [177, 123] on main "Payments Management Manage broker, partner, and lender payments across the orga…" at bounding box center [590, 163] width 1121 height 252
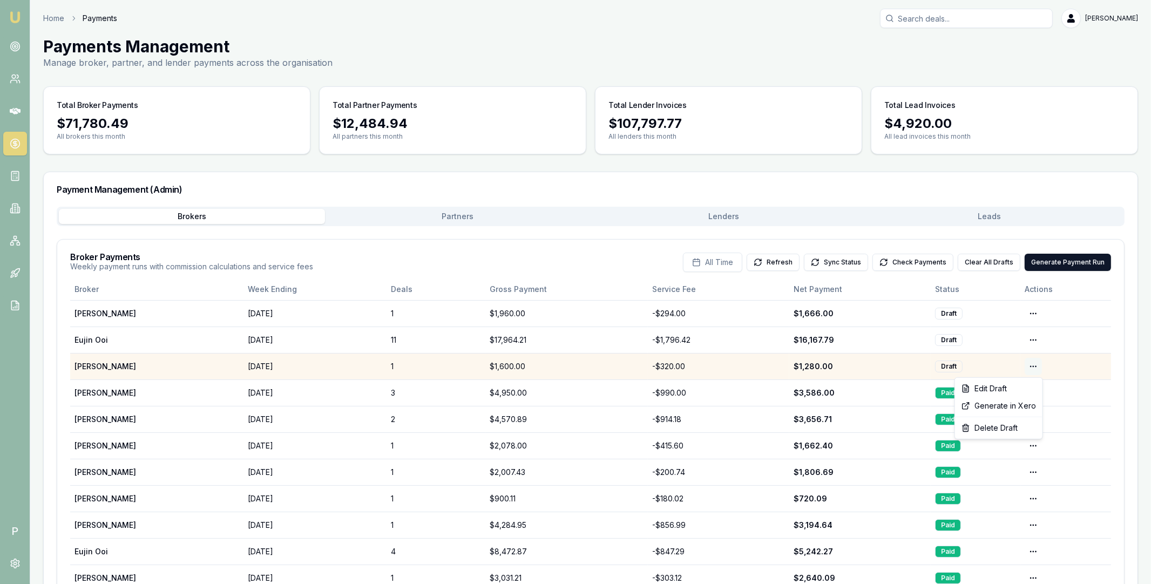
click at [1037, 368] on html "Emu Broker P Home Payments Matt Leeburn Toggle Menu Payments Management Manage …" at bounding box center [575, 292] width 1151 height 584
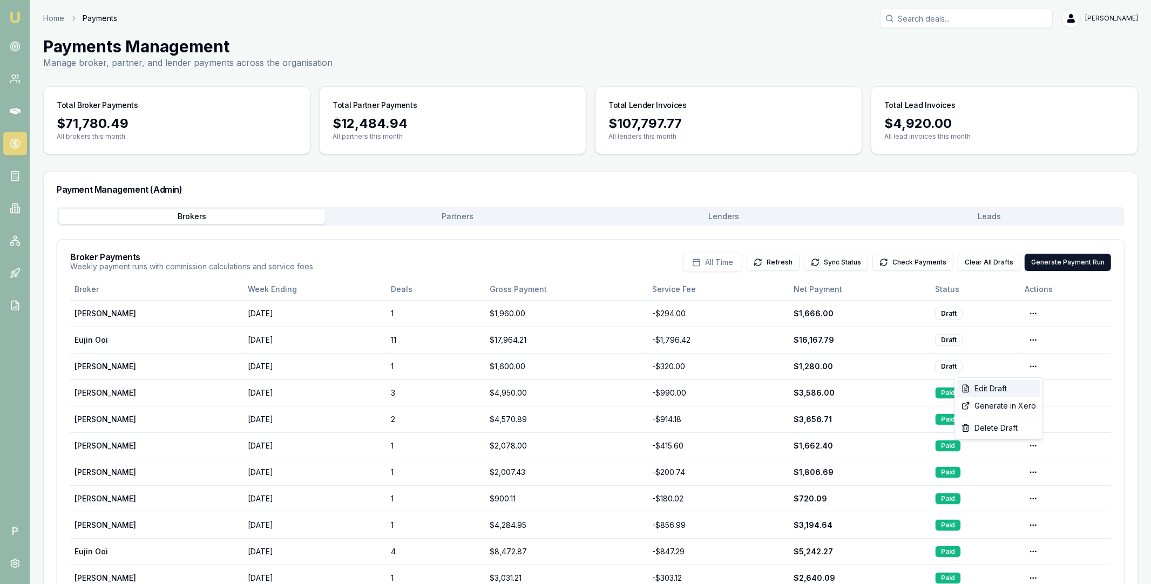
click at [1008, 388] on div "Edit Draft" at bounding box center [998, 388] width 83 height 17
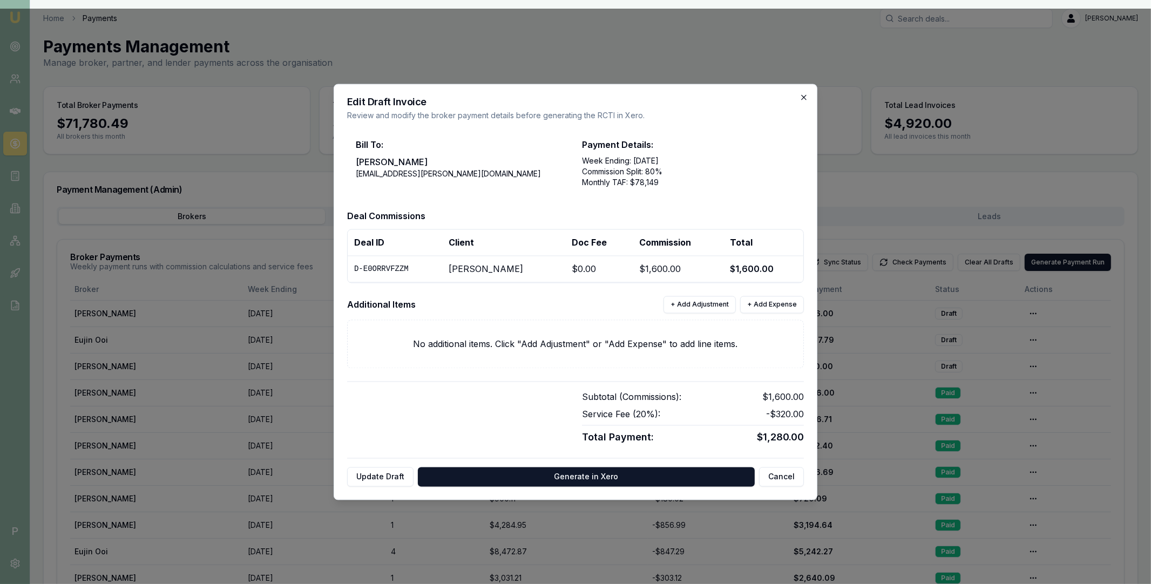
click at [806, 97] on icon "button" at bounding box center [803, 97] width 9 height 9
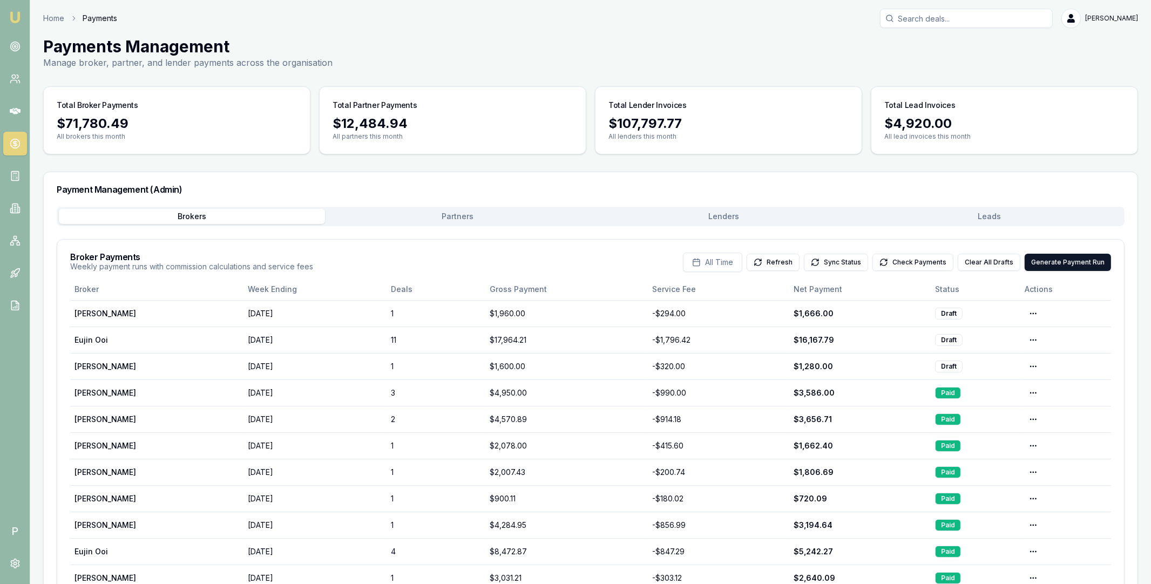
click at [436, 216] on button "Partners" at bounding box center [458, 216] width 266 height 15
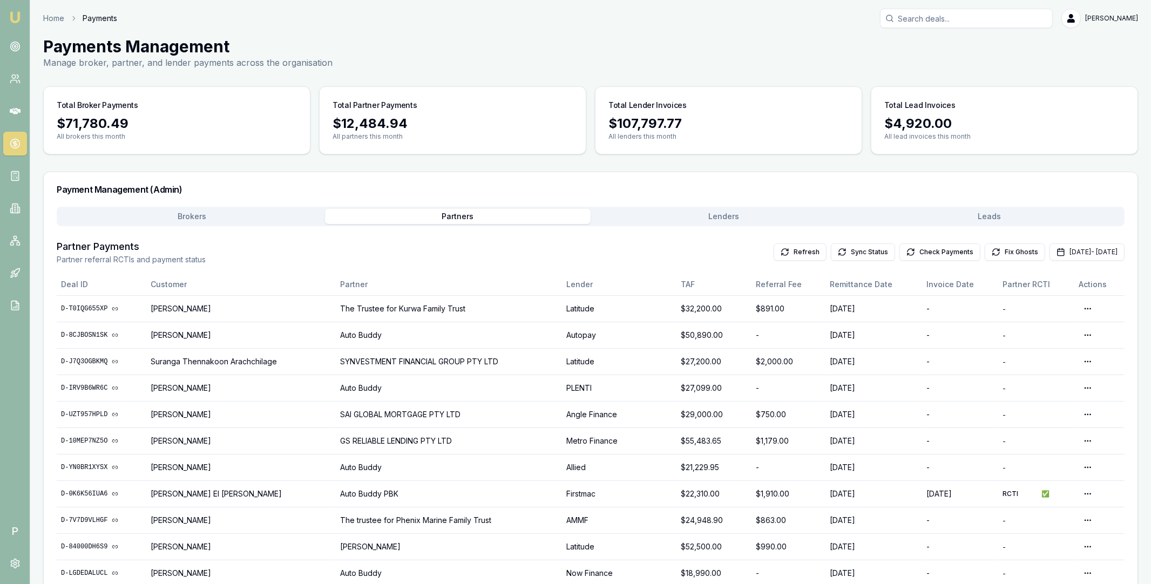
click at [176, 219] on button "Brokers" at bounding box center [192, 216] width 266 height 15
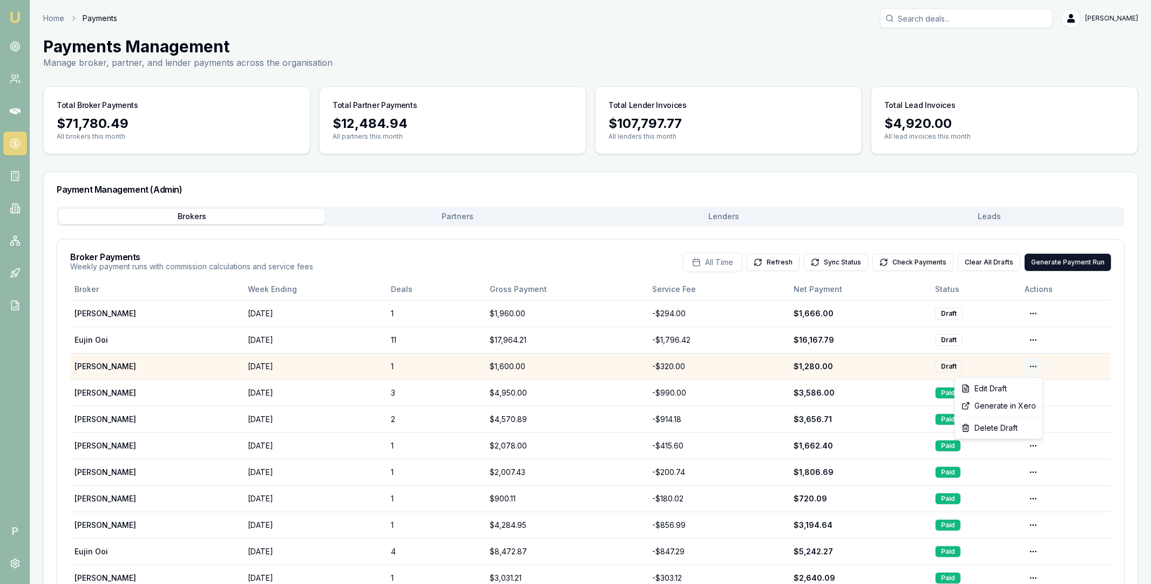
click at [1035, 365] on html "Emu Broker P Home Payments Matt Leeburn Toggle Menu Payments Management Manage …" at bounding box center [575, 292] width 1151 height 584
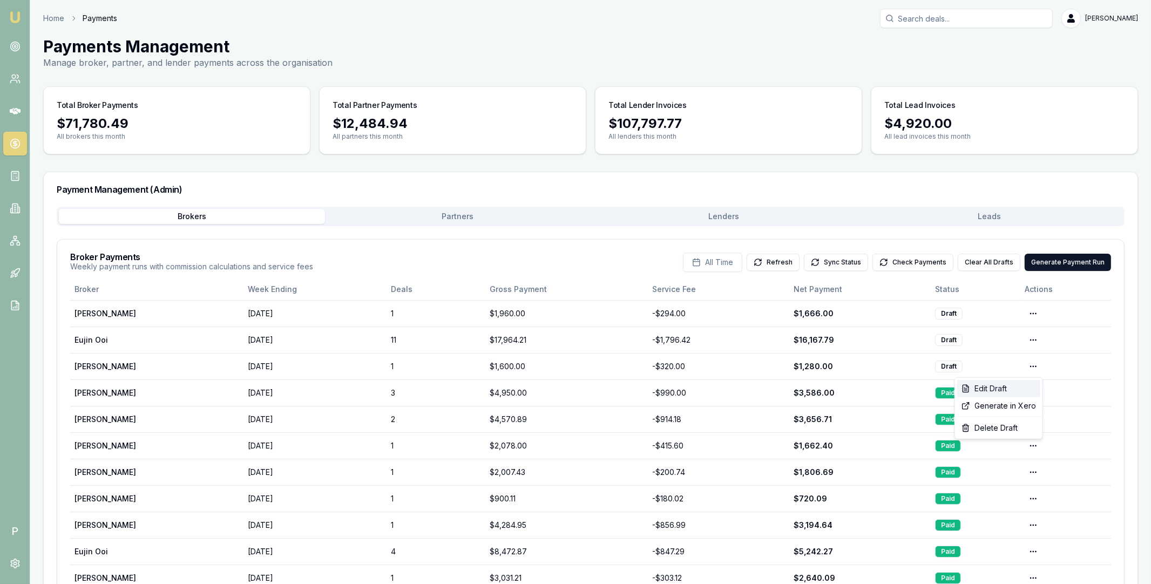
click at [1012, 387] on div "Edit Draft" at bounding box center [998, 388] width 83 height 17
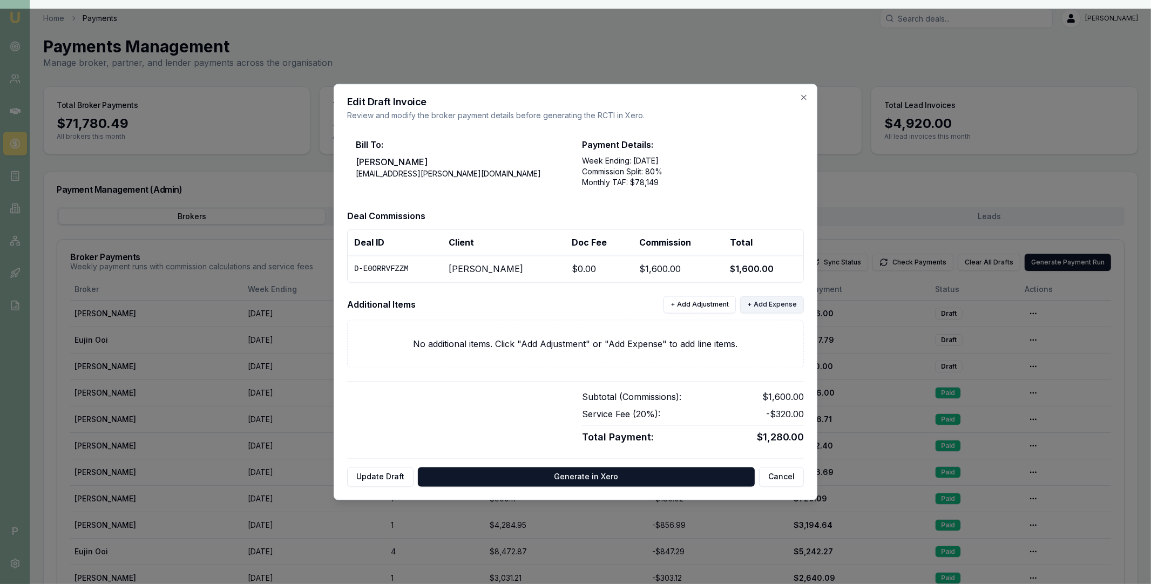
click at [775, 306] on button "+ Add Expense" at bounding box center [772, 304] width 64 height 17
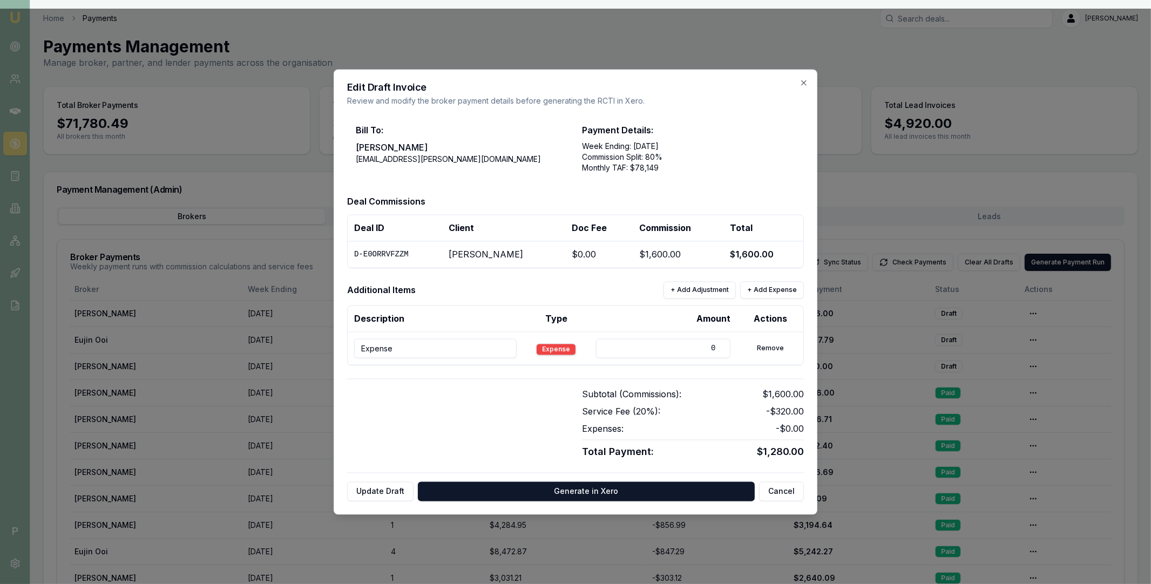
click at [398, 344] on input "Expense" at bounding box center [435, 348] width 162 height 19
paste input "INV-0623"
type input "INV-0623"
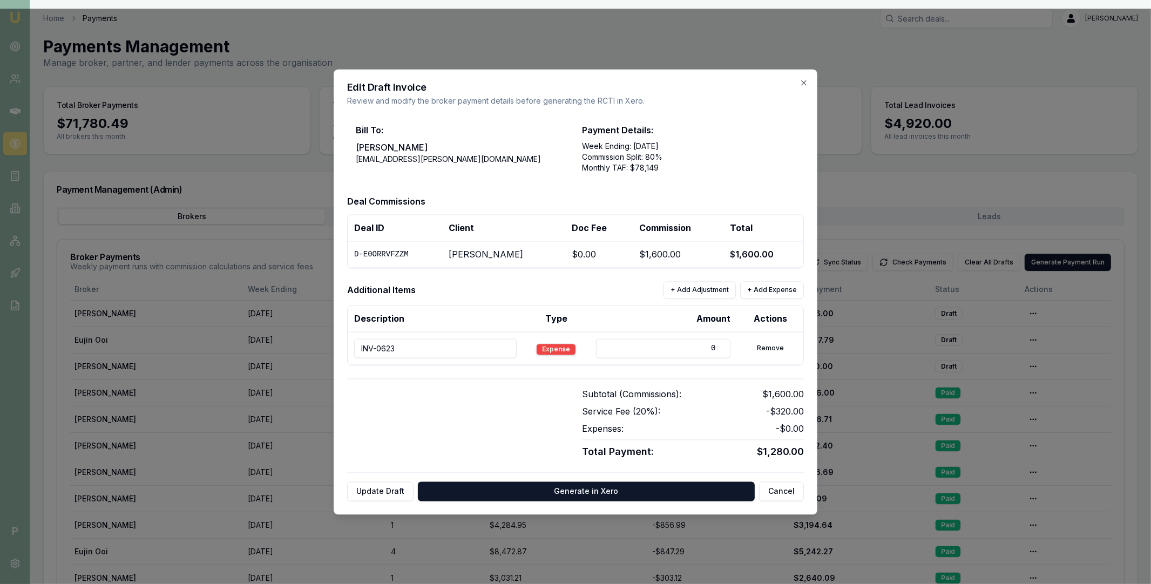
drag, startPoint x: 687, startPoint y: 349, endPoint x: 716, endPoint y: 349, distance: 29.7
click at [716, 349] on input "0" at bounding box center [663, 348] width 135 height 19
type input "66.61"
click at [780, 288] on button "+ Add Expense" at bounding box center [772, 290] width 64 height 17
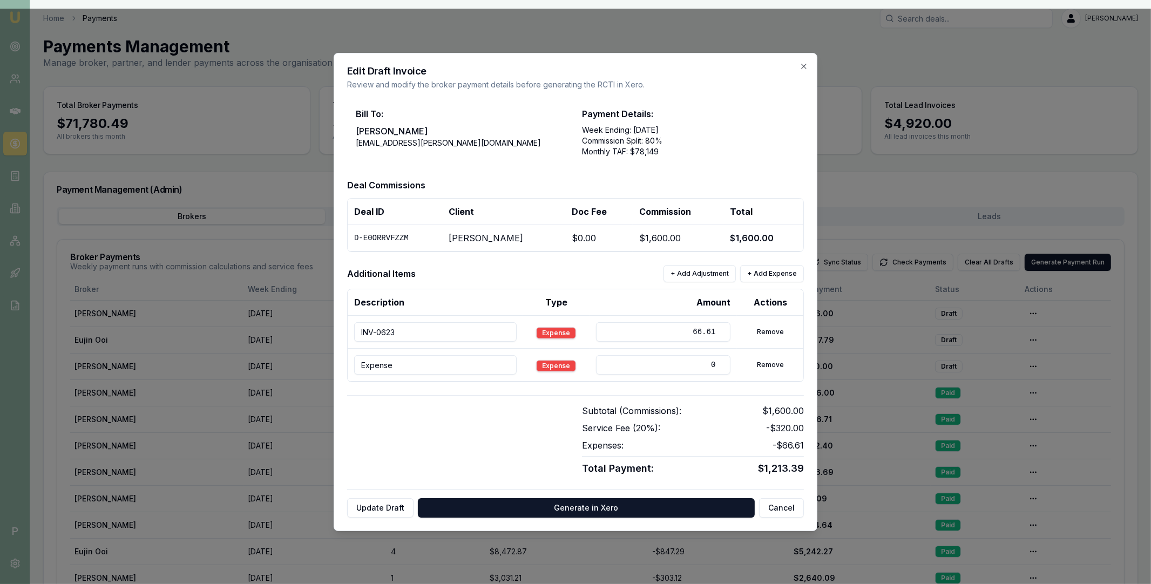
click at [429, 361] on input "Expense" at bounding box center [435, 364] width 162 height 19
paste input "INV-0485"
type input "INV-0485"
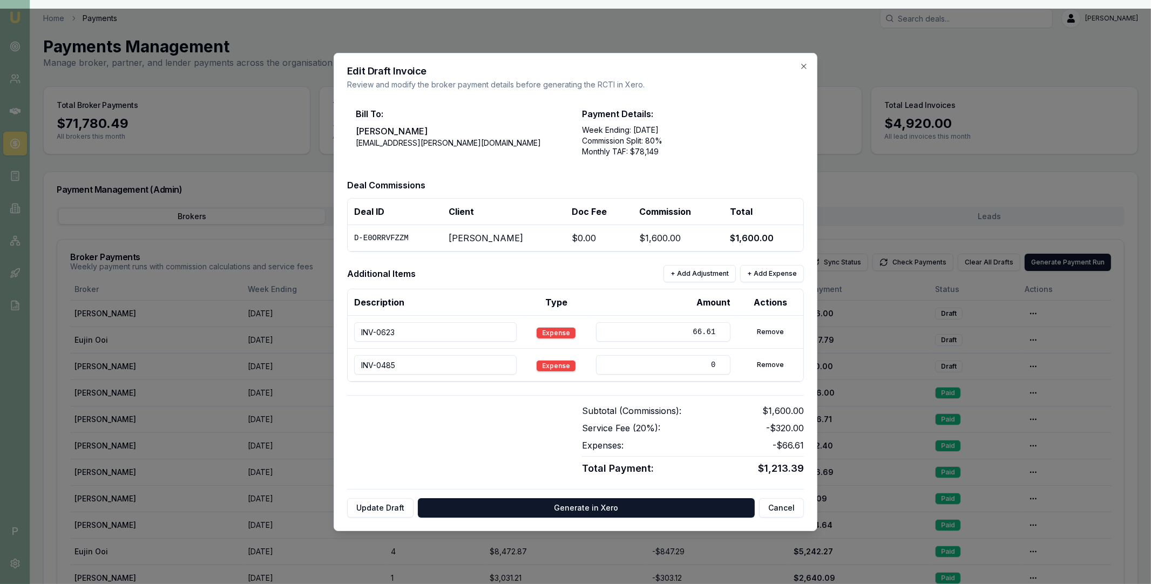
drag, startPoint x: 654, startPoint y: 364, endPoint x: 716, endPoint y: 364, distance: 61.5
click at [716, 364] on input "0" at bounding box center [663, 364] width 135 height 19
type input "165"
click at [770, 276] on button "+ Add Expense" at bounding box center [772, 273] width 64 height 17
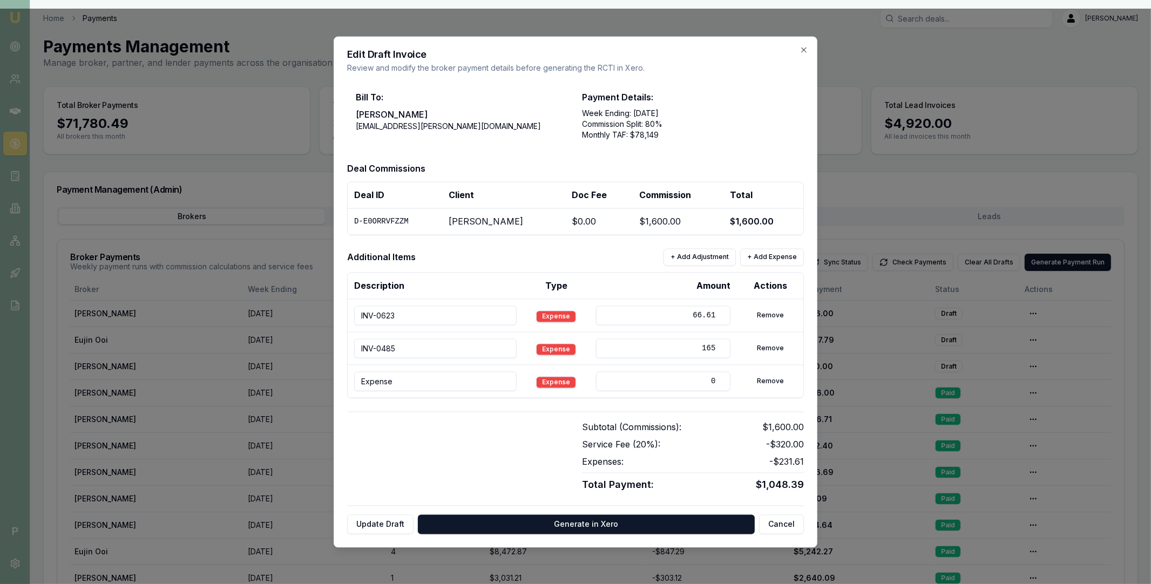
click at [430, 378] on input "Expense" at bounding box center [435, 381] width 162 height 19
paste input "INV-0531"
type input "INV-0531"
drag, startPoint x: 689, startPoint y: 384, endPoint x: 715, endPoint y: 383, distance: 25.4
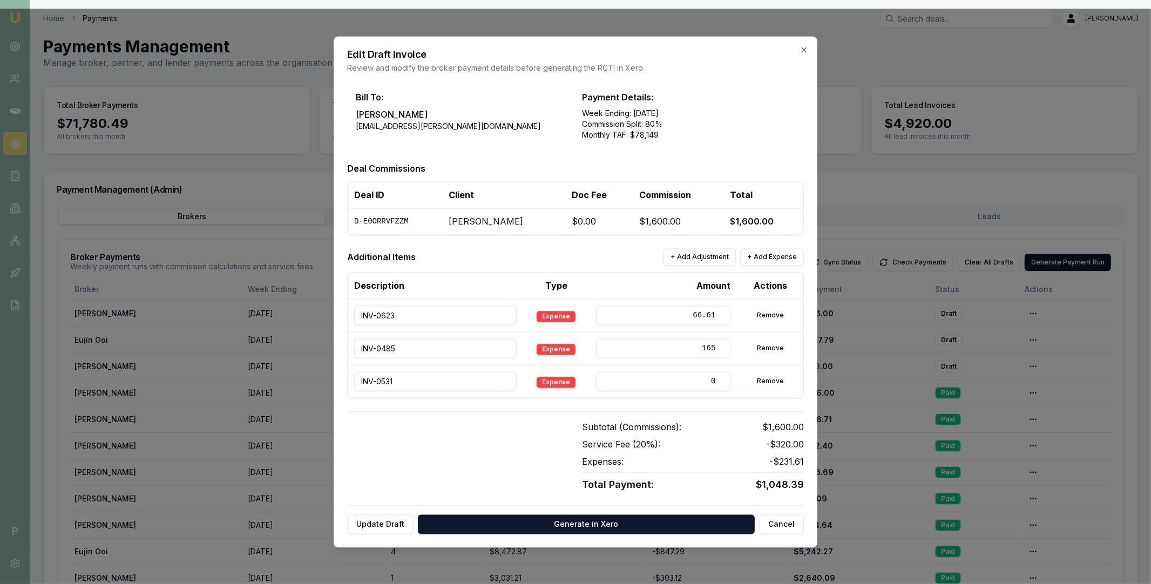
click at [715, 383] on input "0" at bounding box center [663, 381] width 135 height 19
type input "198"
click at [542, 428] on div at bounding box center [458, 457] width 222 height 72
click at [369, 523] on button "Update Draft" at bounding box center [380, 524] width 66 height 19
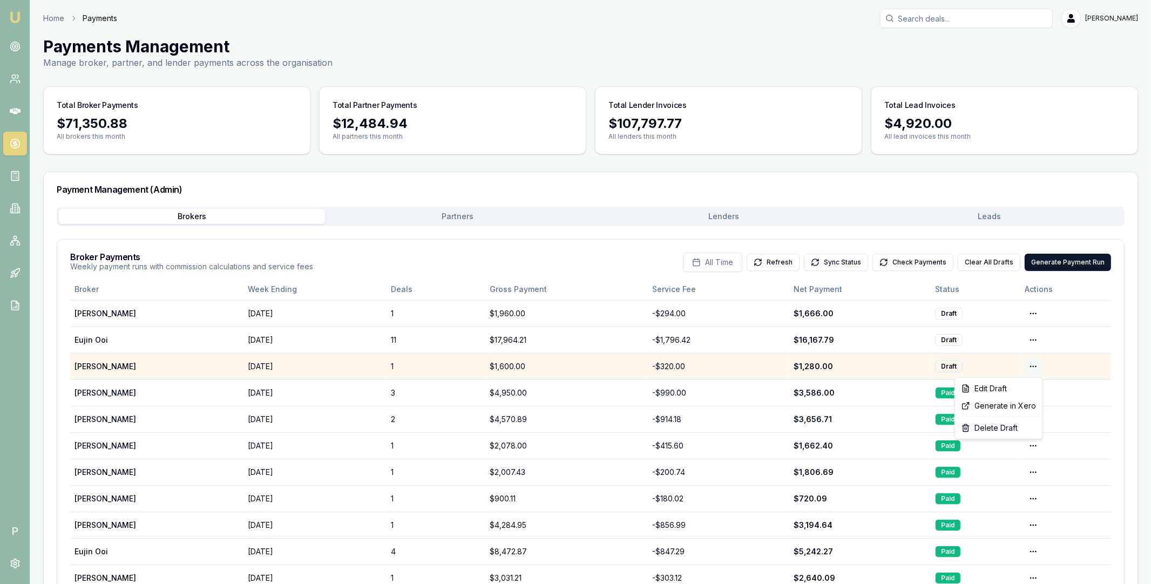
click at [1035, 366] on html "Emu Broker P Home Payments Matt Leeburn Toggle Menu Payments Management Manage …" at bounding box center [575, 292] width 1151 height 584
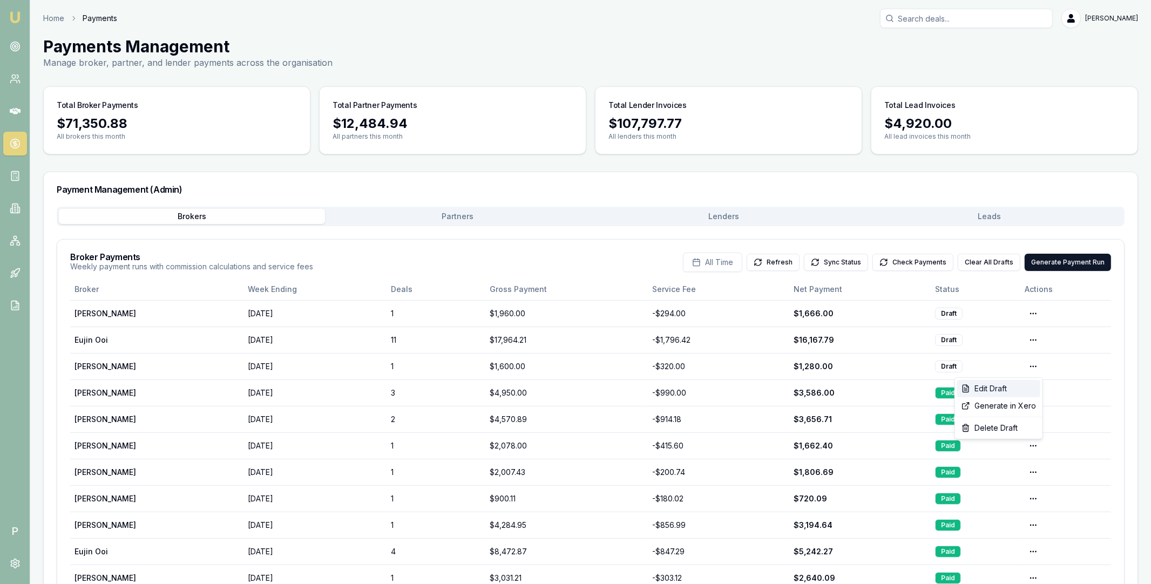
click at [999, 386] on div "Edit Draft" at bounding box center [998, 388] width 83 height 17
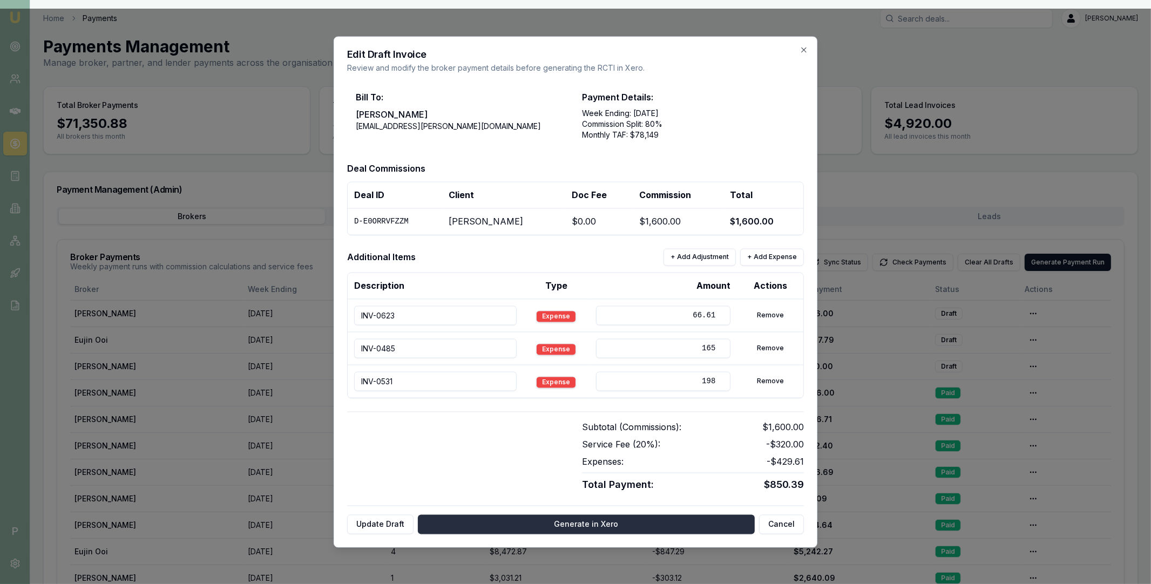
click at [583, 525] on button "Generate in Xero" at bounding box center [586, 524] width 337 height 19
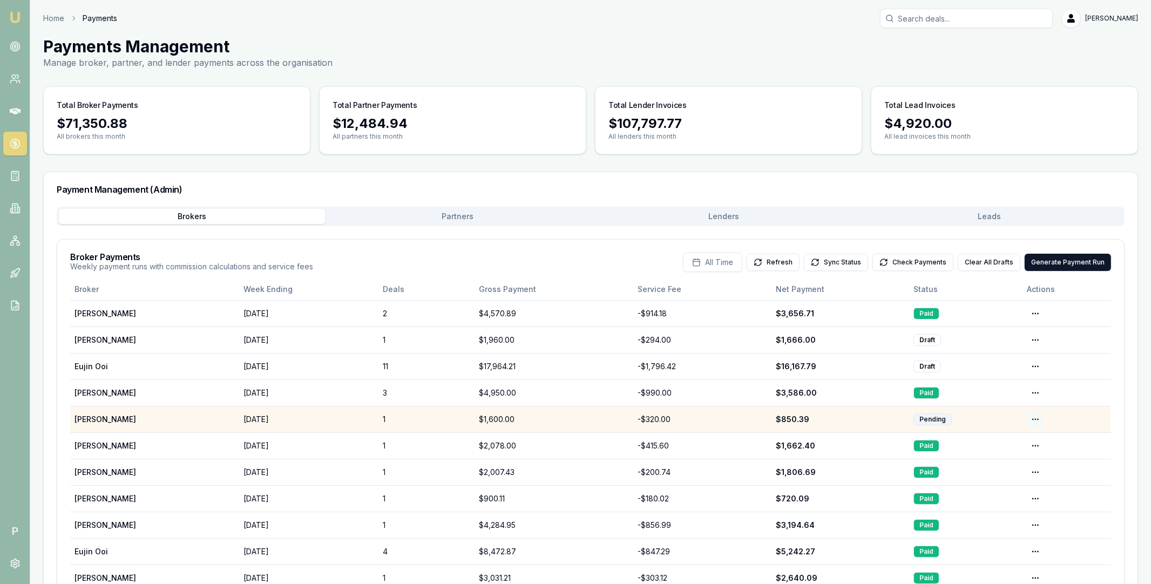
click at [1037, 419] on html "Emu Broker P Home Payments Matt Leeburn Toggle Menu Payments Management Manage …" at bounding box center [575, 292] width 1151 height 584
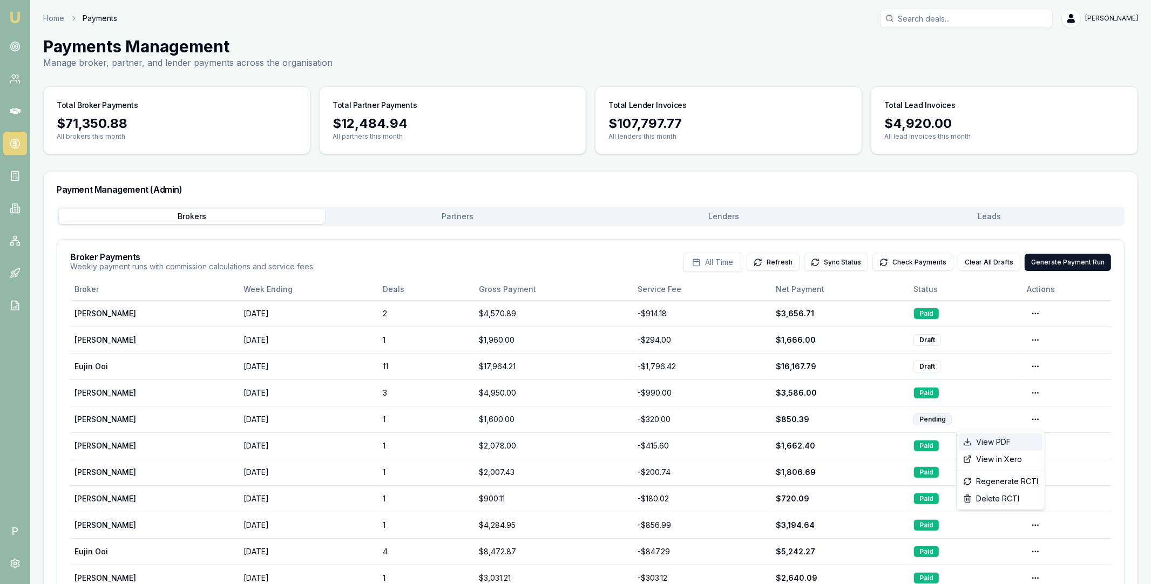
click at [1008, 444] on div "View PDF" at bounding box center [1001, 441] width 84 height 17
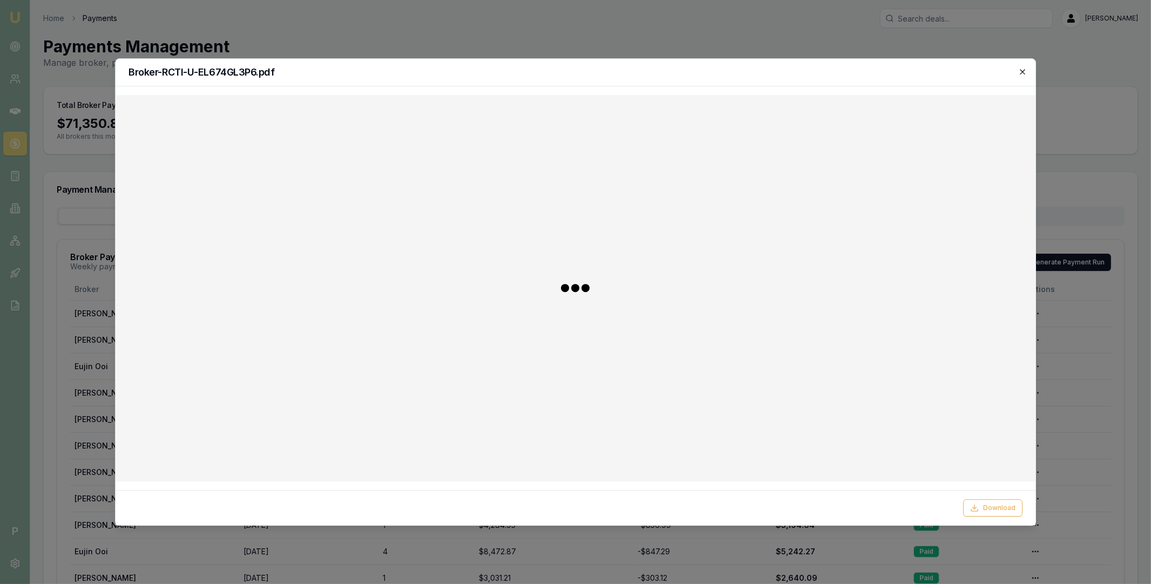
click at [1022, 76] on icon "button" at bounding box center [1022, 71] width 9 height 9
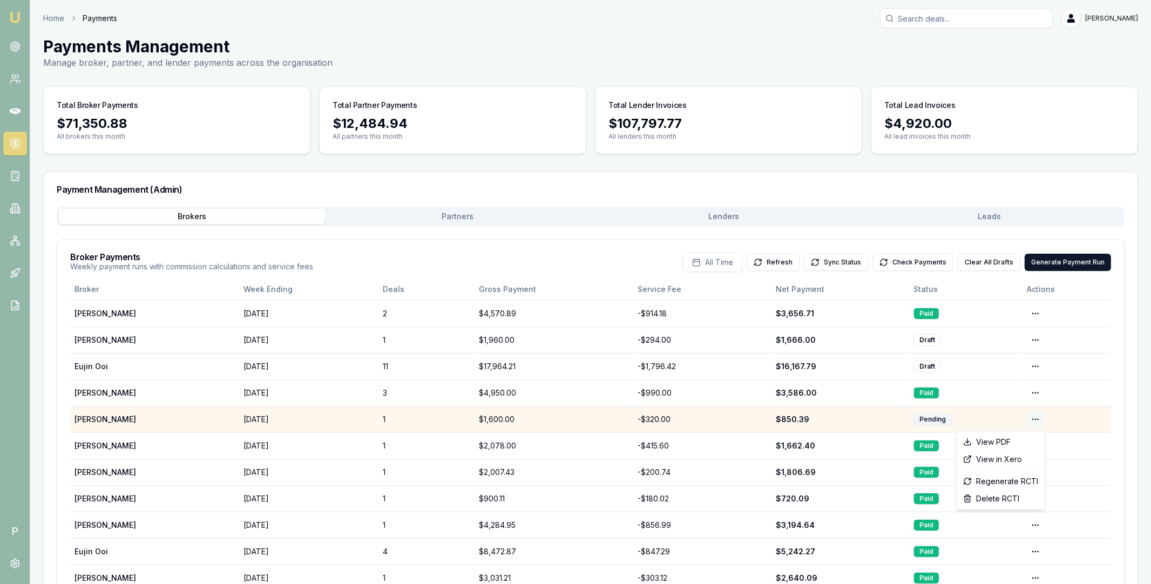
click at [1039, 418] on html "Emu Broker P Home Payments Matt Leeburn Toggle Menu Payments Management Manage …" at bounding box center [575, 292] width 1151 height 584
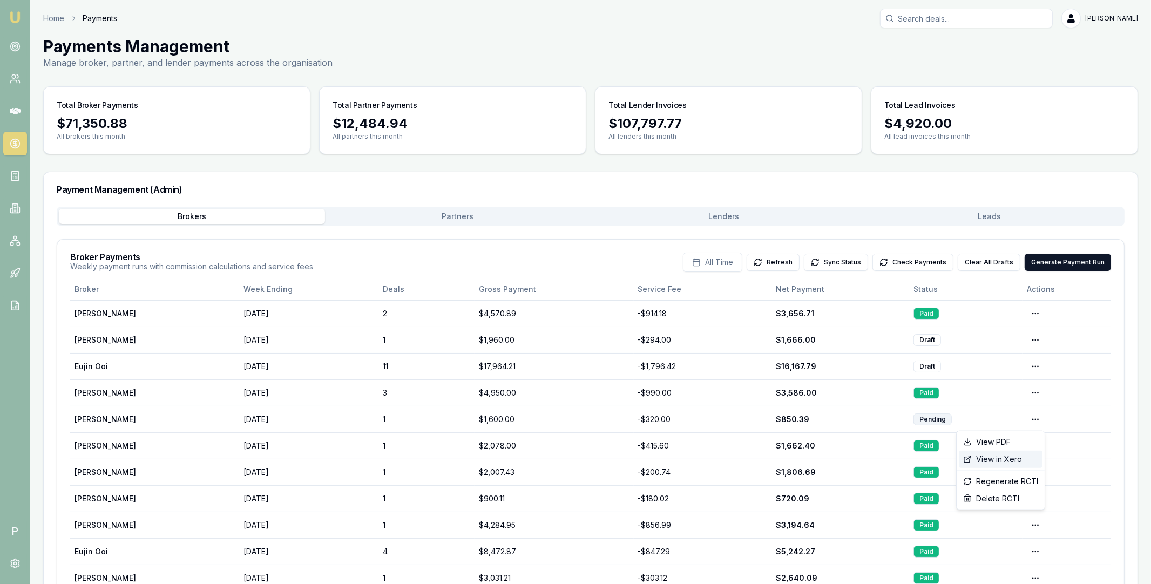
click at [1018, 462] on div "View in Xero" at bounding box center [1001, 459] width 84 height 17
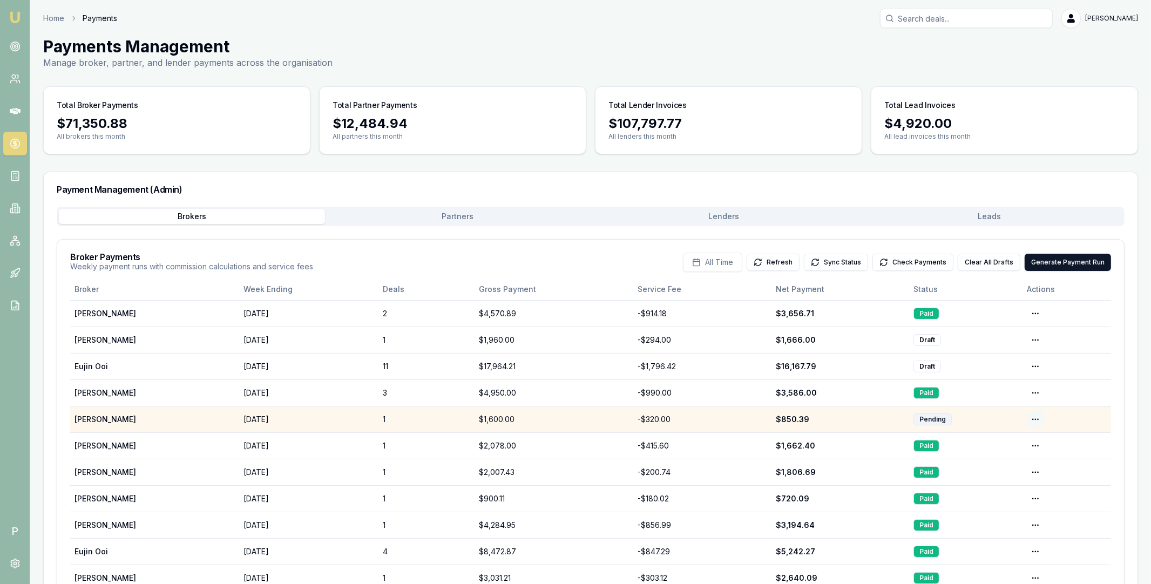
click at [1036, 418] on html "Emu Broker P Home Payments Matt Leeburn Toggle Menu Payments Management Manage …" at bounding box center [575, 292] width 1151 height 584
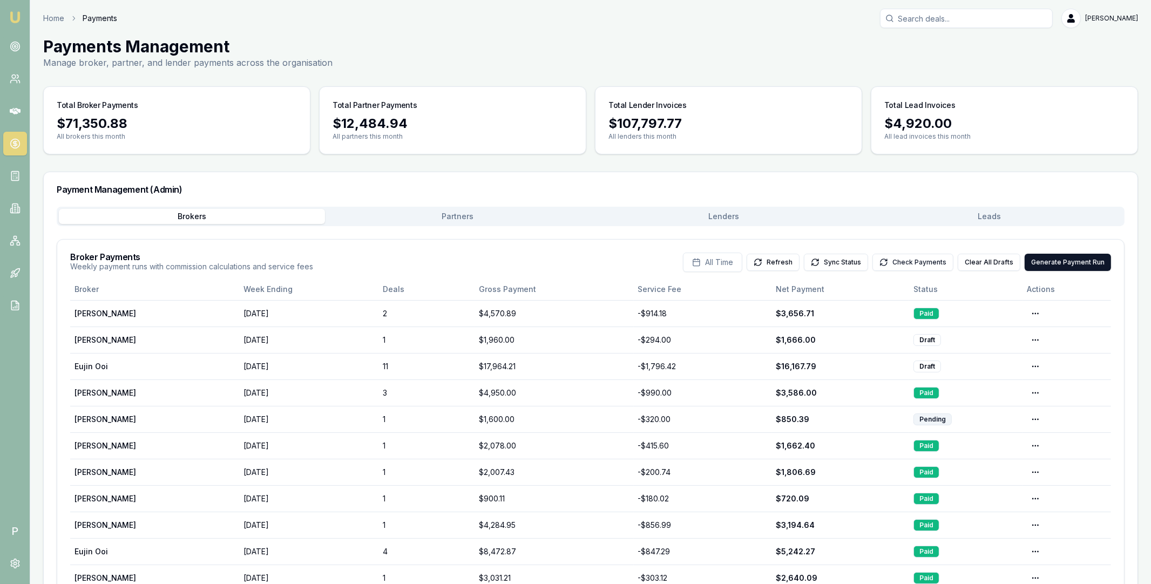
click at [915, 259] on button "Check Payments" at bounding box center [912, 262] width 81 height 17
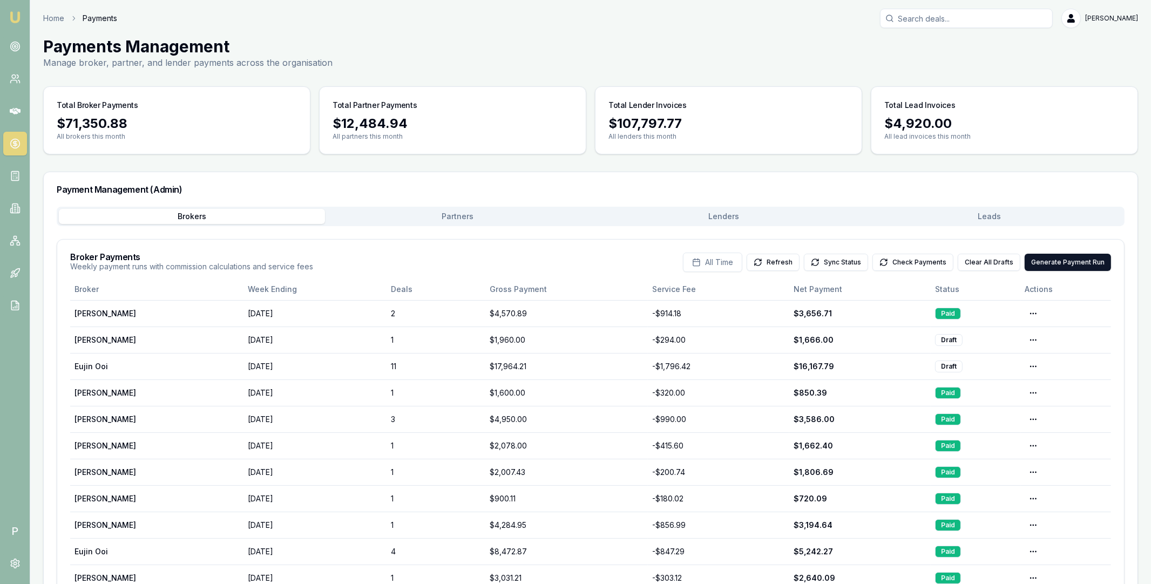
scroll to position [50, 0]
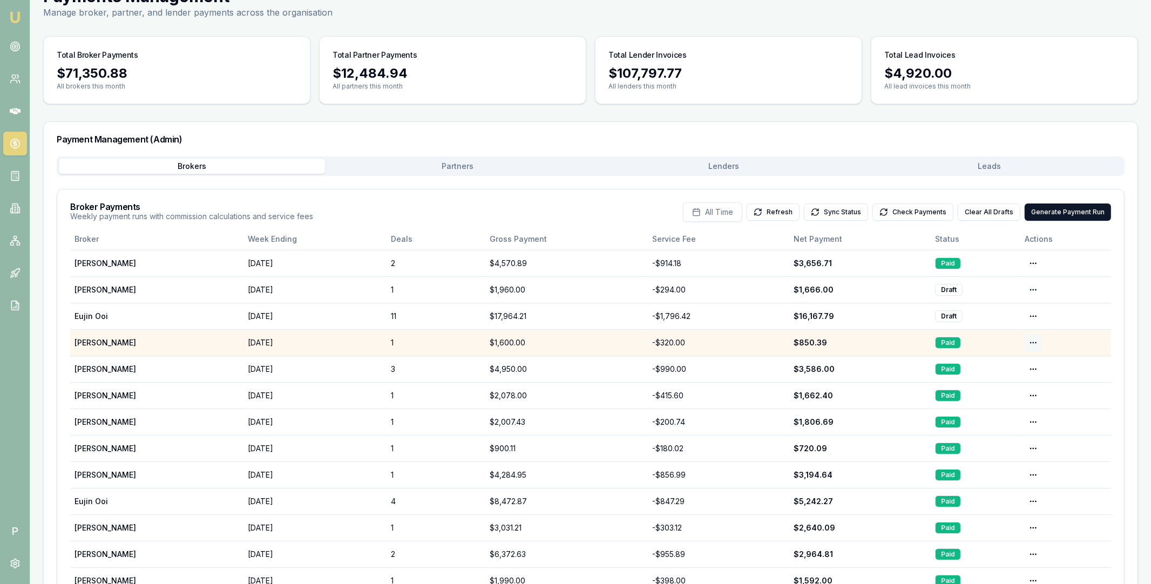
click at [1034, 342] on html "Emu Broker P Home Payments Matt Leeburn Toggle Menu Payments Management Manage …" at bounding box center [575, 242] width 1151 height 584
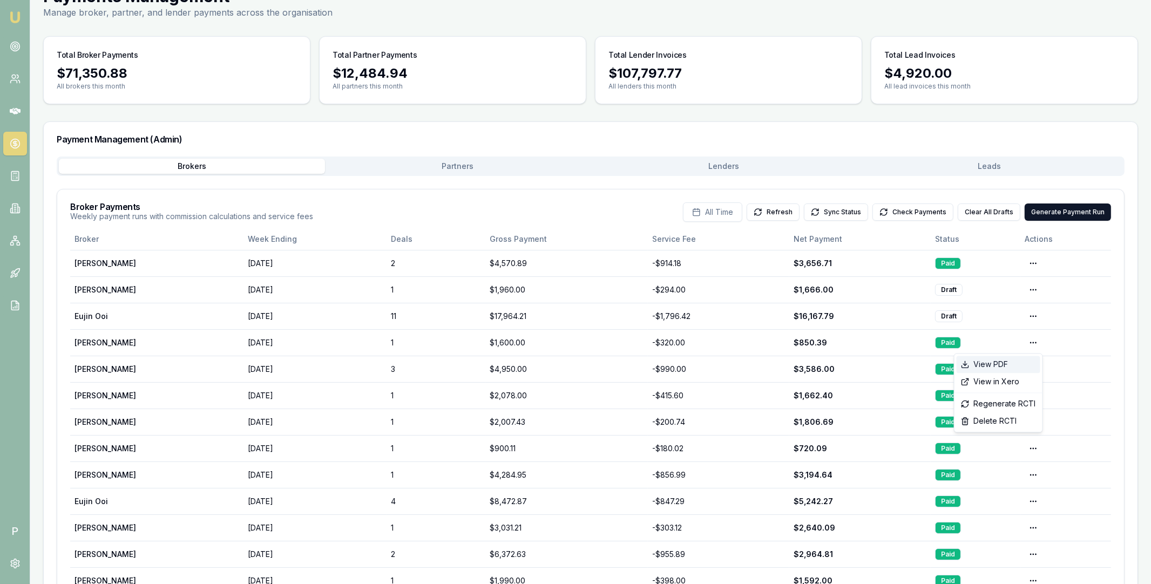
click at [1015, 363] on div "View PDF" at bounding box center [998, 364] width 84 height 17
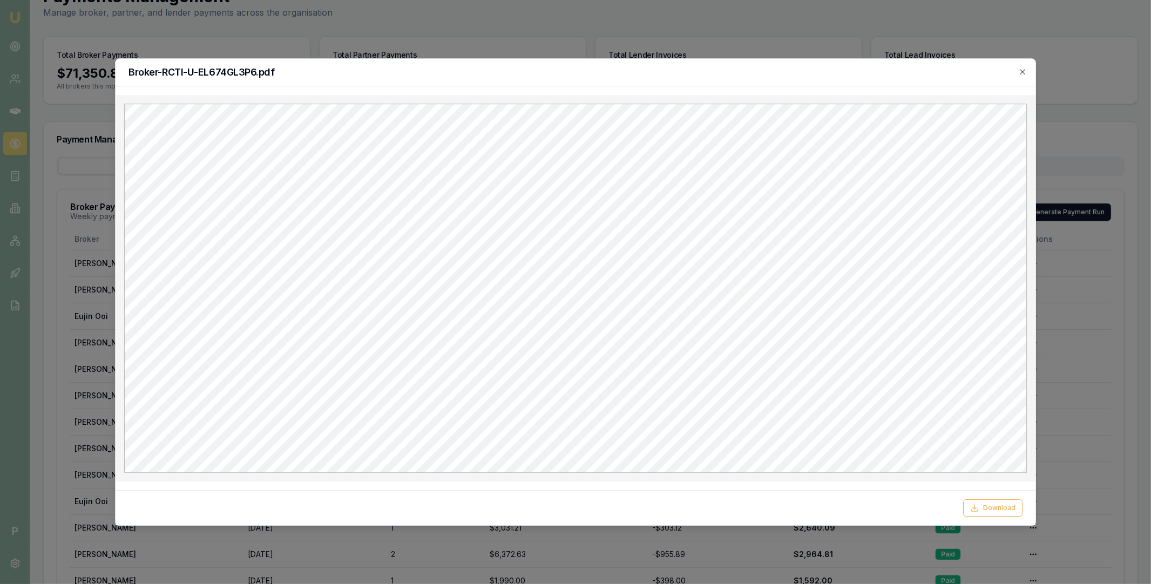
scroll to position [0, 0]
click at [988, 507] on button "Download" at bounding box center [992, 507] width 59 height 17
click at [241, 41] on div at bounding box center [575, 292] width 1151 height 584
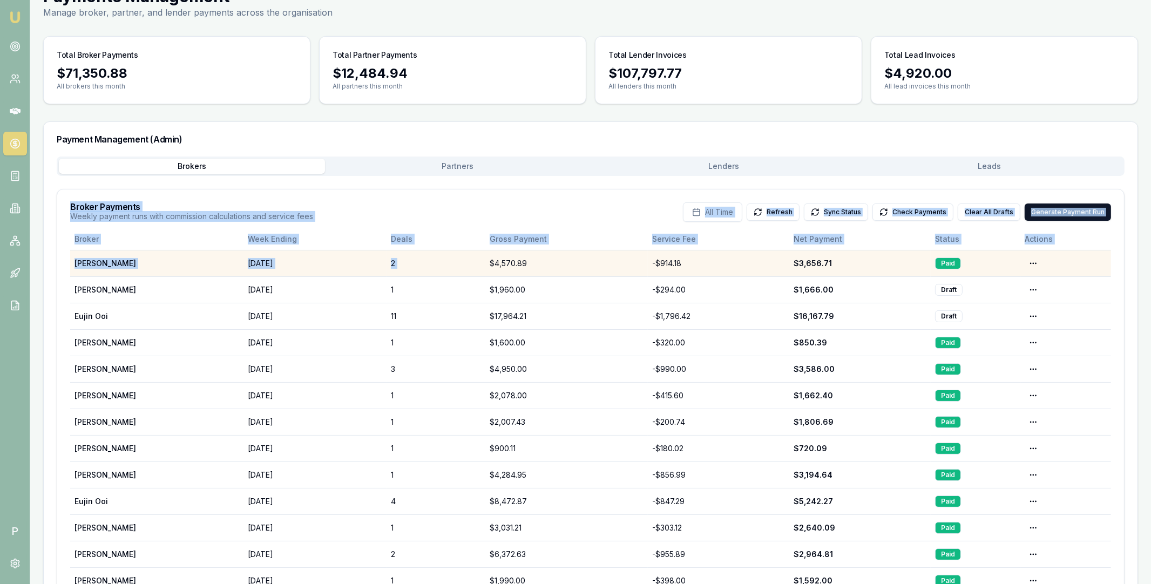
drag, startPoint x: 479, startPoint y: 177, endPoint x: 580, endPoint y: 250, distance: 124.8
click at [579, 250] on div "Brokers Partners Lenders Leads Broker Payments Weekly payment runs with commiss…" at bounding box center [591, 511] width 1068 height 709
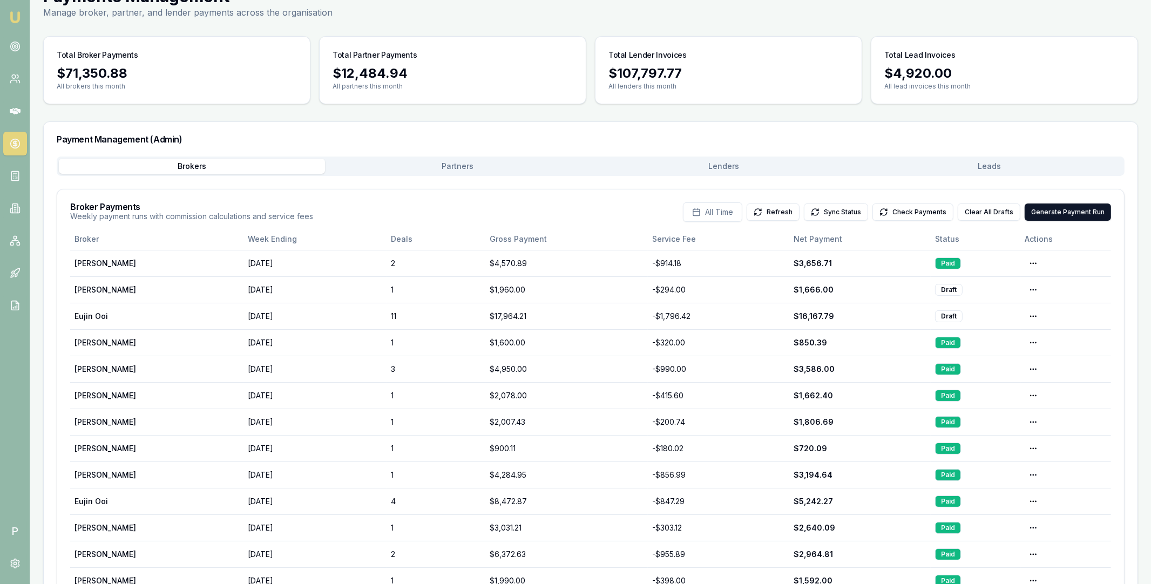
click at [693, 126] on div "Payment Management (Admin)" at bounding box center [591, 139] width 1094 height 35
click at [18, 117] on link at bounding box center [15, 111] width 24 height 24
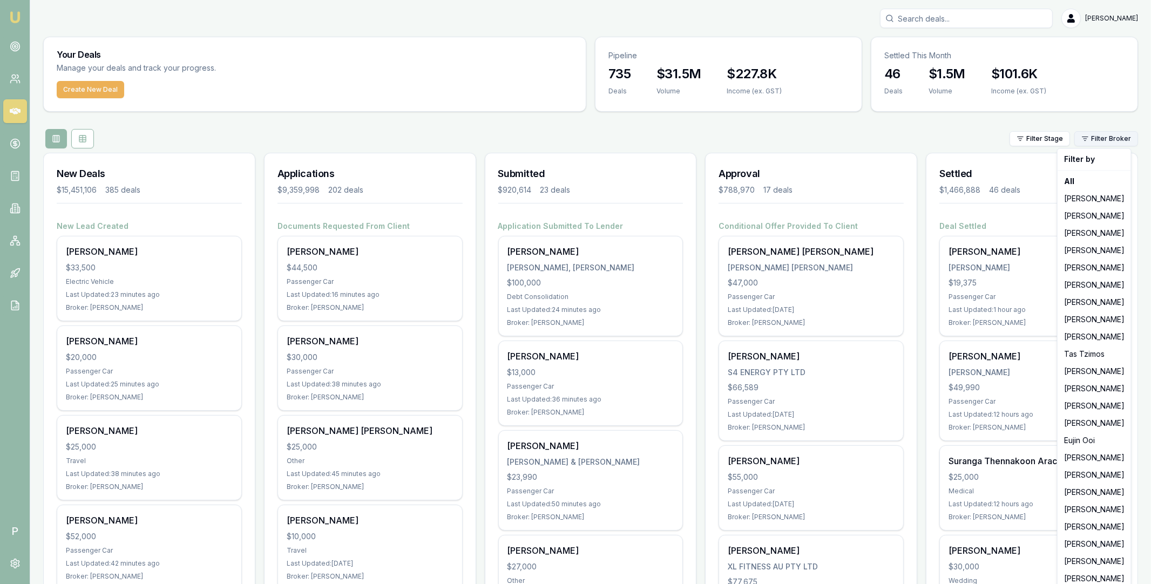
click at [1096, 141] on html "Emu Broker P Matt Leeburn Toggle Menu Your Deals Manage your deals and track yo…" at bounding box center [575, 292] width 1151 height 584
click at [1080, 388] on div "[PERSON_NAME]" at bounding box center [1094, 388] width 69 height 17
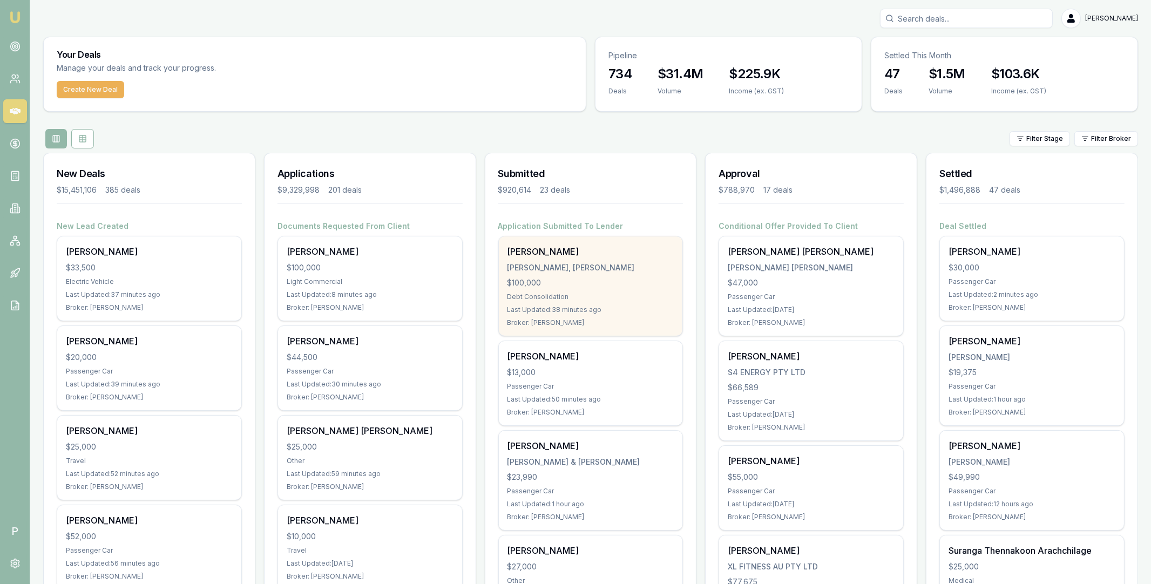
click at [621, 272] on div "[PERSON_NAME], [PERSON_NAME]" at bounding box center [590, 267] width 167 height 11
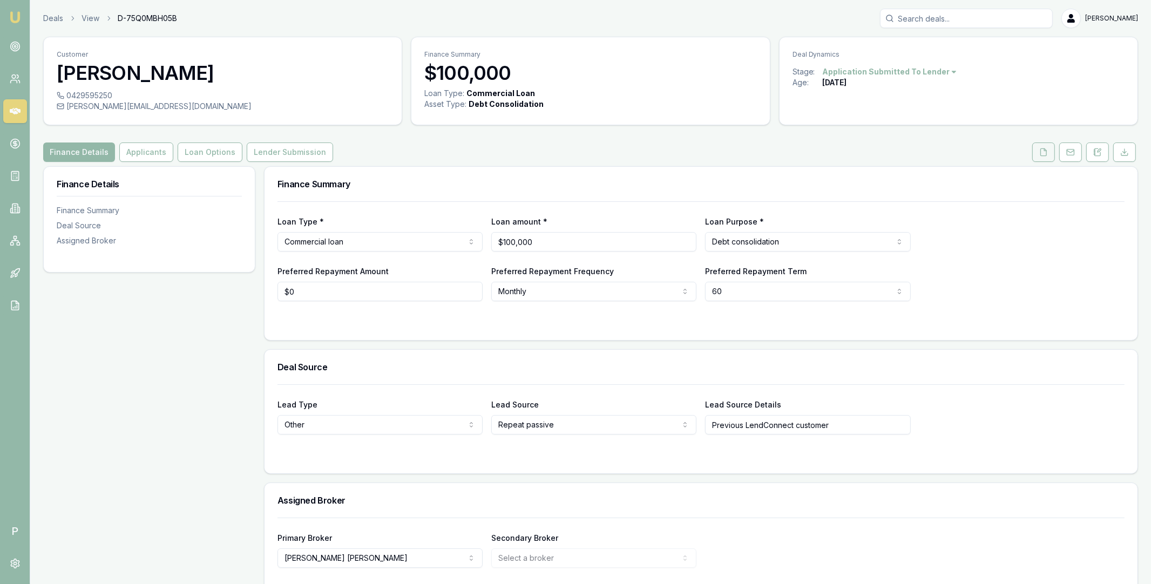
click at [1037, 153] on button at bounding box center [1043, 151] width 23 height 19
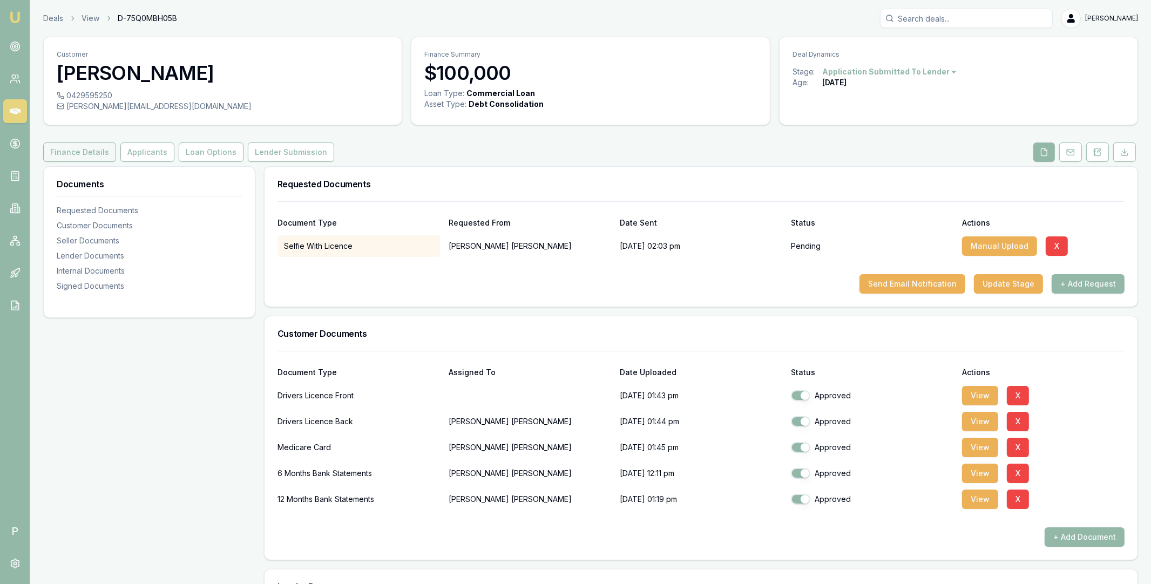
click at [92, 151] on button "Finance Details" at bounding box center [79, 151] width 73 height 19
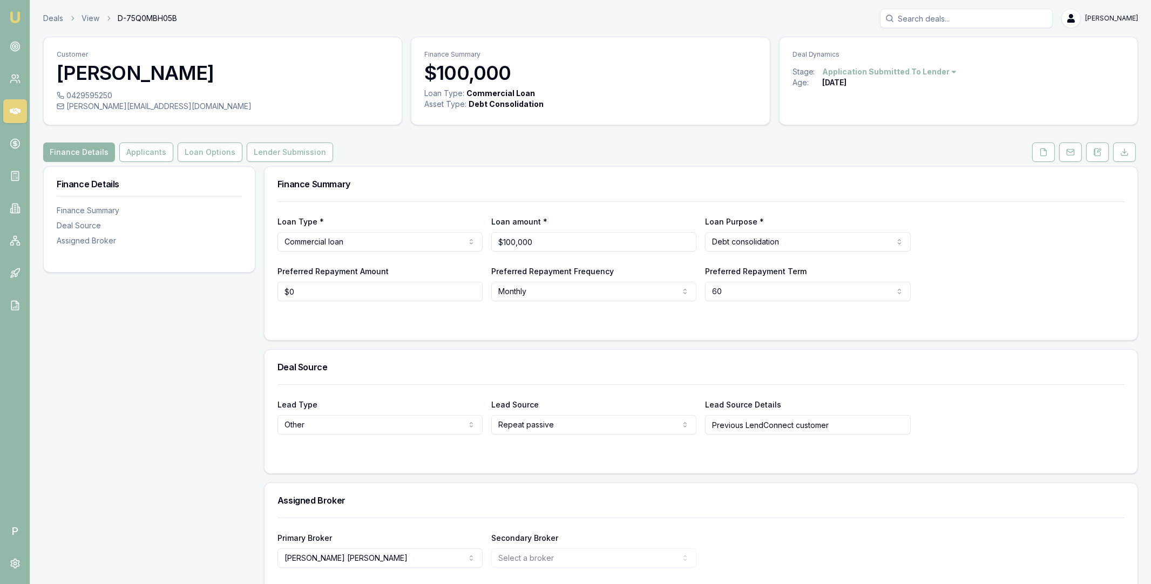
click at [15, 103] on link at bounding box center [15, 111] width 24 height 24
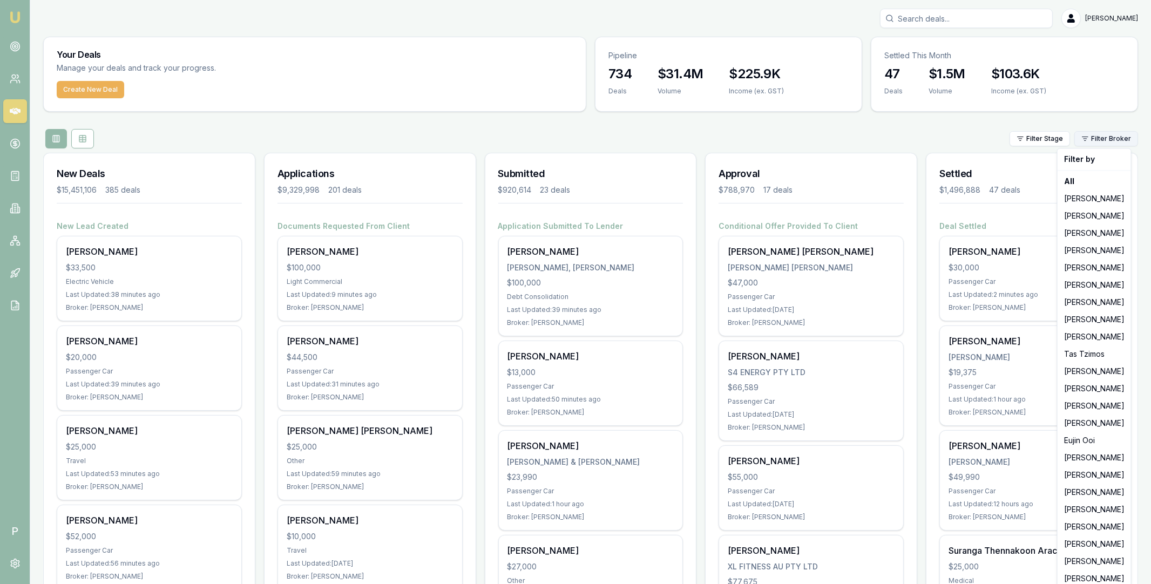
click at [1099, 138] on html "Emu Broker P [PERSON_NAME] Toggle Menu Your Deals Manage your deals and track y…" at bounding box center [575, 292] width 1151 height 584
click at [902, 141] on html "Emu Broker P [PERSON_NAME] Toggle Menu Your Deals Manage your deals and track y…" at bounding box center [575, 292] width 1151 height 584
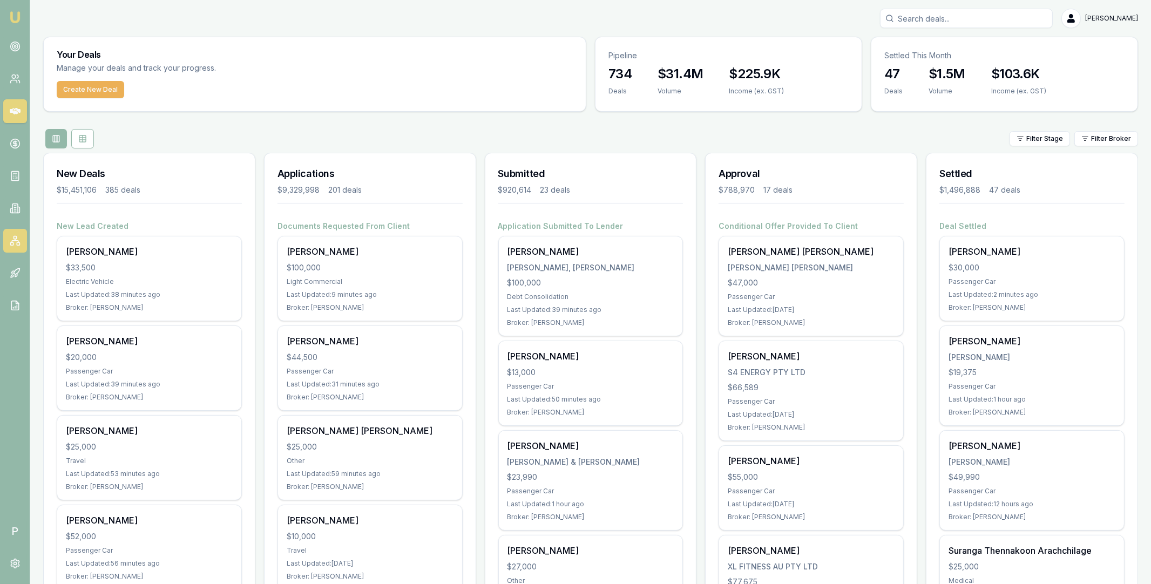
click at [22, 239] on link at bounding box center [15, 241] width 24 height 24
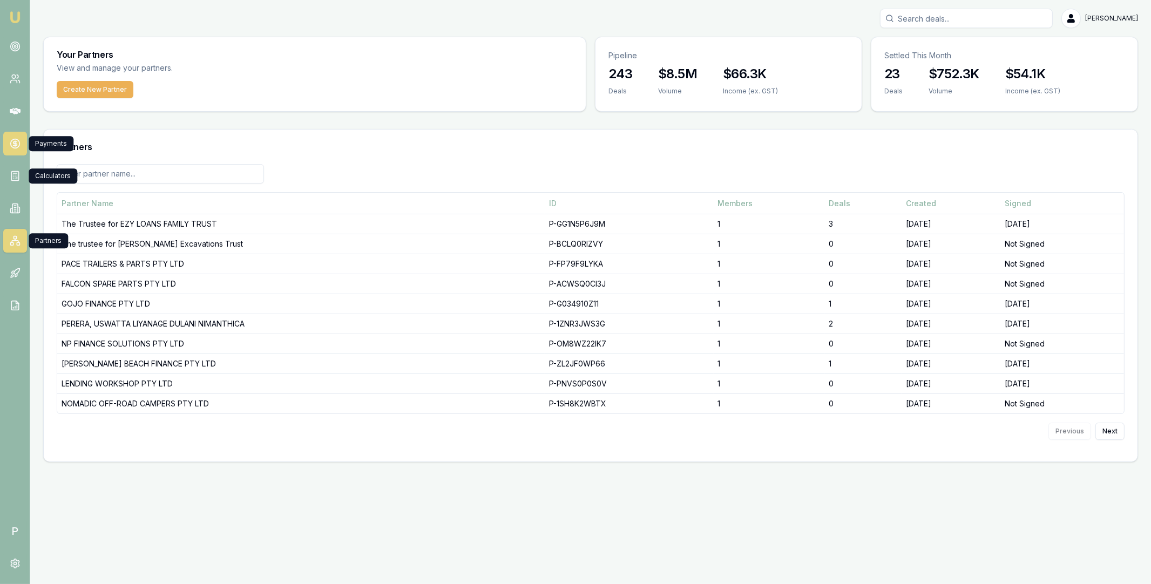
click at [17, 143] on icon at bounding box center [15, 143] width 11 height 11
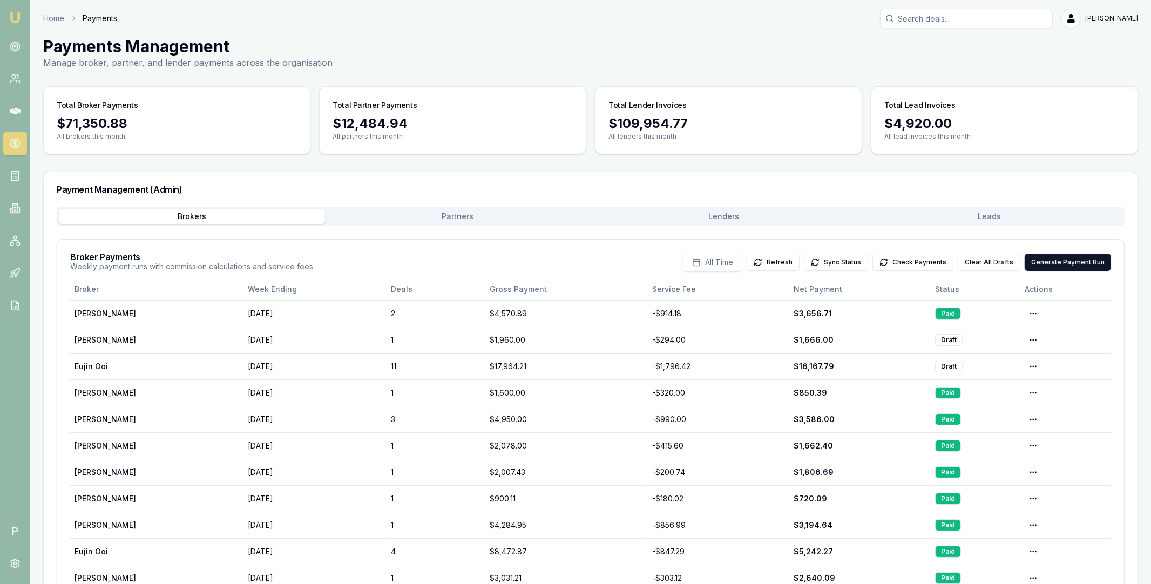
click at [682, 215] on button "Lenders" at bounding box center [724, 216] width 266 height 15
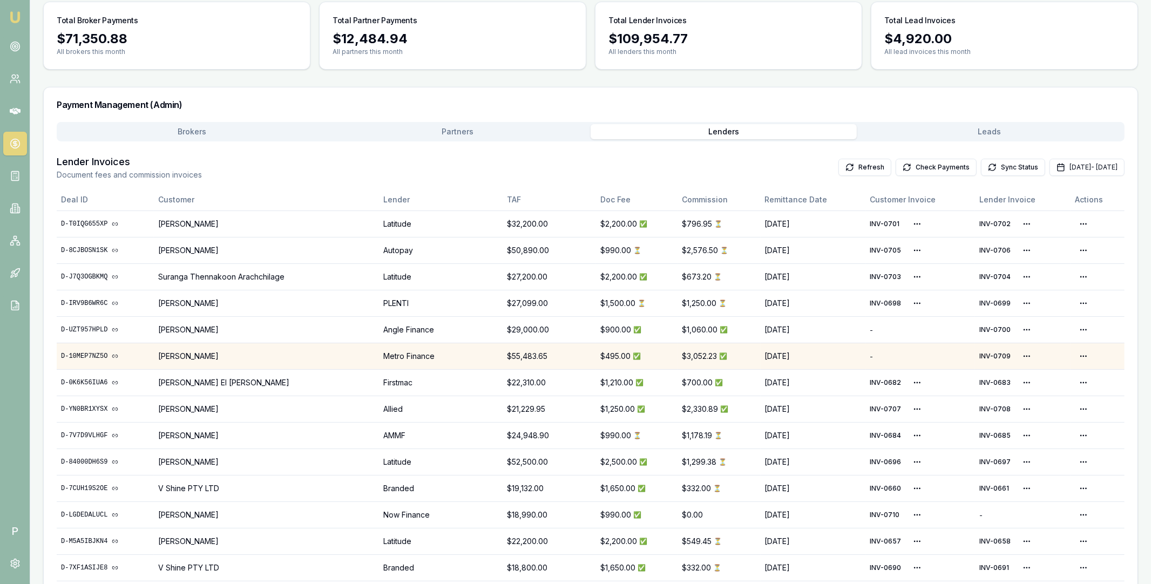
scroll to position [227, 0]
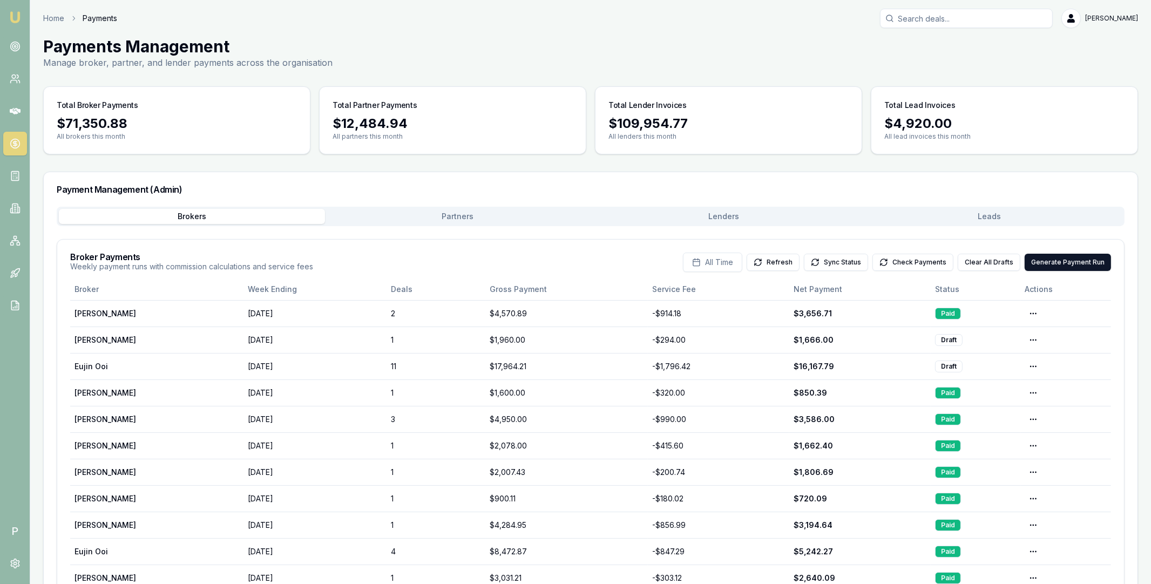
click at [709, 215] on button "Lenders" at bounding box center [724, 216] width 266 height 15
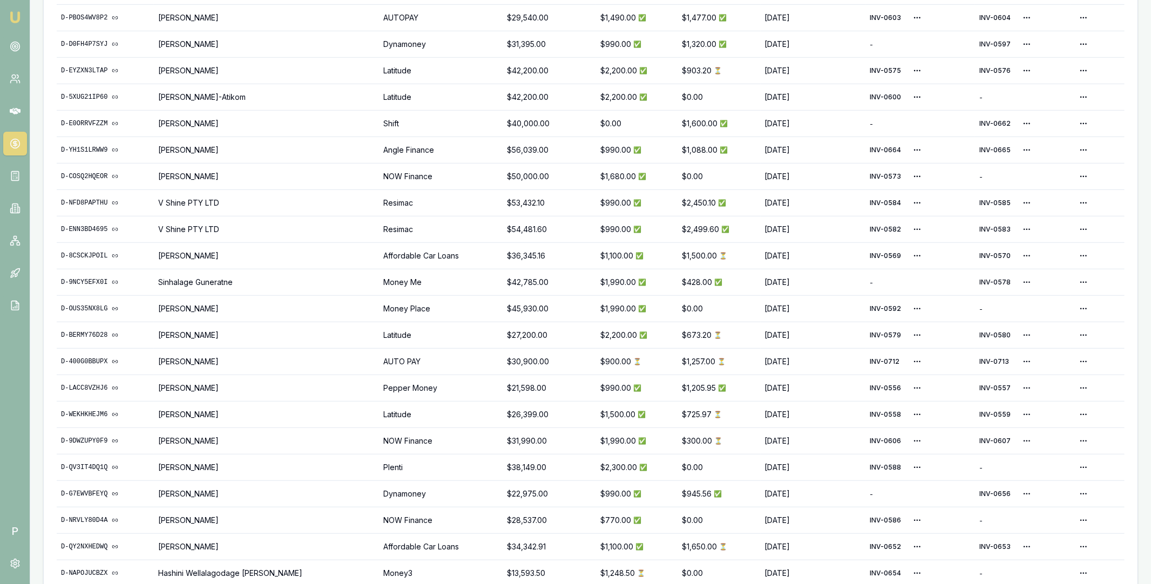
scroll to position [904, 0]
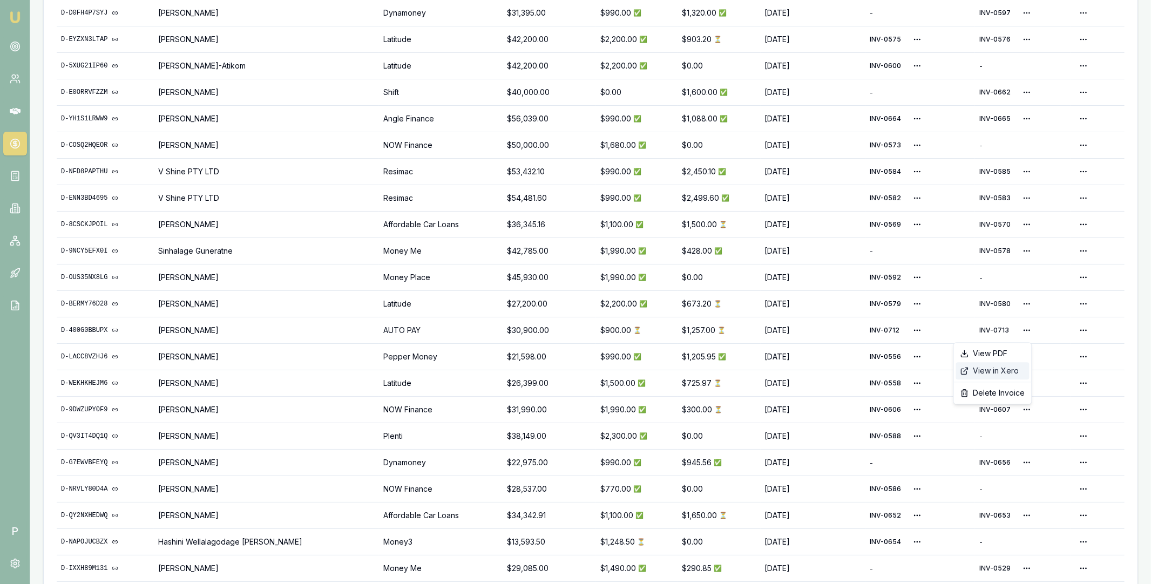
click at [992, 371] on div "View in Xero" at bounding box center [992, 370] width 73 height 17
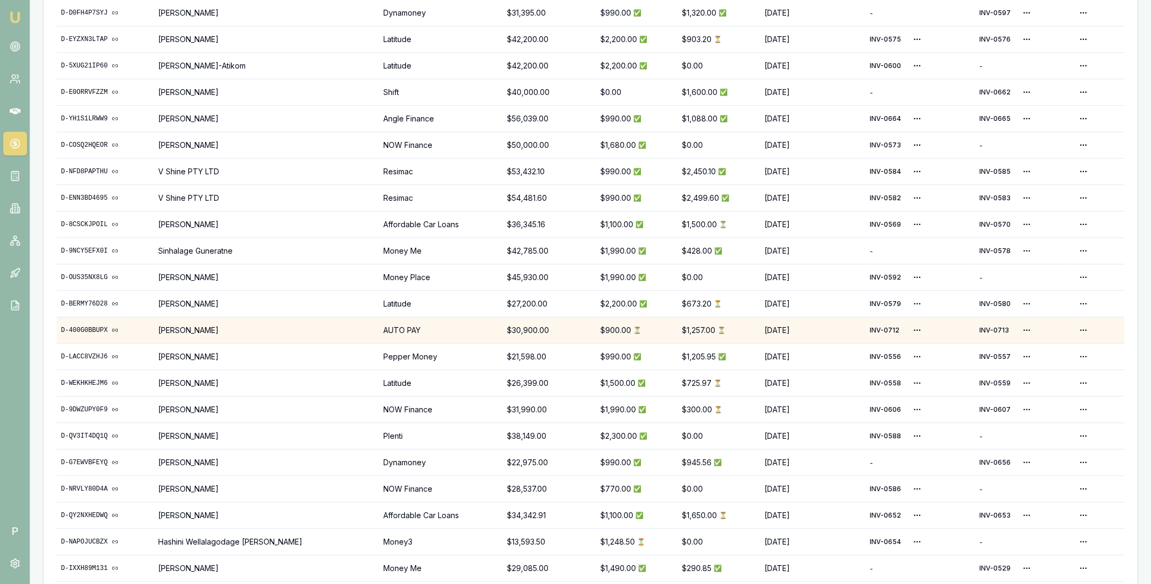
click at [95, 329] on link "D-400G0BBUPX" at bounding box center [105, 330] width 89 height 9
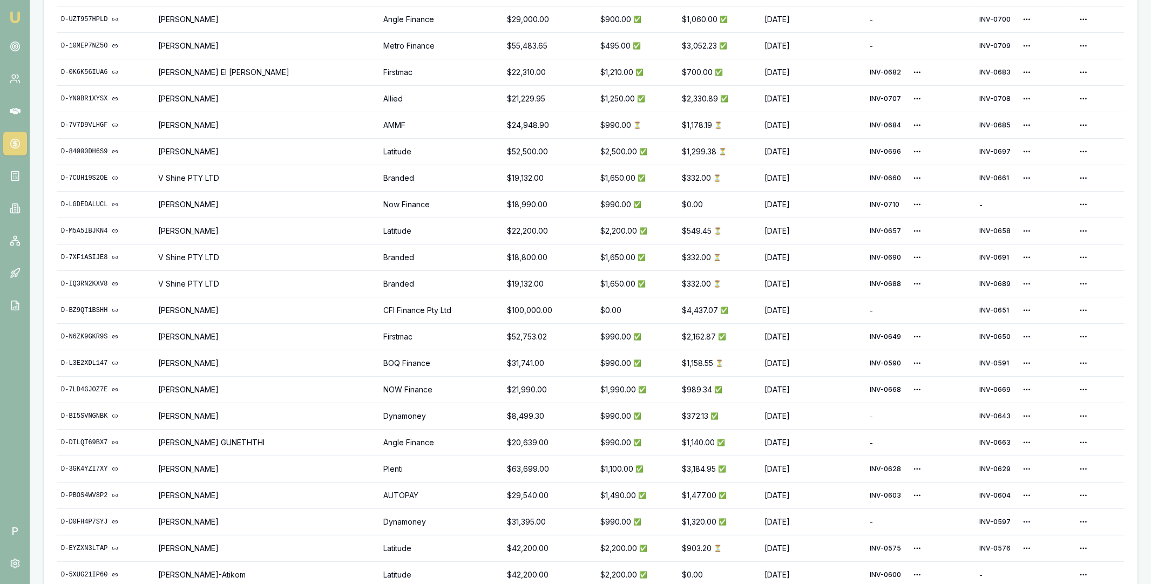
scroll to position [133, 0]
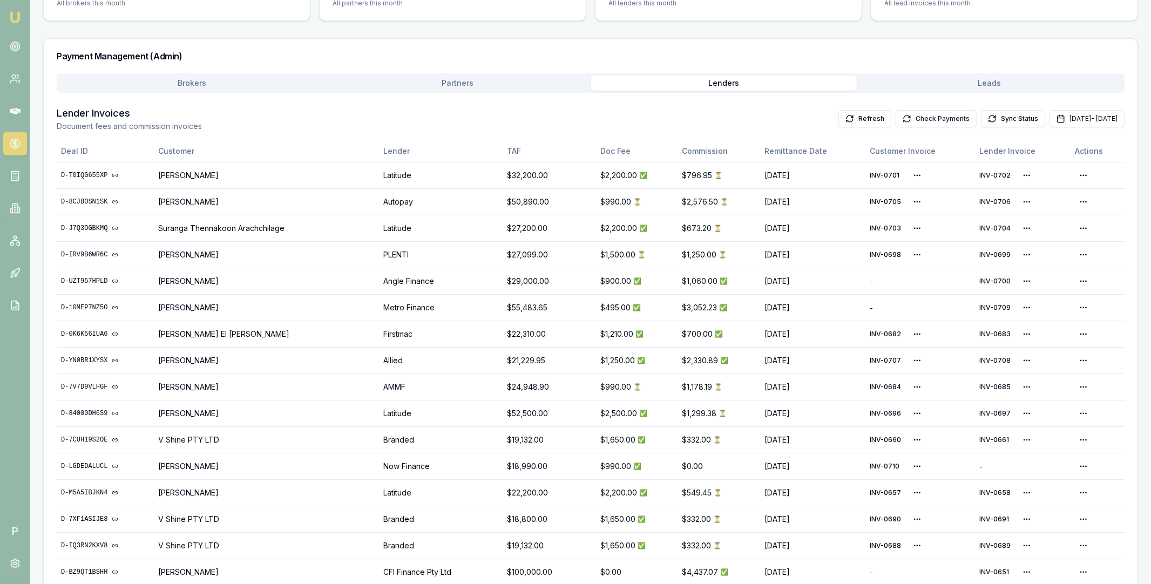
click at [912, 121] on button "Check Payments" at bounding box center [935, 118] width 81 height 17
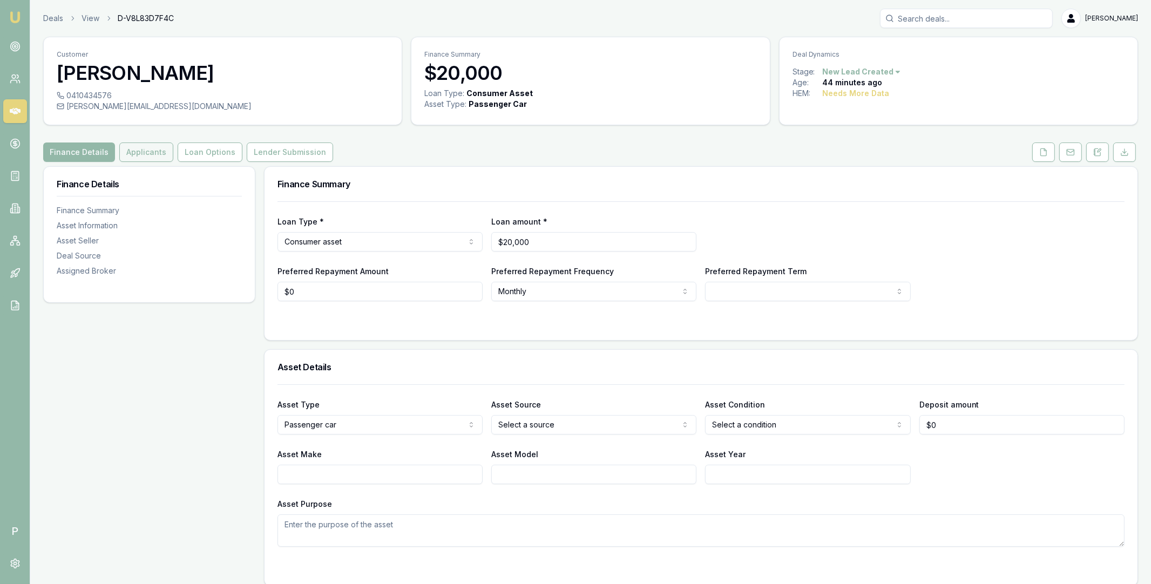
click at [134, 154] on button "Applicants" at bounding box center [146, 151] width 54 height 19
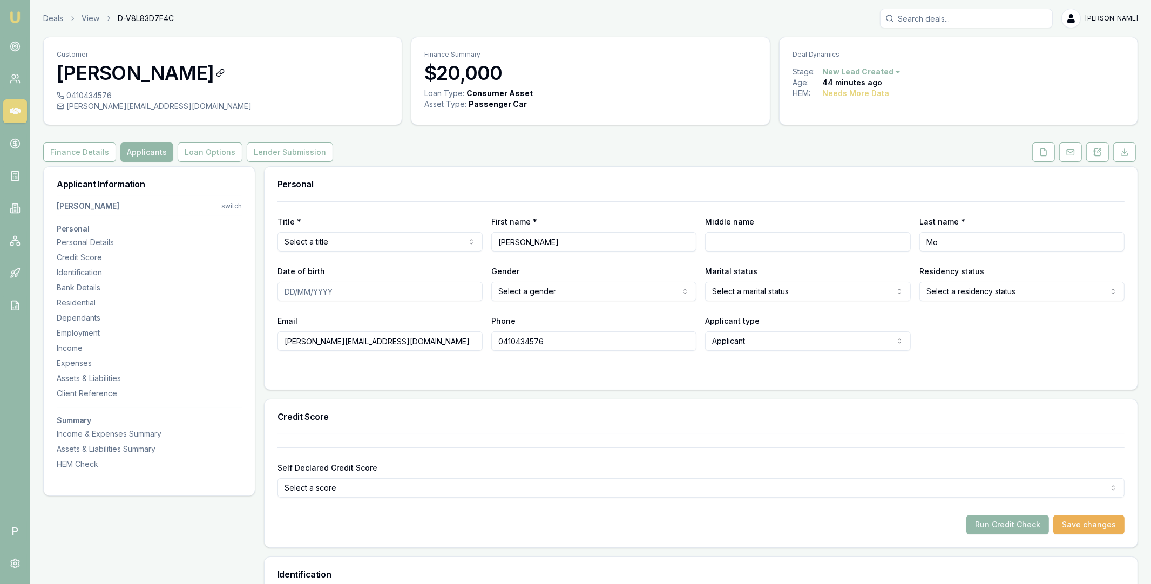
click at [159, 73] on h3 "[PERSON_NAME]" at bounding box center [223, 73] width 332 height 22
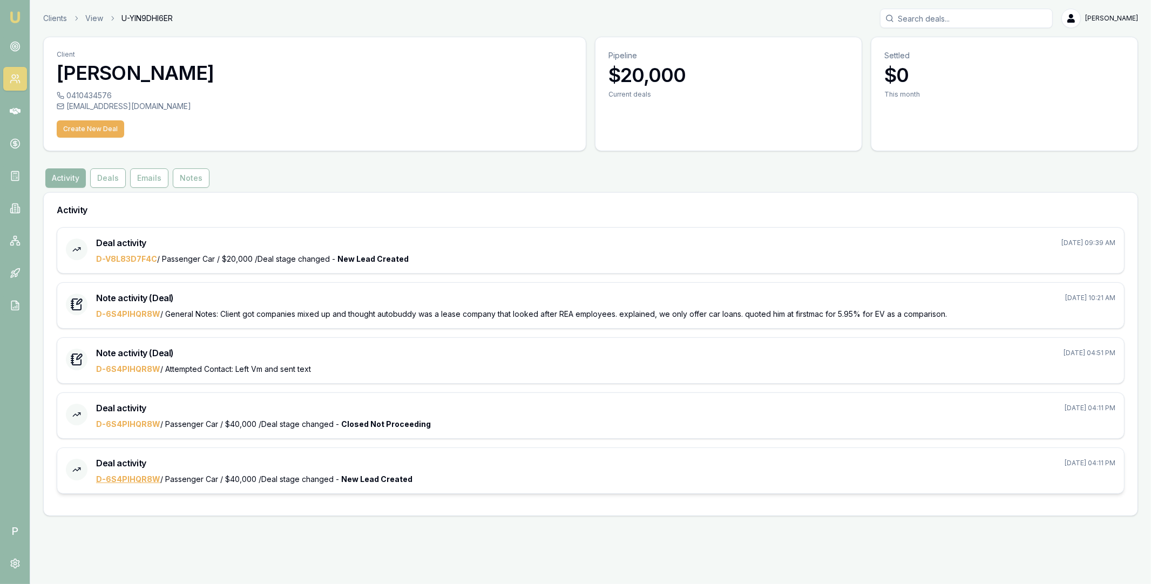
click at [142, 477] on link "D-6S4PIHQR8W" at bounding box center [128, 478] width 64 height 9
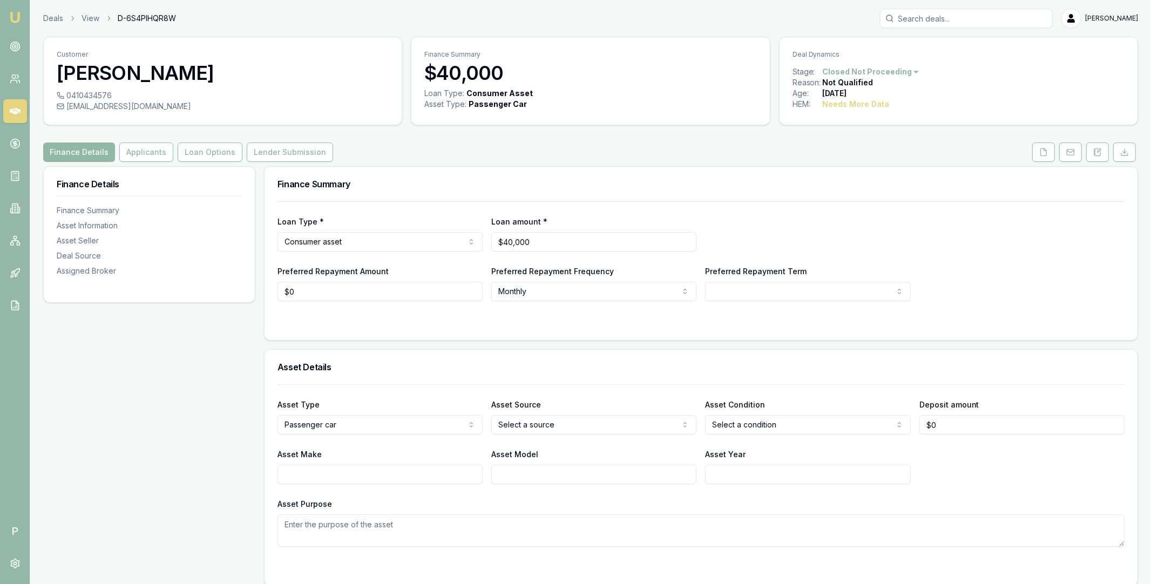
click at [75, 151] on button "Finance Details" at bounding box center [79, 151] width 72 height 19
click at [157, 74] on h3 "[PERSON_NAME]" at bounding box center [223, 73] width 332 height 22
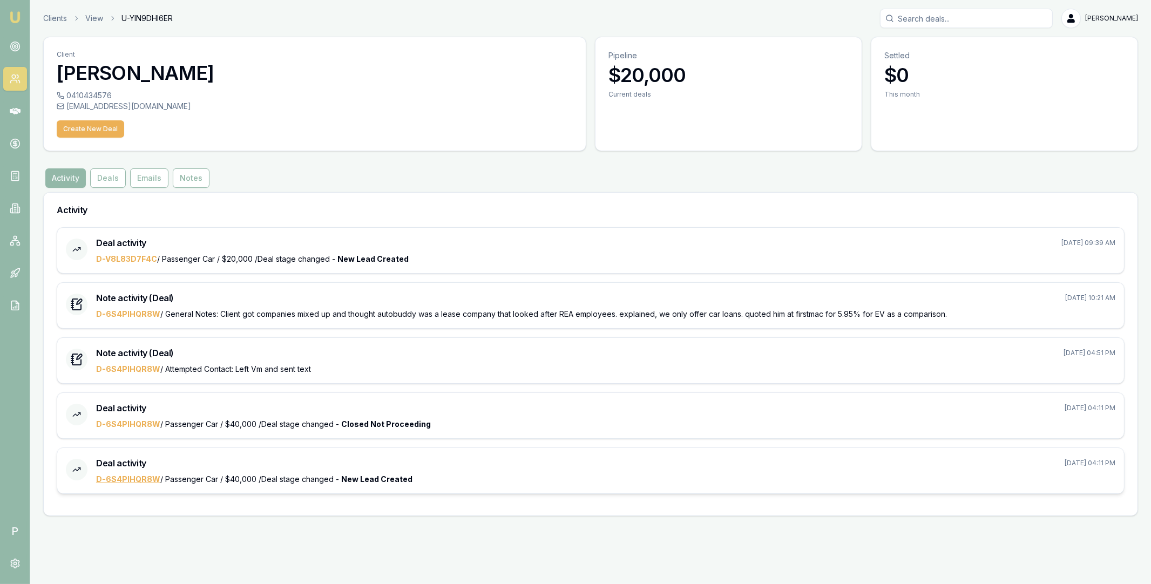
click at [137, 477] on link "D-6S4PIHQR8W" at bounding box center [128, 478] width 64 height 9
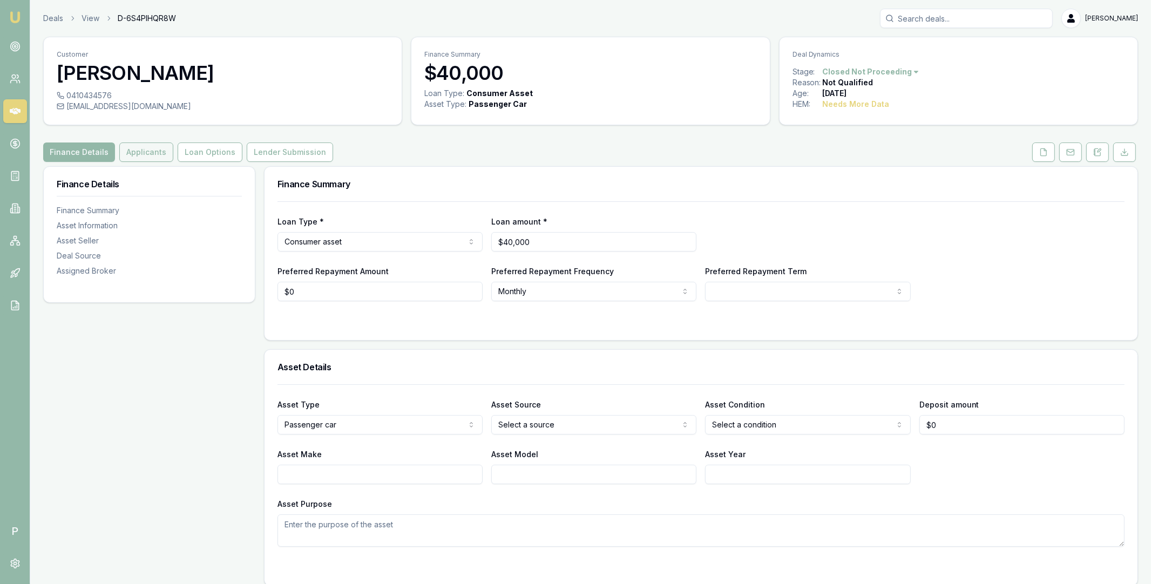
click at [135, 153] on button "Applicants" at bounding box center [146, 151] width 54 height 19
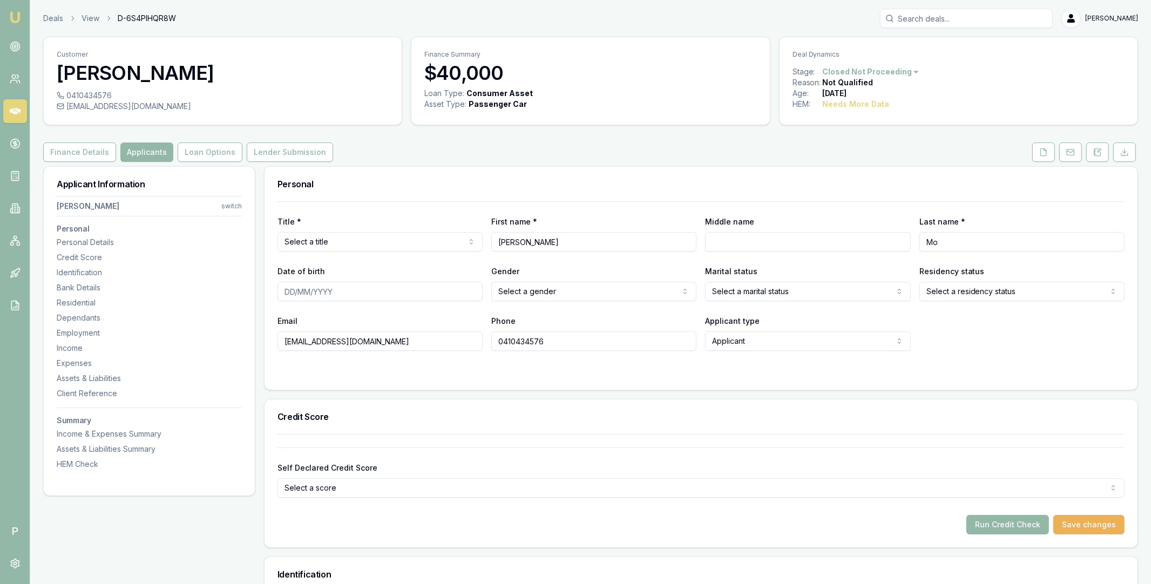
click at [358, 365] on form "Title * Select a title Mr Mrs Miss Ms Dr Prof First name * Mohammed Middle name…" at bounding box center [700, 288] width 847 height 175
click at [351, 347] on input "[EMAIL_ADDRESS][DOMAIN_NAME]" at bounding box center [379, 340] width 205 height 19
click at [492, 377] on div "Title * Select a title Mr Mrs Miss Ms Dr Prof First name * Mohammed Middle name…" at bounding box center [700, 295] width 873 height 188
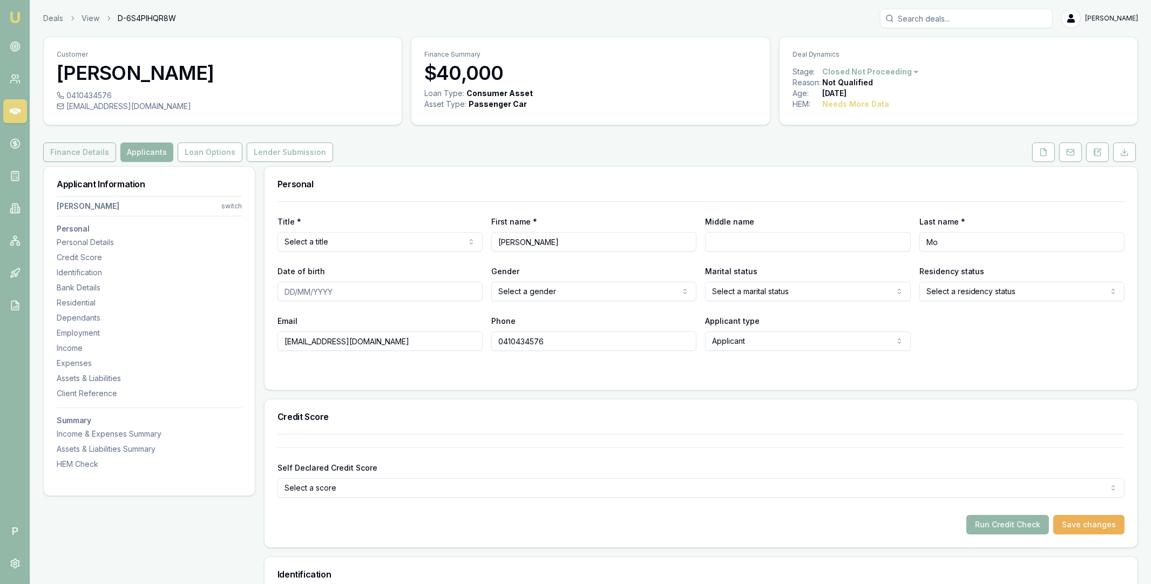
click at [84, 152] on button "Finance Details" at bounding box center [79, 151] width 73 height 19
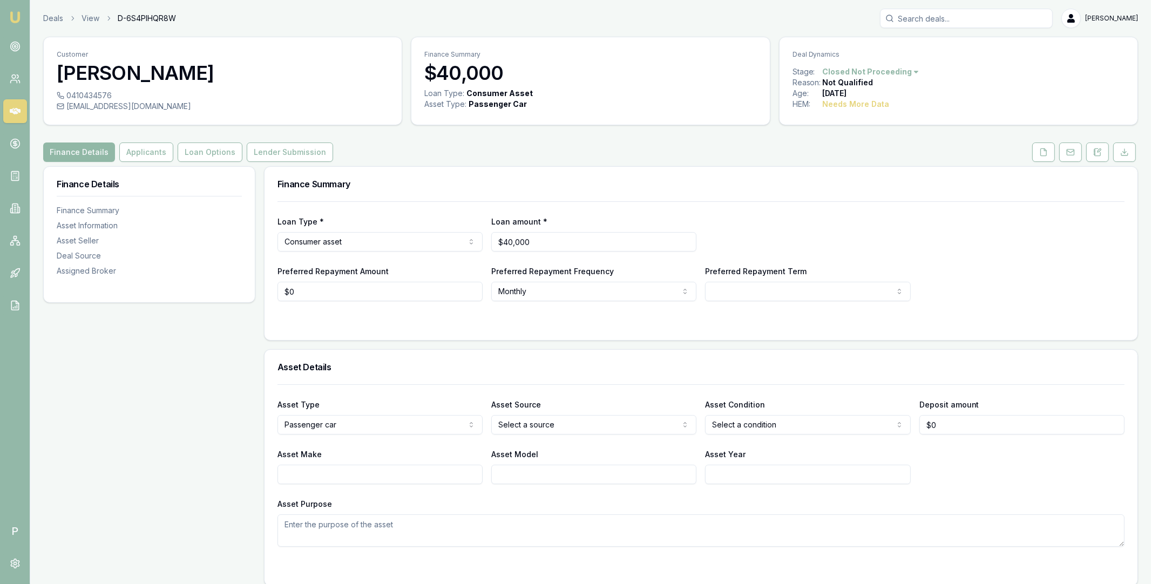
click at [88, 152] on button "Finance Details" at bounding box center [79, 151] width 72 height 19
click at [16, 112] on icon at bounding box center [15, 111] width 11 height 6
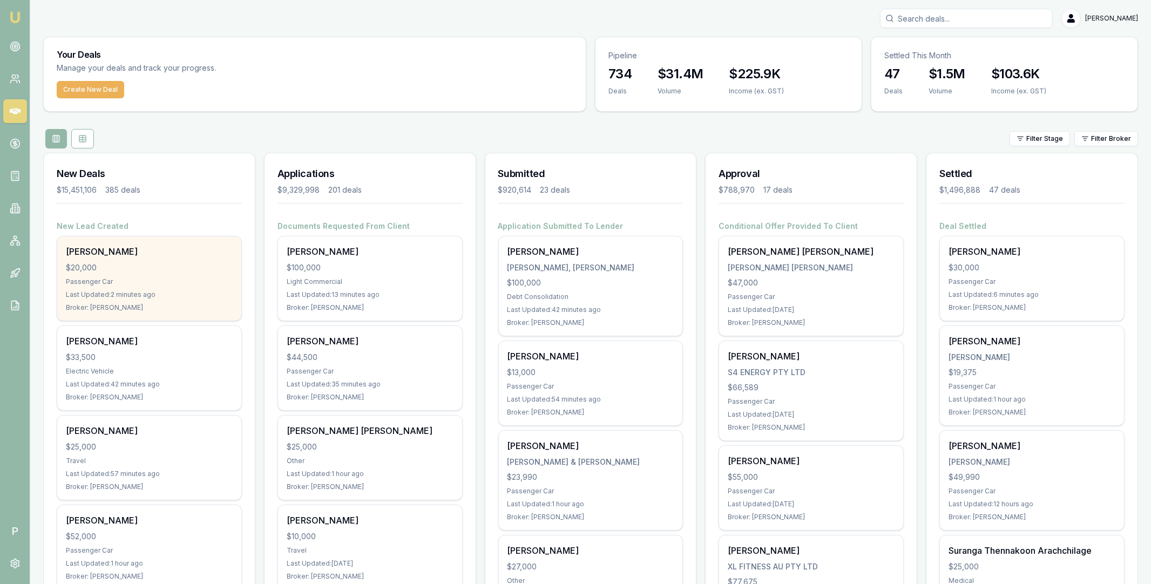
click at [183, 268] on div "$20,000" at bounding box center [149, 267] width 167 height 11
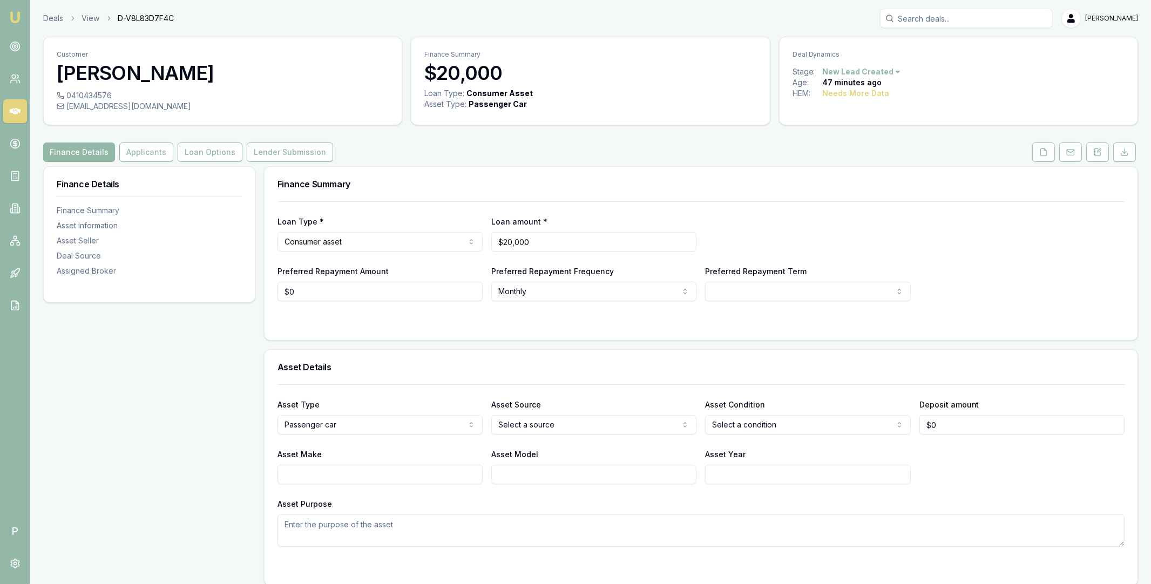
click at [894, 73] on html "Emu Broker P Deals View D-V8L83D7F4C Matt Leeburn Toggle Menu Customer Mohammed…" at bounding box center [575, 292] width 1151 height 584
click at [861, 208] on div "- Other" at bounding box center [859, 211] width 64 height 17
click at [144, 153] on button "Applicants" at bounding box center [146, 151] width 54 height 19
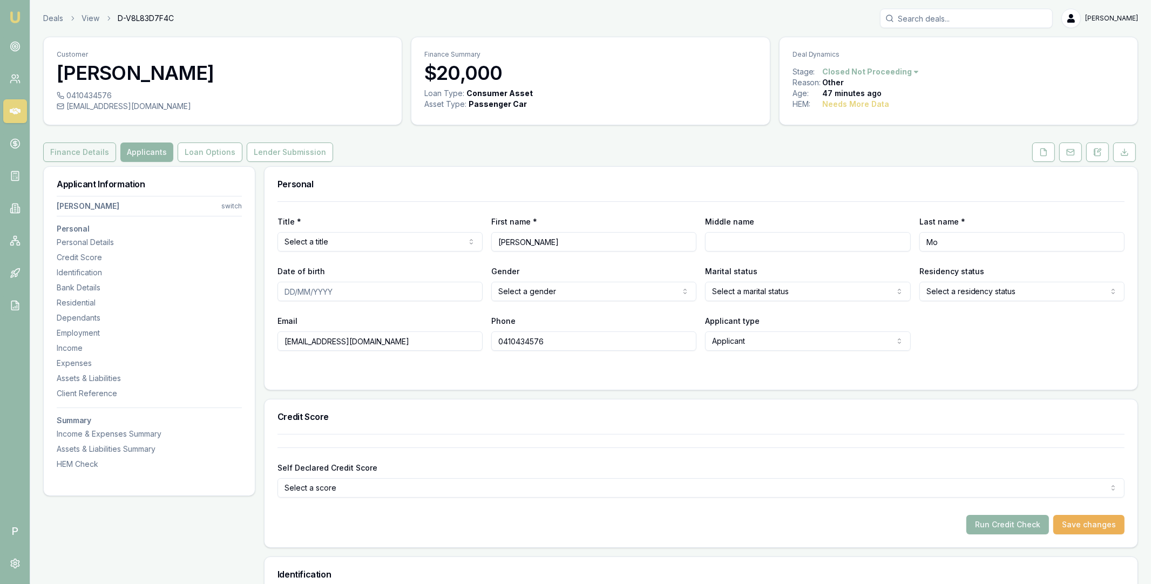
click at [80, 154] on button "Finance Details" at bounding box center [79, 151] width 73 height 19
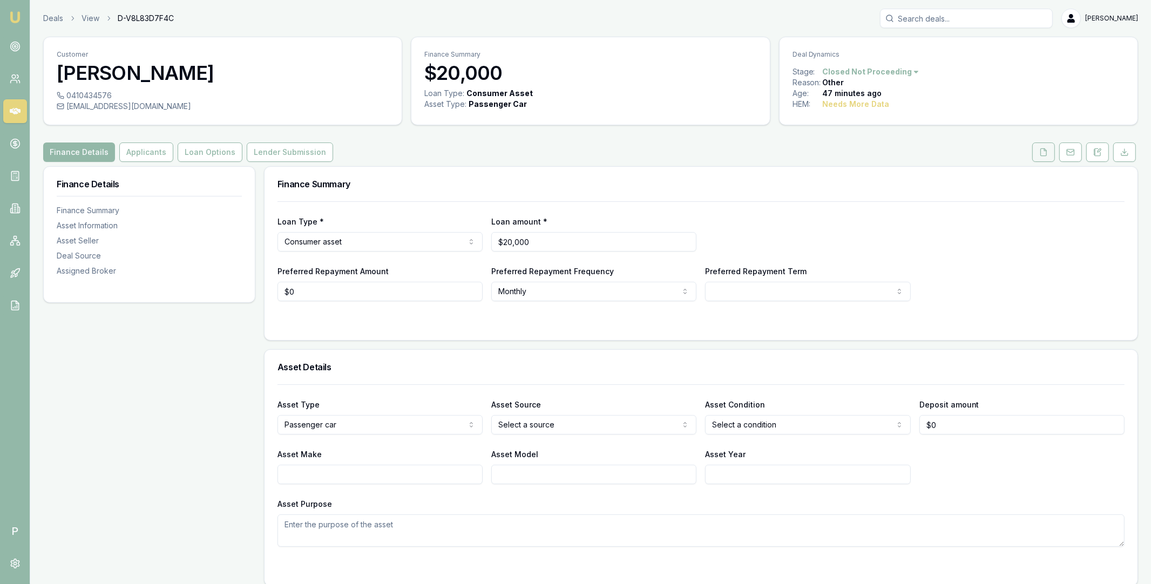
click at [1034, 158] on button at bounding box center [1043, 151] width 23 height 19
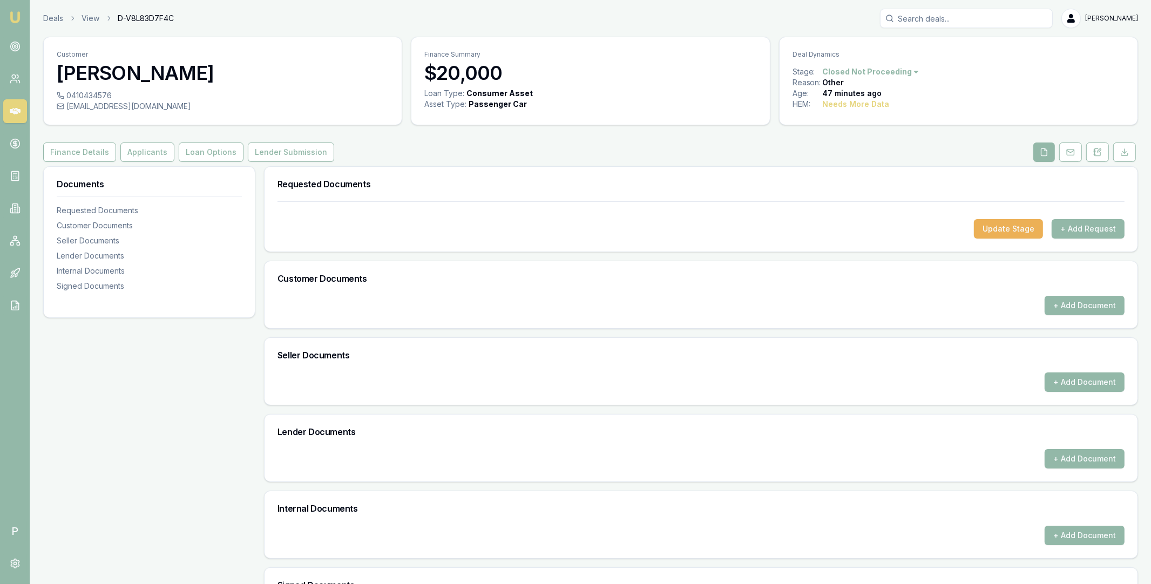
click at [93, 163] on div "Customer [PERSON_NAME] 0410434576 [EMAIL_ADDRESS][DOMAIN_NAME] Finance Summary …" at bounding box center [590, 336] width 1095 height 599
click at [86, 151] on button "Finance Details" at bounding box center [79, 151] width 73 height 19
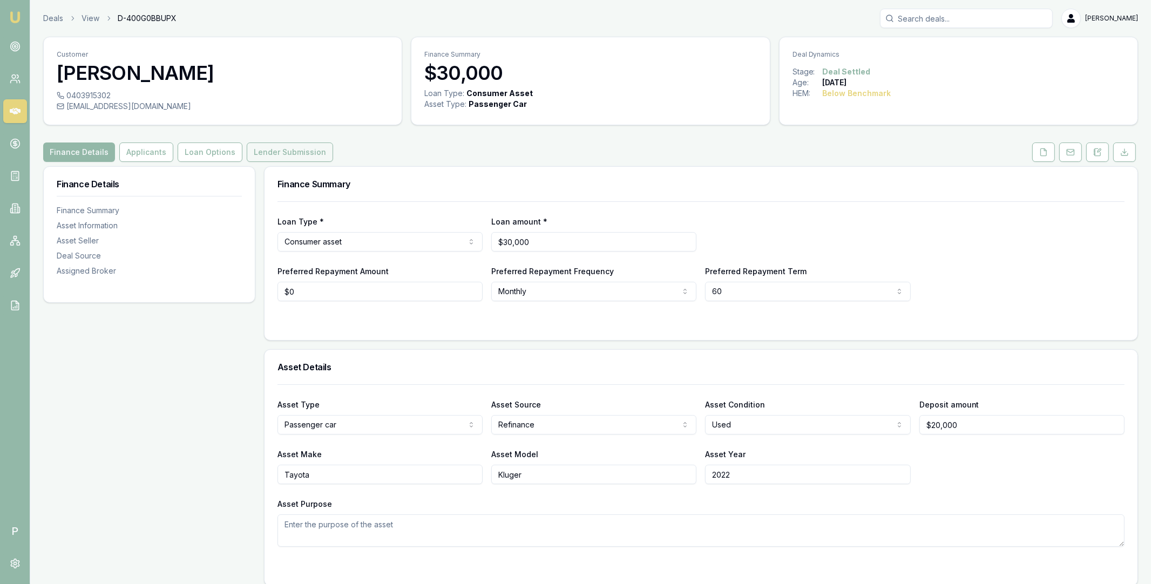
click at [298, 153] on button "Lender Submission" at bounding box center [290, 151] width 86 height 19
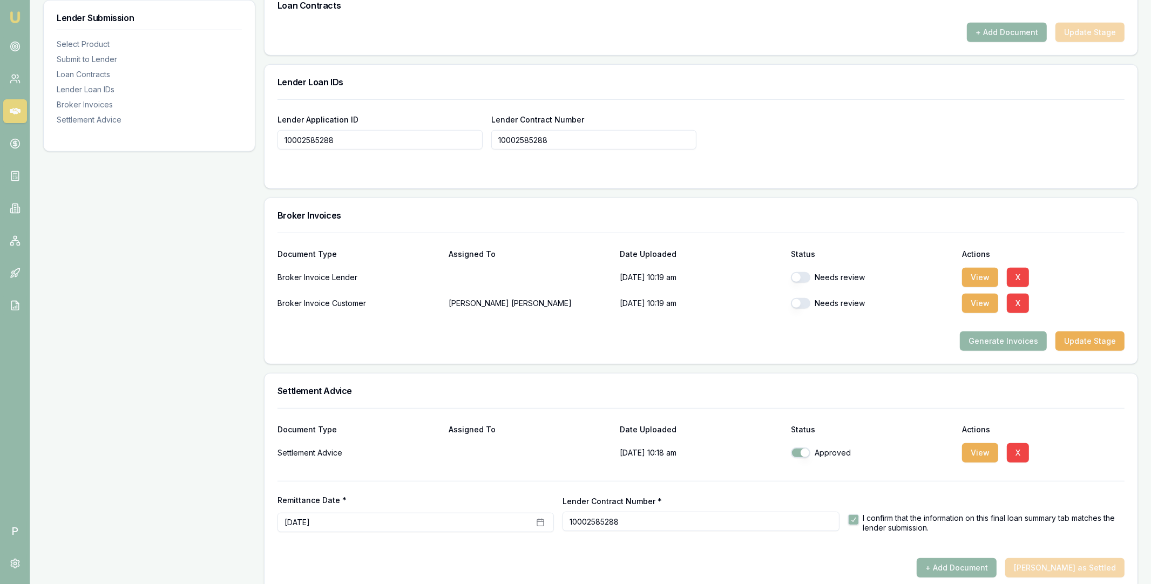
scroll to position [729, 0]
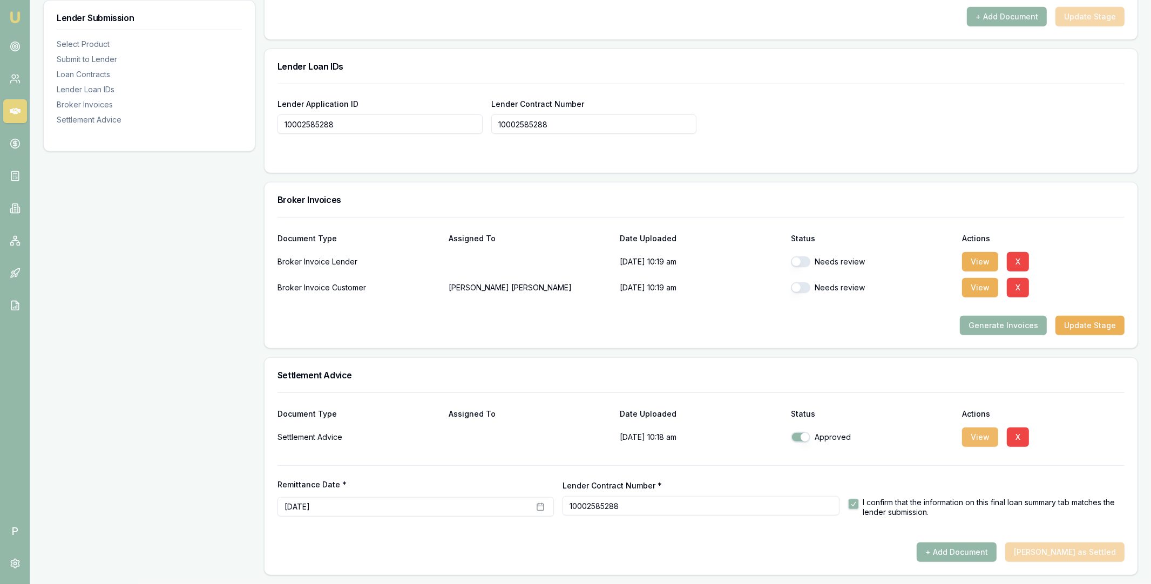
click at [972, 433] on button "View" at bounding box center [980, 436] width 36 height 19
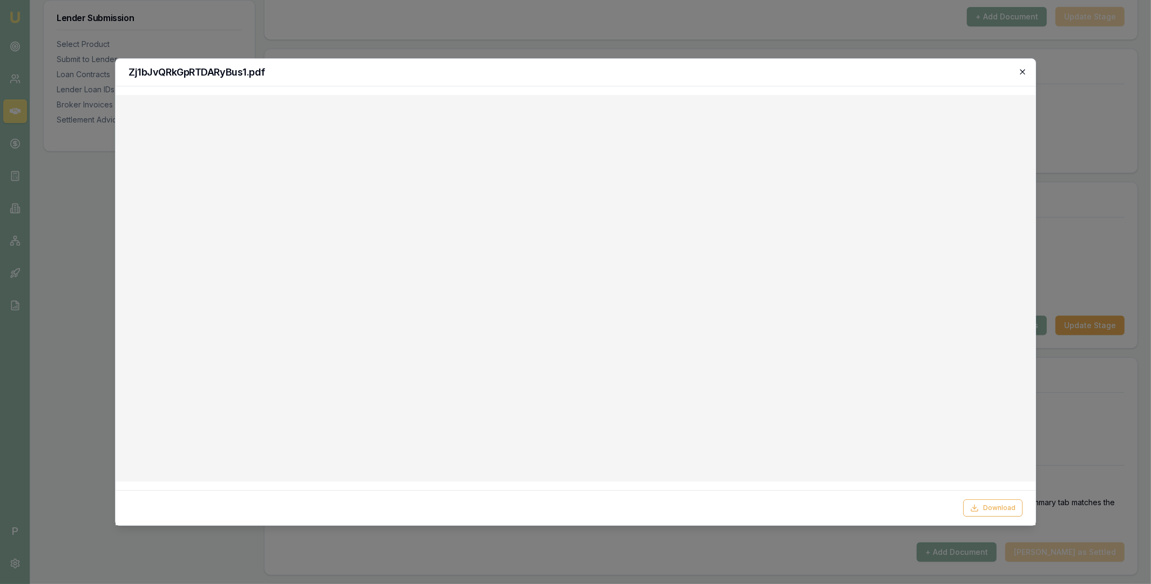
click at [1023, 72] on icon "button" at bounding box center [1022, 71] width 9 height 9
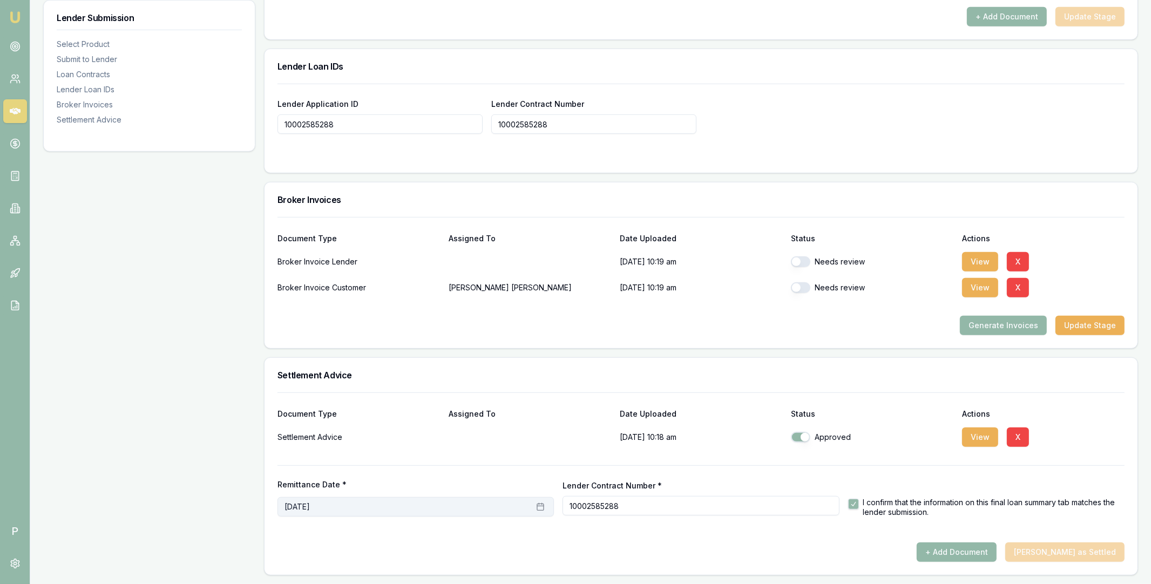
click at [402, 513] on button "September 3rd, 2025" at bounding box center [415, 506] width 276 height 19
click at [365, 433] on button "18" at bounding box center [362, 435] width 17 height 17
click at [798, 537] on div at bounding box center [700, 538] width 847 height 9
click at [12, 144] on icon at bounding box center [15, 143] width 11 height 11
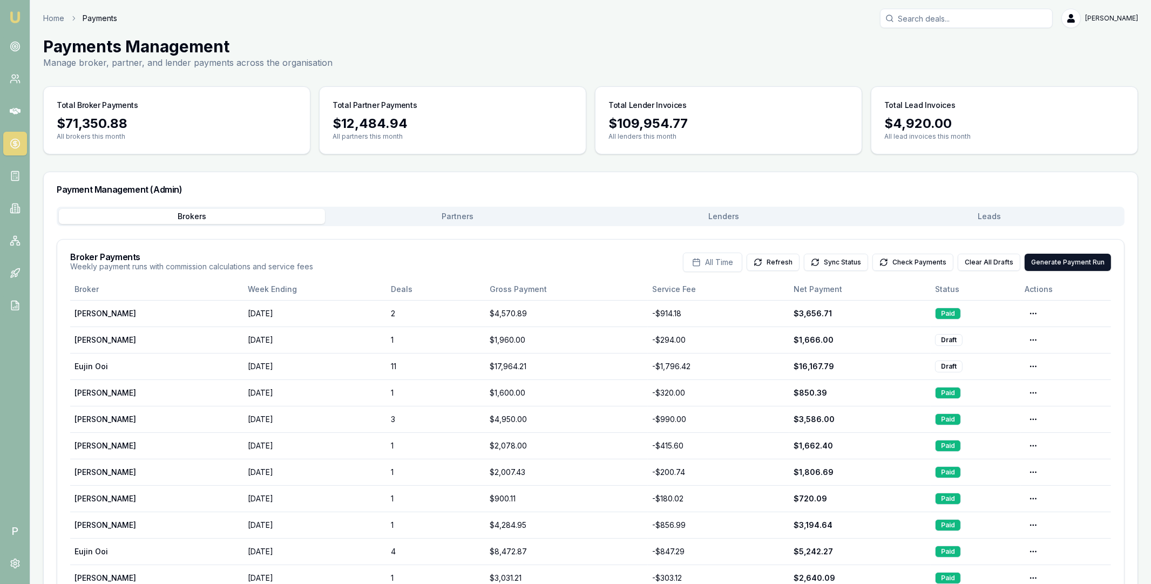
click at [534, 212] on button "Partners" at bounding box center [458, 216] width 266 height 15
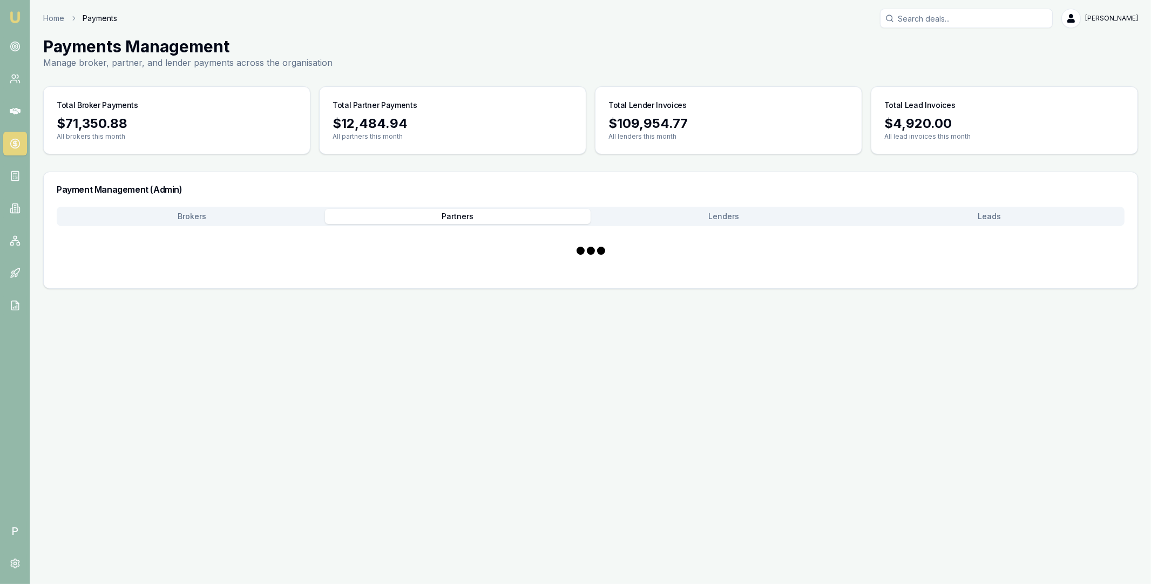
click at [716, 214] on button "Lenders" at bounding box center [724, 216] width 266 height 15
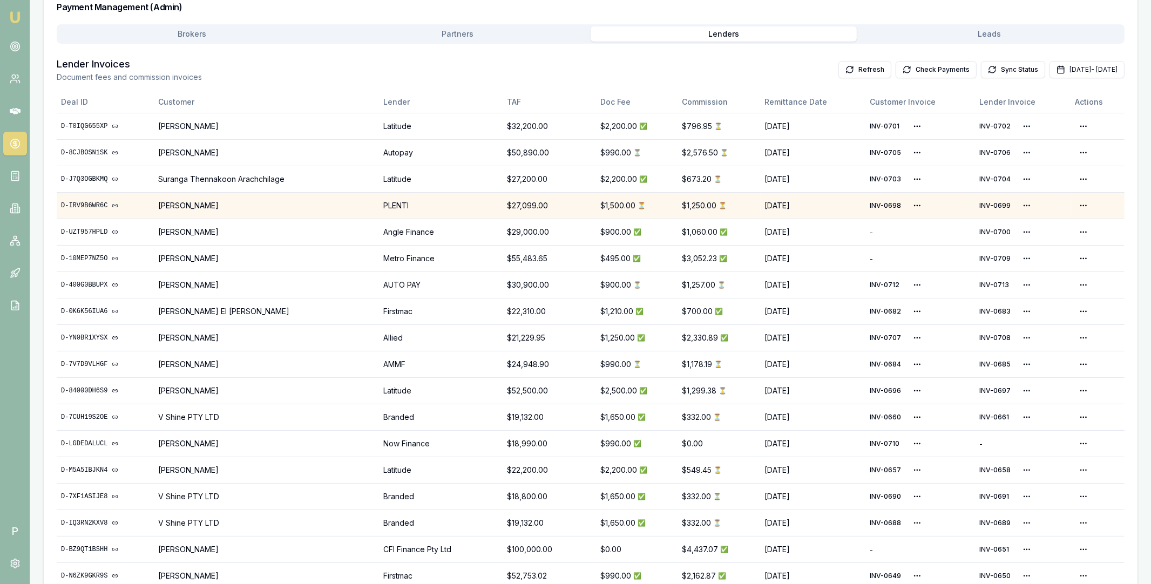
scroll to position [168, 0]
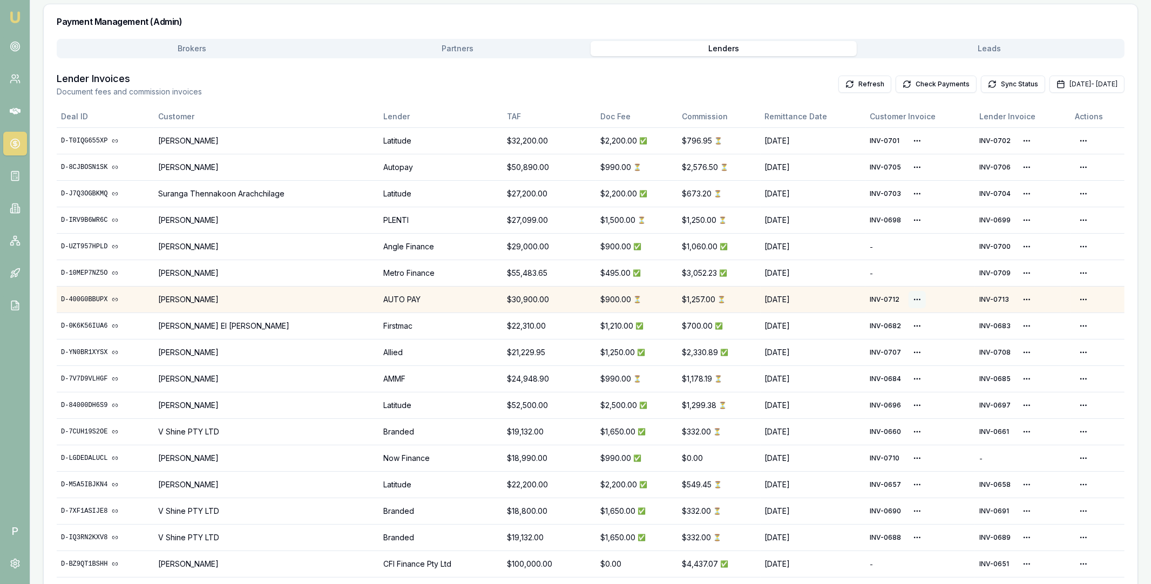
click at [913, 298] on html "Emu Broker P Home Payments Matt Leeburn Toggle Menu Payments Management Manage …" at bounding box center [575, 124] width 1151 height 584
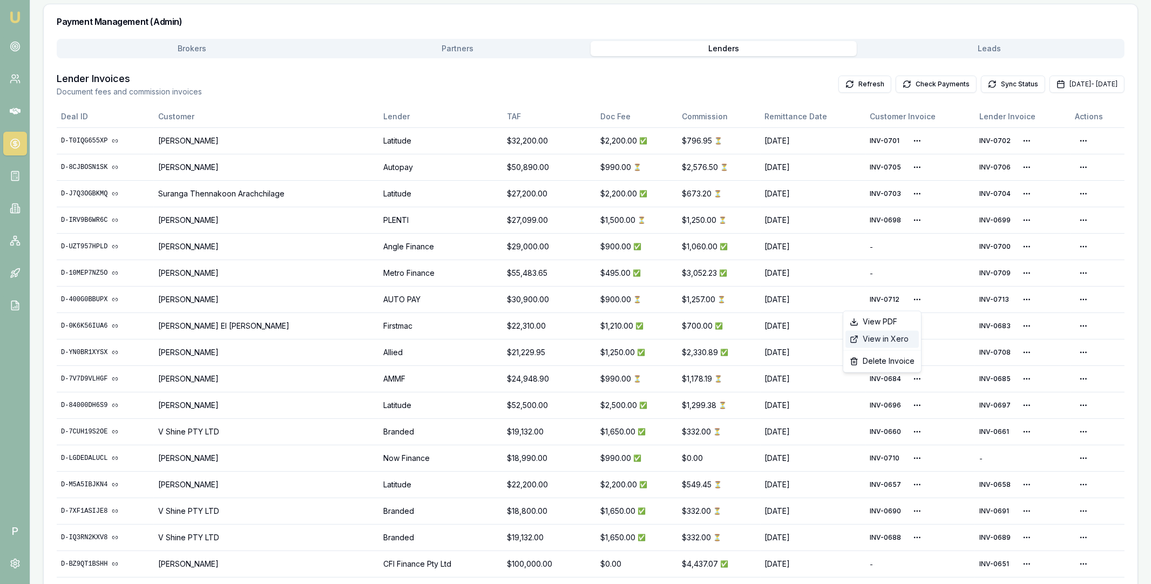
click at [899, 335] on div "View in Xero" at bounding box center [881, 339] width 73 height 17
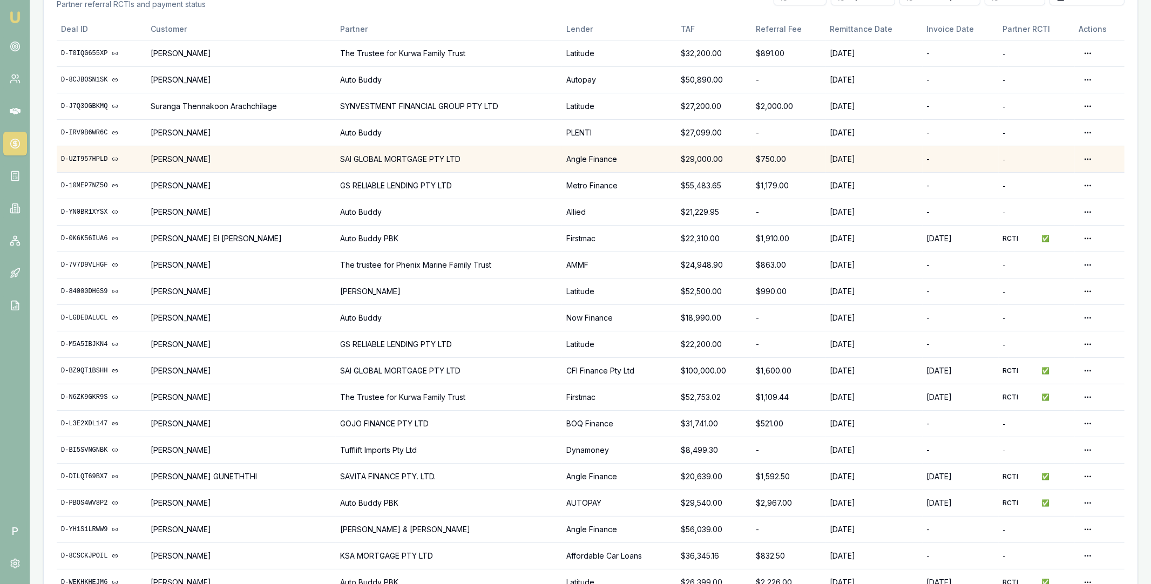
scroll to position [186, 0]
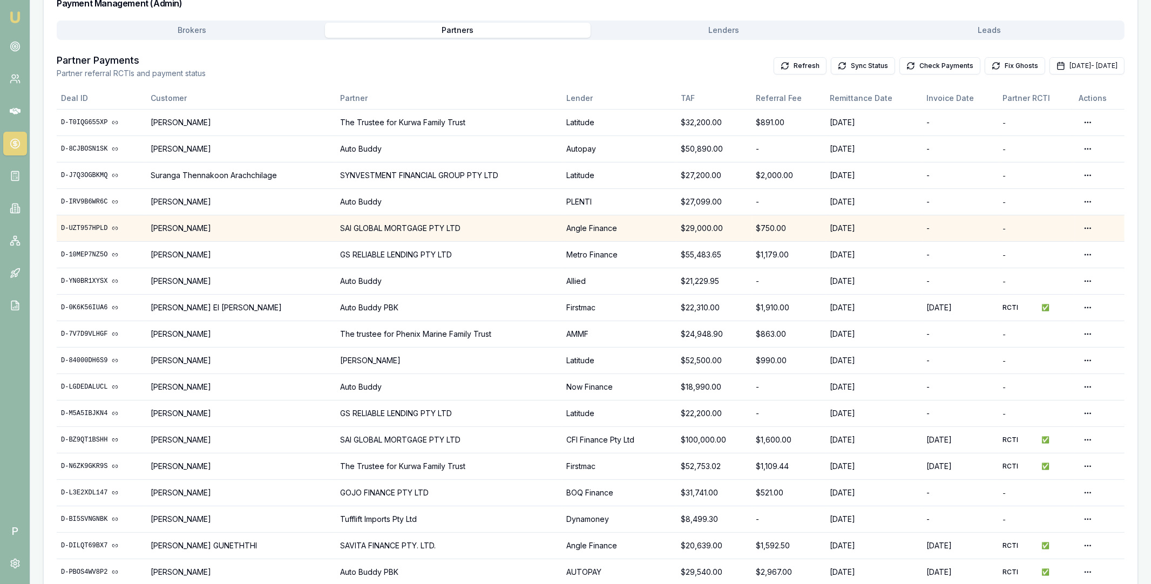
click at [446, 228] on td "SAI GLOBAL MORTGAGE PTY LTD" at bounding box center [449, 228] width 226 height 26
click at [1085, 229] on html "Emu Broker P Home Payments Matt Leeburn Toggle Menu Payments Management Manage …" at bounding box center [575, 106] width 1151 height 584
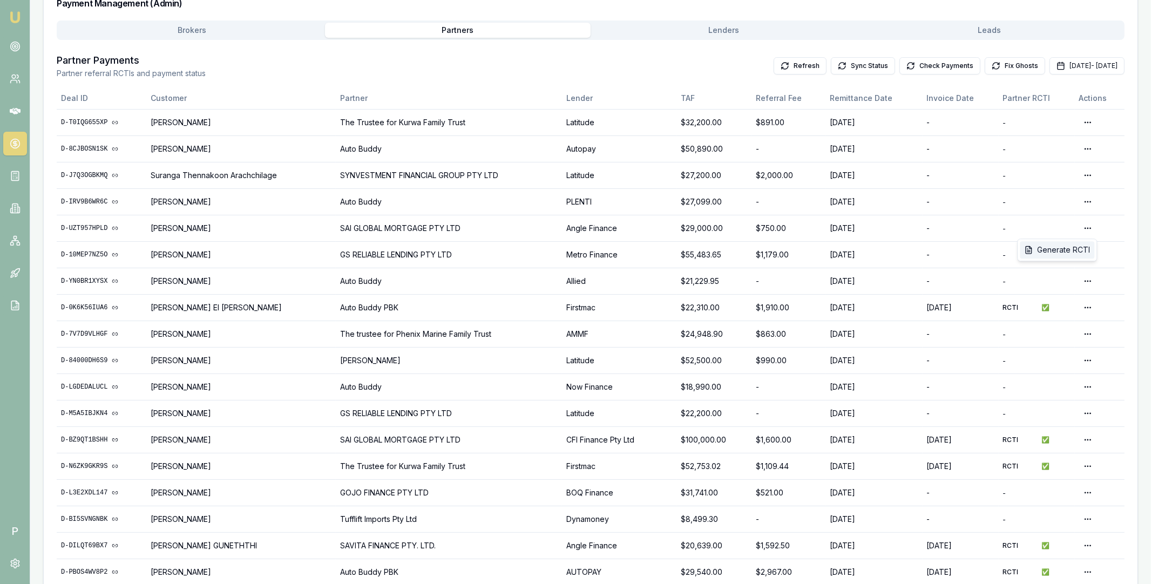
click at [1073, 250] on div "Generate RCTI" at bounding box center [1057, 249] width 74 height 17
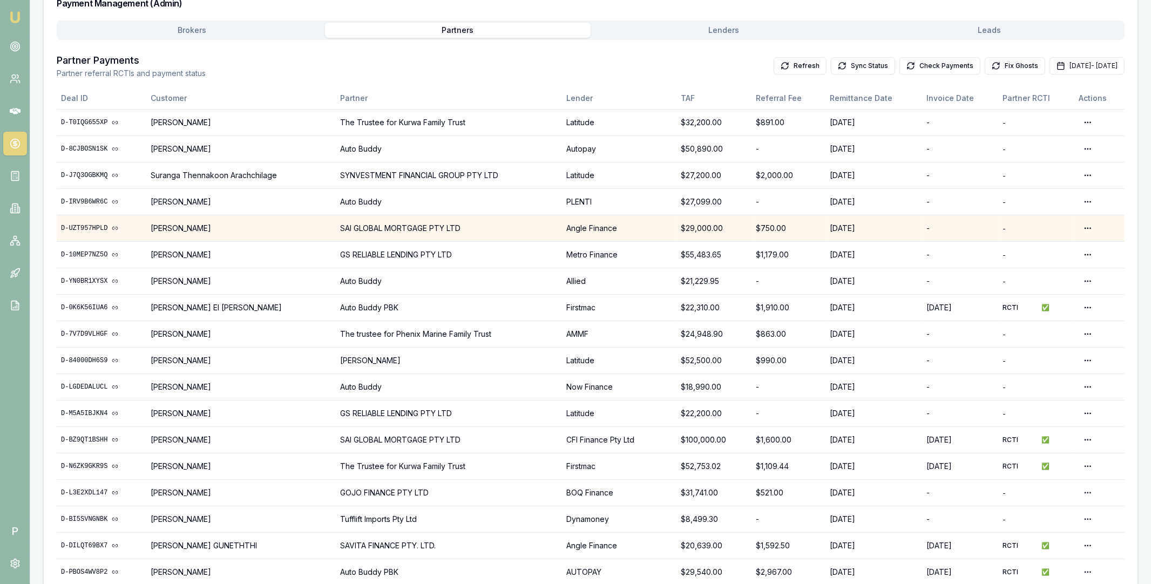
scroll to position [0, 0]
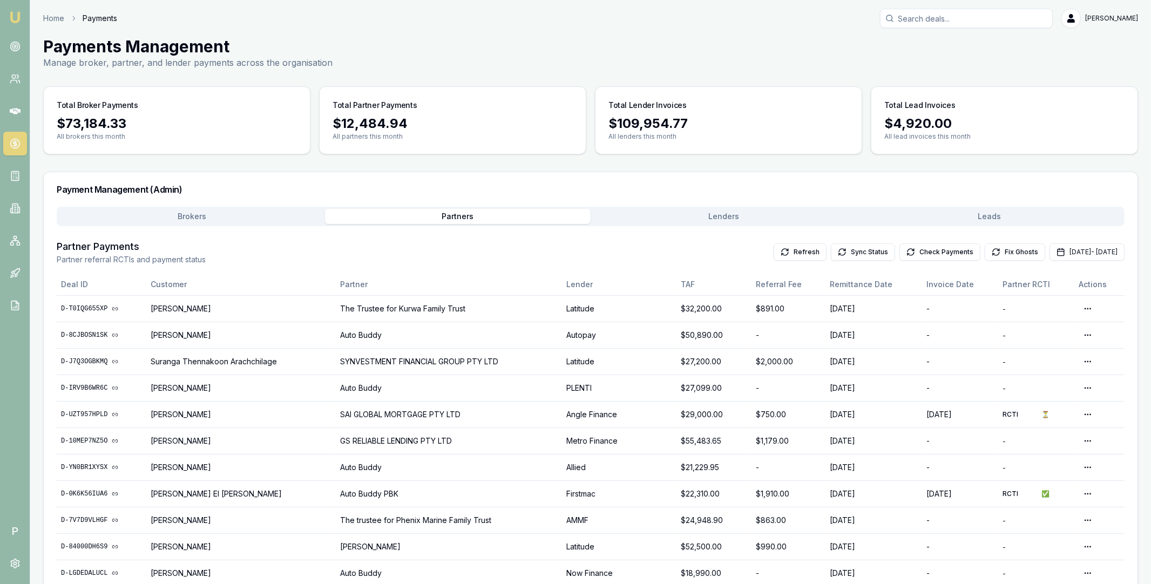
click at [265, 218] on button "Brokers" at bounding box center [192, 216] width 266 height 15
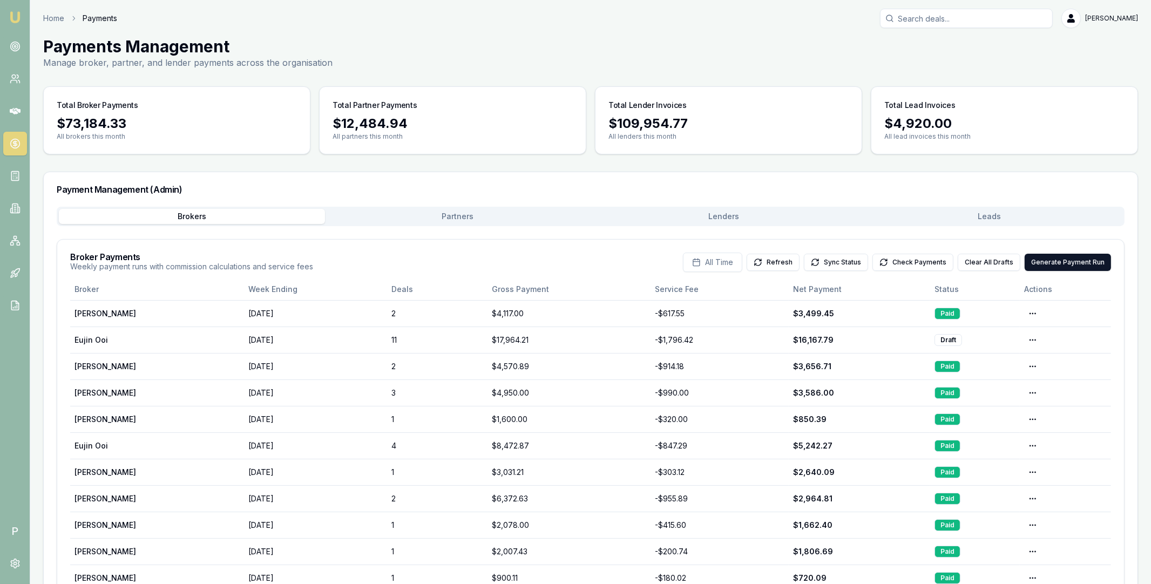
click at [511, 222] on button "Partners" at bounding box center [458, 216] width 266 height 15
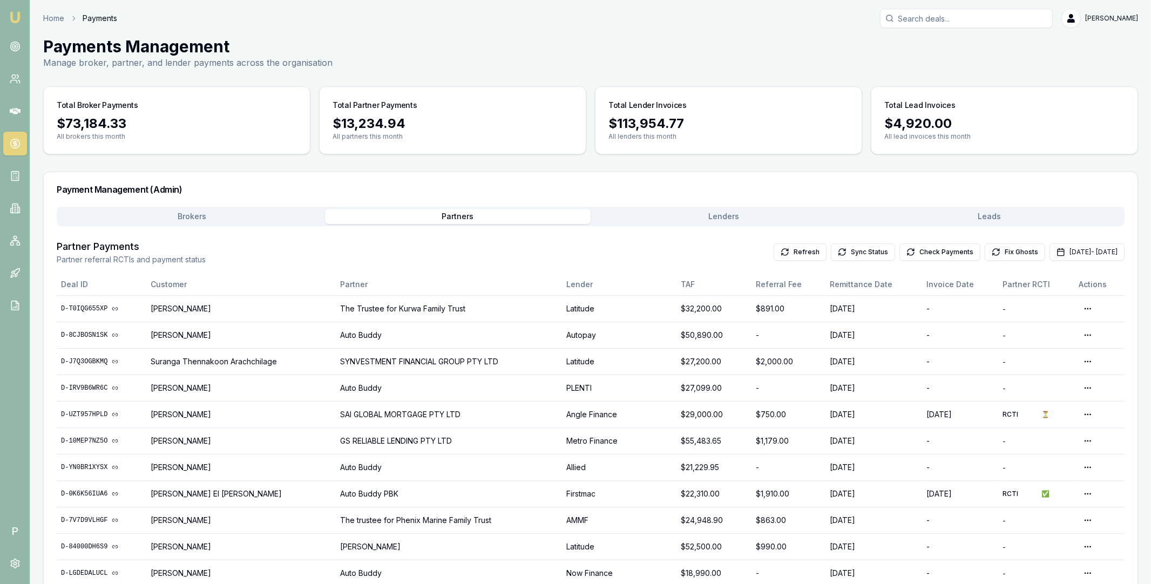
click at [989, 215] on button "Leads" at bounding box center [990, 216] width 266 height 15
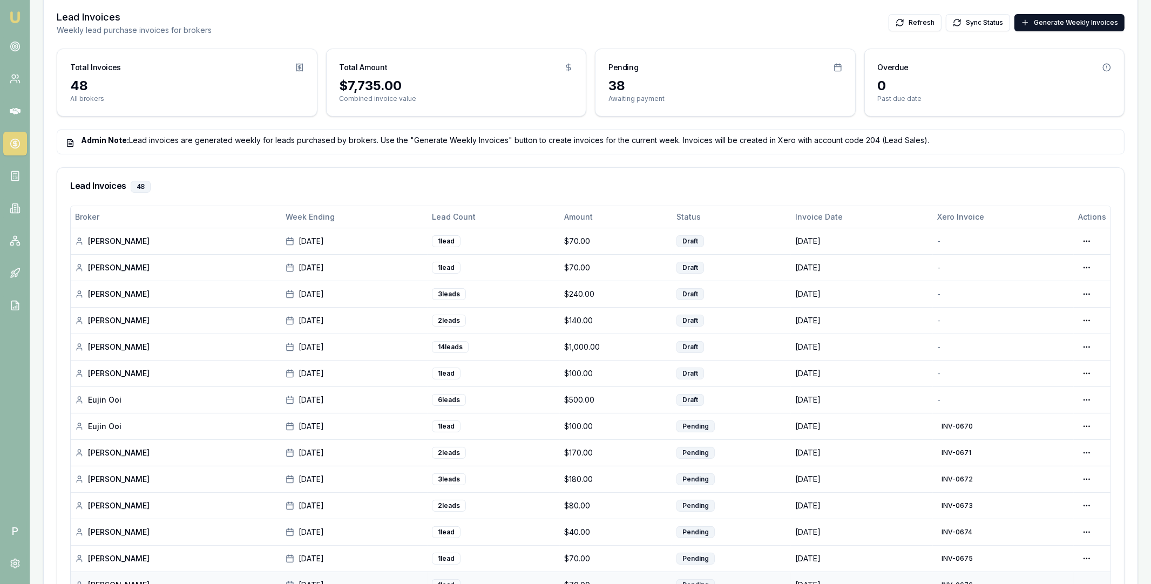
scroll to position [164, 0]
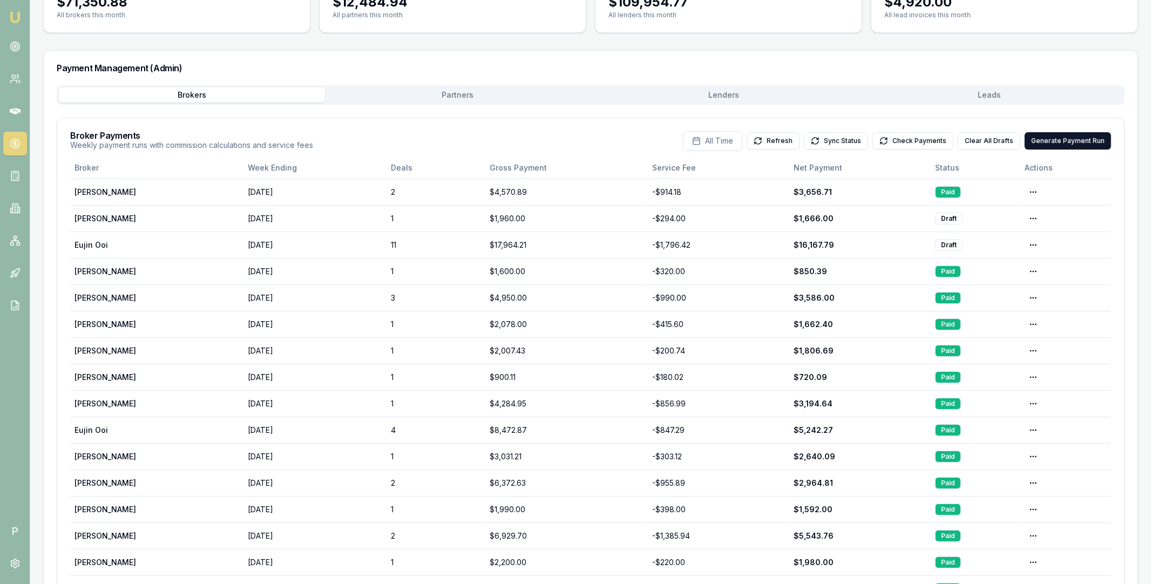
scroll to position [198, 0]
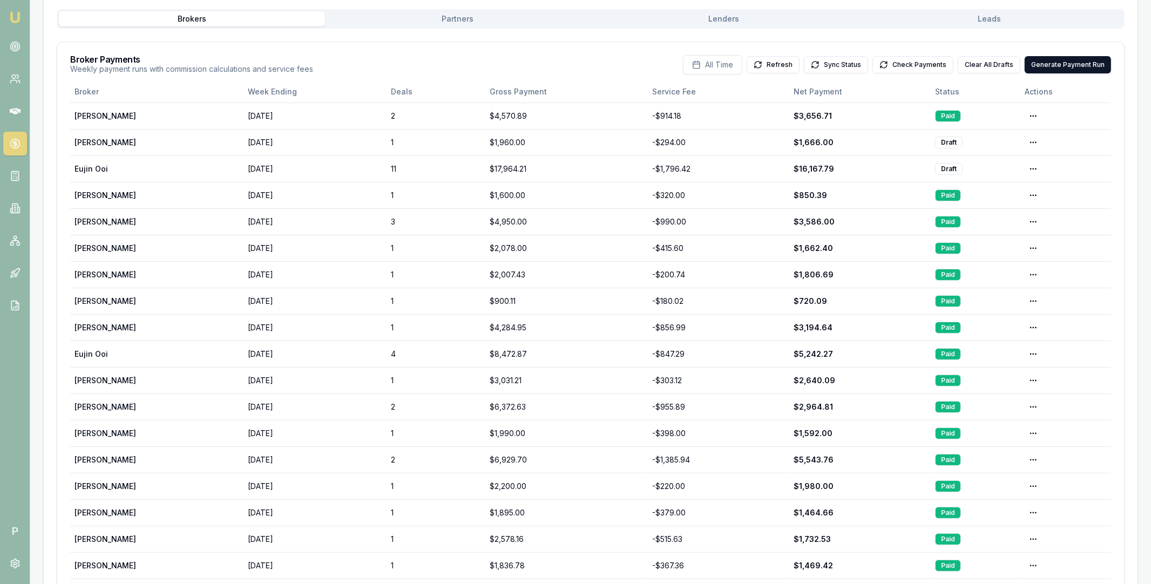
click at [726, 24] on div "Home Payments [PERSON_NAME] Toggle Menu Payments Management Manage broker, part…" at bounding box center [590, 271] width 1121 height 920
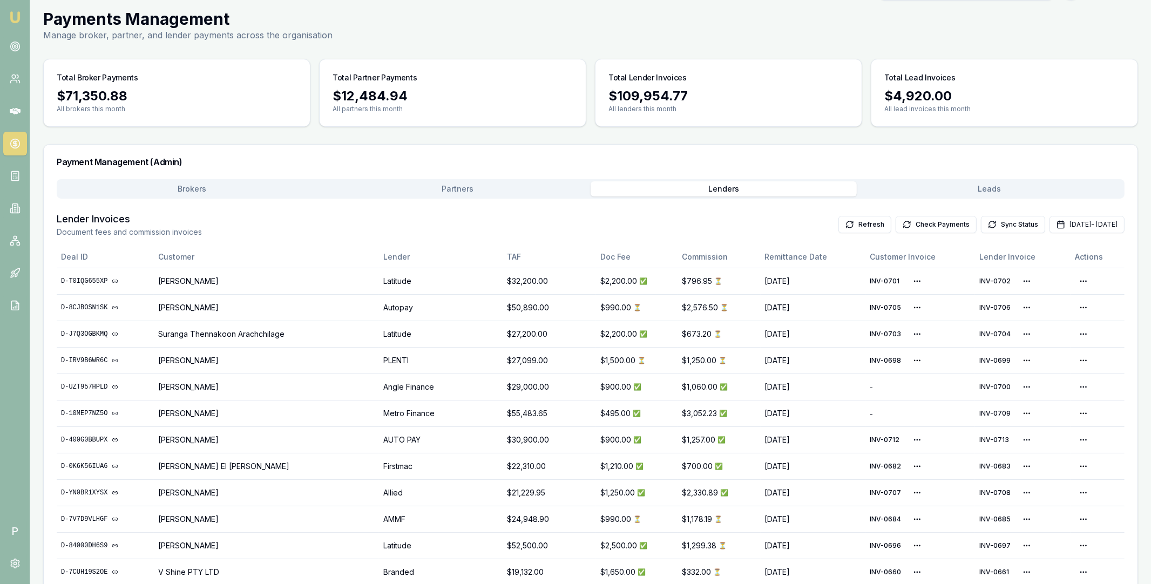
scroll to position [0, 0]
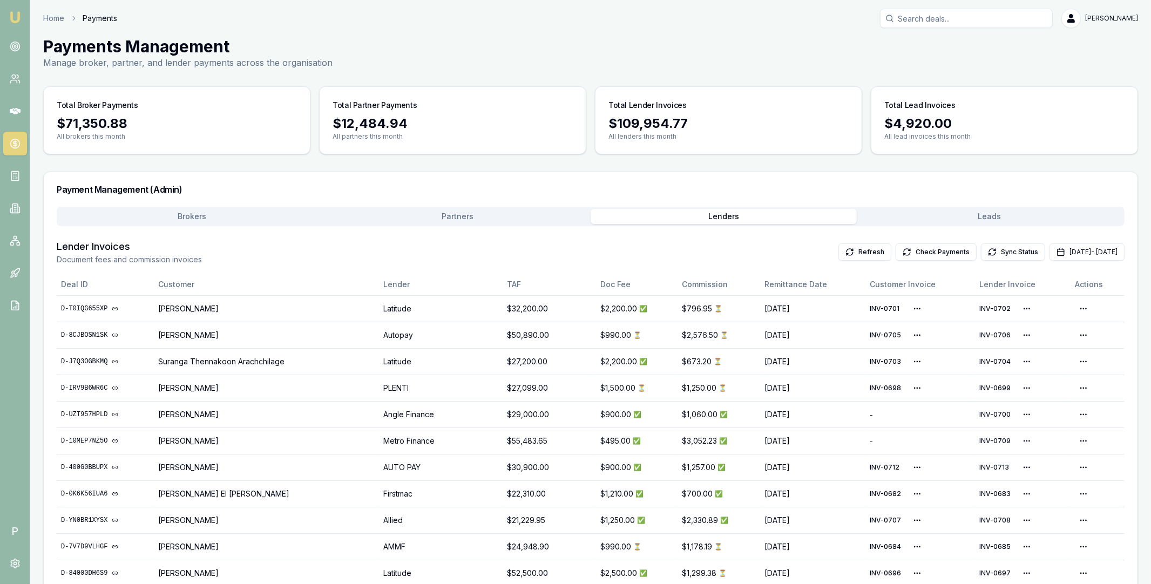
click at [477, 204] on div "Payment Management (Admin)" at bounding box center [591, 189] width 1094 height 35
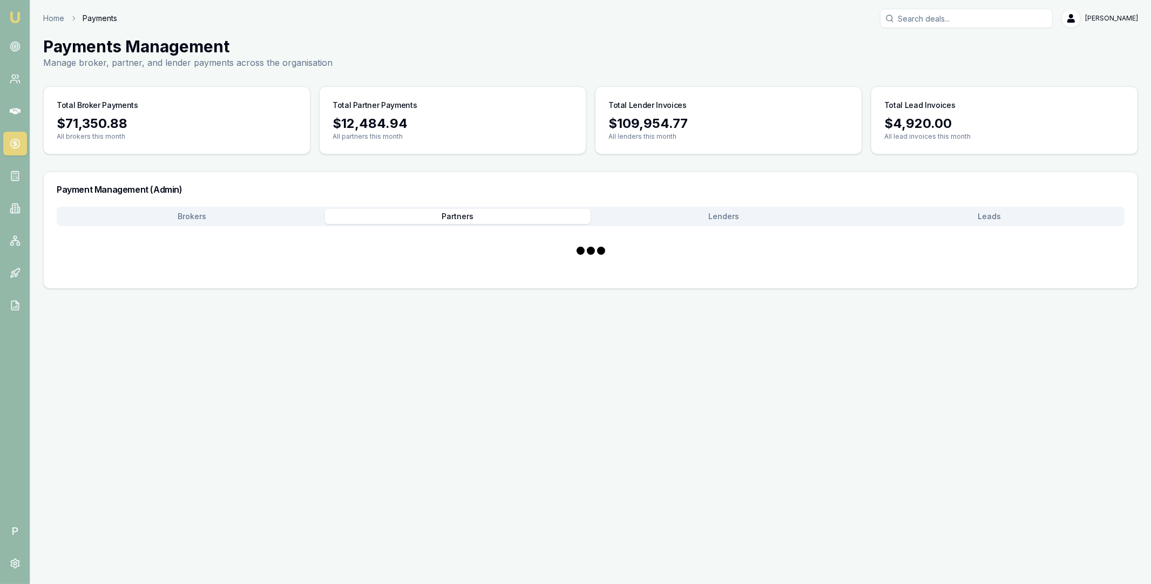
click at [485, 218] on button "Partners" at bounding box center [458, 216] width 266 height 15
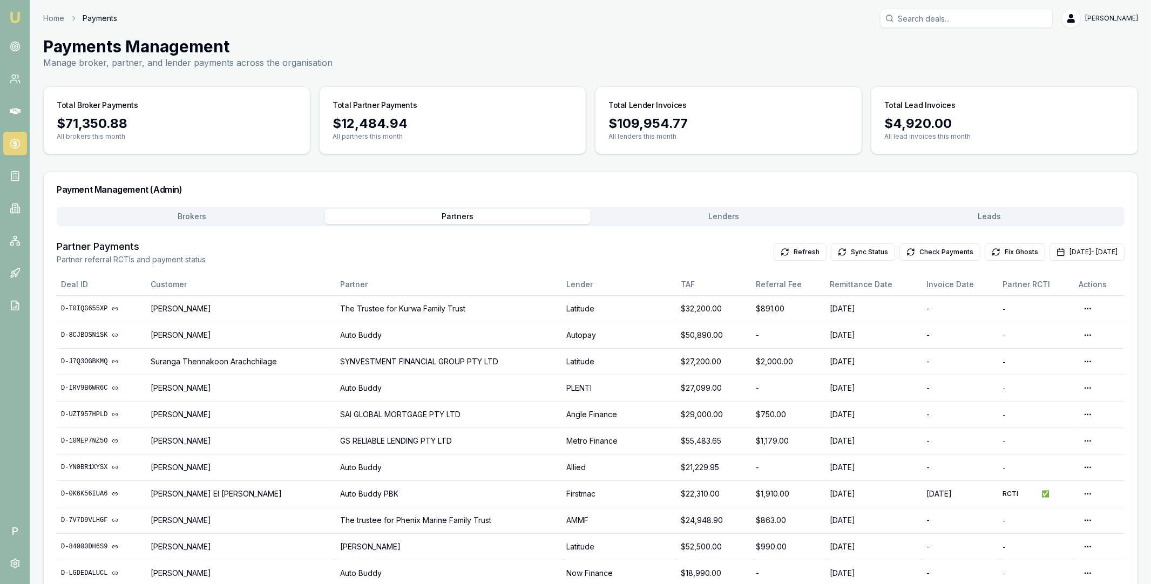
click at [248, 213] on button "Brokers" at bounding box center [192, 216] width 266 height 15
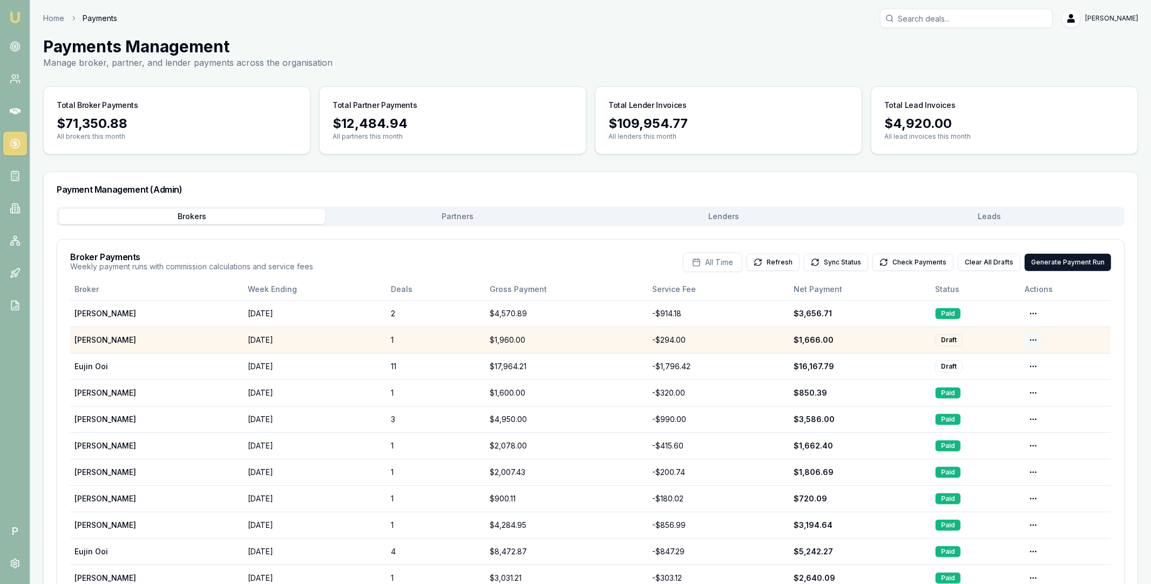
click at [1027, 335] on html "Emu Broker P Home Payments [PERSON_NAME] Toggle Menu Payments Management Manage…" at bounding box center [575, 292] width 1151 height 584
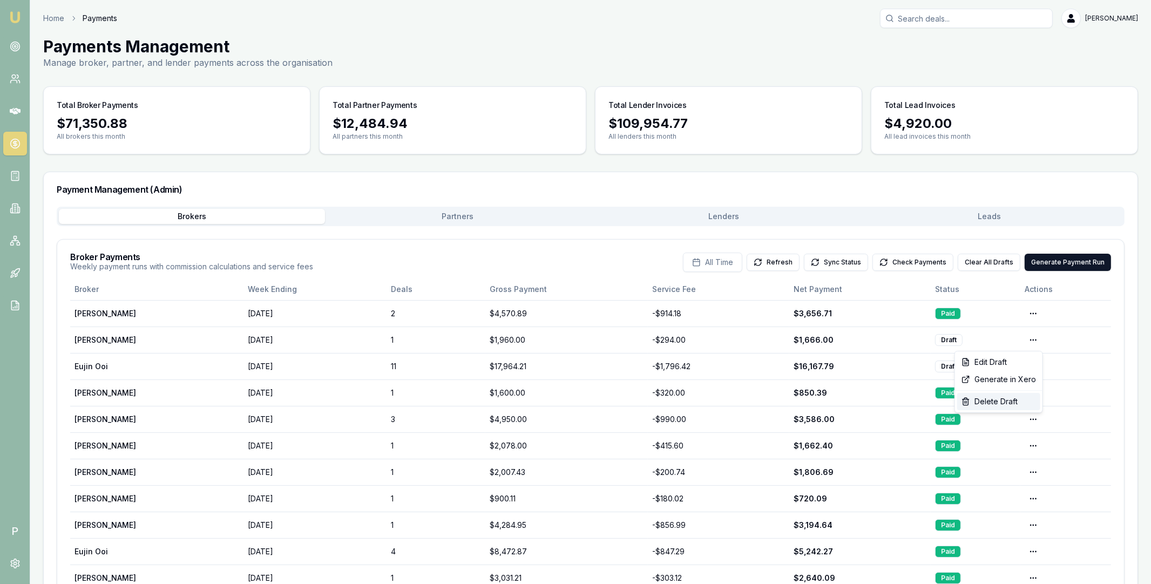
click at [989, 402] on div "Delete Draft" at bounding box center [998, 401] width 83 height 17
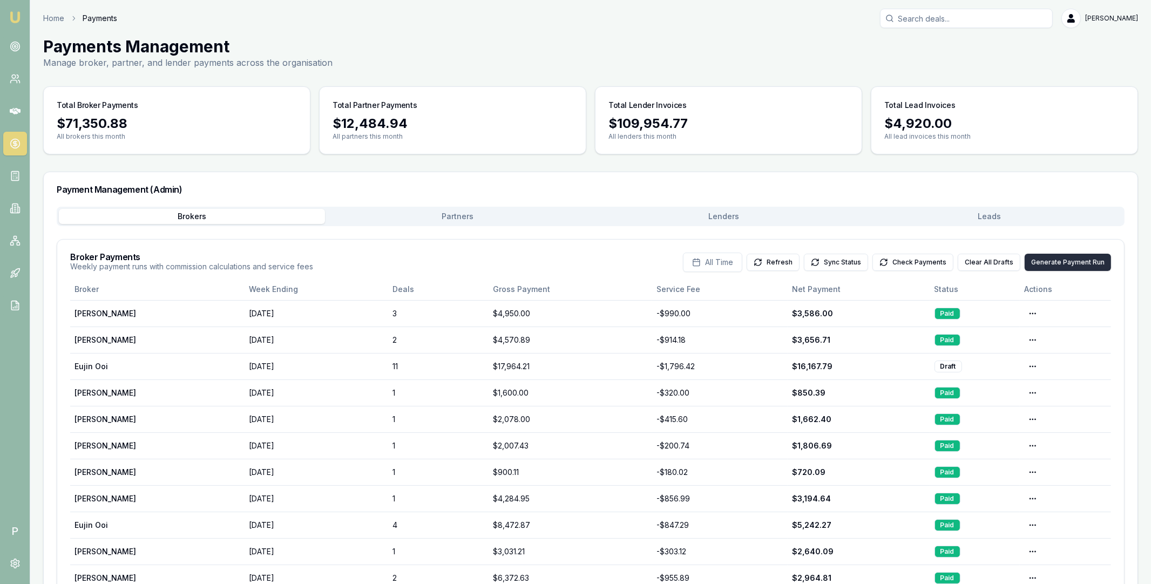
click at [1073, 262] on button "Generate Payment Run" at bounding box center [1067, 262] width 86 height 17
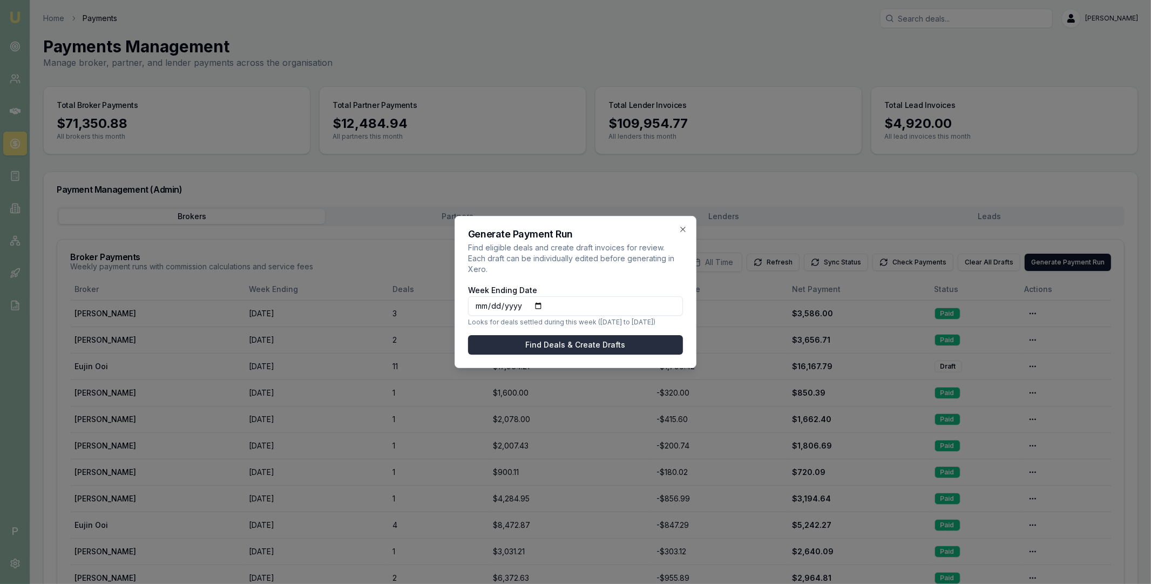
click at [608, 338] on button "Find Deals & Create Drafts" at bounding box center [575, 344] width 215 height 19
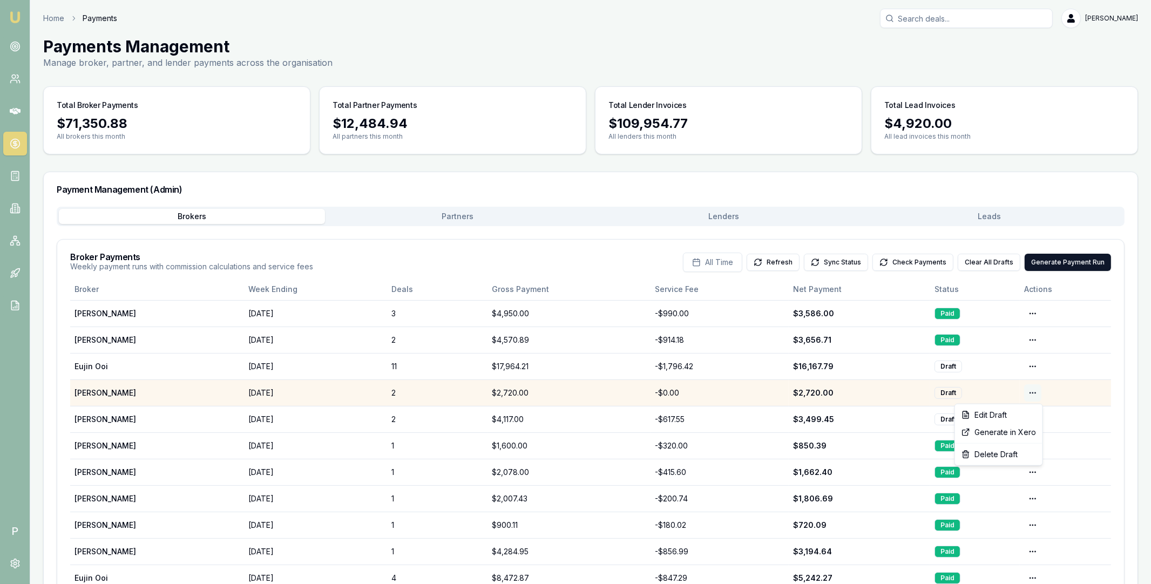
click at [1034, 391] on html "Emu Broker P Home Payments [PERSON_NAME] Toggle Menu Payments Management Manage…" at bounding box center [575, 292] width 1151 height 584
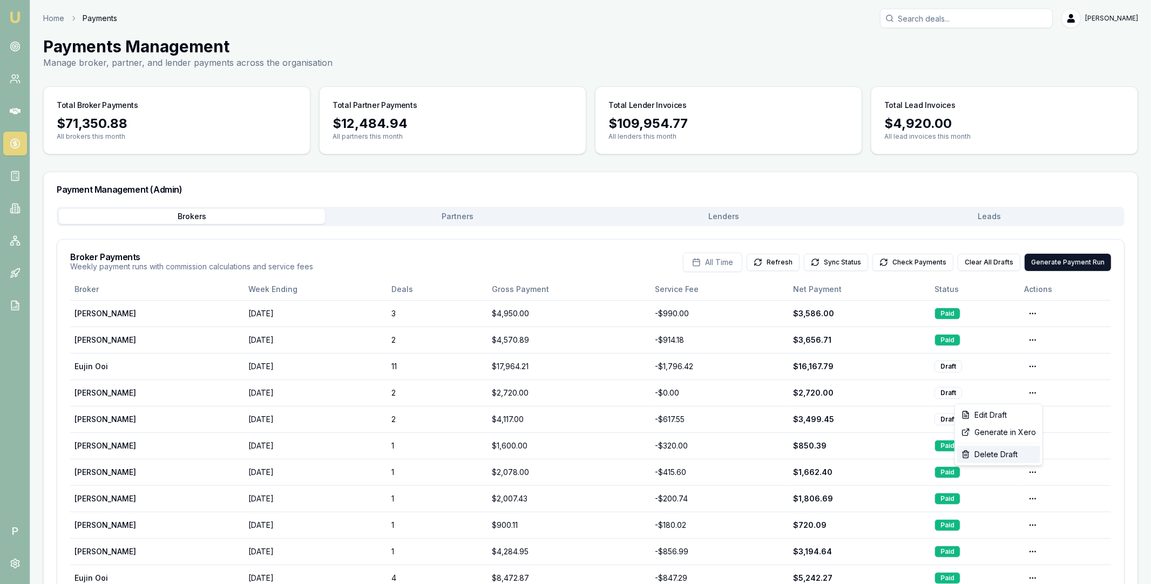
click at [993, 454] on div "Delete Draft" at bounding box center [998, 454] width 83 height 17
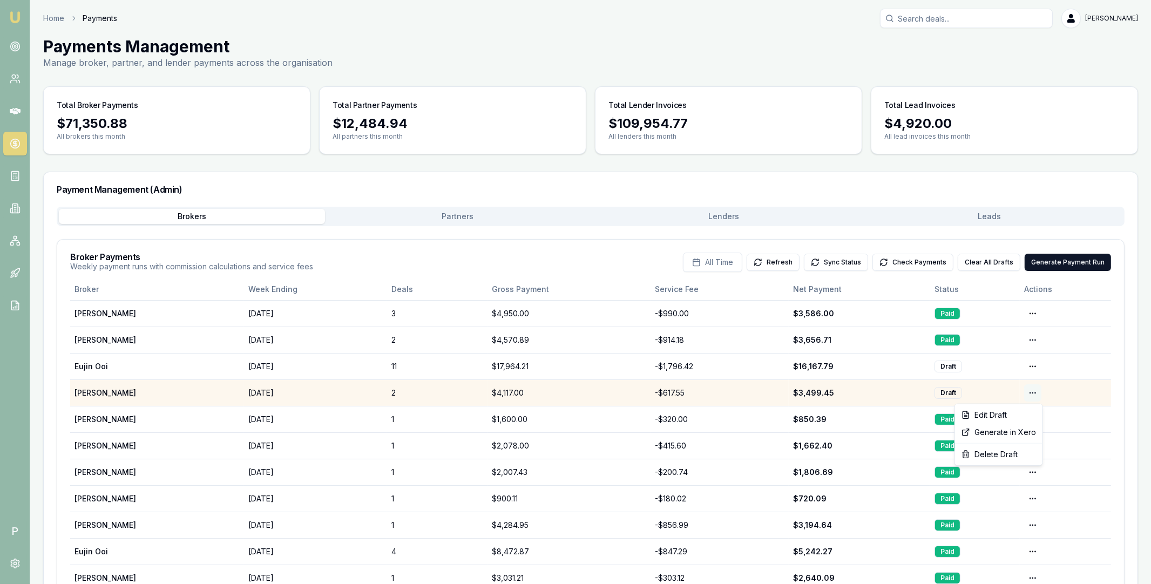
click at [1029, 393] on html "Emu Broker P Home Payments [PERSON_NAME] Toggle Menu Payments Management Manage…" at bounding box center [575, 292] width 1151 height 584
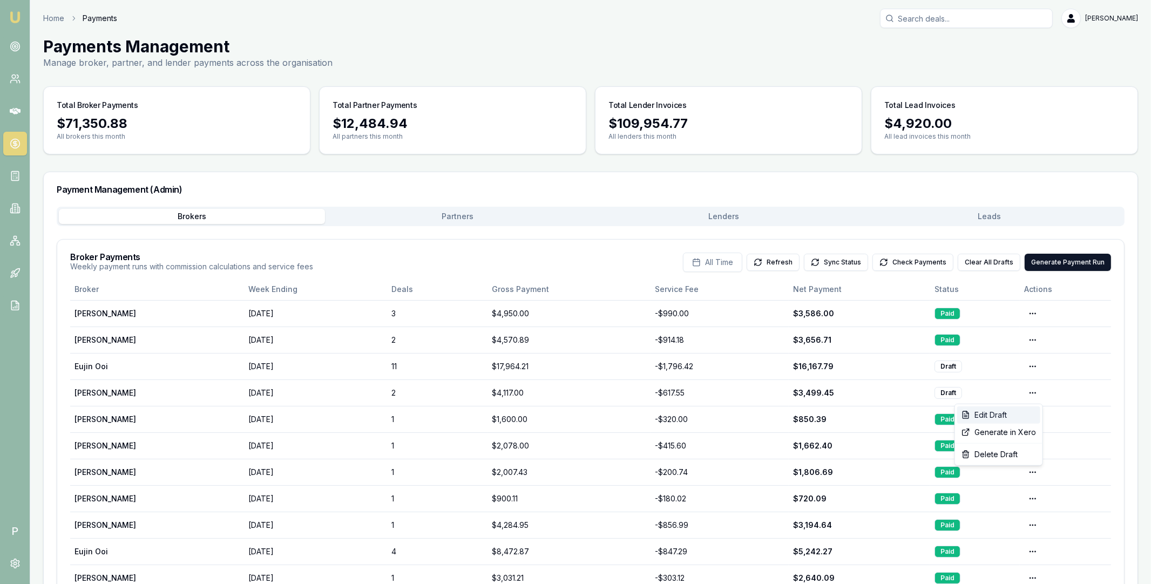
click at [1013, 413] on div "Edit Draft" at bounding box center [998, 414] width 83 height 17
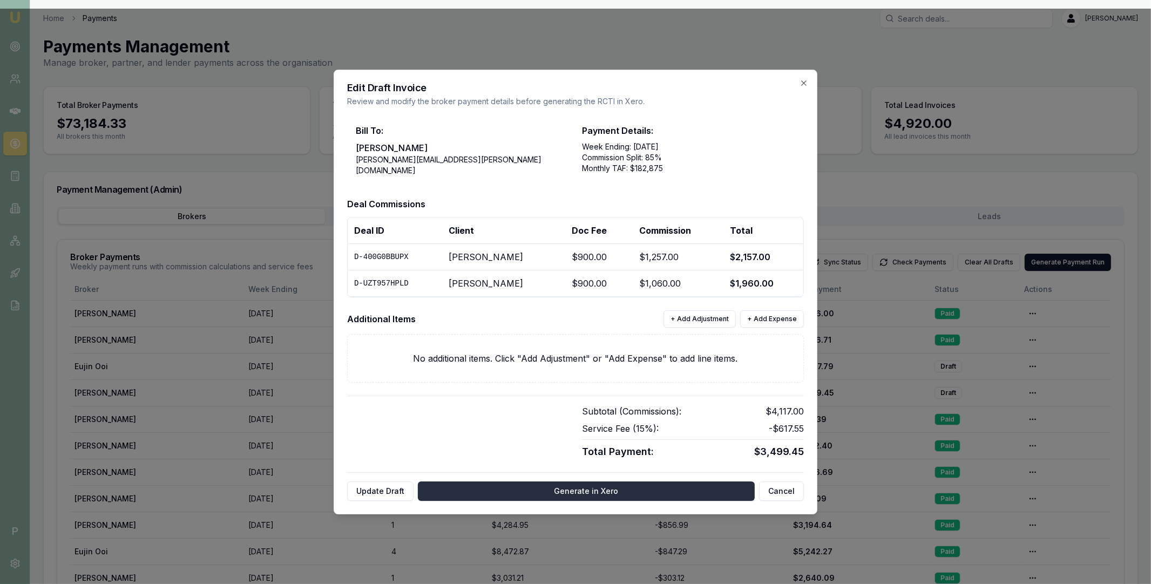
click at [569, 490] on button "Generate in Xero" at bounding box center [586, 490] width 337 height 19
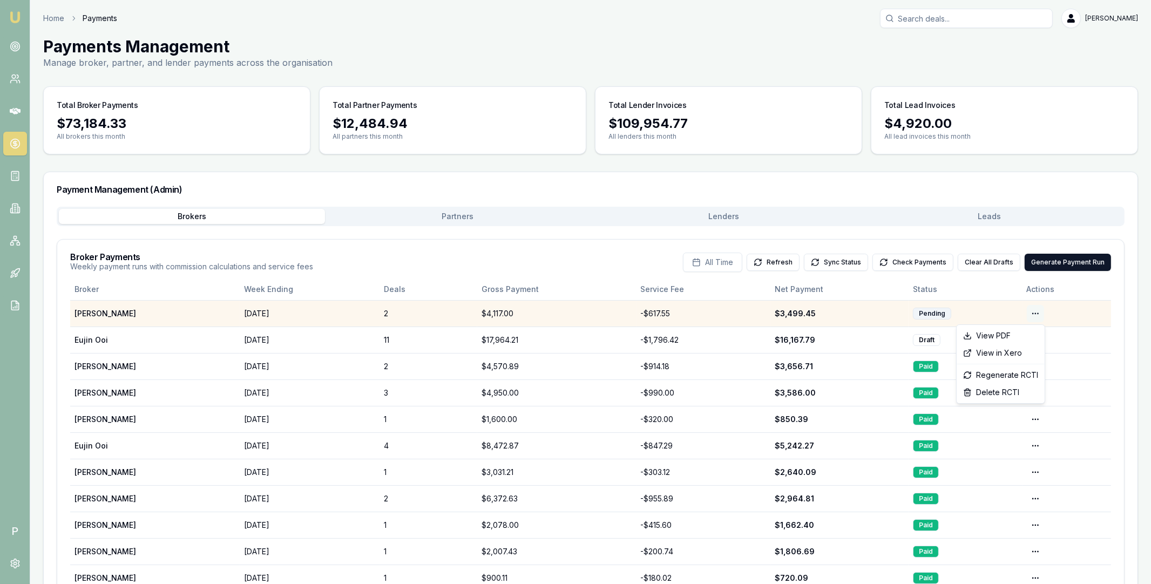
click at [1035, 313] on html "Emu Broker P Home Payments [PERSON_NAME] Toggle Menu Payments Management Manage…" at bounding box center [575, 292] width 1151 height 584
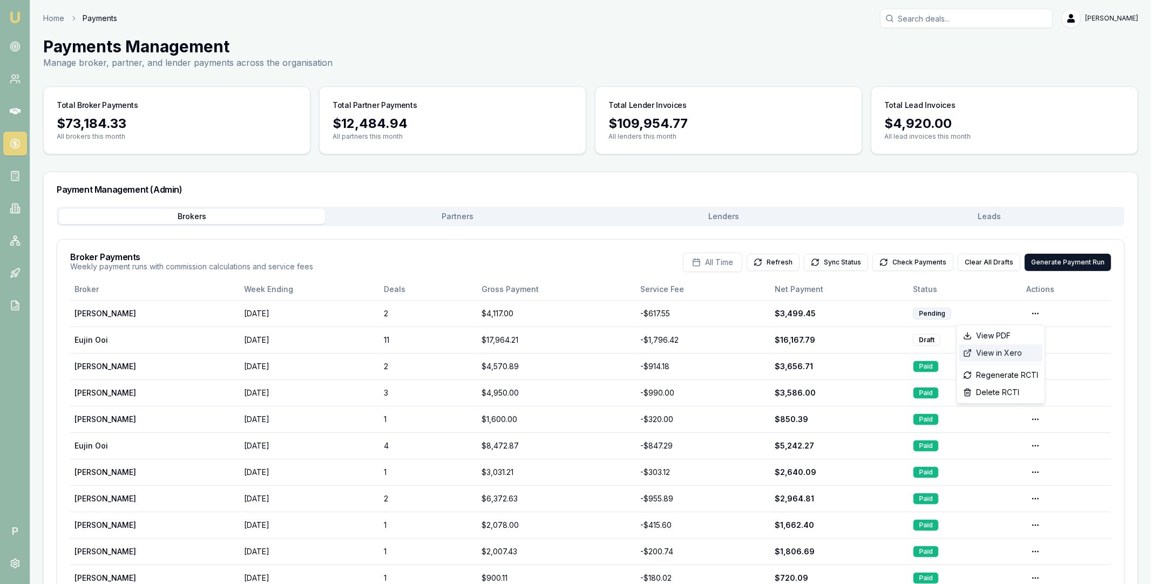
click at [1009, 352] on div "View in Xero" at bounding box center [1001, 352] width 84 height 17
click at [909, 258] on button "Check Payments" at bounding box center [912, 262] width 81 height 17
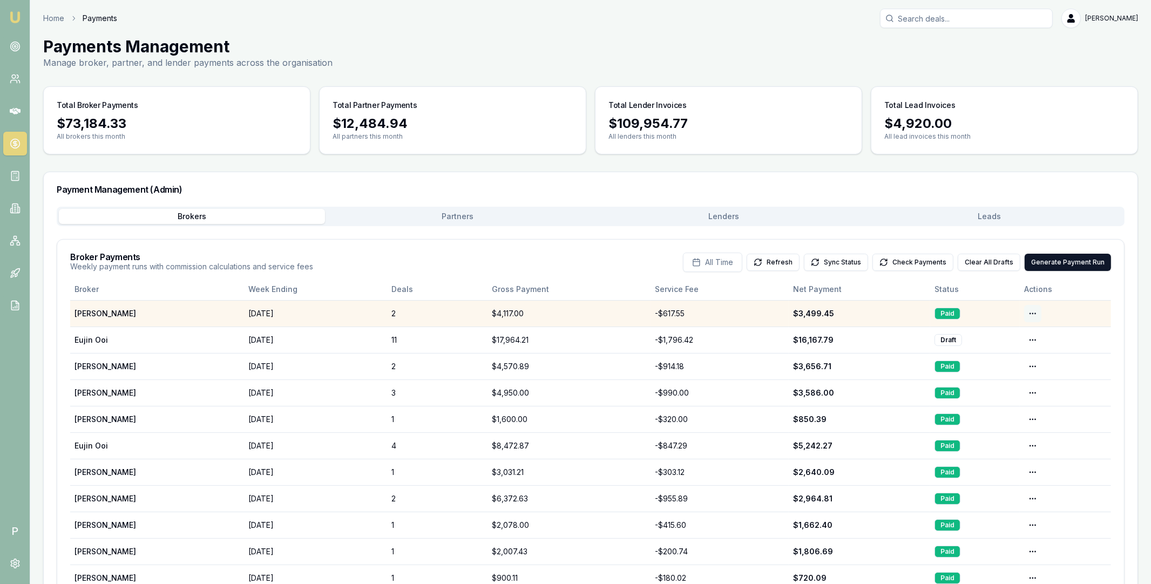
click at [1034, 311] on html "Emu Broker P Home Payments [PERSON_NAME] Toggle Menu Payments Management Manage…" at bounding box center [575, 292] width 1151 height 584
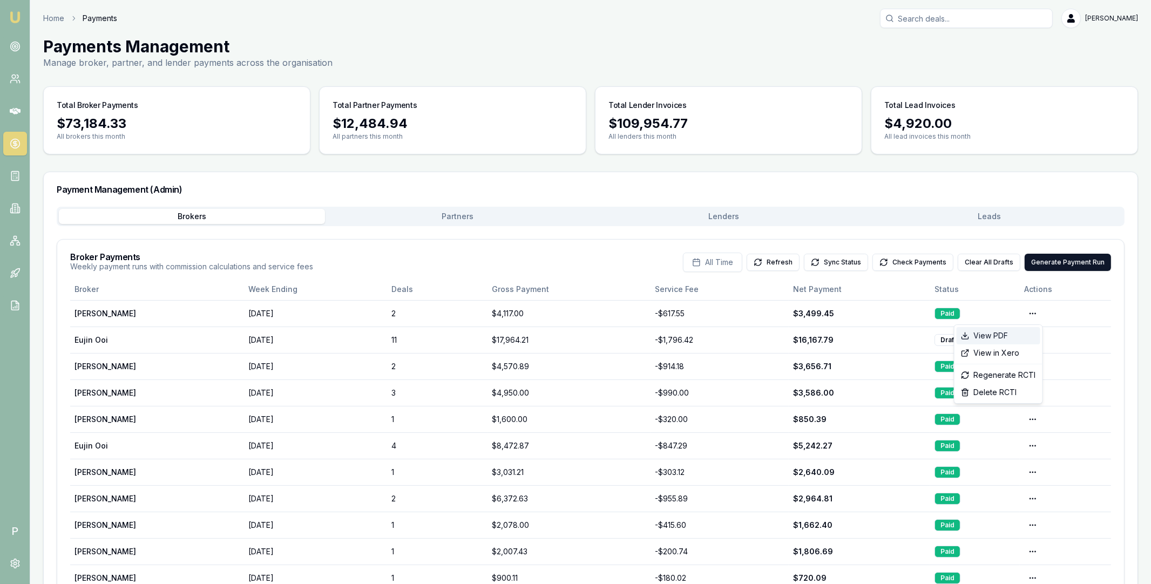
click at [1006, 339] on div "View PDF" at bounding box center [998, 335] width 84 height 17
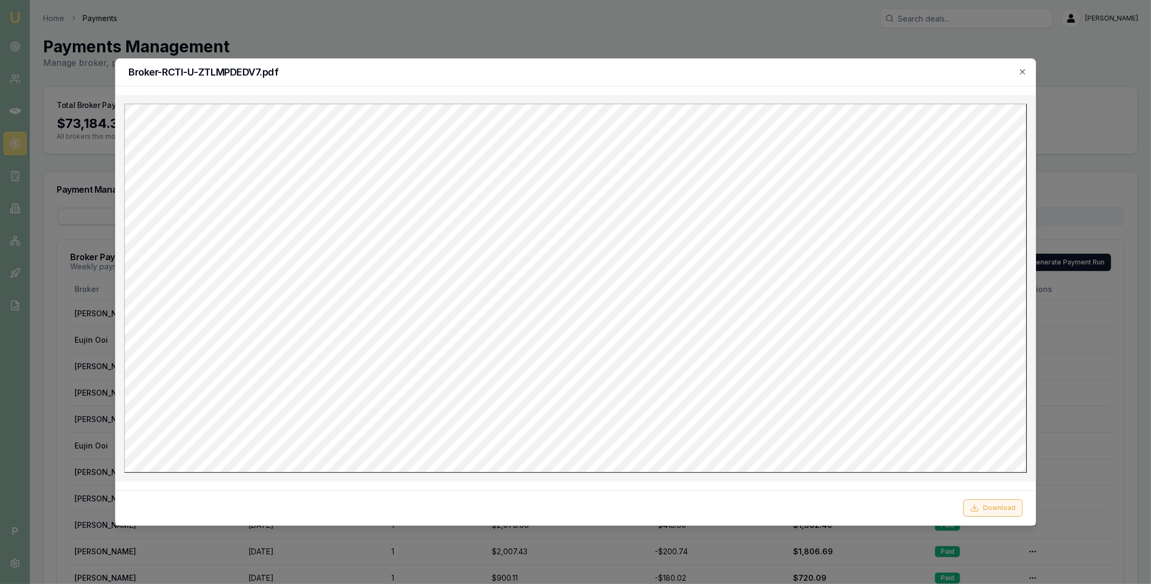
click at [991, 505] on button "Download" at bounding box center [992, 507] width 59 height 17
click at [322, 46] on div at bounding box center [575, 292] width 1151 height 584
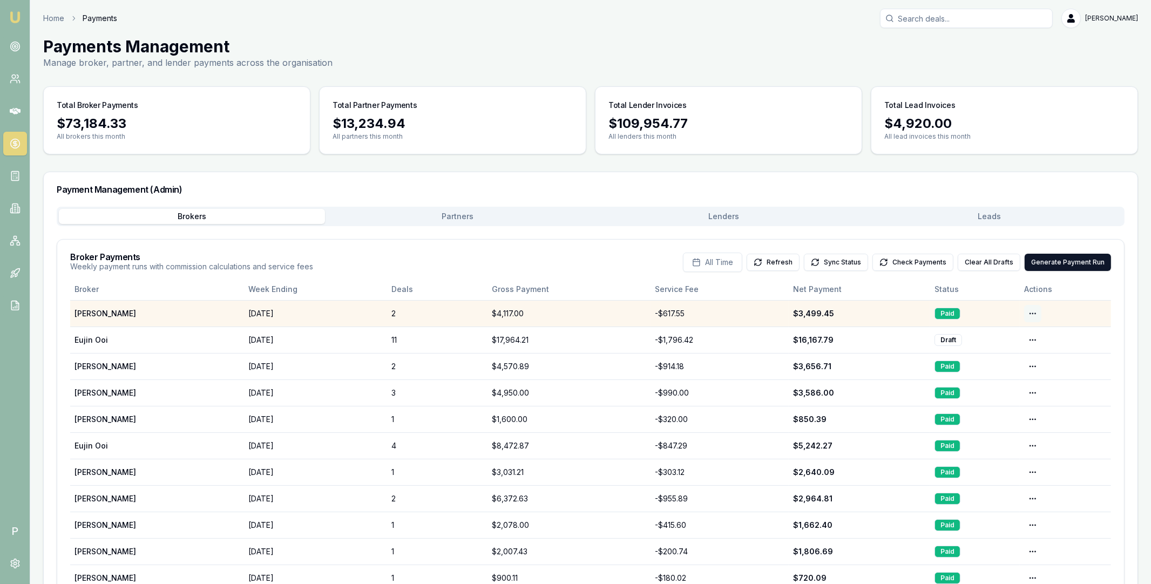
click at [1032, 312] on html "Emu Broker P Home Payments [PERSON_NAME] Toggle Menu Payments Management Manage…" at bounding box center [575, 292] width 1151 height 584
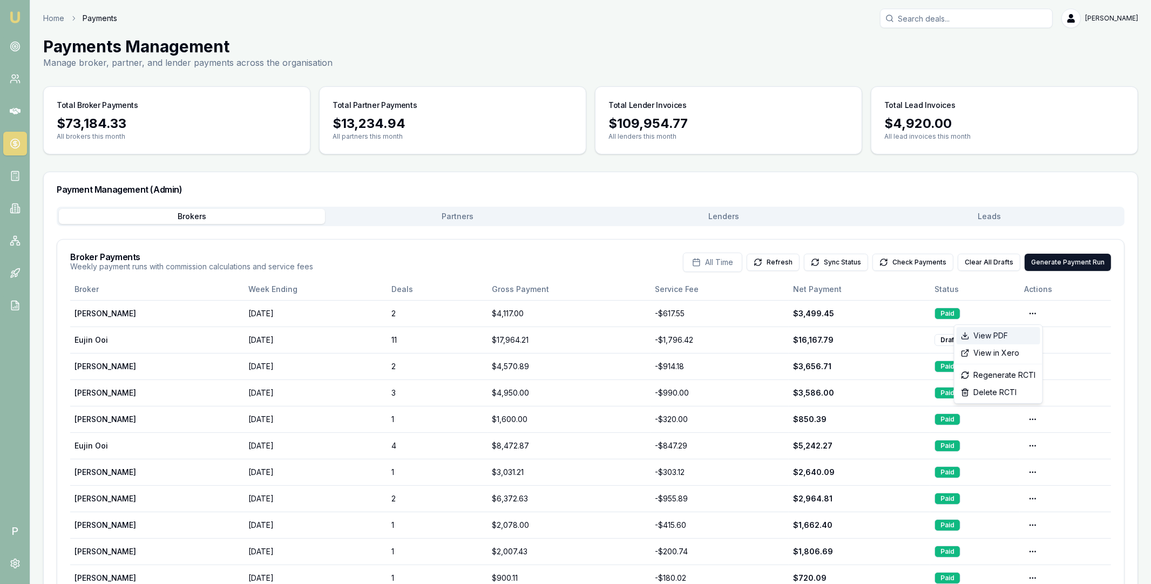
click at [1013, 336] on div "View PDF" at bounding box center [998, 335] width 84 height 17
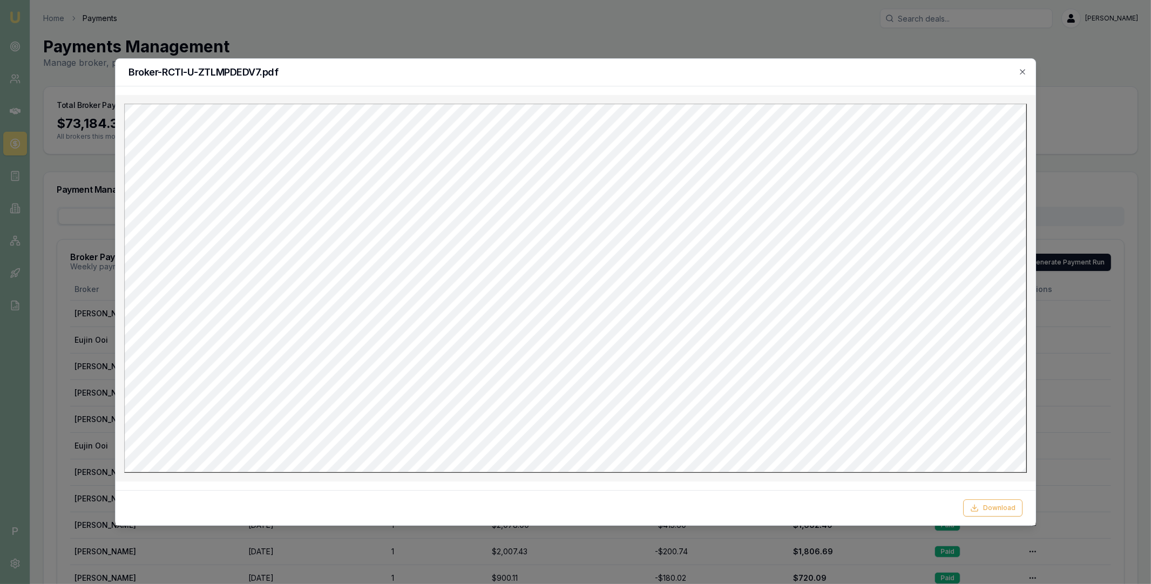
click at [807, 27] on div at bounding box center [575, 292] width 1151 height 584
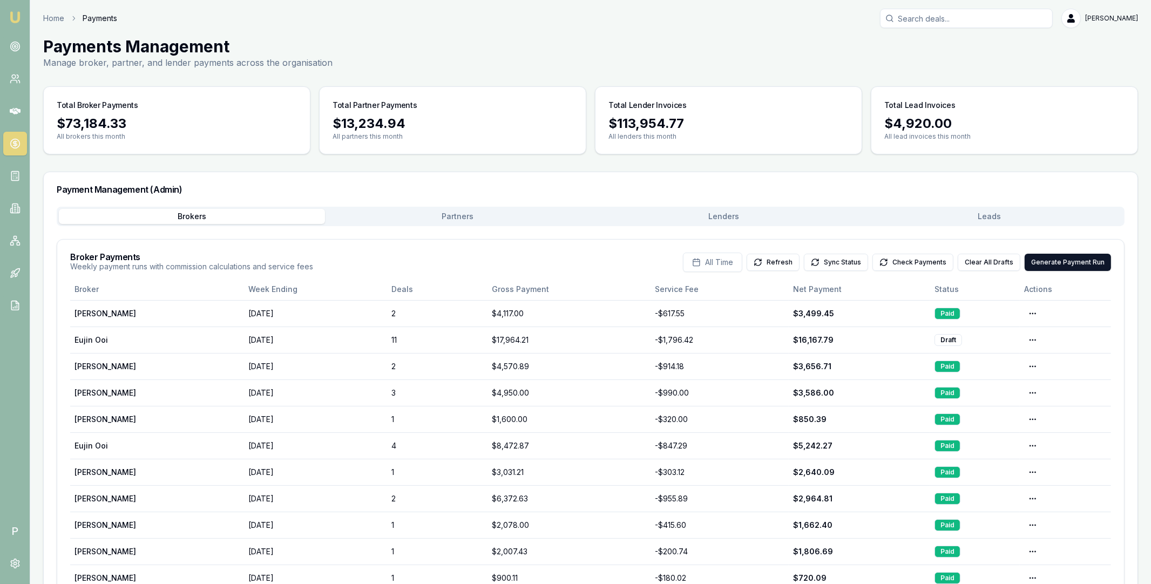
click at [984, 215] on button "Leads" at bounding box center [990, 216] width 266 height 15
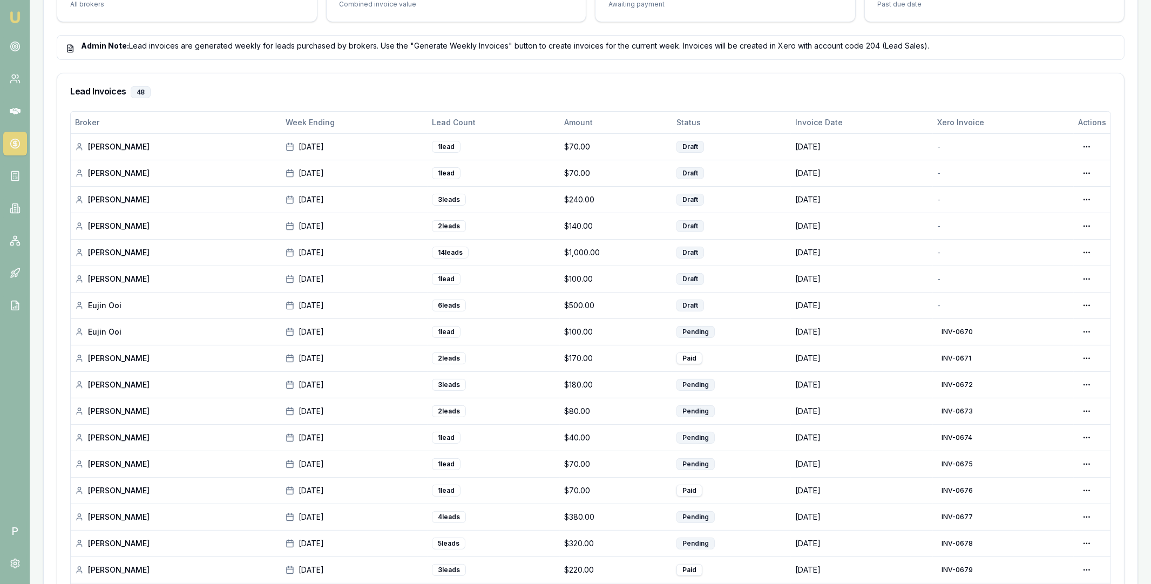
scroll to position [349, 0]
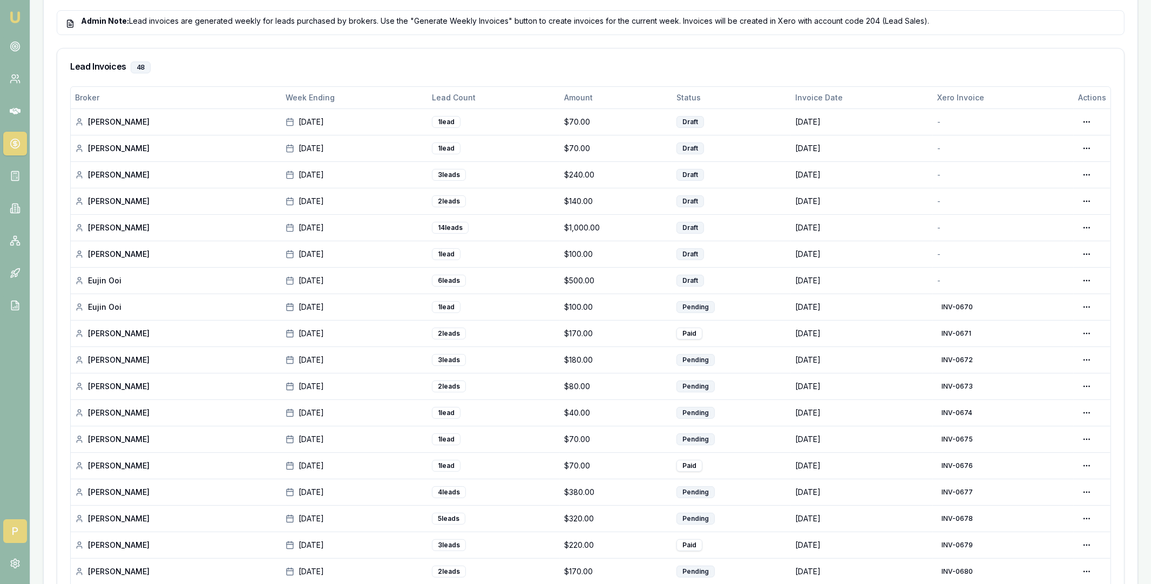
click at [12, 528] on span "P" at bounding box center [15, 531] width 24 height 24
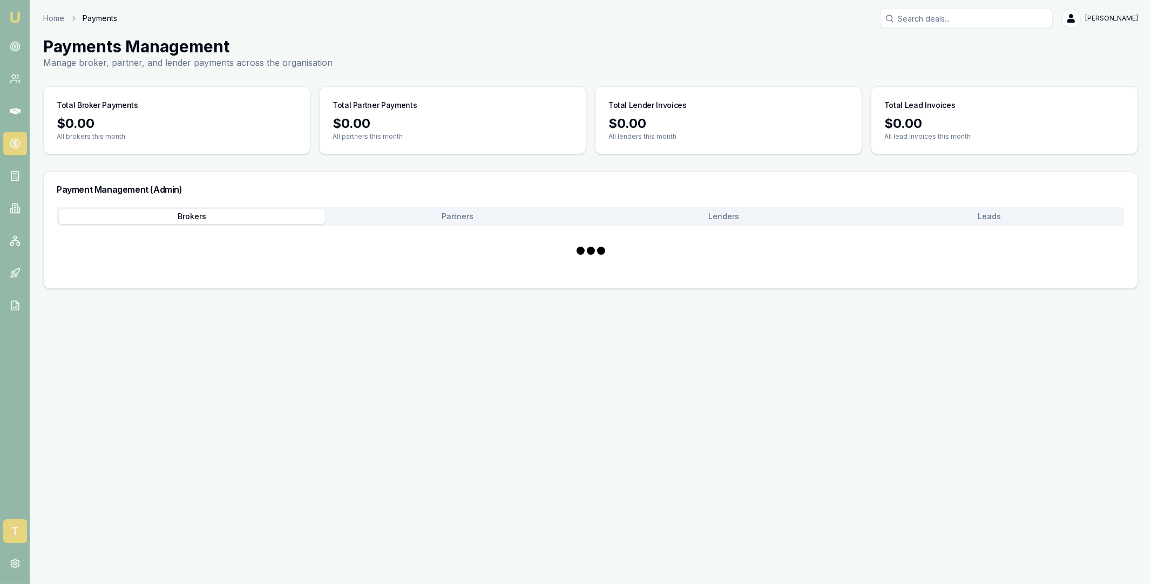
click at [12, 532] on span "T" at bounding box center [15, 531] width 24 height 24
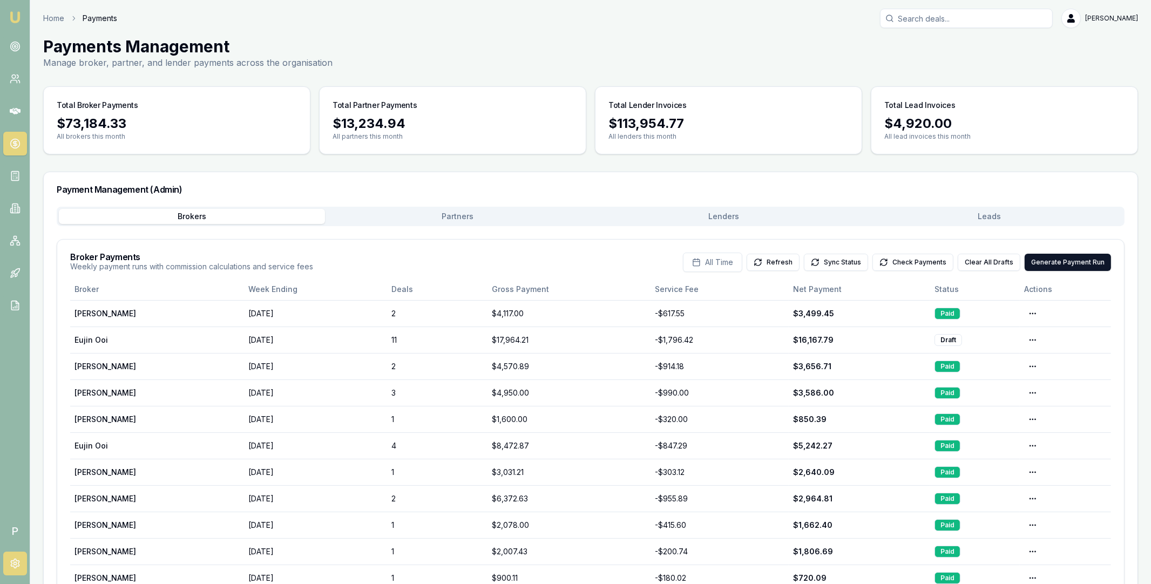
click at [16, 563] on circle at bounding box center [14, 563] width 3 height 3
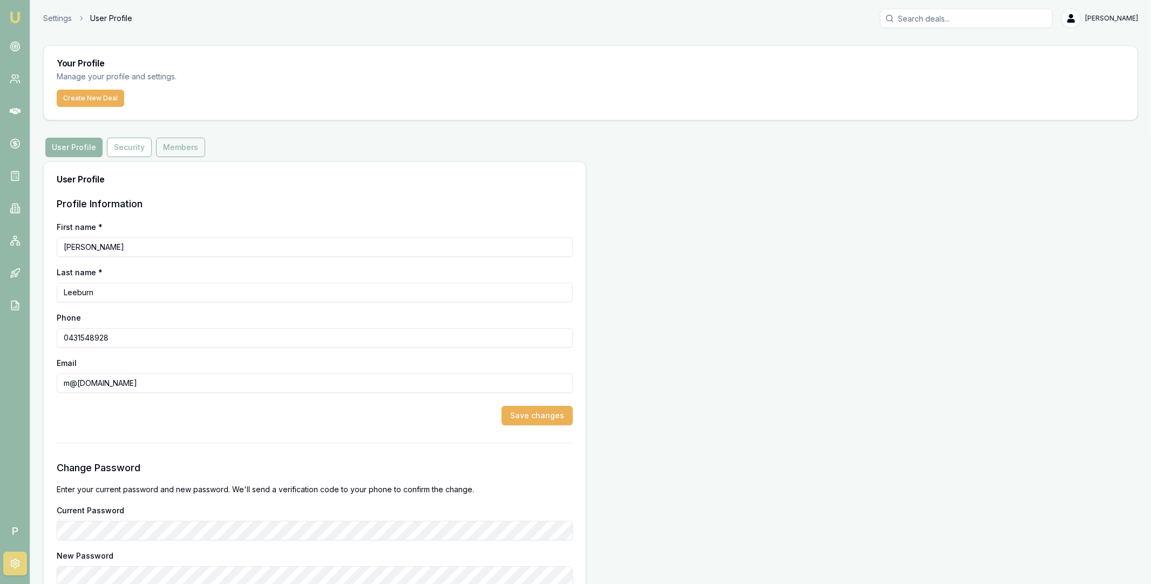
click at [175, 142] on button "Members" at bounding box center [180, 147] width 49 height 19
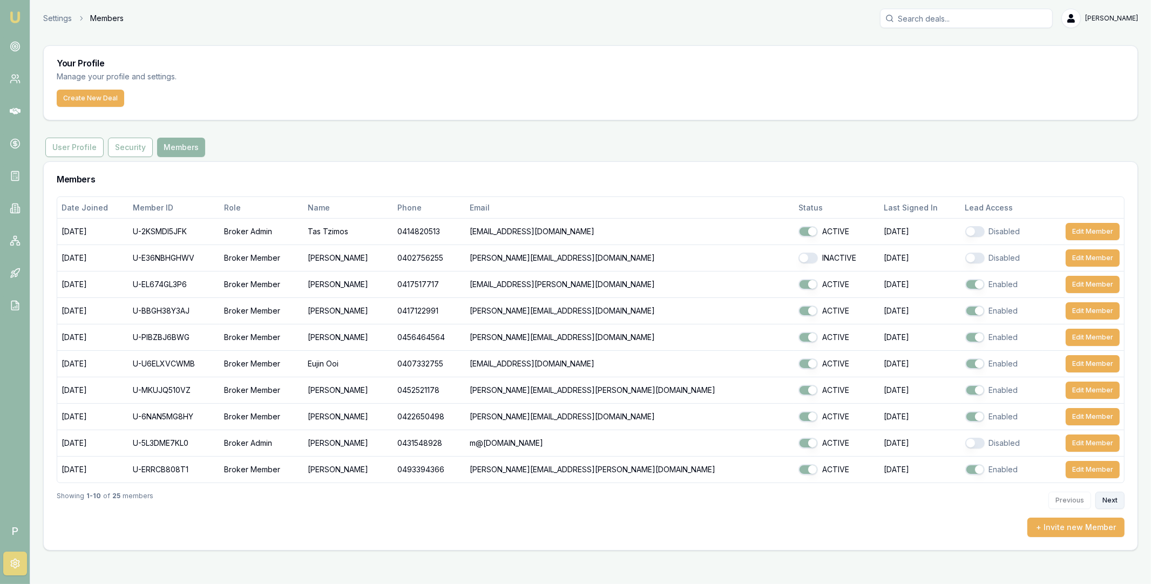
click at [1105, 501] on button "Next" at bounding box center [1109, 500] width 29 height 17
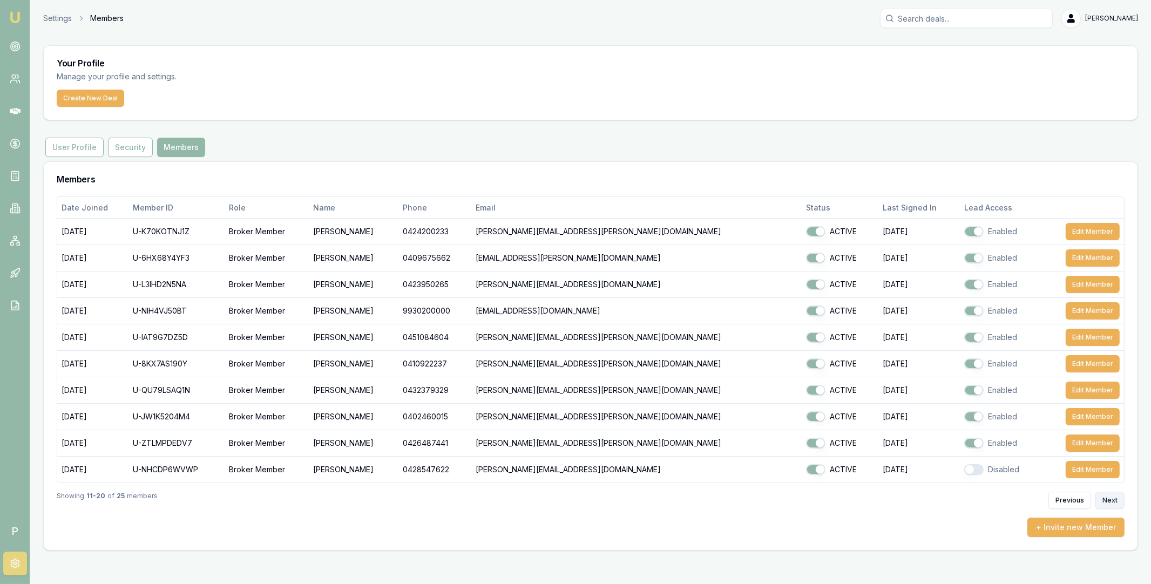
click at [1105, 501] on button "Next" at bounding box center [1109, 500] width 29 height 17
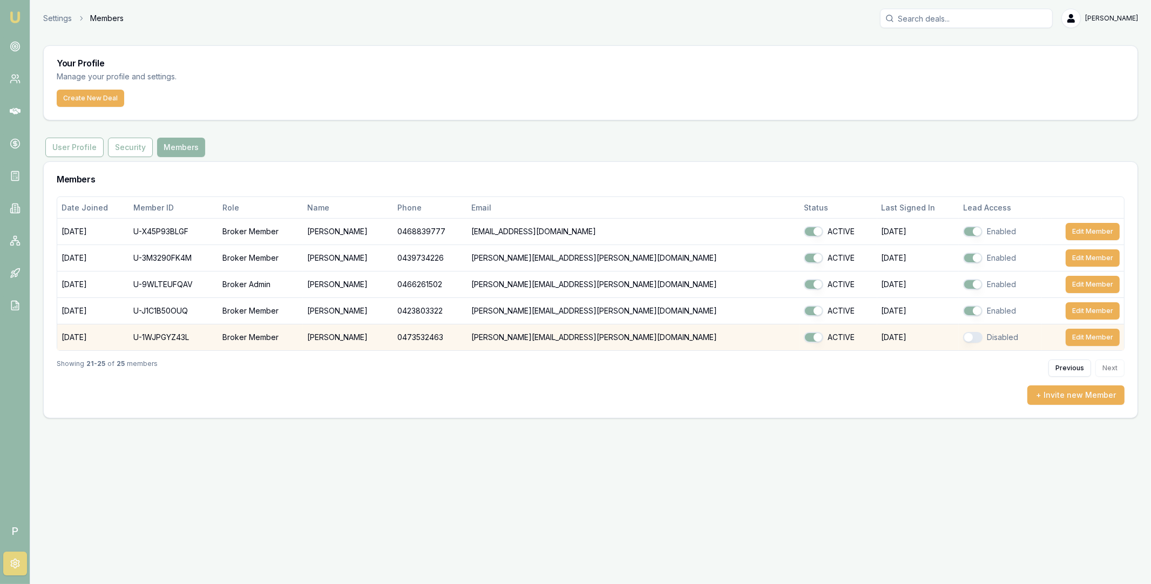
click at [963, 335] on button "button" at bounding box center [972, 337] width 19 height 11
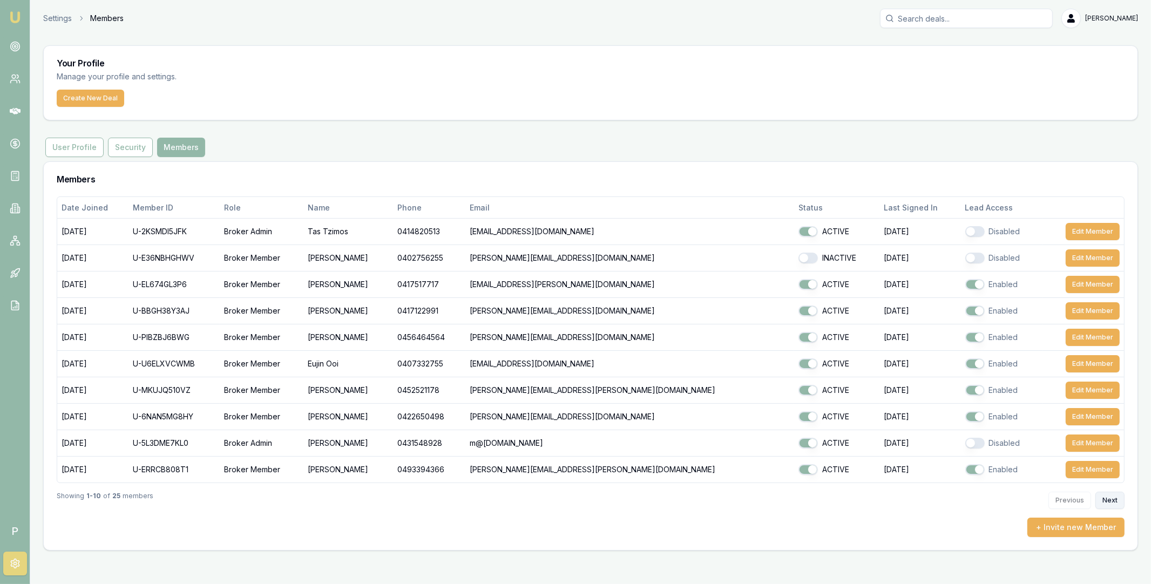
click at [1111, 504] on button "Next" at bounding box center [1109, 500] width 29 height 17
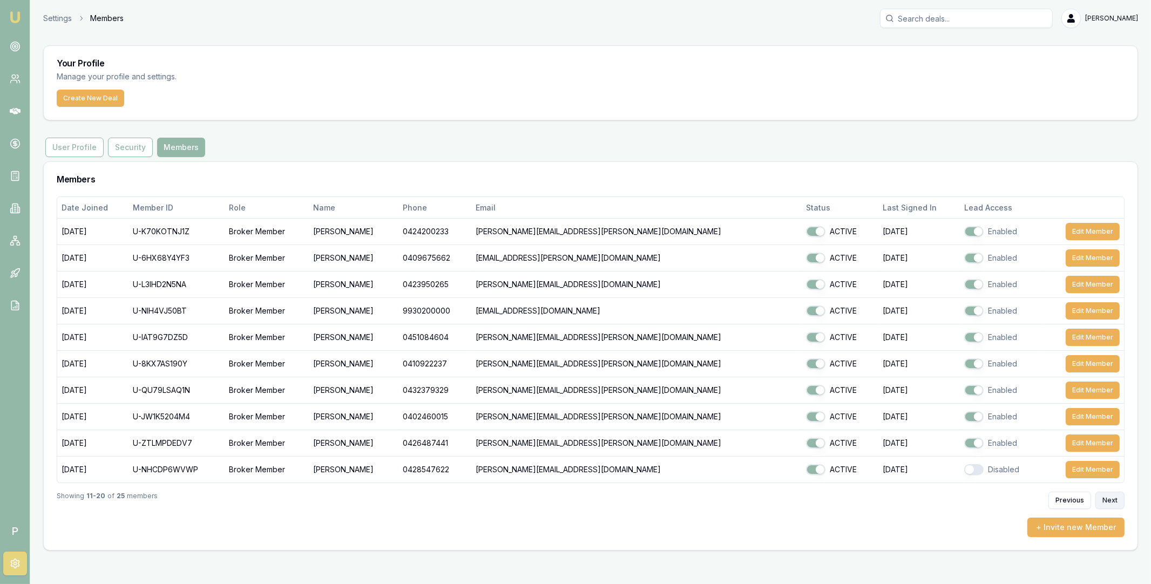
click at [1111, 504] on button "Next" at bounding box center [1109, 500] width 29 height 17
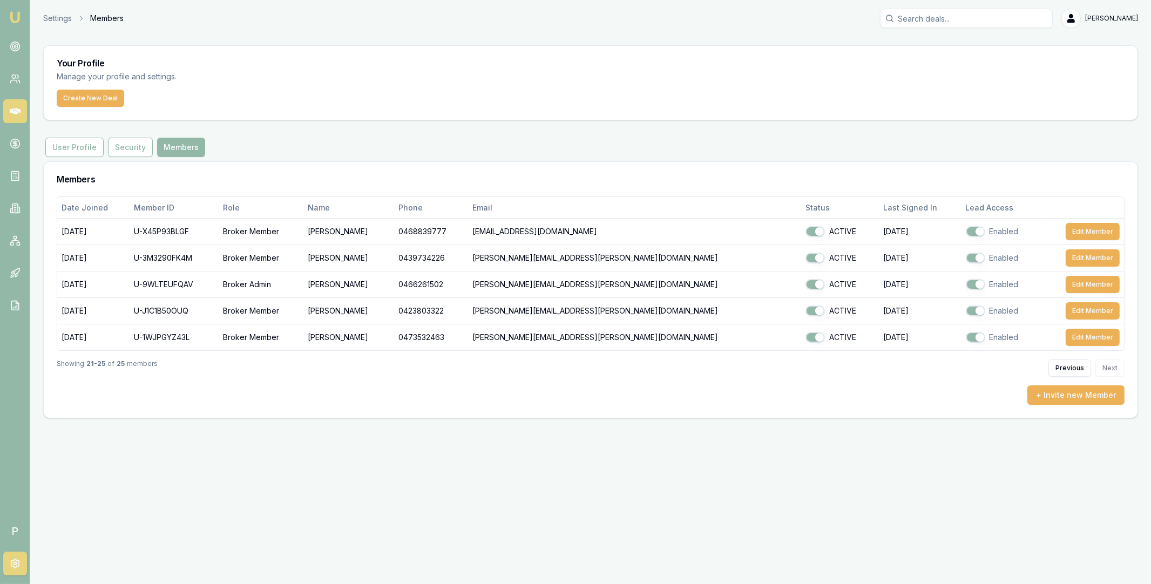
click at [16, 114] on icon at bounding box center [15, 111] width 11 height 6
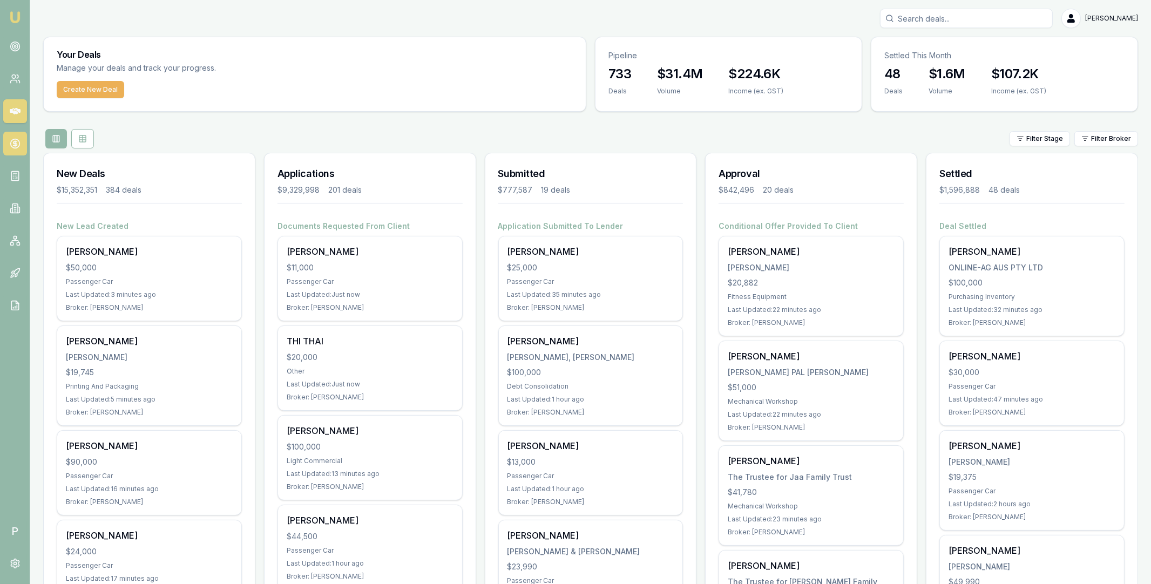
click at [13, 146] on icon at bounding box center [15, 143] width 11 height 11
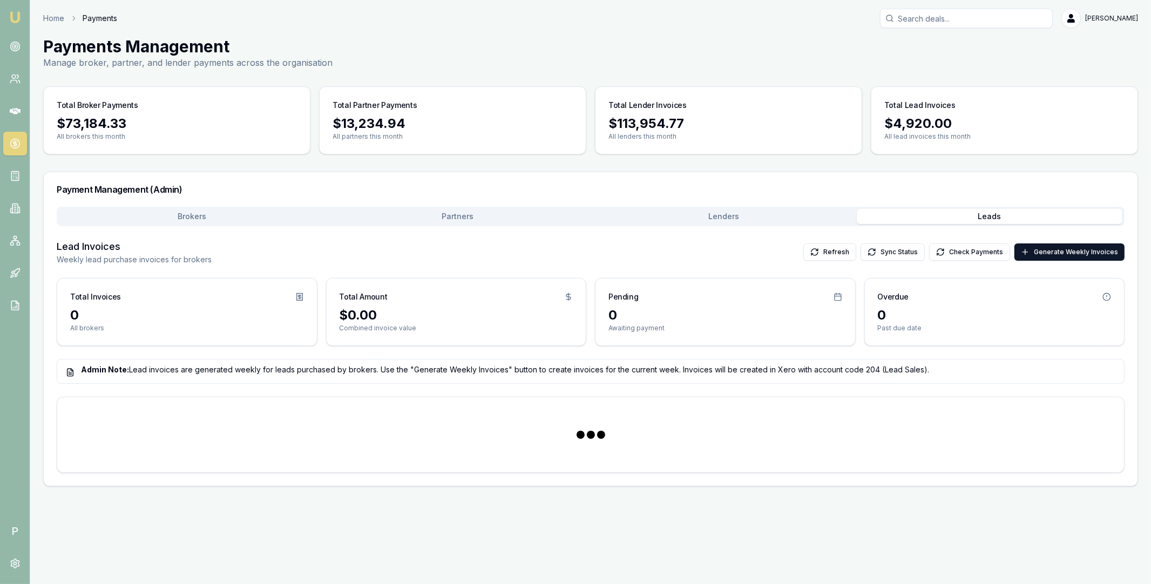
click at [990, 219] on button "Leads" at bounding box center [990, 216] width 266 height 15
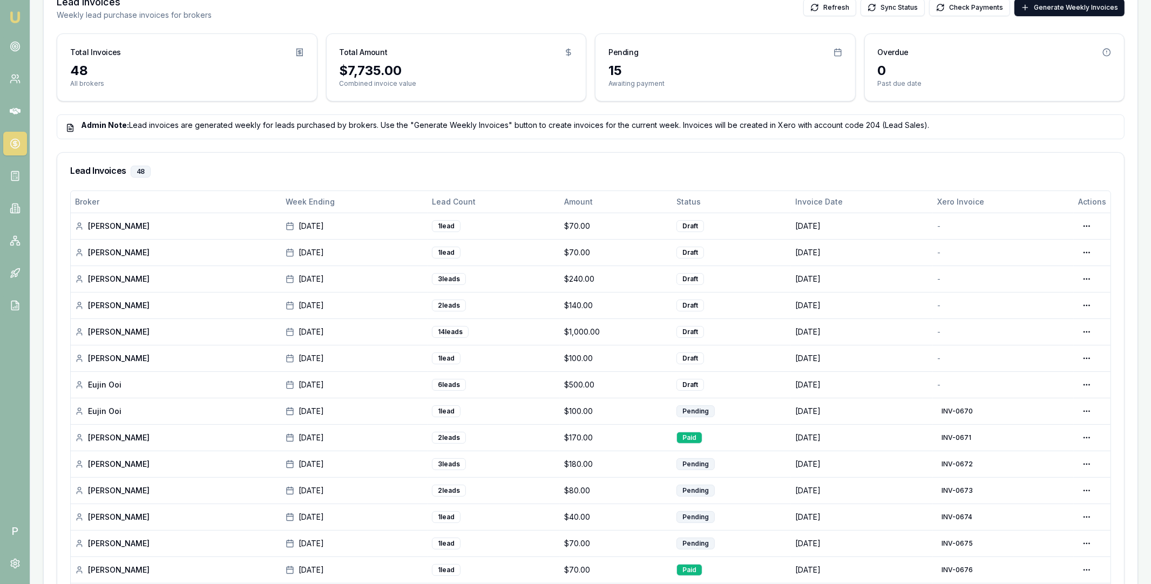
scroll to position [243, 0]
click at [1086, 341] on html "Emu Broker P Home Payments [PERSON_NAME] Toggle Menu Payments Management Manage…" at bounding box center [575, 49] width 1151 height 584
click at [1065, 409] on div "Generate in Xero" at bounding box center [1053, 409] width 83 height 17
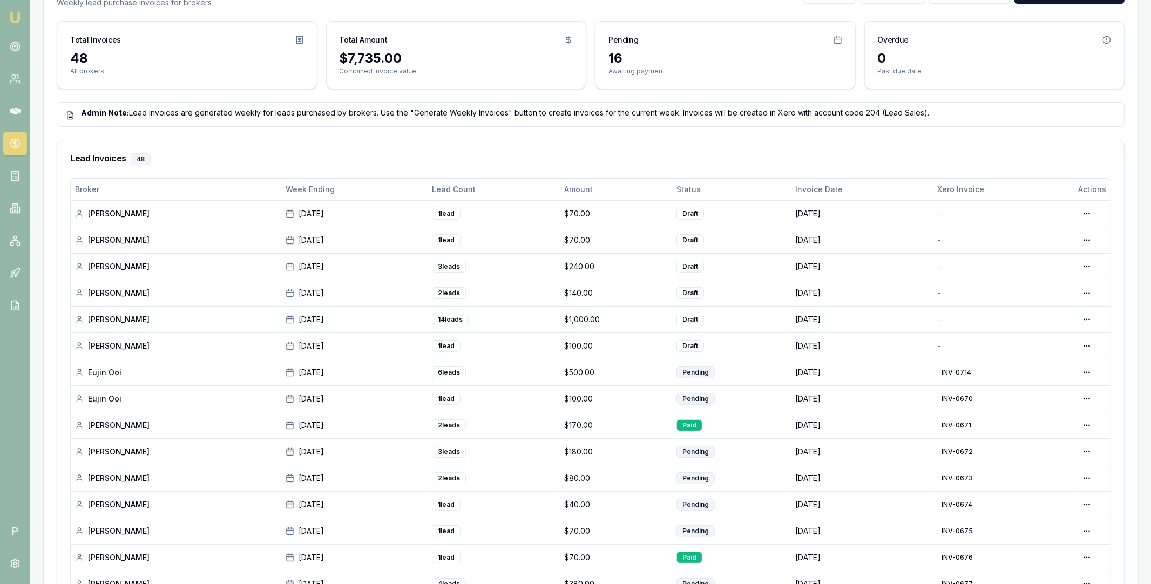
scroll to position [281, 0]
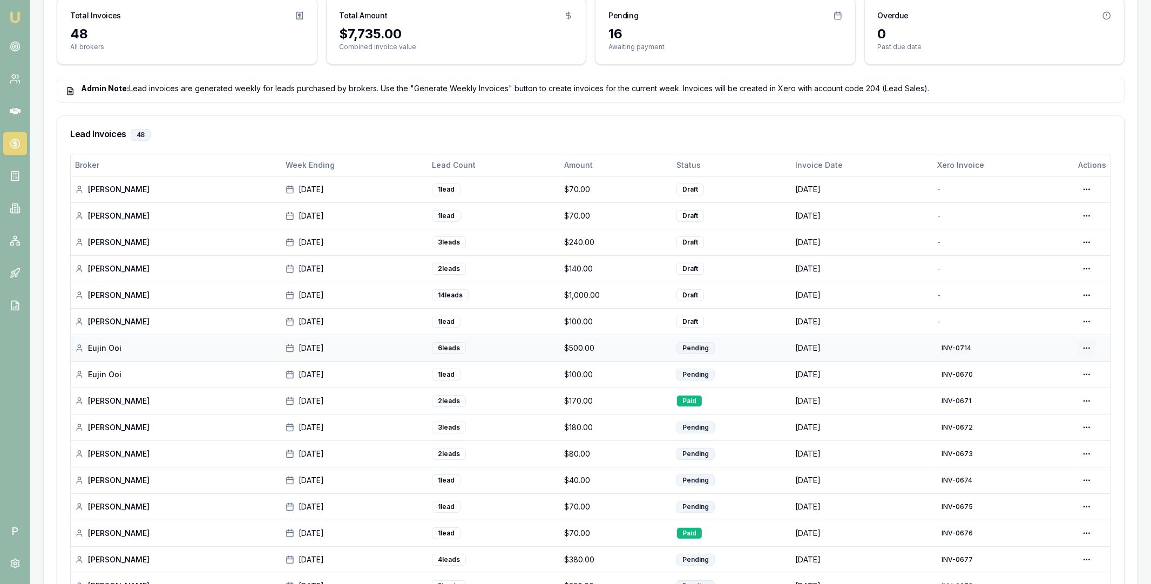
click at [1089, 303] on html "Emu Broker P Home Payments Matt Leeburn Toggle Menu Payments Management Manage …" at bounding box center [575, 11] width 1151 height 584
click at [1042, 402] on div "View in Xero" at bounding box center [1049, 405] width 92 height 17
click at [1091, 303] on html "Emu Broker P Home Payments Matt Leeburn Toggle Menu Payments Management Manage …" at bounding box center [575, 11] width 1151 height 584
click at [1064, 342] on div "Generate in Xero" at bounding box center [1053, 344] width 83 height 17
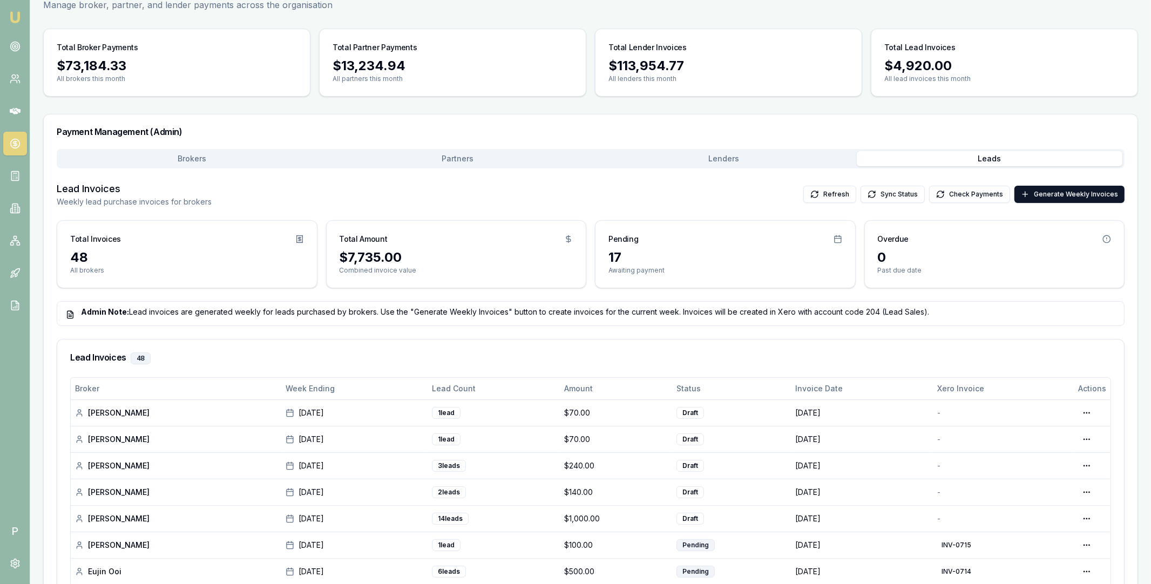
scroll to position [304, 0]
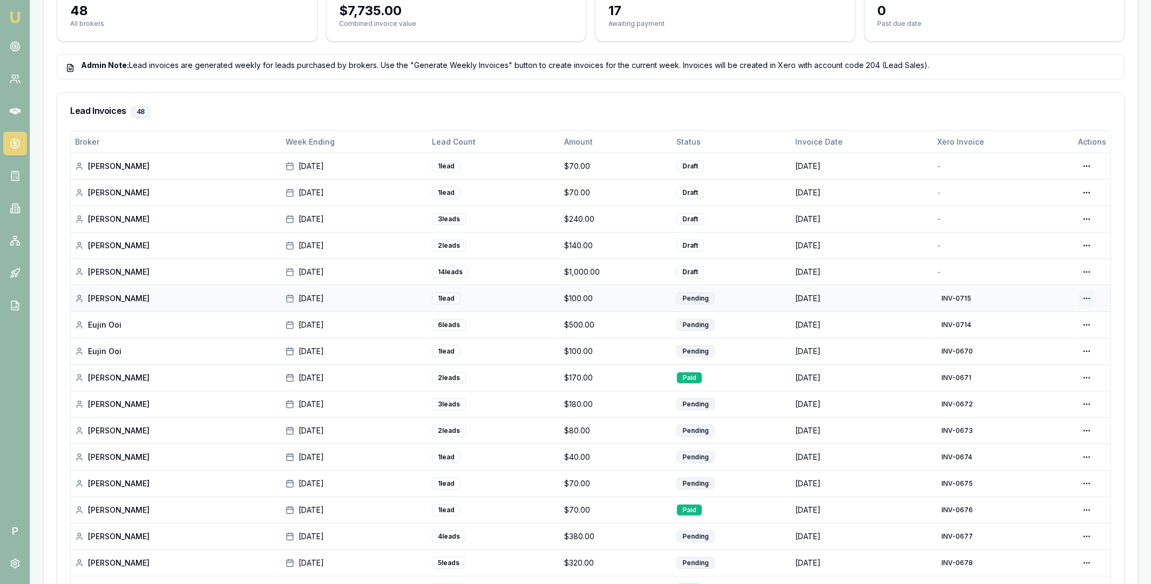
click at [1050, 356] on div "View in Xero" at bounding box center [1049, 355] width 92 height 17
click at [1065, 294] on div "Generate in Xero" at bounding box center [1053, 294] width 83 height 17
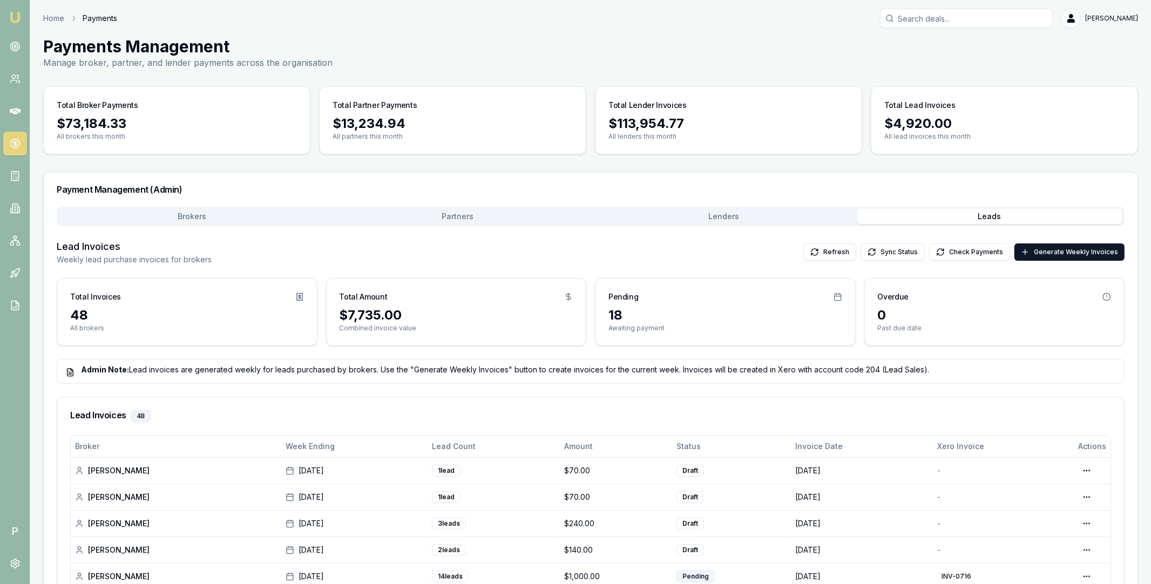
scroll to position [227, 0]
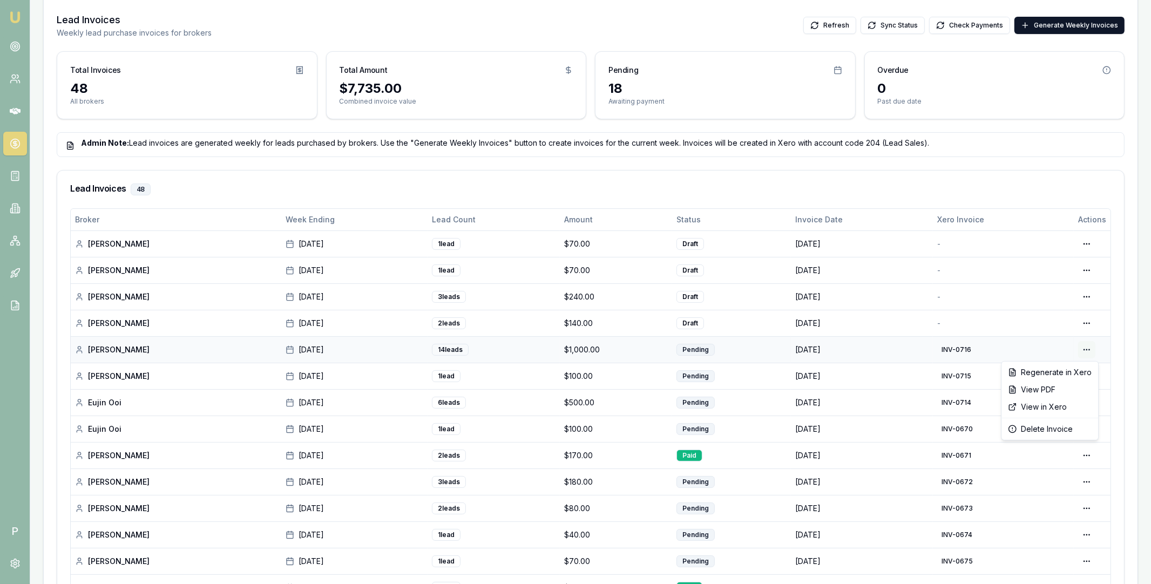
click at [1088, 349] on html "Emu Broker P Home Payments Matt Leeburn Toggle Menu Payments Management Manage …" at bounding box center [575, 65] width 1151 height 584
click at [1049, 405] on div "View in Xero" at bounding box center [1049, 406] width 92 height 17
click at [1095, 349] on html "Emu Broker P Home Payments Matt Leeburn Toggle Menu Payments Management Manage …" at bounding box center [575, 65] width 1151 height 584
click at [1042, 405] on div "View in Xero" at bounding box center [1049, 406] width 92 height 17
click at [1093, 323] on html "Emu Broker P Home Payments Matt Leeburn Toggle Menu Payments Management Manage …" at bounding box center [575, 65] width 1151 height 584
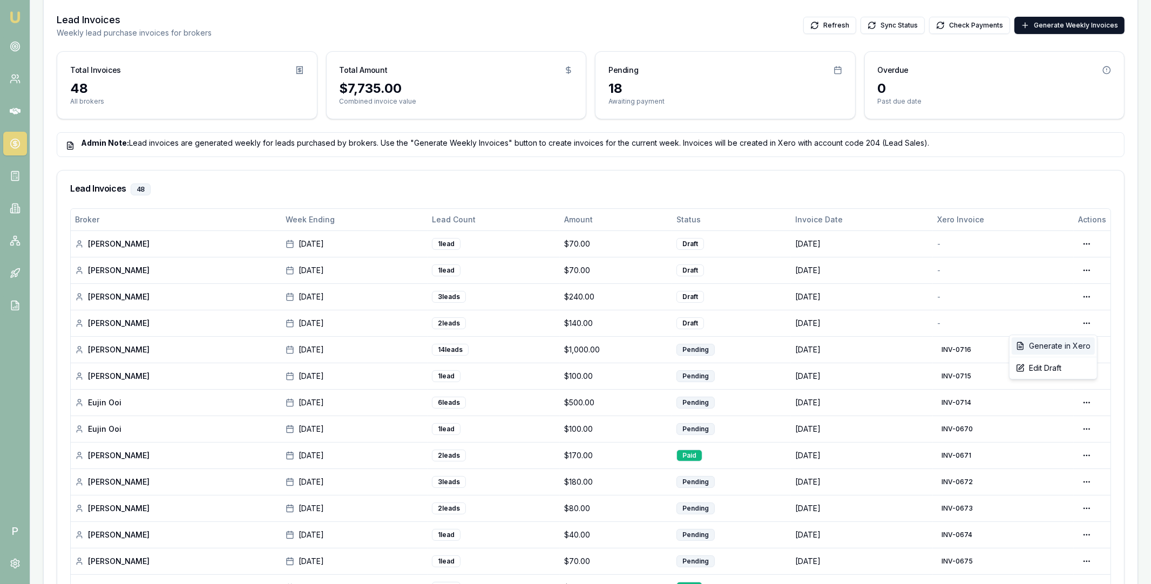
click at [1070, 345] on div "Generate in Xero" at bounding box center [1053, 345] width 83 height 17
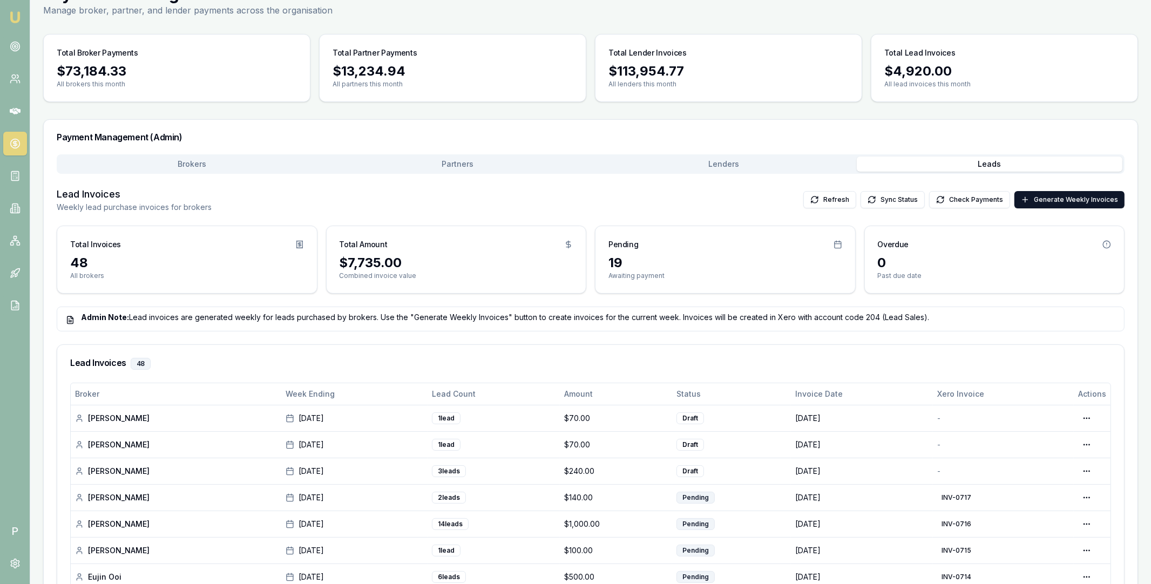
scroll to position [141, 0]
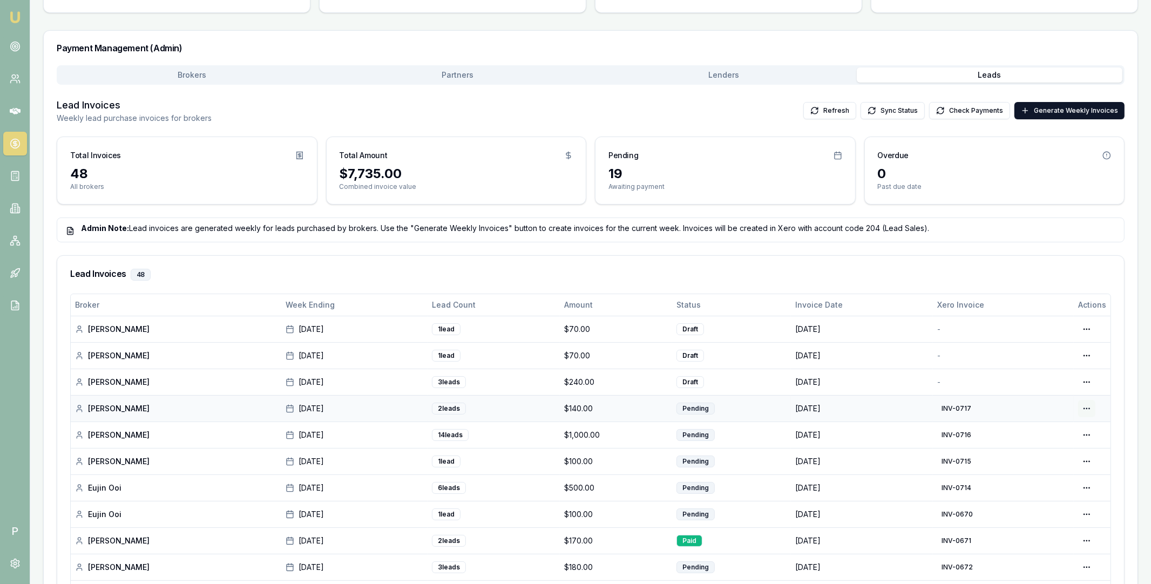
click at [1089, 410] on html "Emu Broker P Home Payments Matt Leeburn Toggle Menu Payments Management Manage …" at bounding box center [575, 151] width 1151 height 584
click at [1045, 463] on div "View in Xero" at bounding box center [1049, 465] width 92 height 17
click at [1088, 379] on html "Emu Broker P Home Payments Matt Leeburn Toggle Menu Payments Management Manage …" at bounding box center [575, 151] width 1151 height 584
click at [1063, 403] on div "Generate in Xero" at bounding box center [1053, 404] width 83 height 17
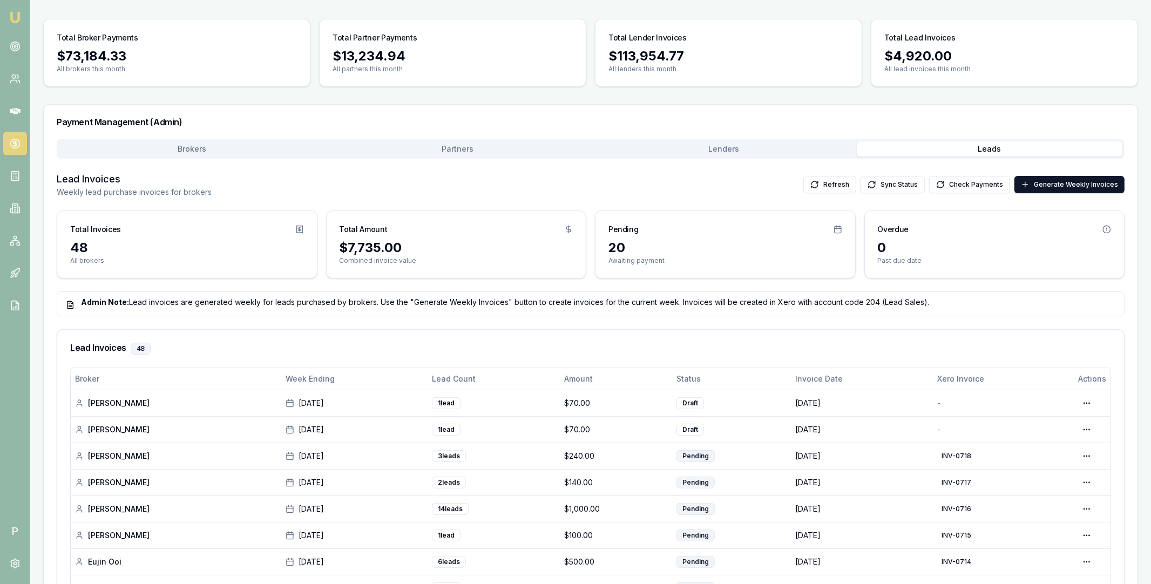
scroll to position [188, 0]
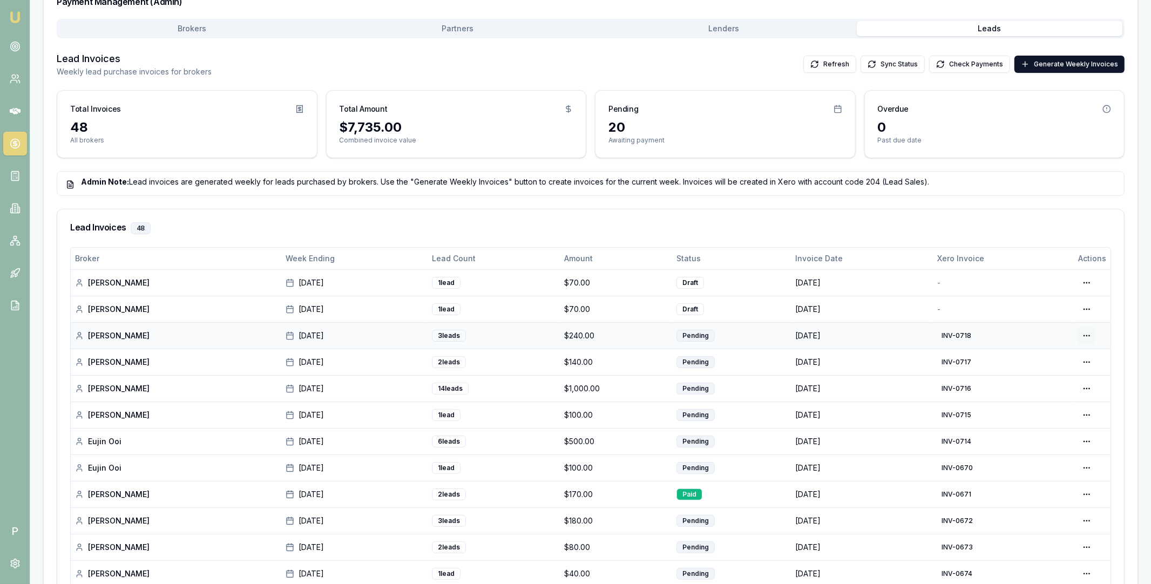
click at [1088, 335] on html "Emu Broker P Home Payments Matt Leeburn Toggle Menu Payments Management Manage …" at bounding box center [575, 104] width 1151 height 584
click at [1063, 389] on div "View in Xero" at bounding box center [1049, 392] width 92 height 17
click at [1087, 309] on html "Emu Broker P Home Payments Matt Leeburn Toggle Menu Payments Management Manage …" at bounding box center [575, 104] width 1151 height 584
click at [1074, 332] on div "Generate in Xero" at bounding box center [1053, 331] width 83 height 17
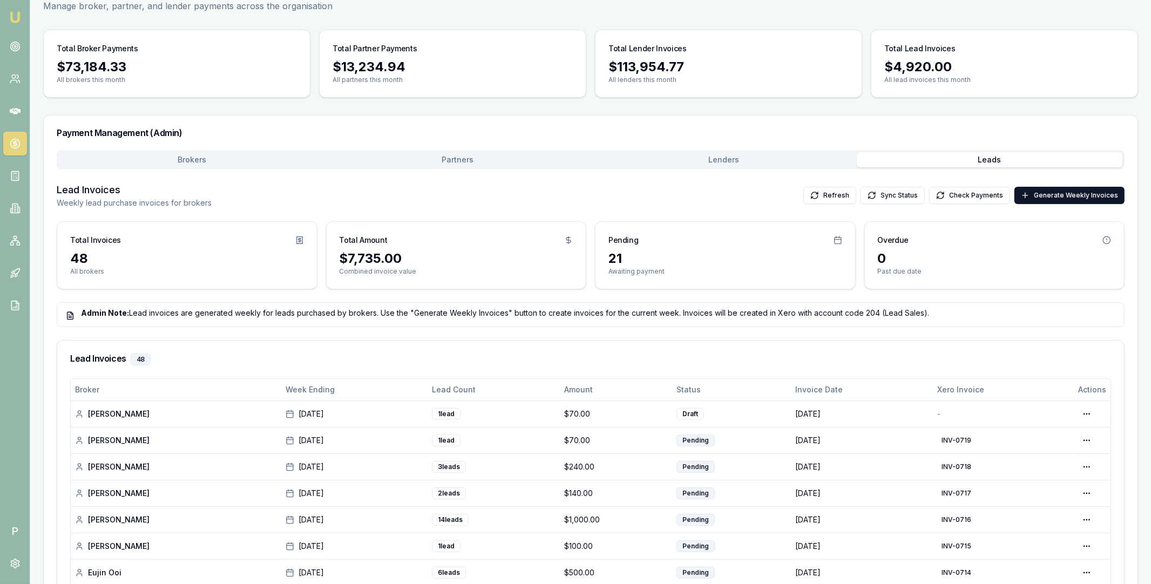
scroll to position [119, 0]
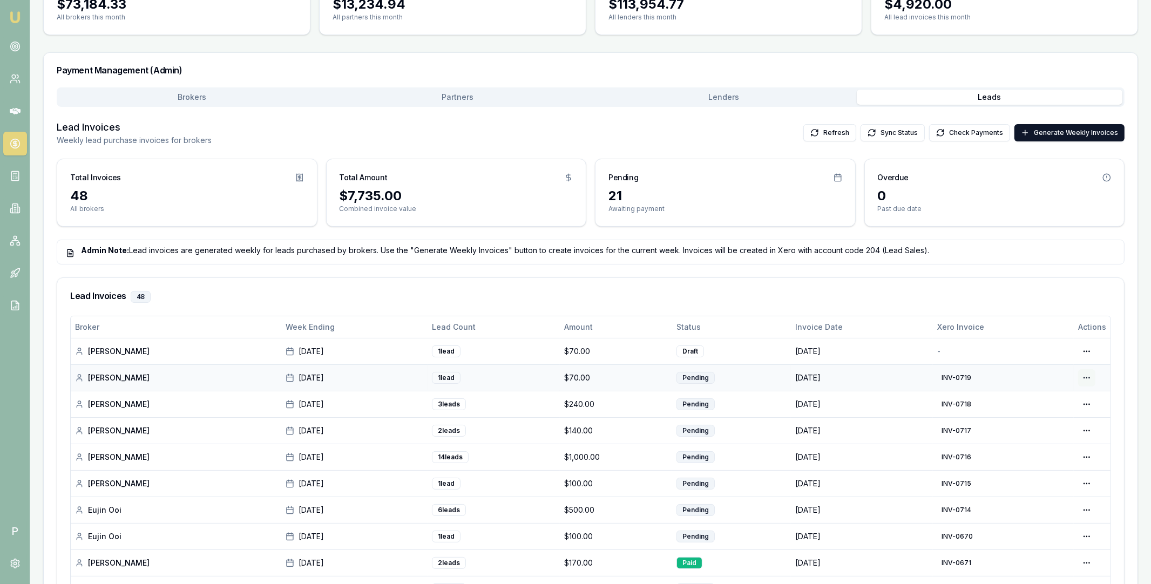
click at [1085, 377] on html "Emu Broker P Home Payments Matt Leeburn Toggle Menu Payments Management Manage …" at bounding box center [575, 173] width 1151 height 584
click at [1064, 433] on div "View in Xero" at bounding box center [1049, 434] width 92 height 17
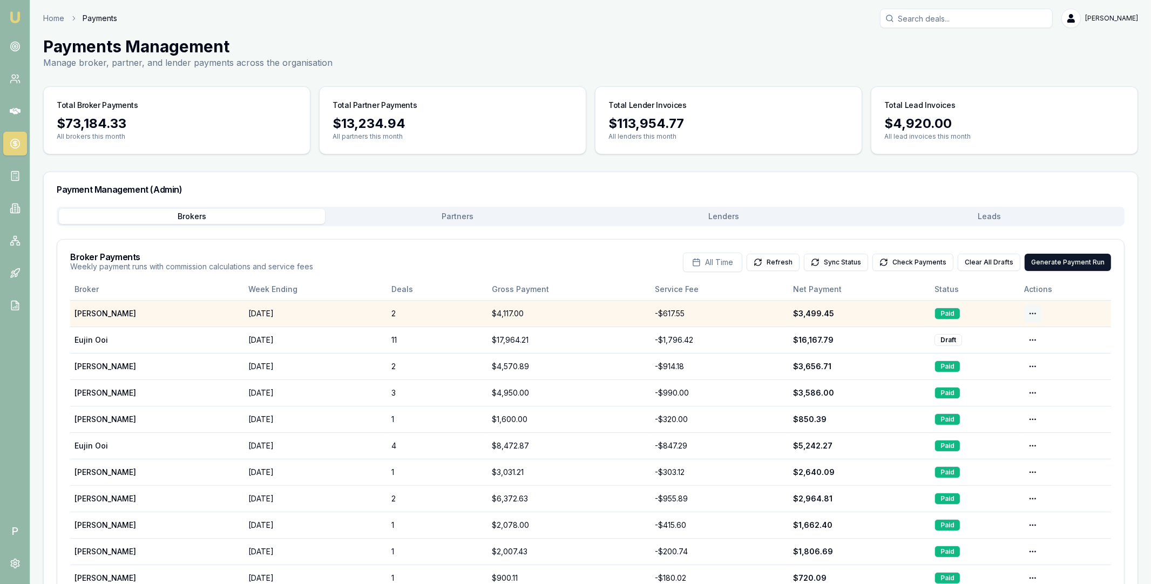
click at [1034, 315] on html "Emu Broker P Home Payments [PERSON_NAME] Toggle Menu Payments Management Manage…" at bounding box center [575, 292] width 1151 height 584
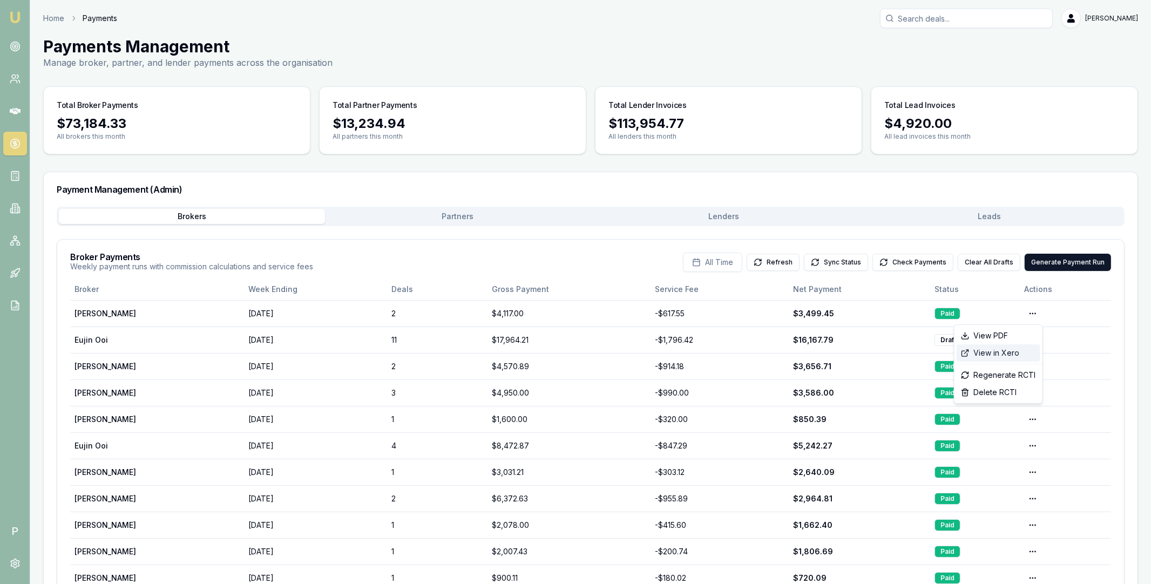
click at [1020, 350] on div "View in Xero" at bounding box center [998, 352] width 84 height 17
click at [937, 261] on button "Check Payments" at bounding box center [912, 262] width 81 height 17
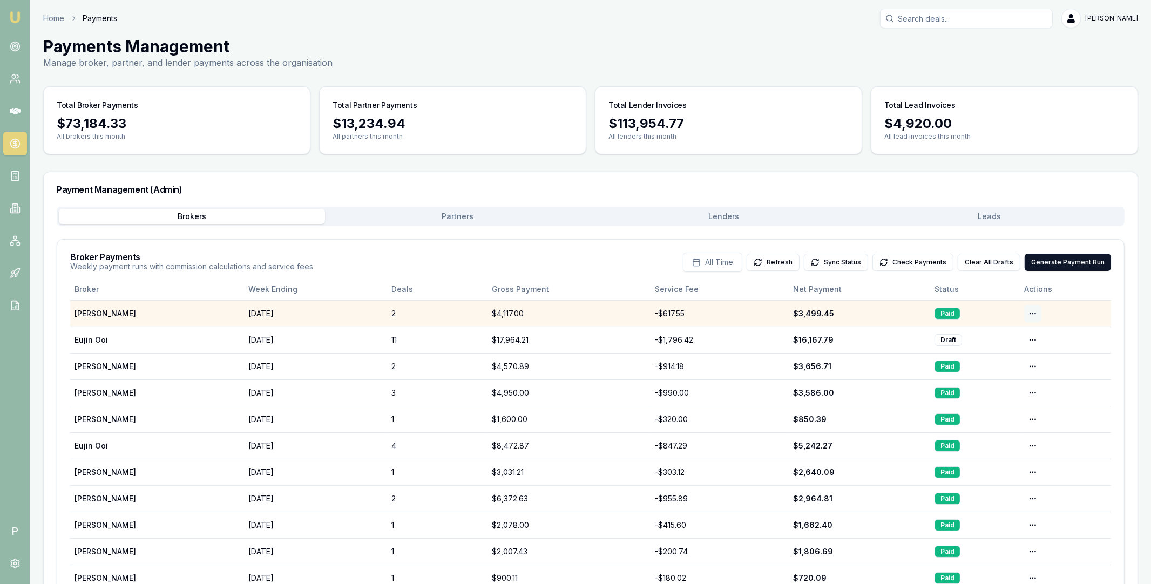
click at [1026, 312] on html "Emu Broker P Home Payments Matt Leeburn Toggle Menu Payments Management Manage …" at bounding box center [575, 292] width 1151 height 584
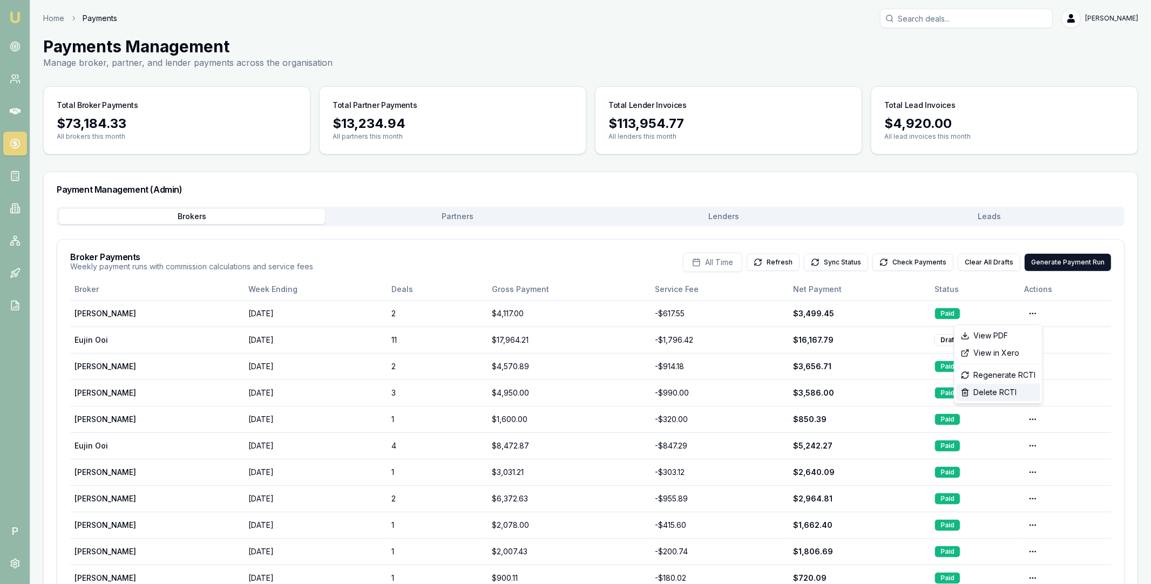
click at [1001, 391] on div "Delete RCTI" at bounding box center [998, 392] width 84 height 17
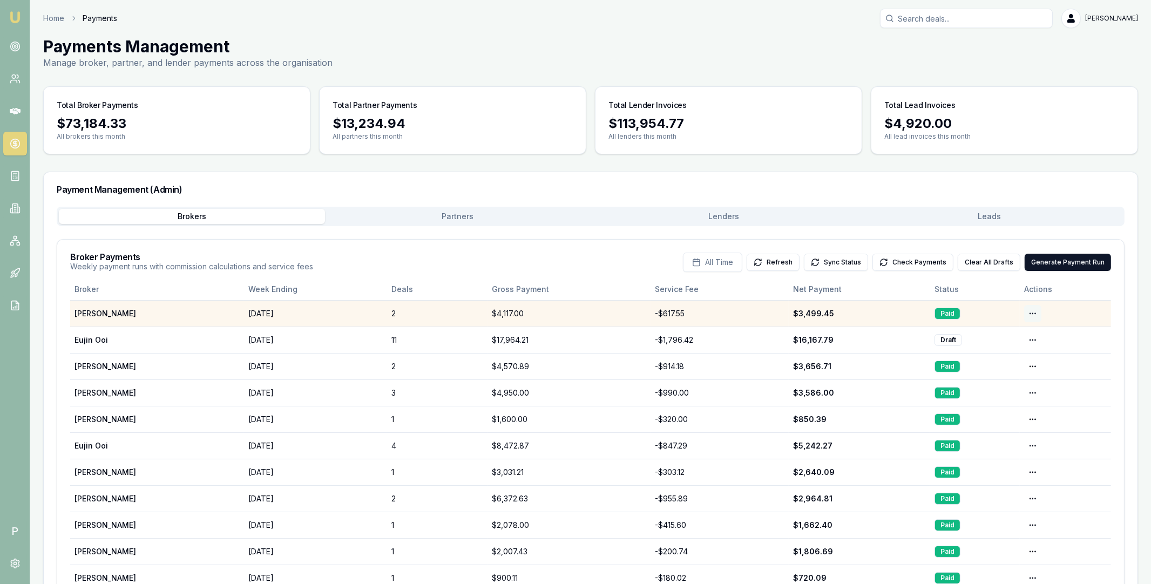
click at [1029, 311] on html "Emu Broker P Home Payments Matt Leeburn Toggle Menu Payments Management Manage …" at bounding box center [575, 292] width 1151 height 584
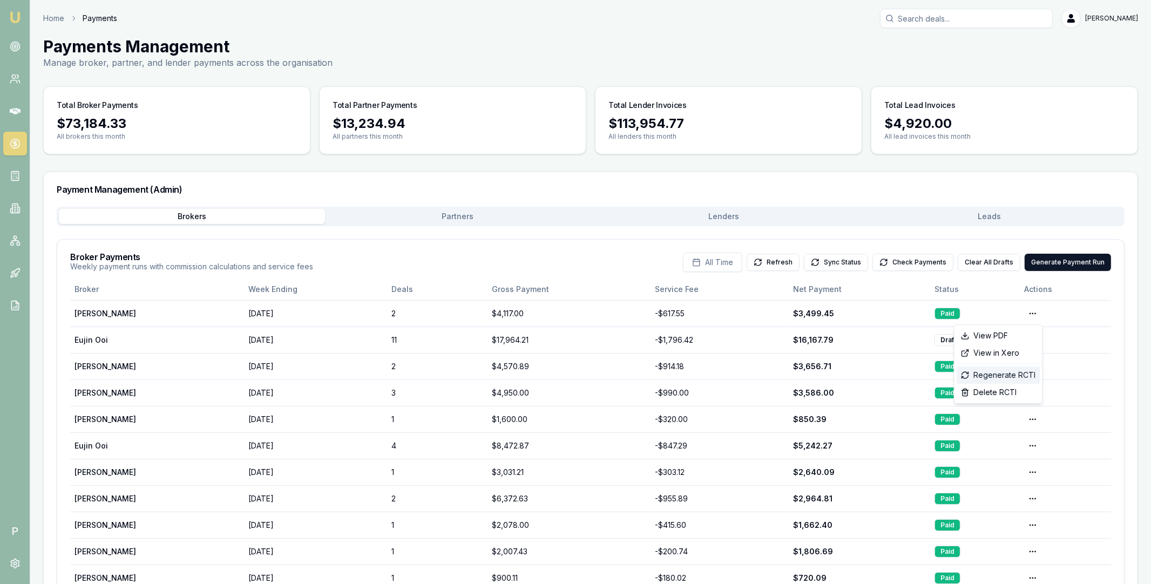
click at [1000, 377] on div "Regenerate RCTI" at bounding box center [998, 375] width 84 height 17
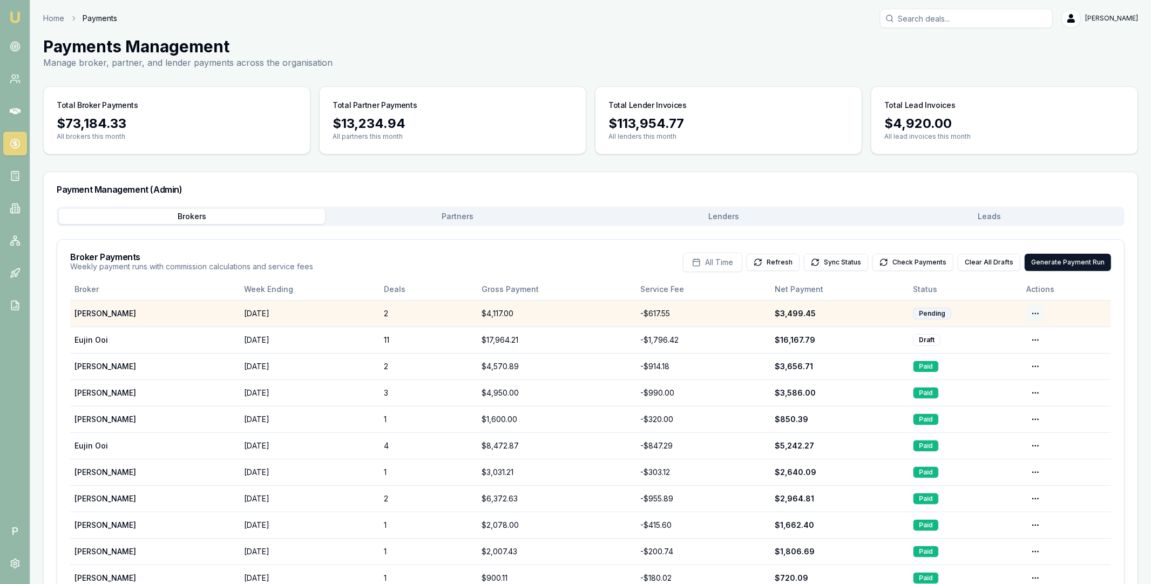
click at [1033, 311] on html "Emu Broker P Home Payments Matt Leeburn Toggle Menu Payments Management Manage …" at bounding box center [575, 292] width 1151 height 584
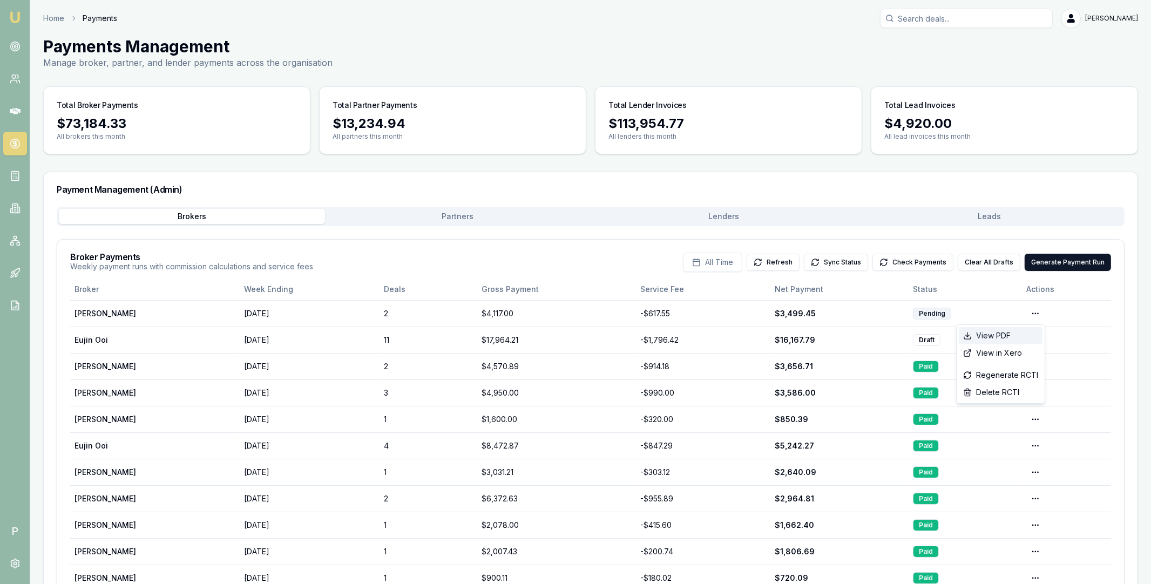
click at [1012, 340] on div "View PDF" at bounding box center [1001, 335] width 84 height 17
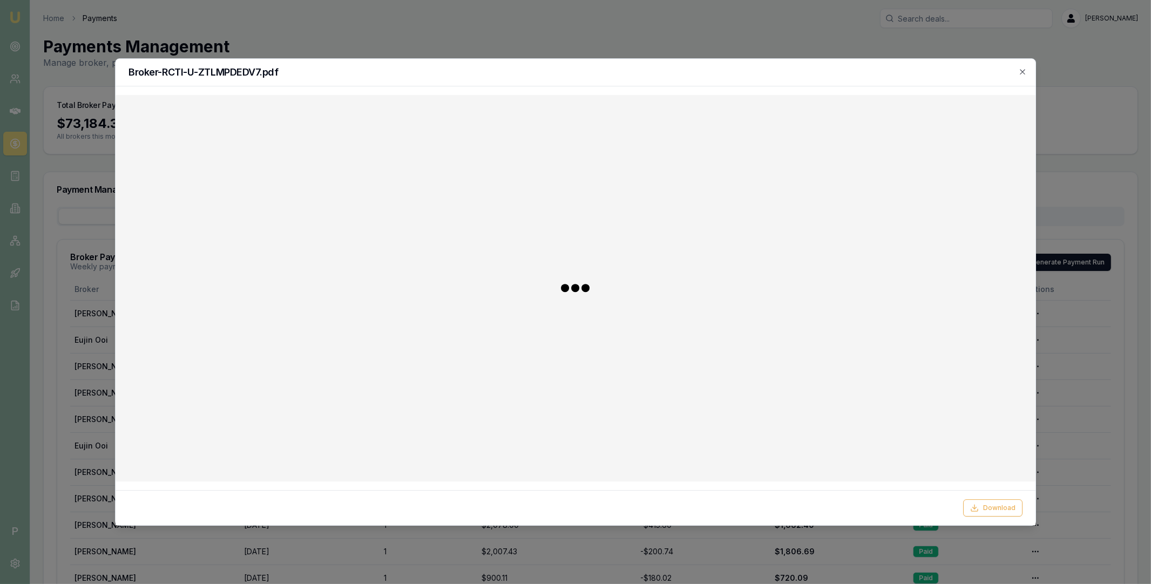
click at [1021, 66] on div "Broker-RCTI-U-ZTLMPDEDV7.pdf Download Close" at bounding box center [575, 291] width 921 height 467
click at [1023, 72] on icon "button" at bounding box center [1022, 71] width 9 height 9
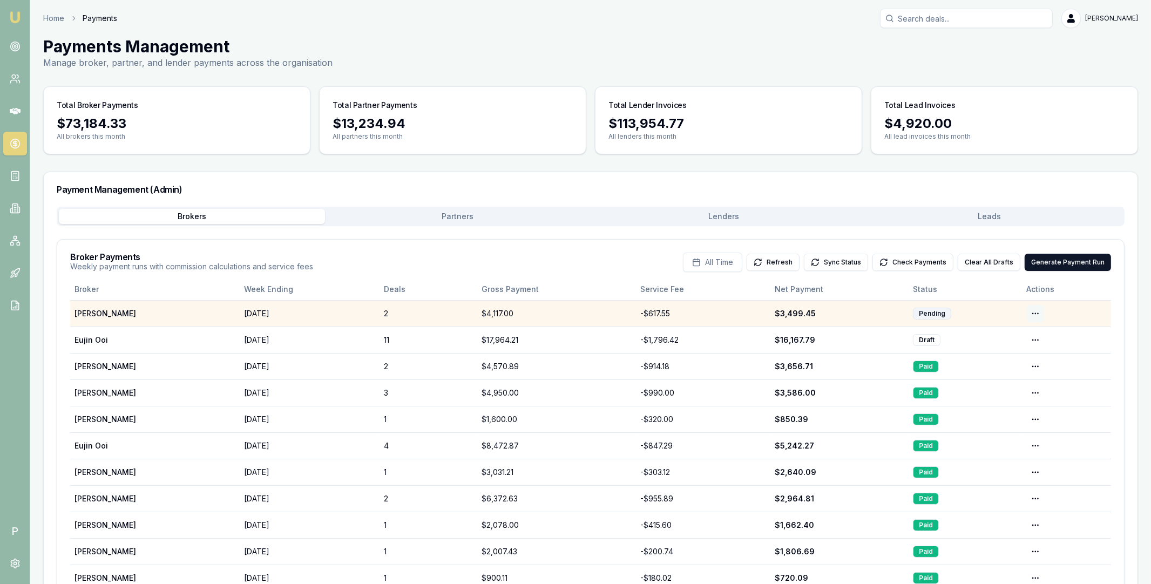
click at [1035, 312] on html "Emu Broker P Home Payments Matt Leeburn Toggle Menu Payments Management Manage …" at bounding box center [575, 292] width 1151 height 584
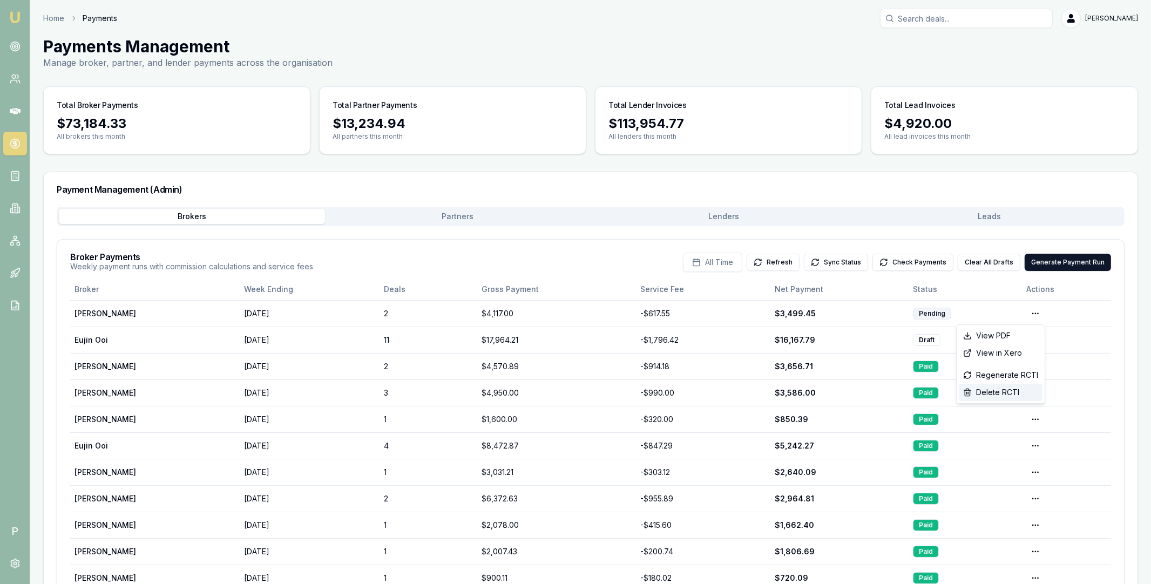
click at [1002, 395] on div "Delete RCTI" at bounding box center [1001, 392] width 84 height 17
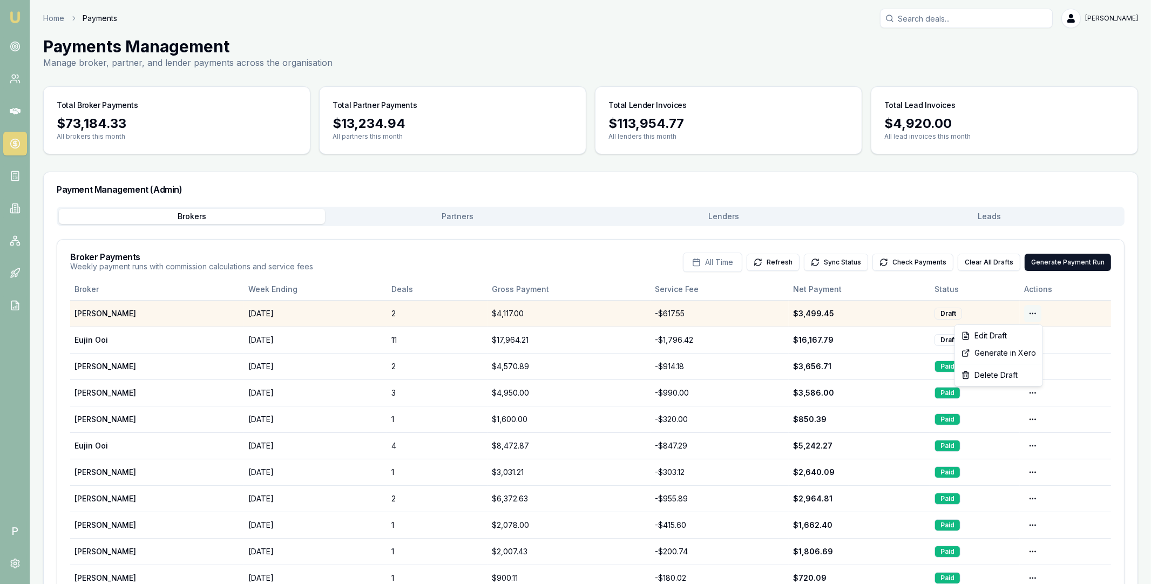
click at [1035, 312] on html "Emu Broker P Home Payments Matt Leeburn Toggle Menu Payments Management Manage …" at bounding box center [575, 292] width 1151 height 584
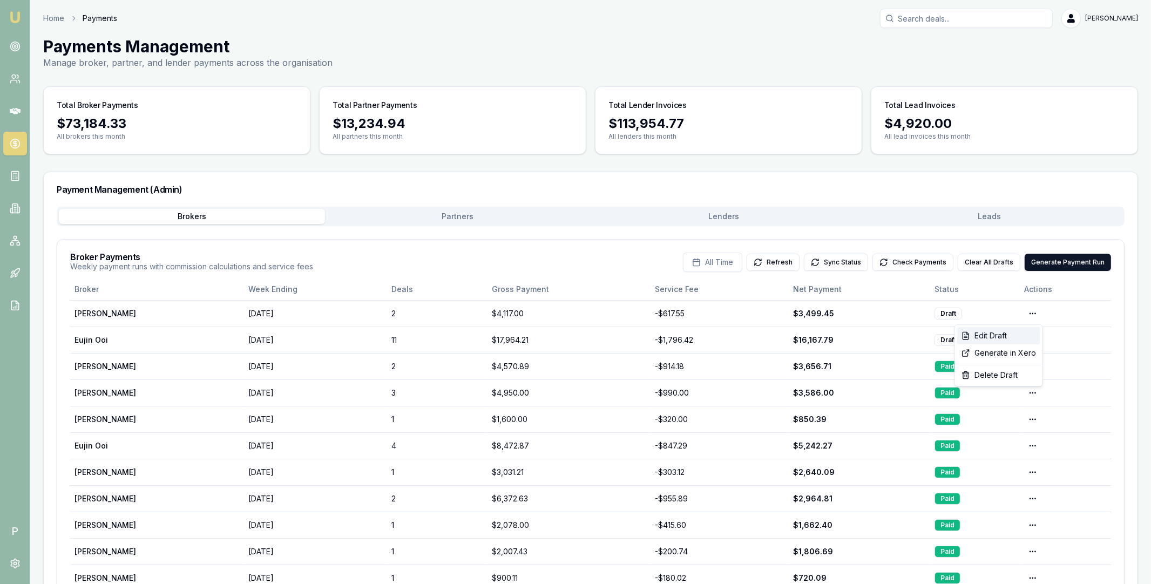
click at [1002, 340] on div "Edit Draft" at bounding box center [998, 335] width 83 height 17
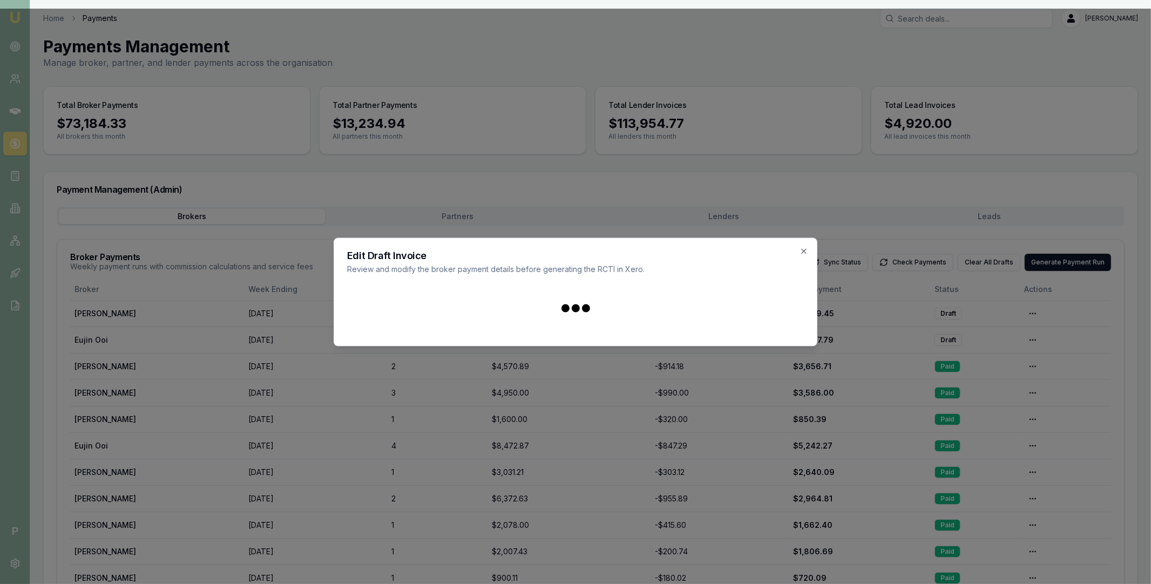
click at [1002, 340] on div at bounding box center [575, 292] width 1151 height 584
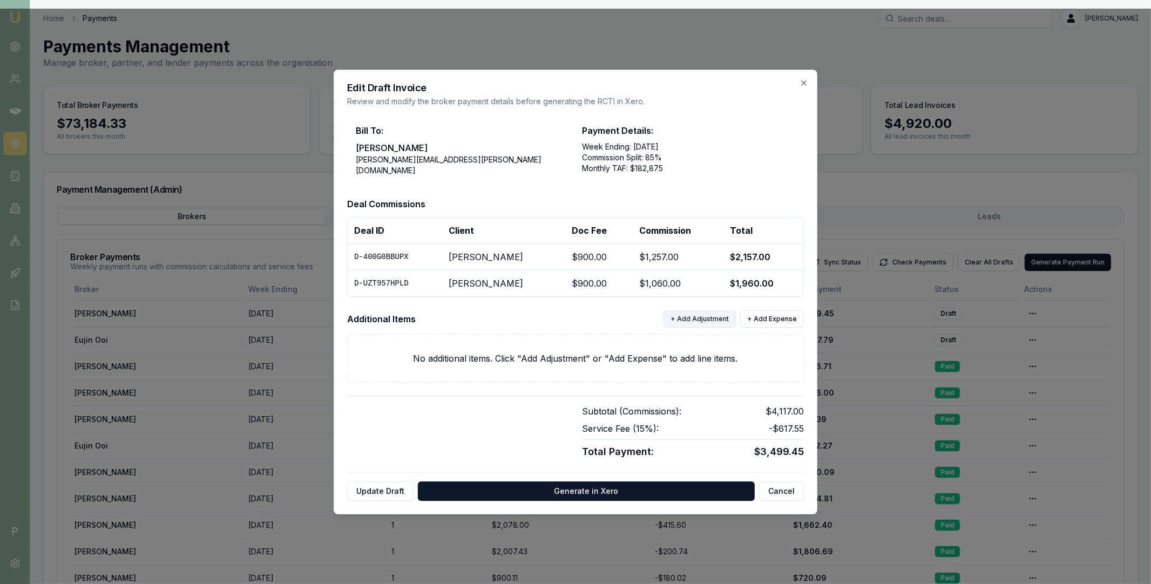
click at [705, 322] on button "+ Add Adjustment" at bounding box center [699, 318] width 72 height 17
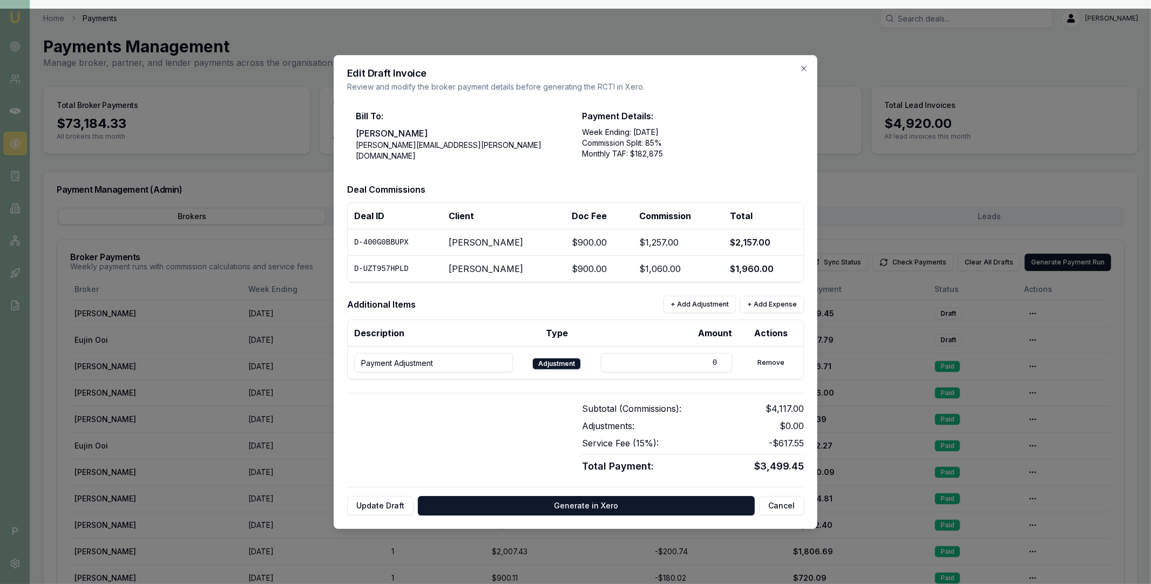
drag, startPoint x: 632, startPoint y: 358, endPoint x: 702, endPoint y: 362, distance: 69.7
click at [702, 362] on input "0" at bounding box center [666, 362] width 131 height 19
type input "-70"
click at [780, 363] on button "Remove" at bounding box center [771, 362] width 40 height 17
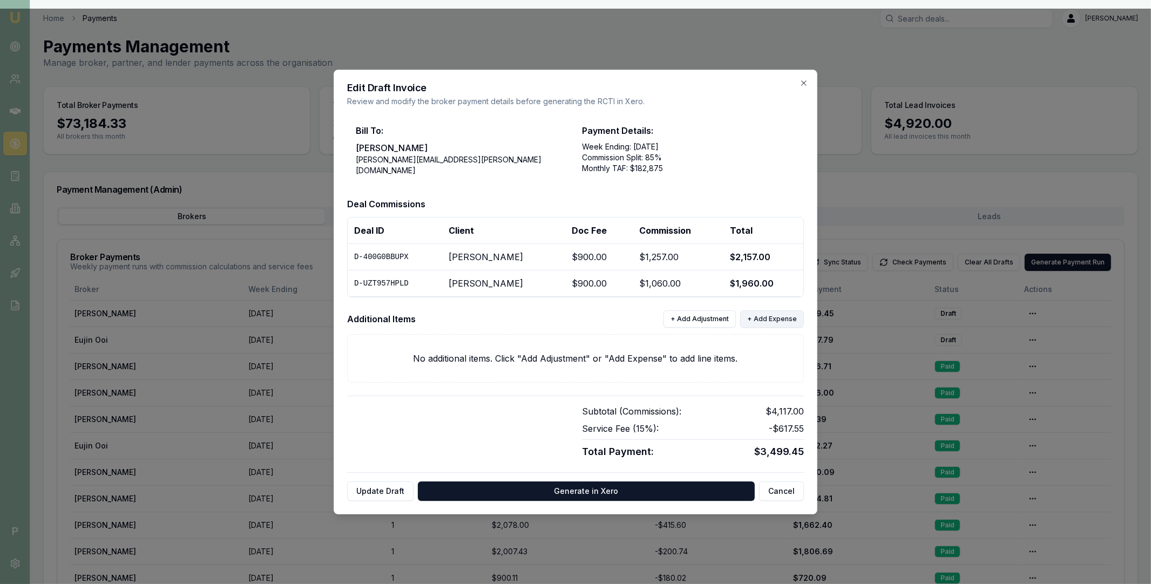
click at [768, 311] on button "+ Add Expense" at bounding box center [772, 318] width 64 height 17
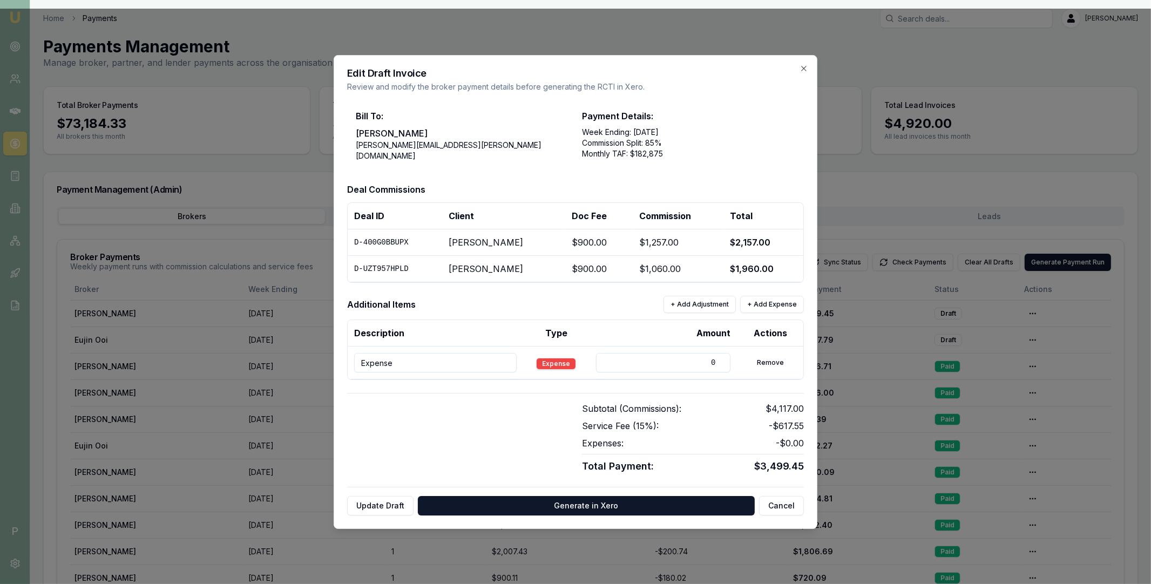
drag, startPoint x: 697, startPoint y: 362, endPoint x: 714, endPoint y: 362, distance: 17.3
click at [714, 362] on input "0" at bounding box center [663, 362] width 135 height 19
type input "750"
click at [457, 354] on input "Expense" at bounding box center [435, 362] width 162 height 19
click at [802, 64] on div "Edit Draft Invoice Review and modify the broker payment details before generati…" at bounding box center [576, 292] width 484 height 474
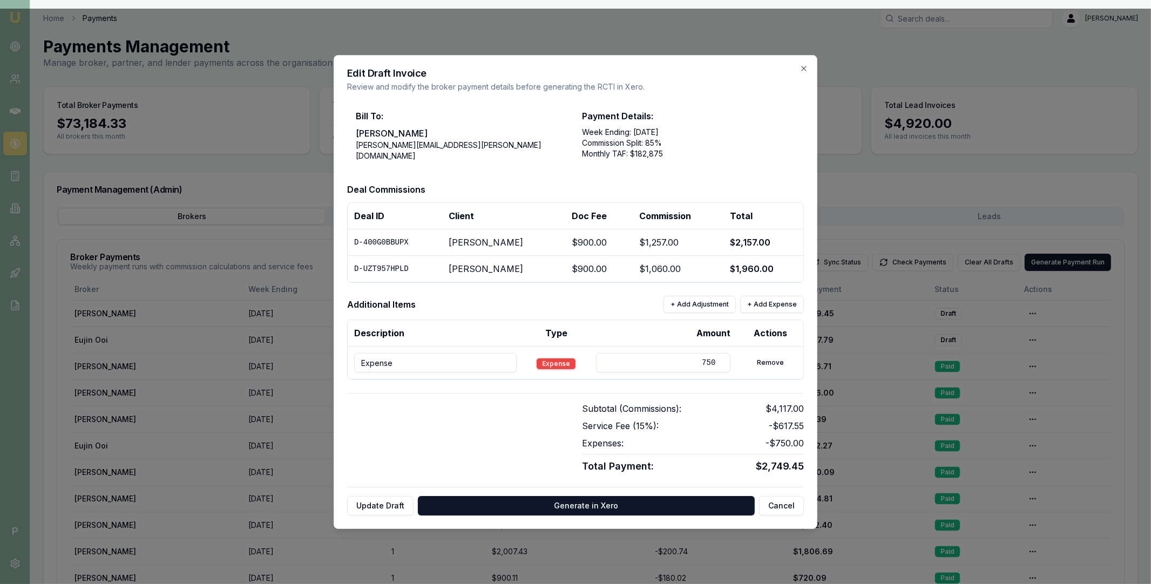
click at [809, 69] on div "Edit Draft Invoice Review and modify the broker payment details before generati…" at bounding box center [576, 292] width 484 height 474
click at [803, 69] on icon "button" at bounding box center [803, 68] width 5 height 5
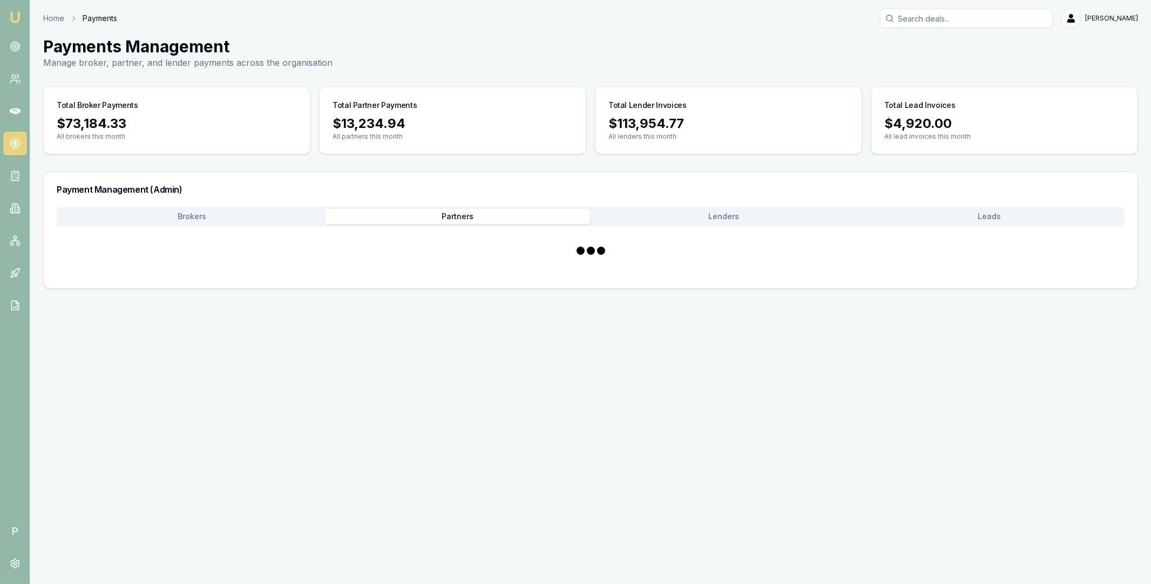
click at [342, 214] on button "Partners" at bounding box center [458, 216] width 266 height 15
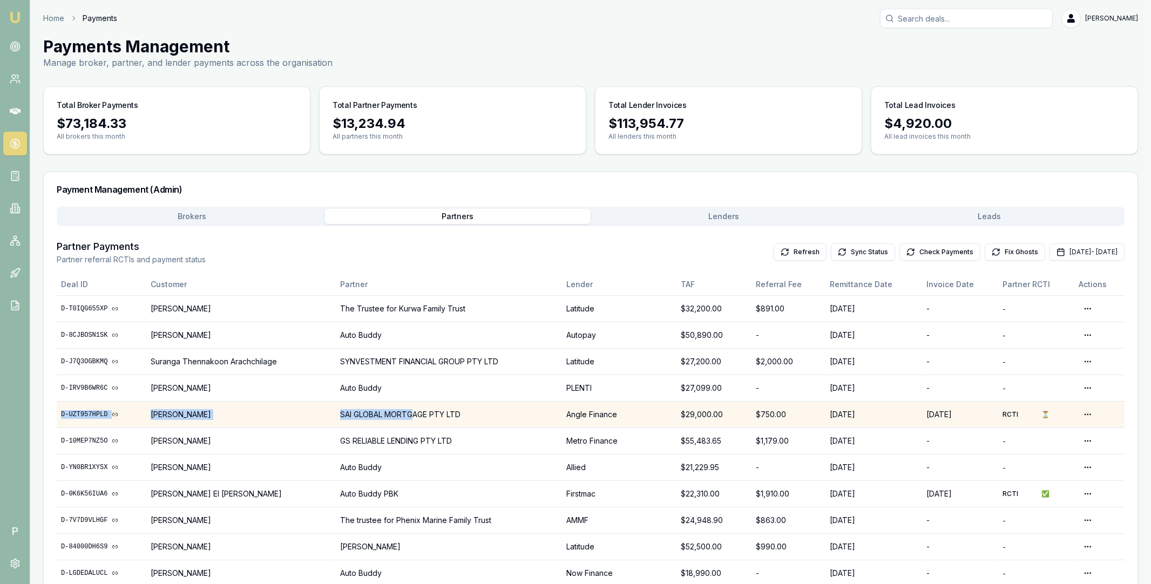
drag, startPoint x: 58, startPoint y: 413, endPoint x: 414, endPoint y: 412, distance: 356.3
click at [414, 412] on tr "D-UZT957HPLD Yousuf Mohammed SAI GLOBAL MORTGAGE PTY LTD Angle Finance $29,000.…" at bounding box center [591, 414] width 1068 height 26
click at [466, 412] on td "SAI GLOBAL MORTGAGE PTY LTD" at bounding box center [449, 414] width 226 height 26
copy tr "D-UZT957HPLD Yousuf Mohammed SAI GLOBAL MORTGAGE PTY LTD"
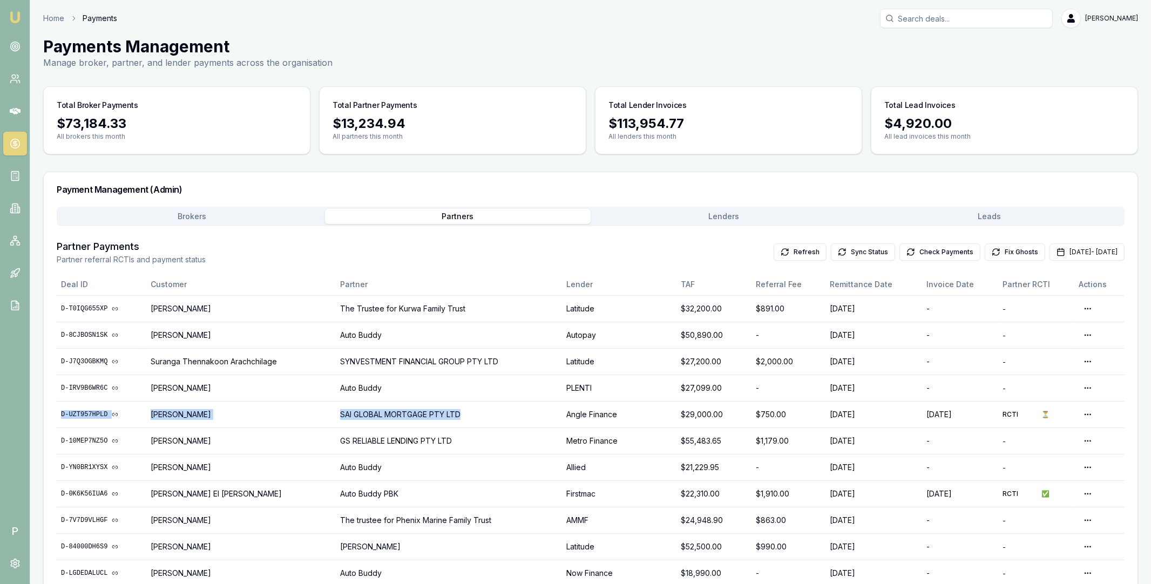
click at [277, 217] on button "Brokers" at bounding box center [192, 216] width 266 height 15
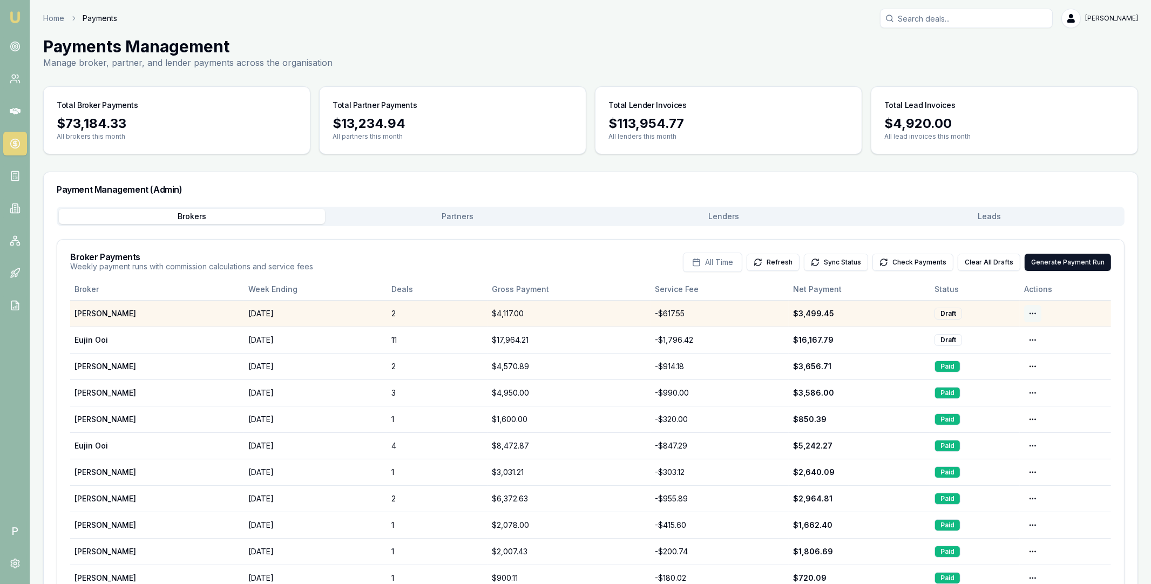
click at [1032, 316] on html "Emu Broker P Home Payments Matt Leeburn Toggle Menu Payments Management Manage …" at bounding box center [575, 292] width 1151 height 584
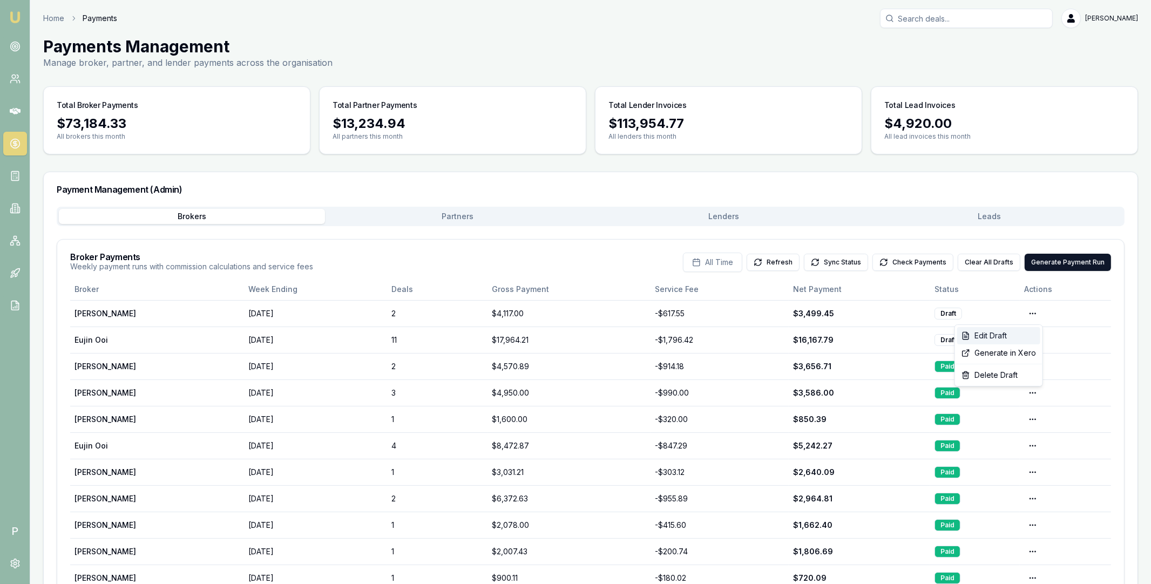
click at [1010, 336] on div "Edit Draft" at bounding box center [998, 335] width 83 height 17
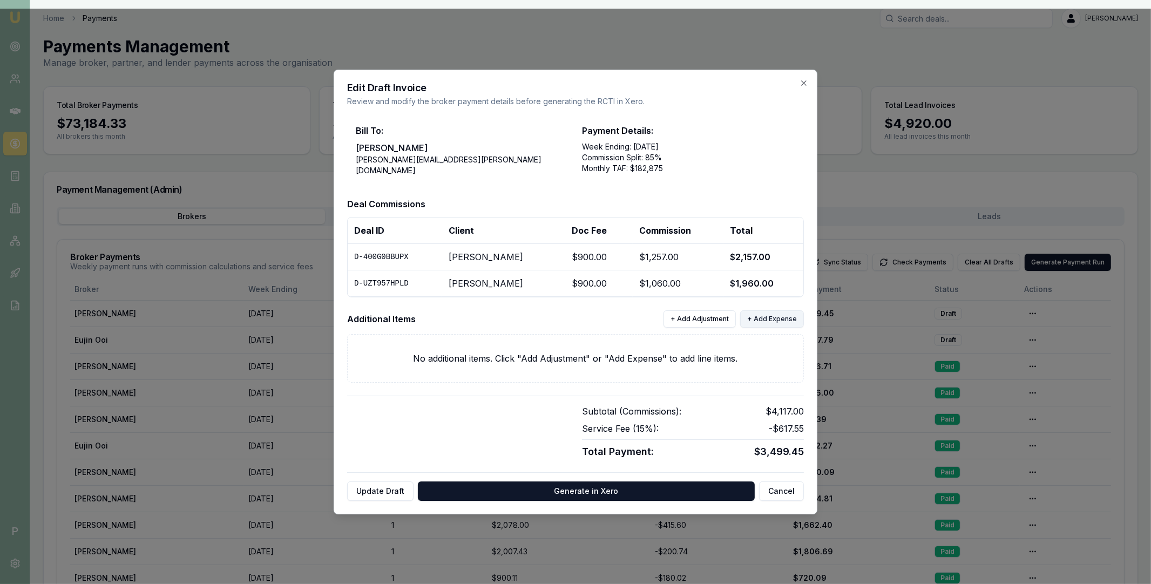
click at [765, 317] on button "+ Add Expense" at bounding box center [772, 318] width 64 height 17
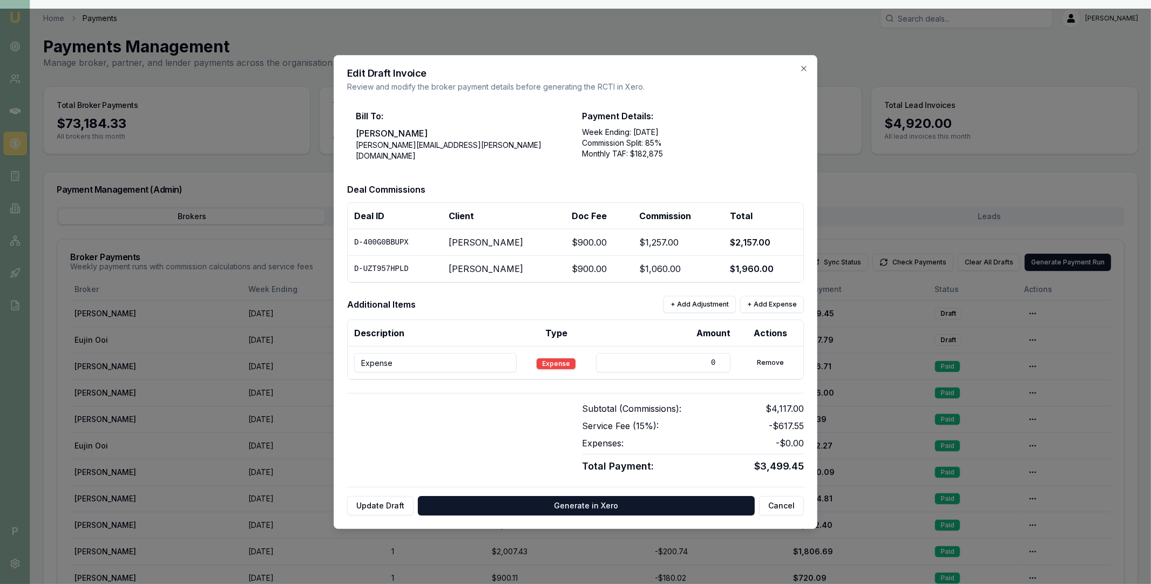
click at [445, 364] on input "Expense" at bounding box center [435, 362] width 162 height 19
paste input "D-UZT957HPLD Yousuf Mohammed SAI GLOBAL MORTGAGE PTY LTD"
click at [369, 362] on input "D-UZT957HPLD Yousuf Mohammed SAI GLOBAL MORTGAGE PTY LTD" at bounding box center [435, 362] width 162 height 19
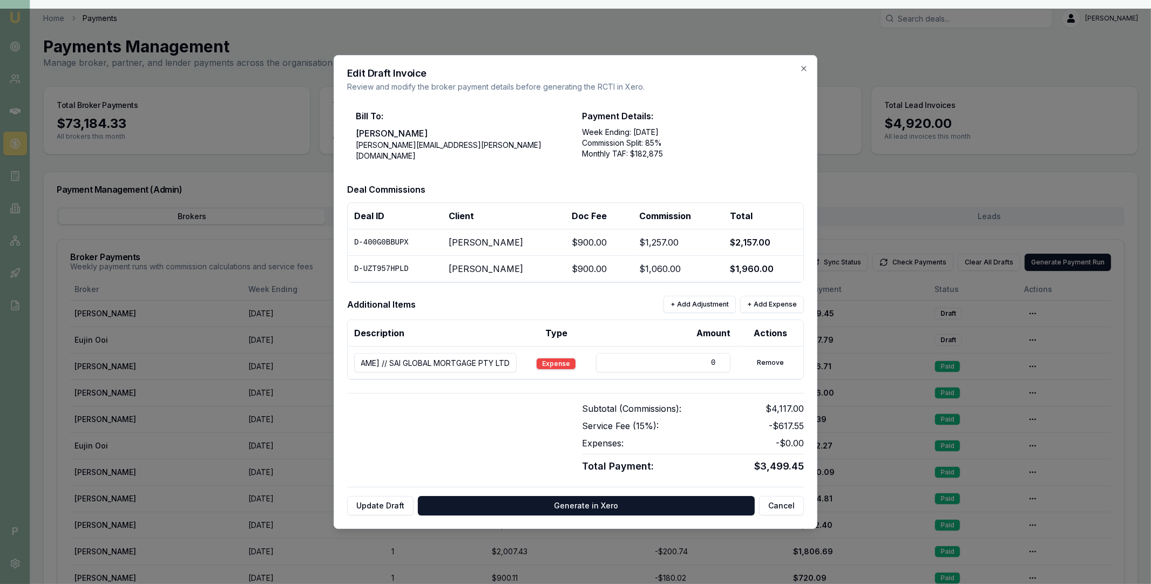
scroll to position [0, 0]
type input "D-UZT957HPLD // Yousuf Mohammed // SAI GLOBAL MORTGAGE PTY LTD"
drag, startPoint x: 675, startPoint y: 362, endPoint x: 718, endPoint y: 362, distance: 43.2
click at [718, 362] on input "0" at bounding box center [663, 362] width 135 height 19
type input "750"
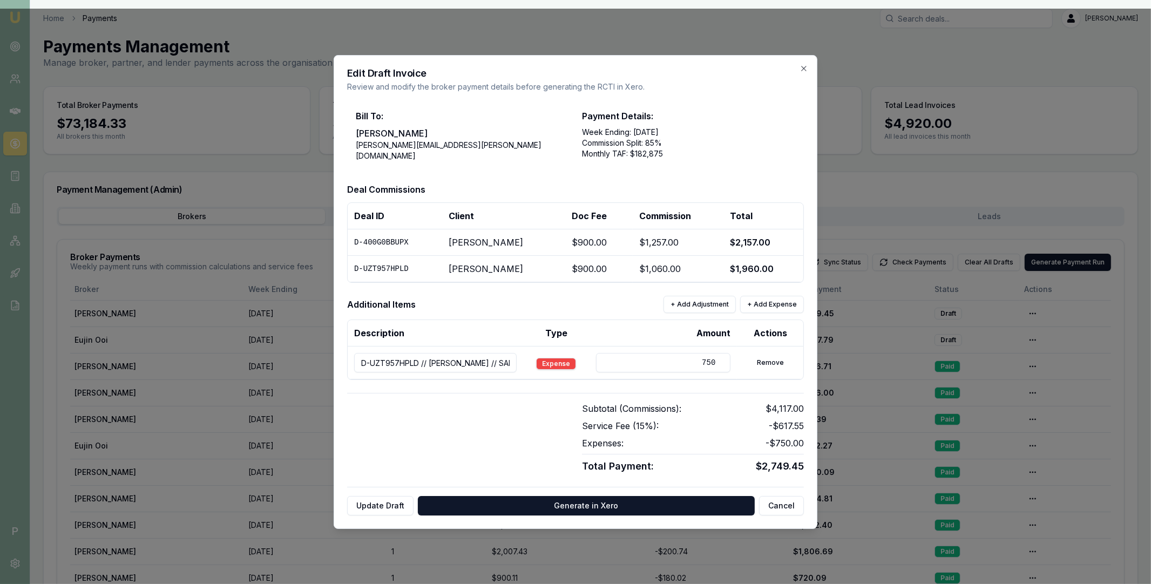
click at [547, 397] on div "Subtotal (Commissions): $4,117.00 Service Fee ( 15 %): - $617.55 Expenses: - $7…" at bounding box center [575, 433] width 457 height 81
click at [396, 502] on button "Update Draft" at bounding box center [380, 505] width 66 height 19
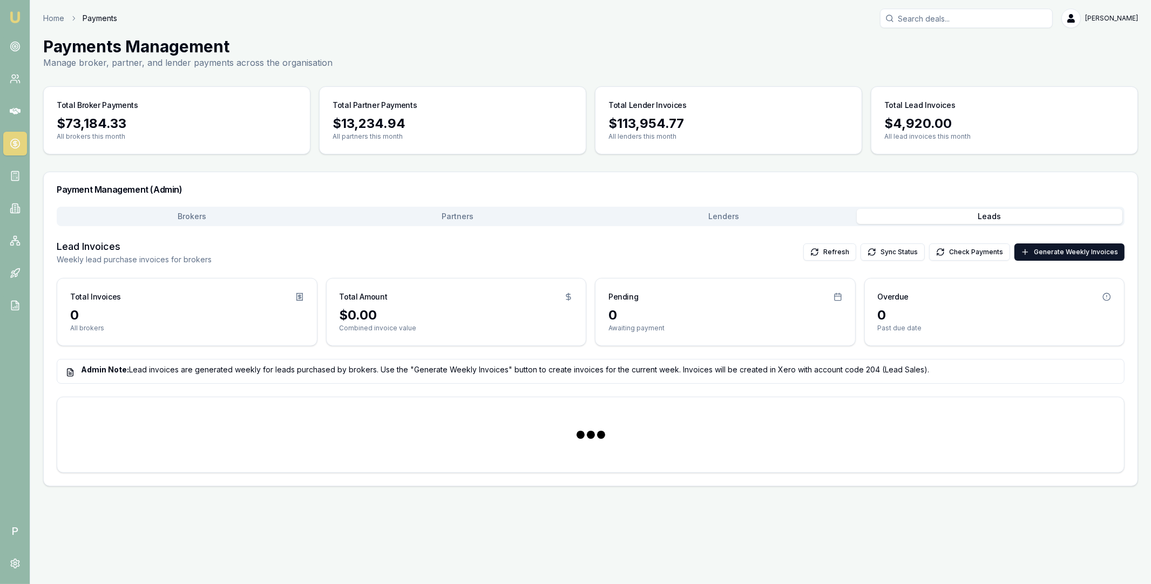
click at [980, 219] on button "Leads" at bounding box center [990, 216] width 266 height 15
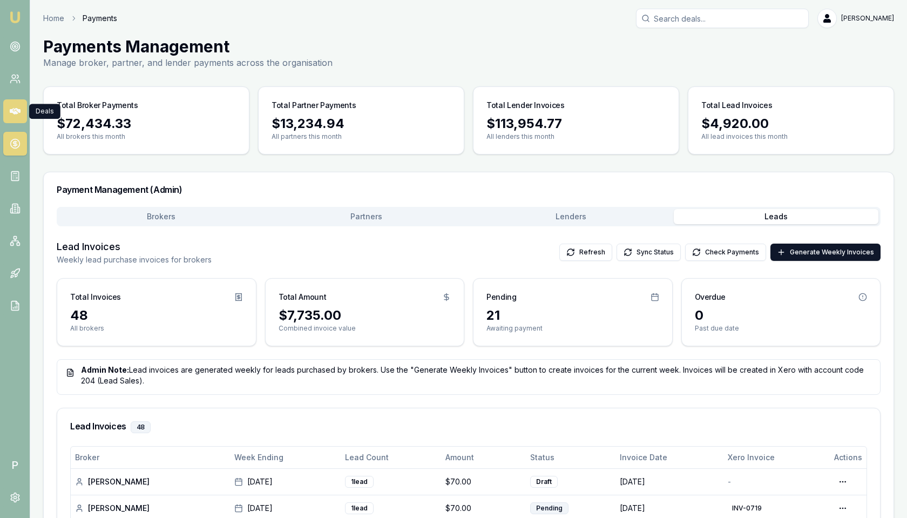
click at [16, 118] on link at bounding box center [15, 111] width 24 height 24
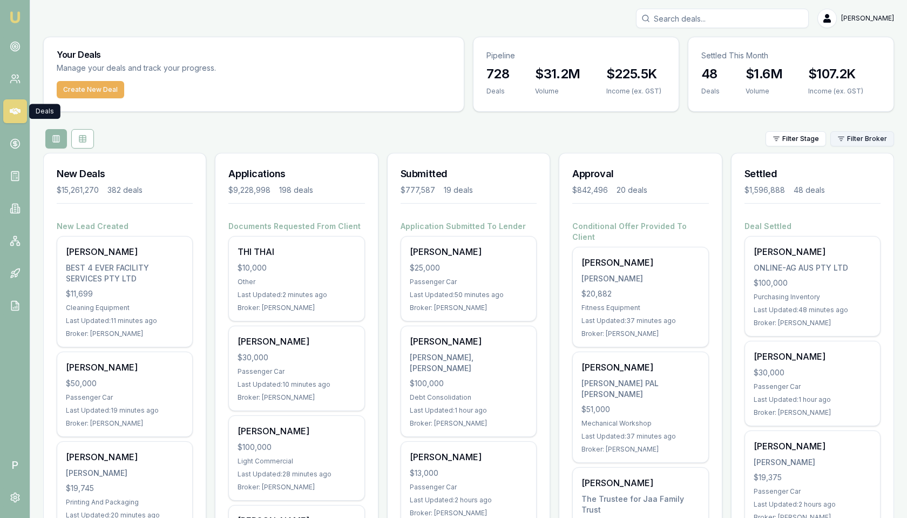
click at [862, 138] on html "Emu Broker P Matt Leeburn Toggle Menu Your Deals Manage your deals and track yo…" at bounding box center [453, 259] width 907 height 518
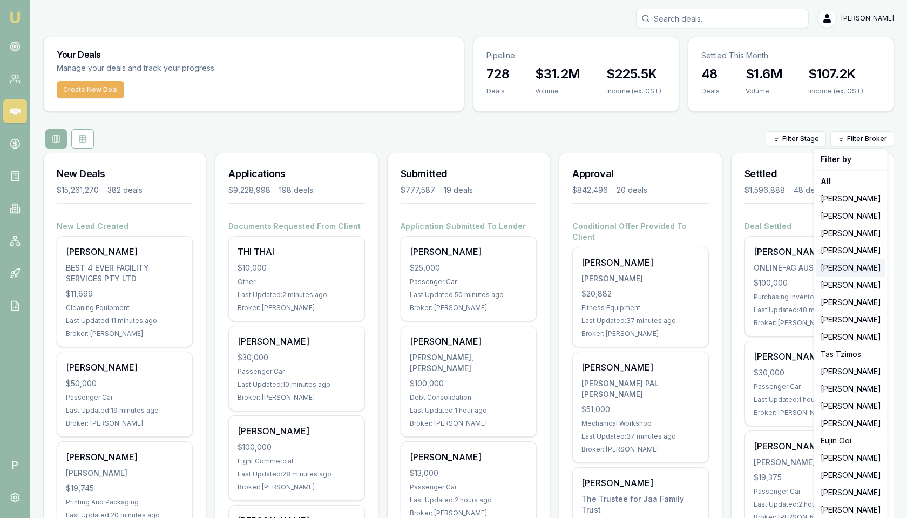
click at [842, 268] on div "[PERSON_NAME]" at bounding box center [850, 267] width 69 height 17
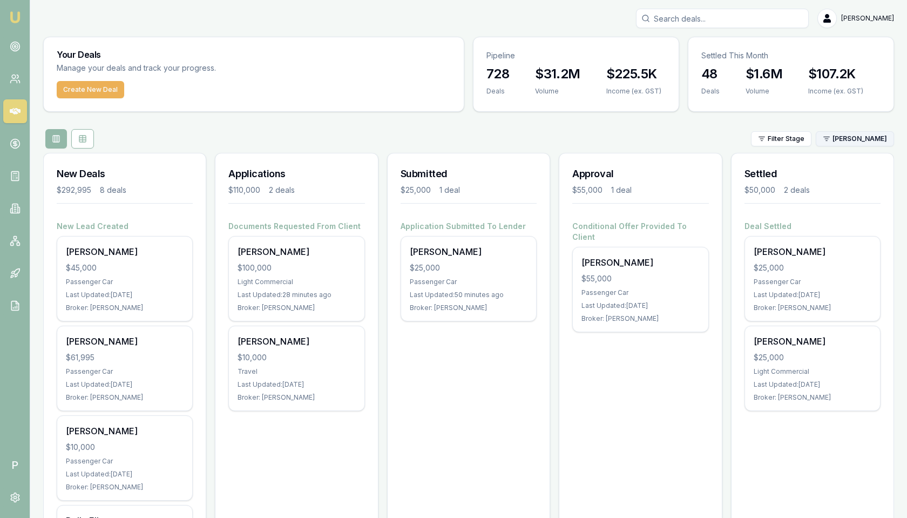
click at [874, 142] on html "Emu Broker P Matt Leeburn Toggle Menu Your Deals Manage your deals and track yo…" at bounding box center [453, 259] width 907 height 518
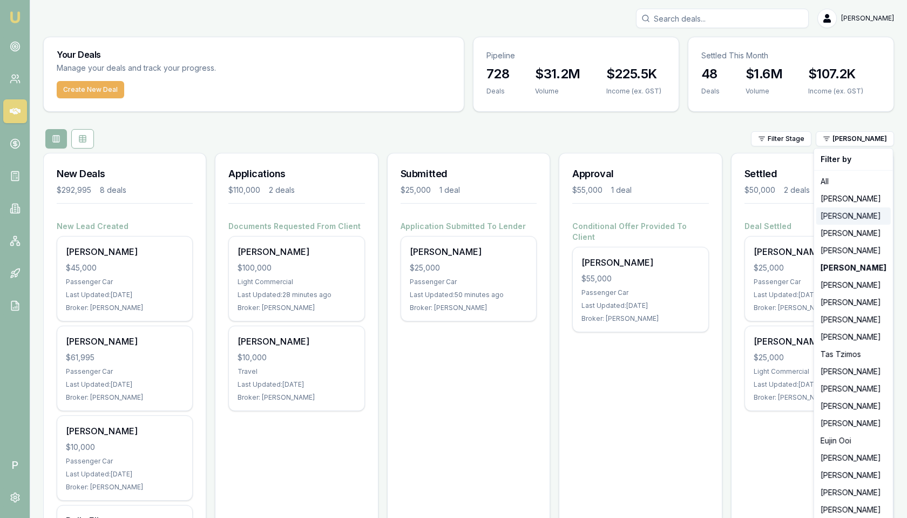
click at [856, 218] on div "[PERSON_NAME]" at bounding box center [853, 215] width 74 height 17
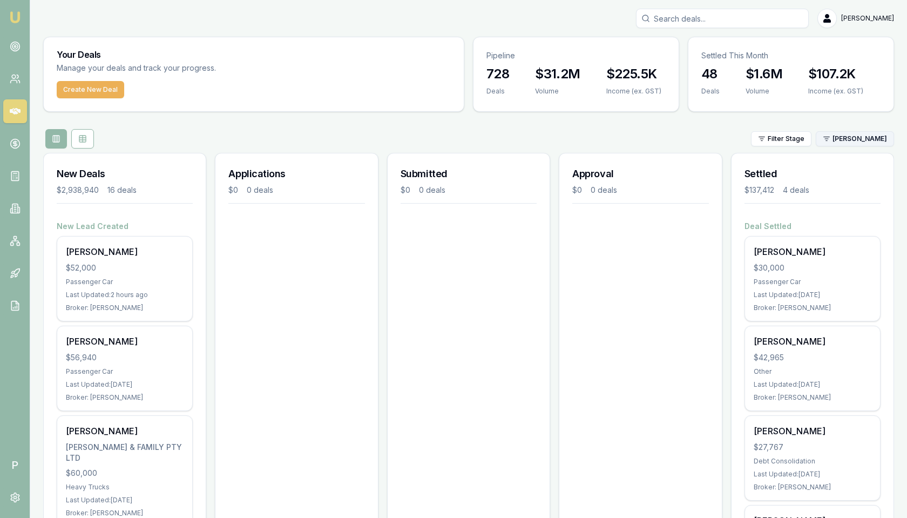
click at [864, 140] on html "Emu Broker P Matt Leeburn Toggle Menu Your Deals Manage your deals and track yo…" at bounding box center [453, 259] width 907 height 518
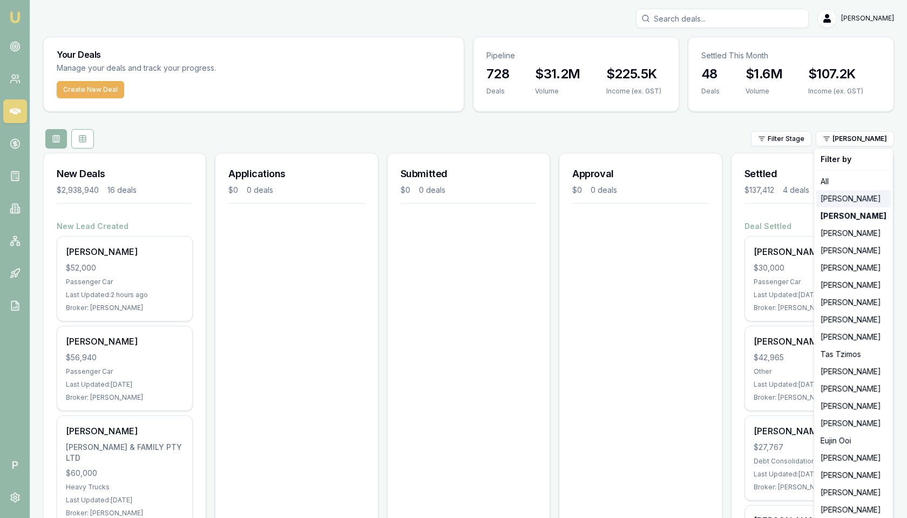
click at [847, 195] on div "[PERSON_NAME]" at bounding box center [853, 198] width 74 height 17
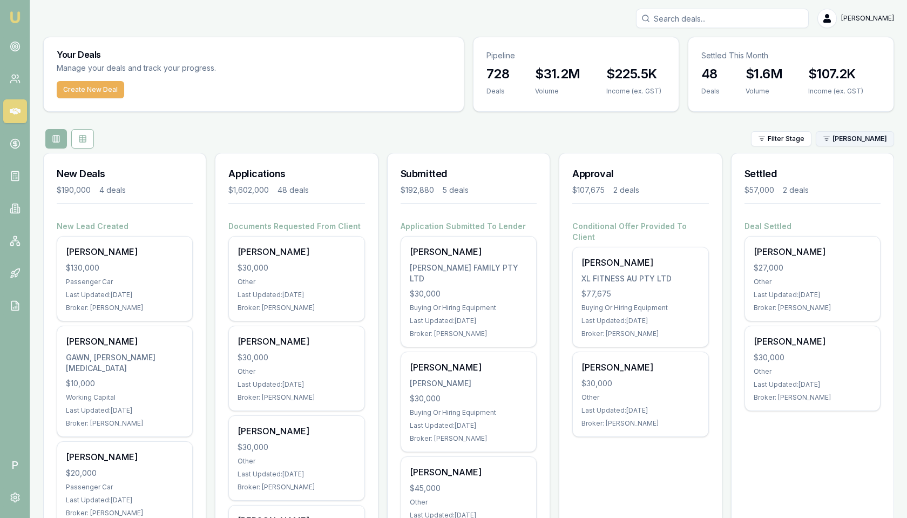
click at [861, 141] on html "Emu Broker P Matt Leeburn Toggle Menu Your Deals Manage your deals and track yo…" at bounding box center [453, 259] width 907 height 518
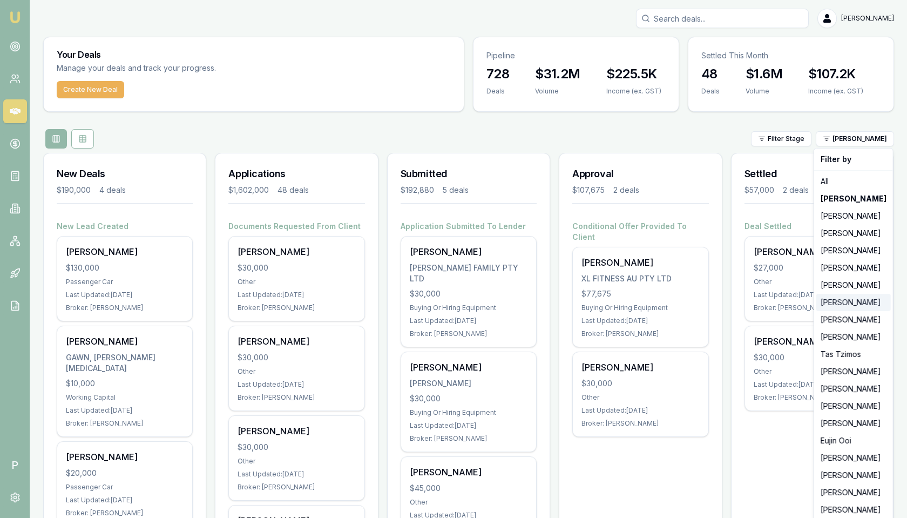
click at [841, 303] on div "[PERSON_NAME]" at bounding box center [853, 302] width 74 height 17
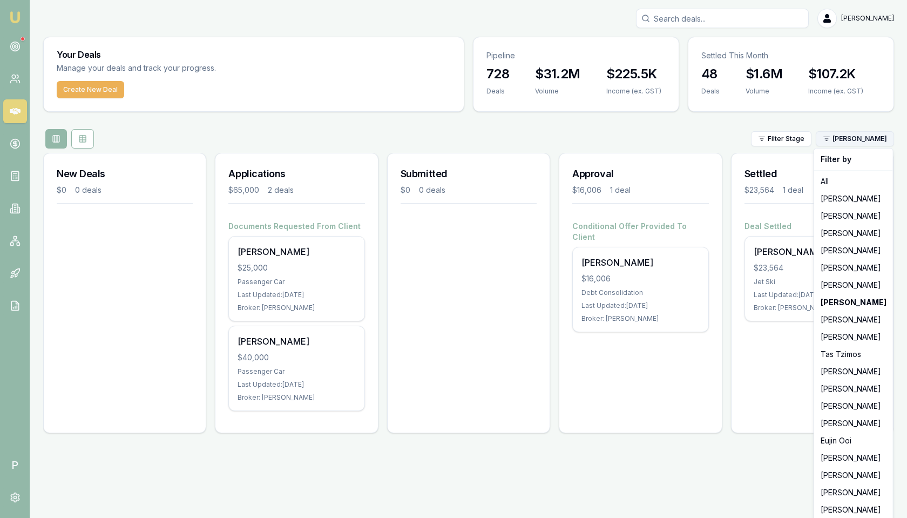
click at [867, 140] on html "Emu Broker P Matt Leeburn Toggle Menu Your Deals Manage your deals and track yo…" at bounding box center [453, 259] width 907 height 518
click at [851, 322] on div "[PERSON_NAME]" at bounding box center [853, 319] width 74 height 17
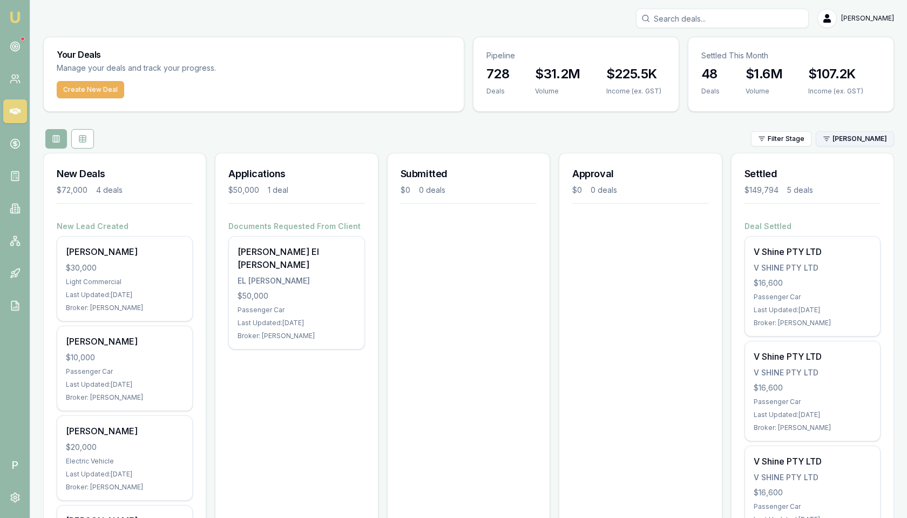
click at [868, 132] on html "Emu Broker P Matt Leeburn Toggle Menu Your Deals Manage your deals and track yo…" at bounding box center [453, 259] width 907 height 518
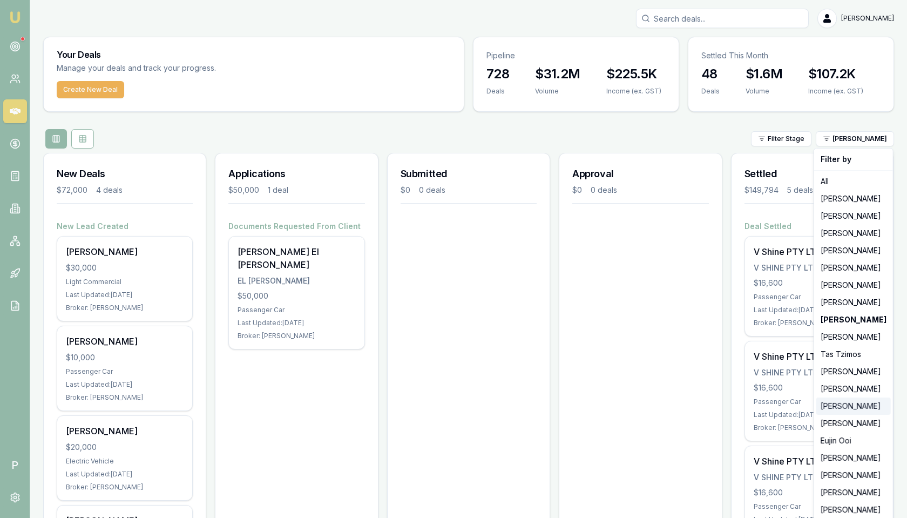
click at [848, 409] on div "[PERSON_NAME]" at bounding box center [853, 405] width 74 height 17
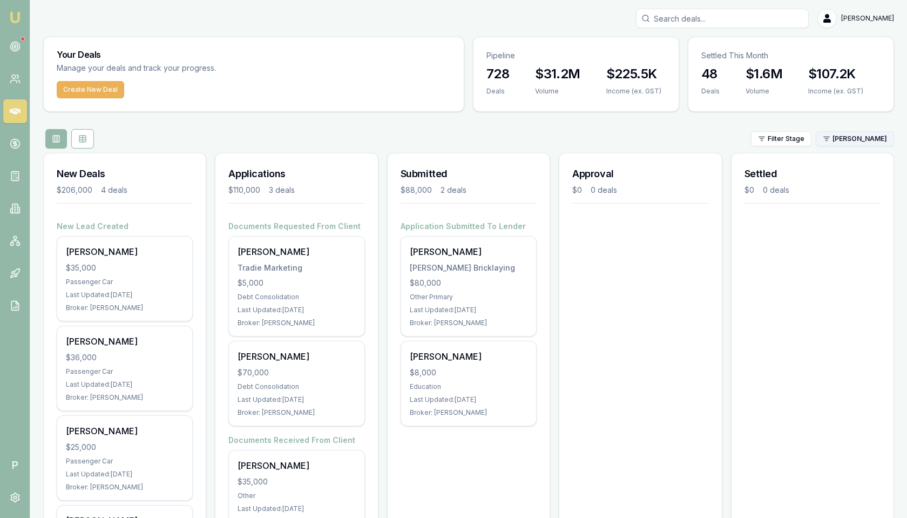
click at [858, 132] on html "Emu Broker P Matt Leeburn Toggle Menu Your Deals Manage your deals and track yo…" at bounding box center [453, 259] width 907 height 518
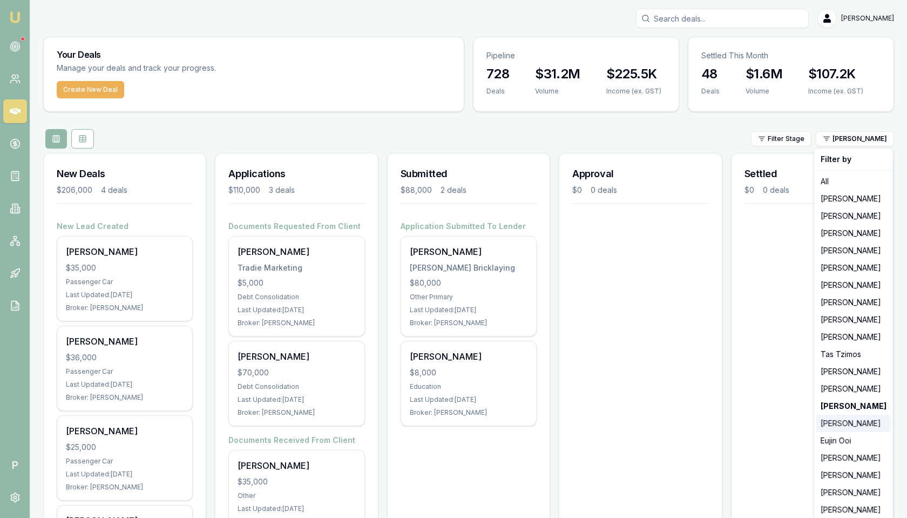
click at [849, 426] on div "[PERSON_NAME]" at bounding box center [853, 423] width 74 height 17
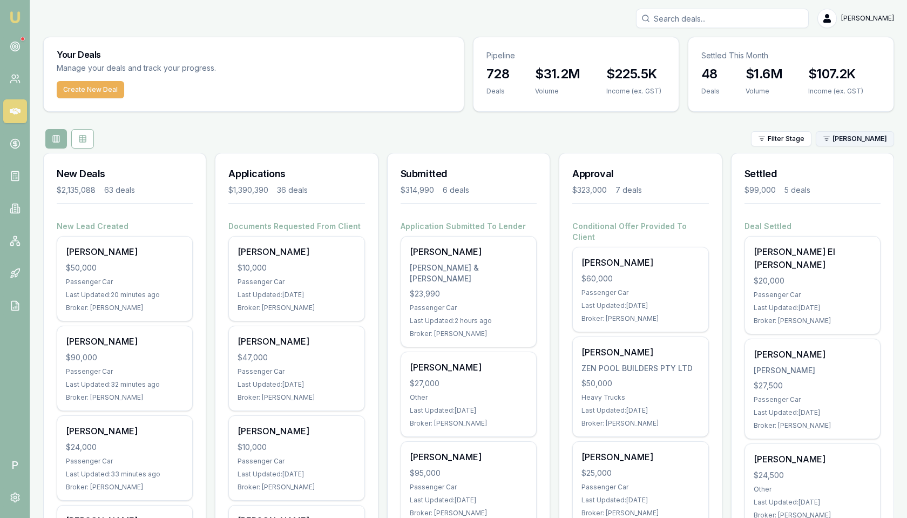
click at [873, 140] on html "Emu Broker P Matt Leeburn Toggle Menu Your Deals Manage your deals and track yo…" at bounding box center [453, 259] width 907 height 518
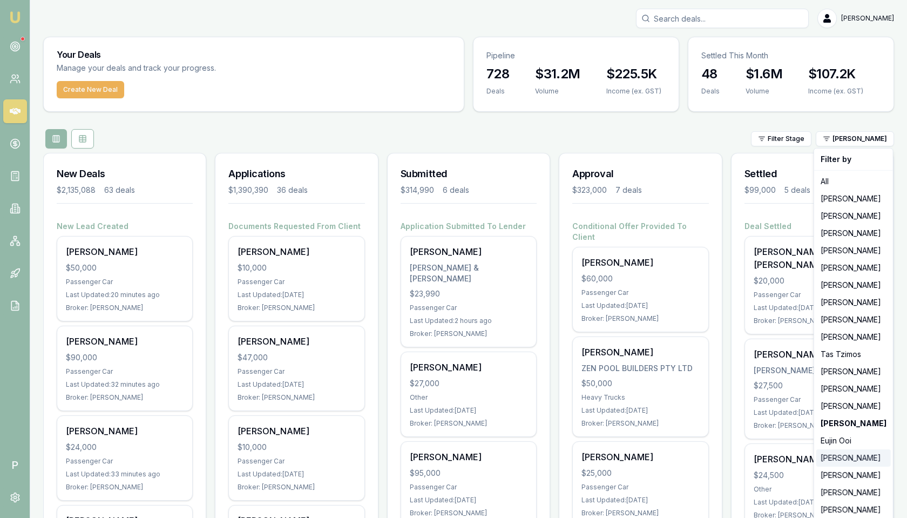
click at [854, 458] on div "[PERSON_NAME]" at bounding box center [853, 457] width 74 height 17
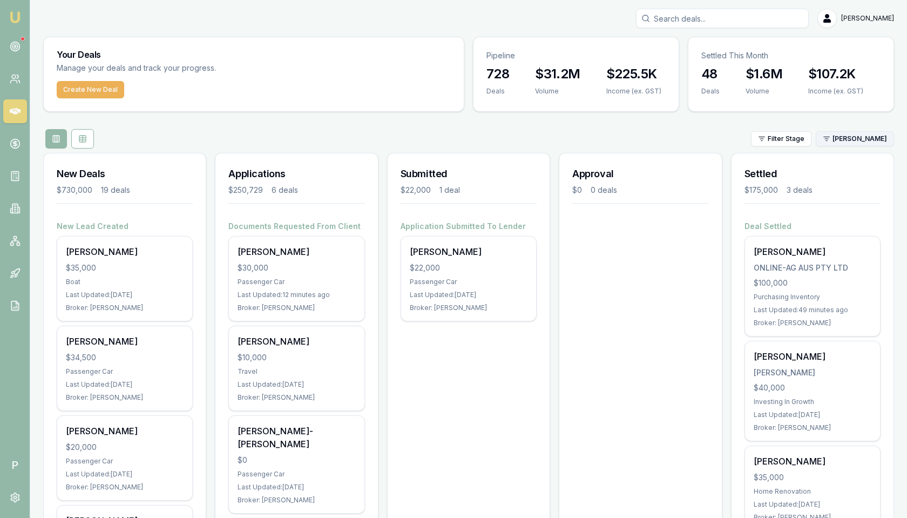
click at [868, 138] on html "Emu Broker P Matt Leeburn Toggle Menu Your Deals Manage your deals and track yo…" at bounding box center [453, 259] width 907 height 518
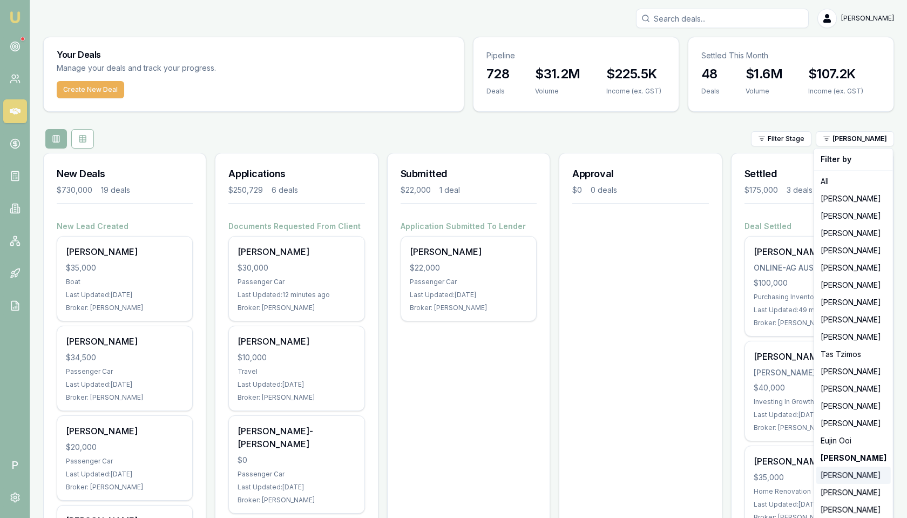
click at [852, 476] on div "[PERSON_NAME]" at bounding box center [853, 474] width 74 height 17
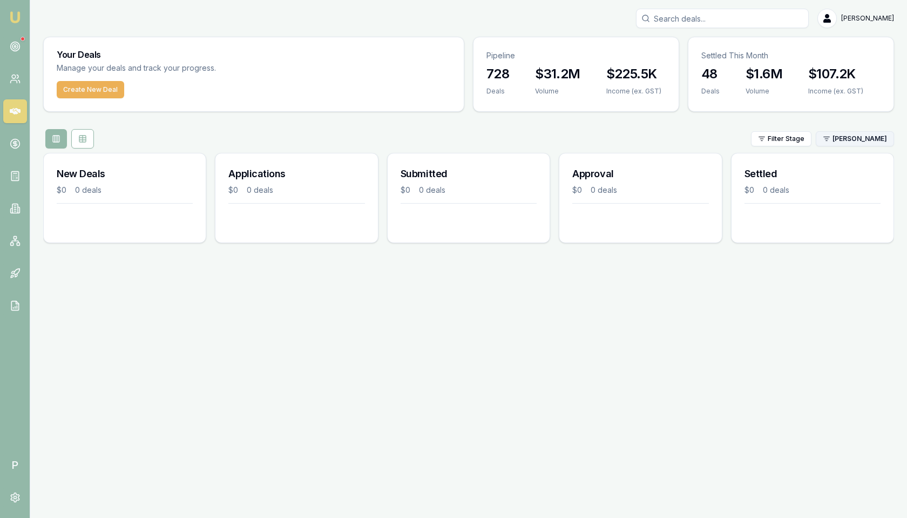
click at [861, 138] on html "Emu Broker P Matt Leeburn Toggle Menu Your Deals Manage your deals and track yo…" at bounding box center [453, 259] width 907 height 518
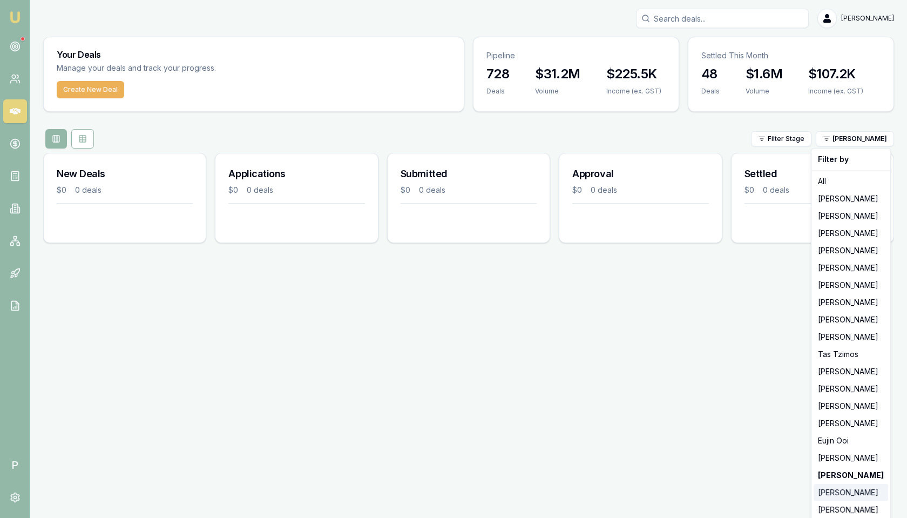
click at [849, 490] on div "[PERSON_NAME]" at bounding box center [850, 492] width 74 height 17
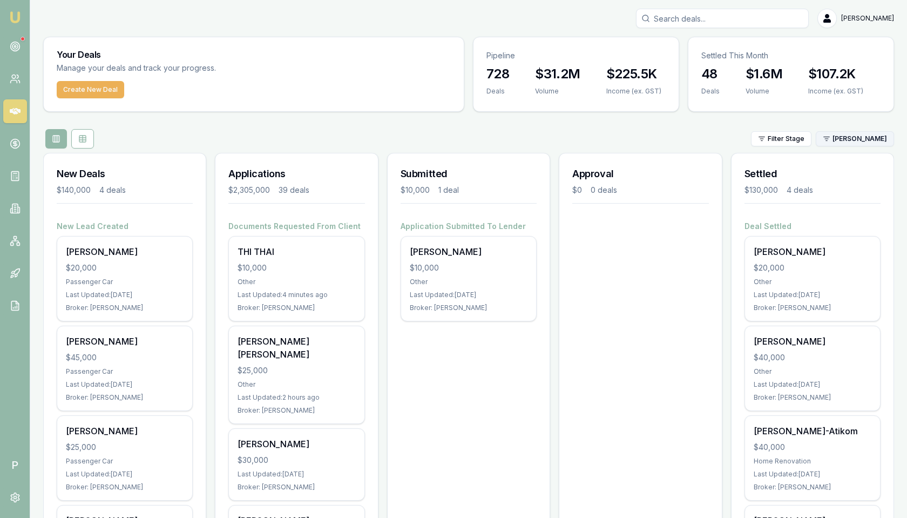
click at [853, 140] on html "Emu Broker P Matt Leeburn Toggle Menu Your Deals Manage your deals and track yo…" at bounding box center [453, 259] width 907 height 518
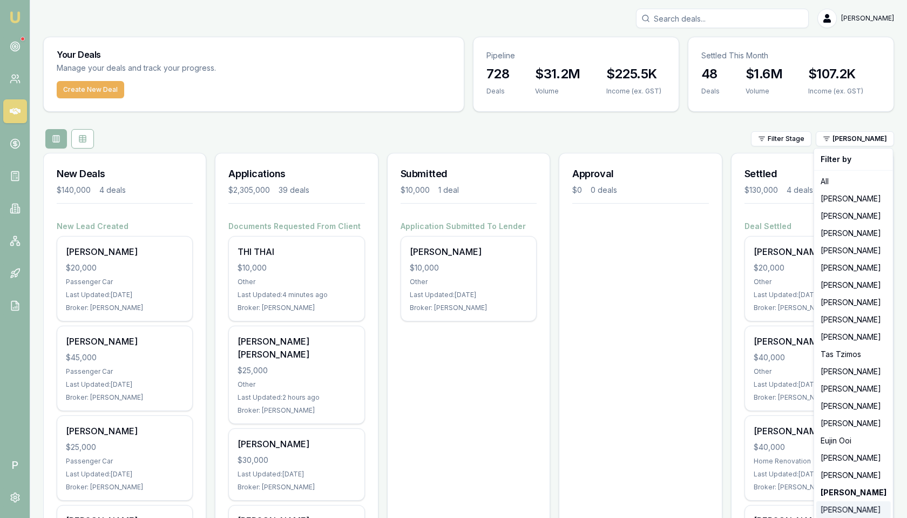
click at [842, 510] on div "[PERSON_NAME]" at bounding box center [853, 509] width 74 height 17
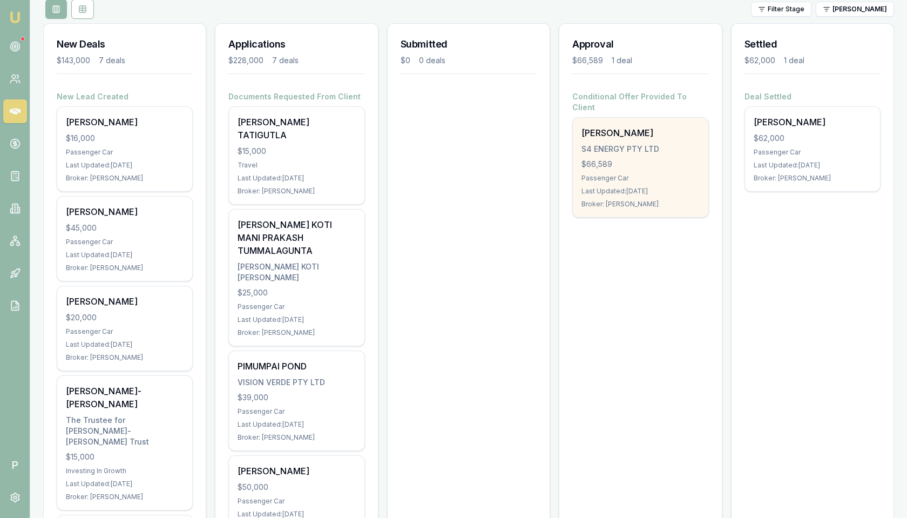
scroll to position [66, 0]
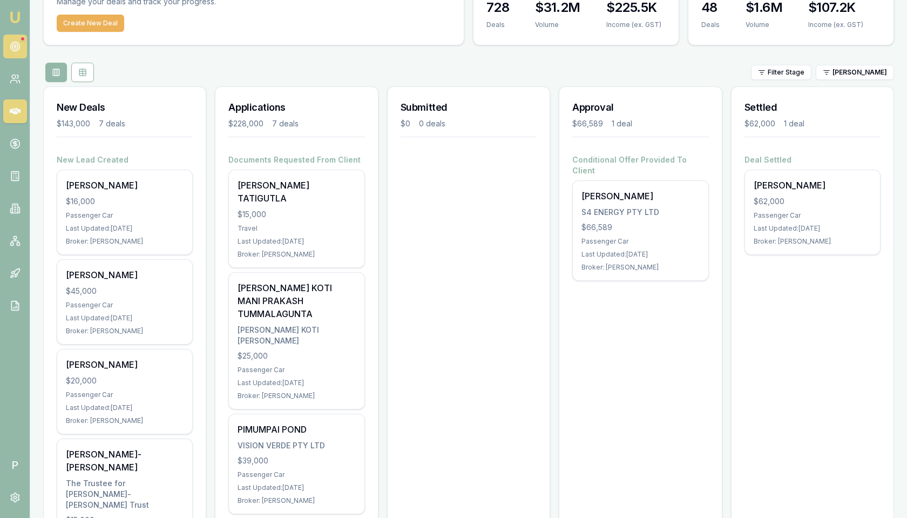
click at [16, 51] on icon at bounding box center [15, 46] width 11 height 11
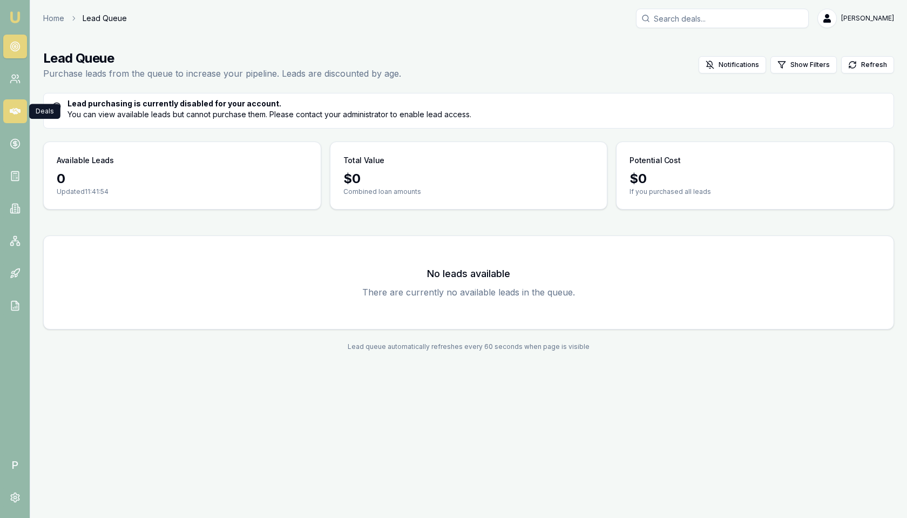
click at [10, 115] on icon at bounding box center [15, 111] width 11 height 11
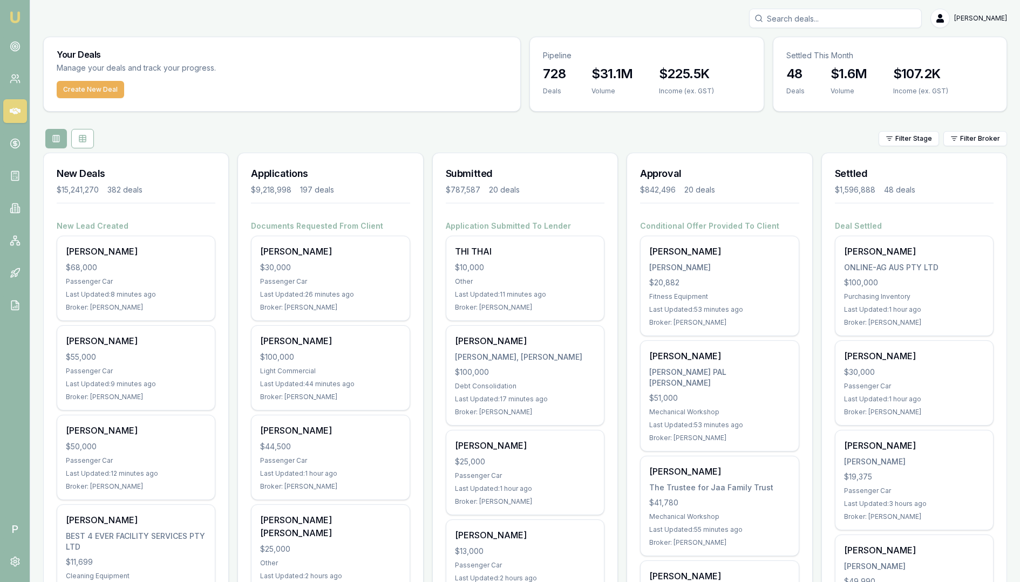
click at [268, 132] on div "Filter Stage Filter Broker" at bounding box center [525, 138] width 964 height 19
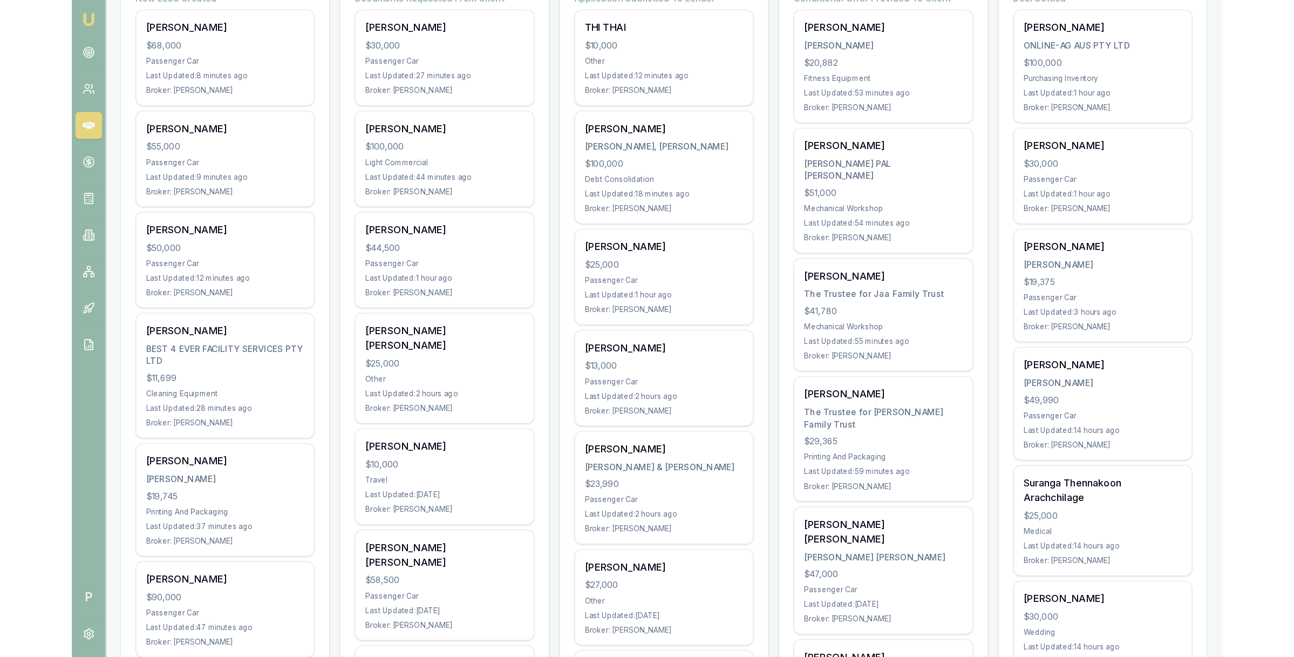
scroll to position [239, 0]
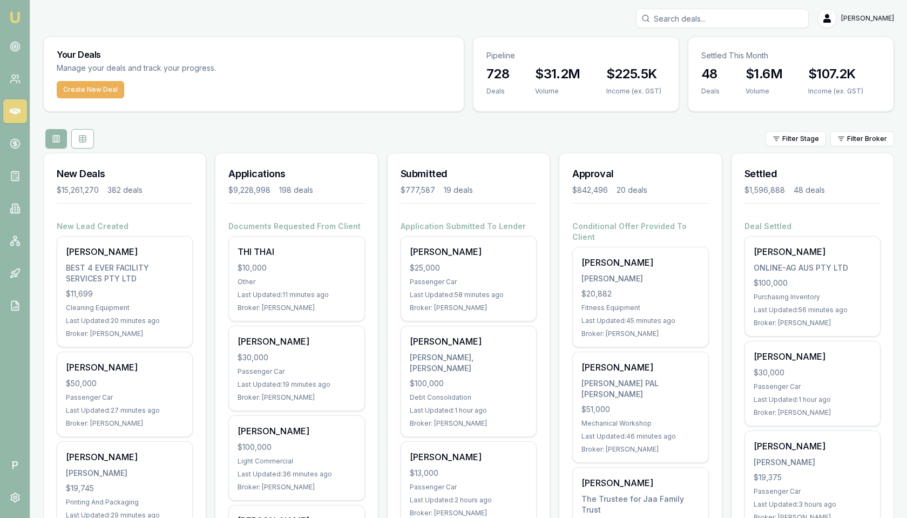
click at [864, 141] on html "Emu Broker P [PERSON_NAME] Toggle Menu Your Deals Manage your deals and track y…" at bounding box center [453, 259] width 907 height 518
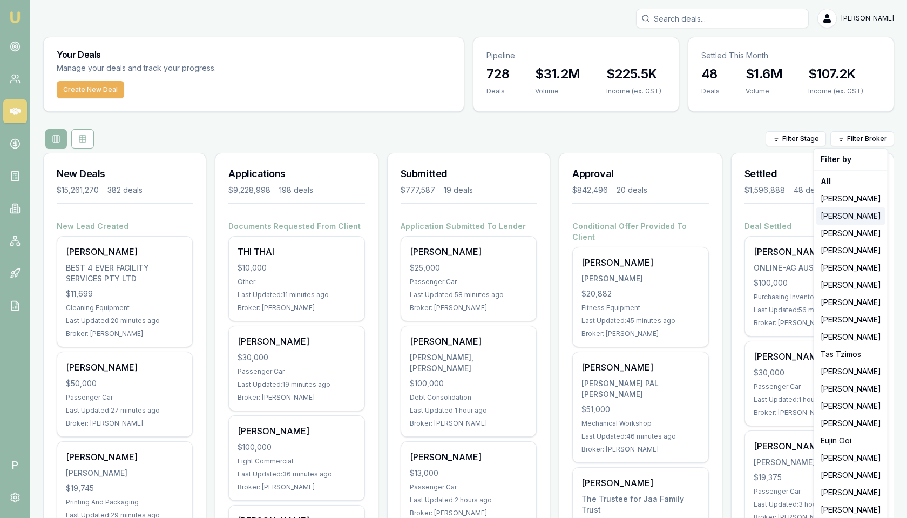
click at [849, 217] on div "[PERSON_NAME]" at bounding box center [850, 215] width 69 height 17
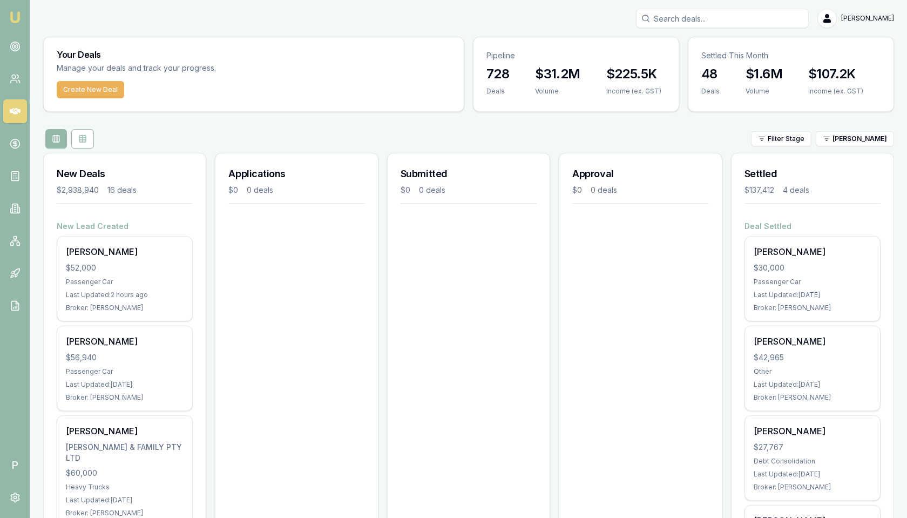
click at [852, 136] on html "Emu Broker P [PERSON_NAME] Toggle Menu Your Deals Manage your deals and track y…" at bounding box center [453, 259] width 907 height 518
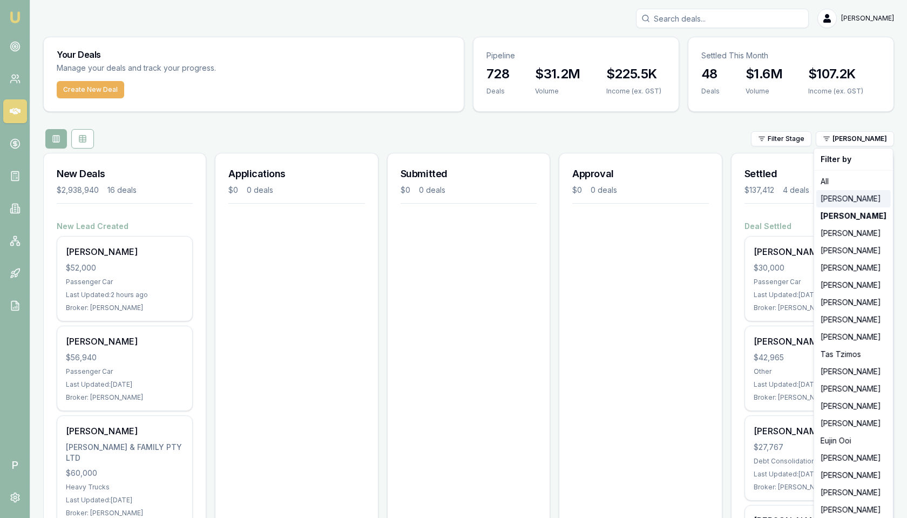
click at [846, 201] on div "[PERSON_NAME]" at bounding box center [853, 198] width 74 height 17
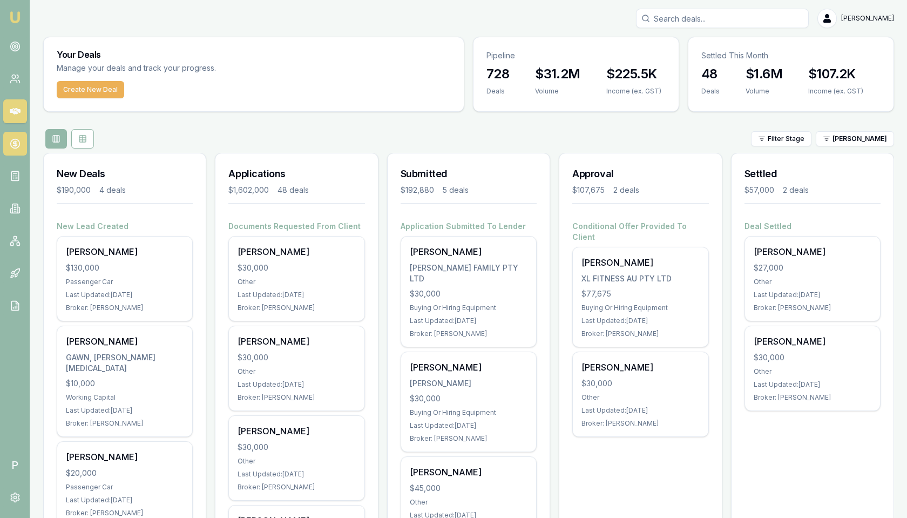
click at [17, 148] on icon at bounding box center [15, 143] width 11 height 11
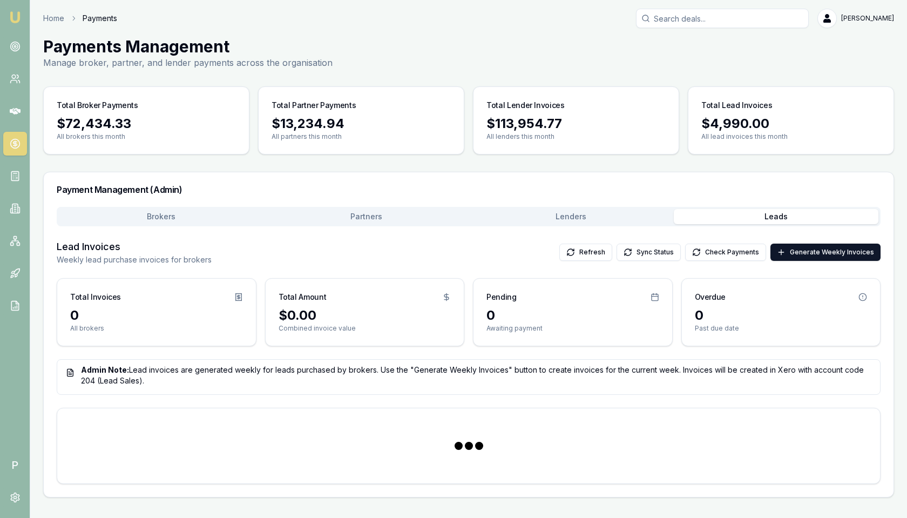
click at [775, 212] on button "Leads" at bounding box center [776, 216] width 205 height 15
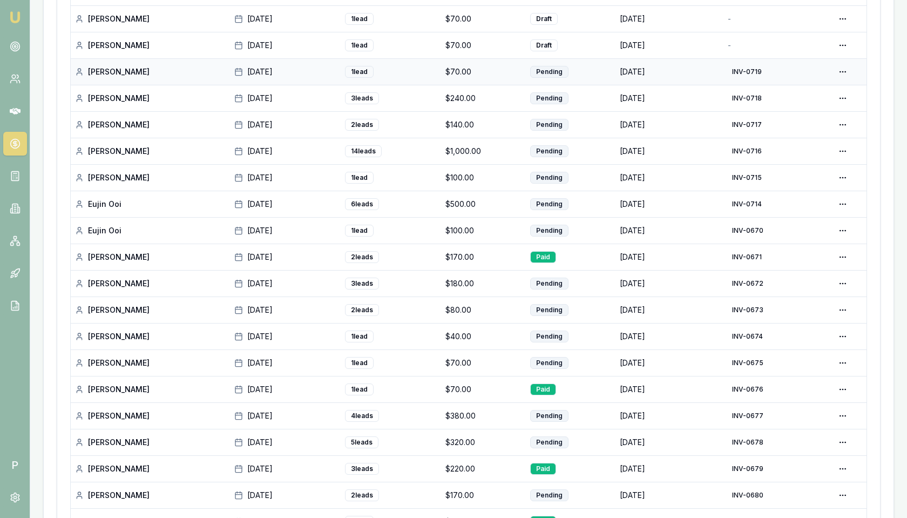
scroll to position [463, 0]
drag, startPoint x: 517, startPoint y: 134, endPoint x: 517, endPoint y: 145, distance: 10.3
click at [517, 137] on td "$1,000.00" at bounding box center [483, 150] width 85 height 26
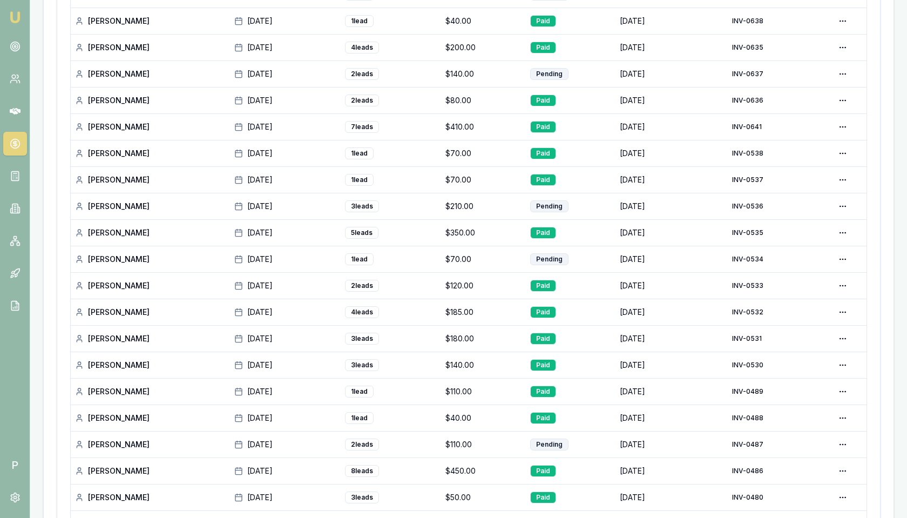
scroll to position [1059, 0]
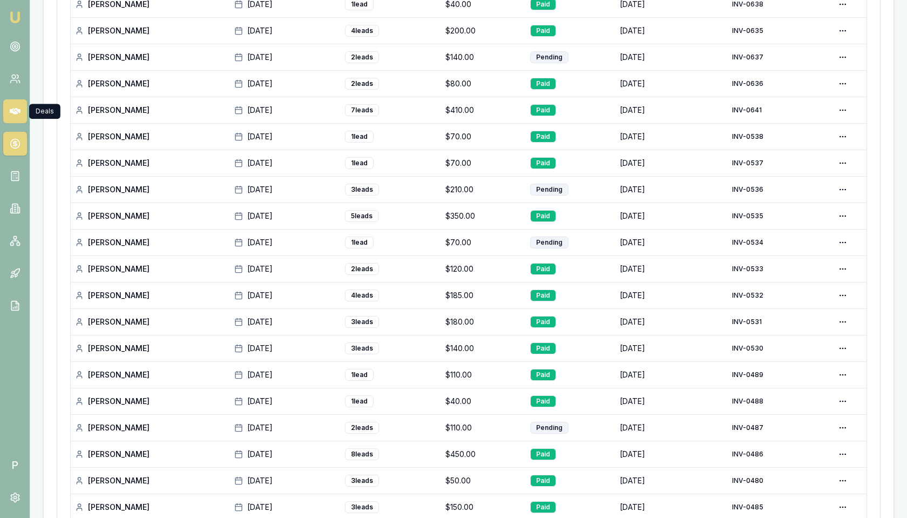
click at [16, 109] on icon at bounding box center [15, 111] width 11 height 6
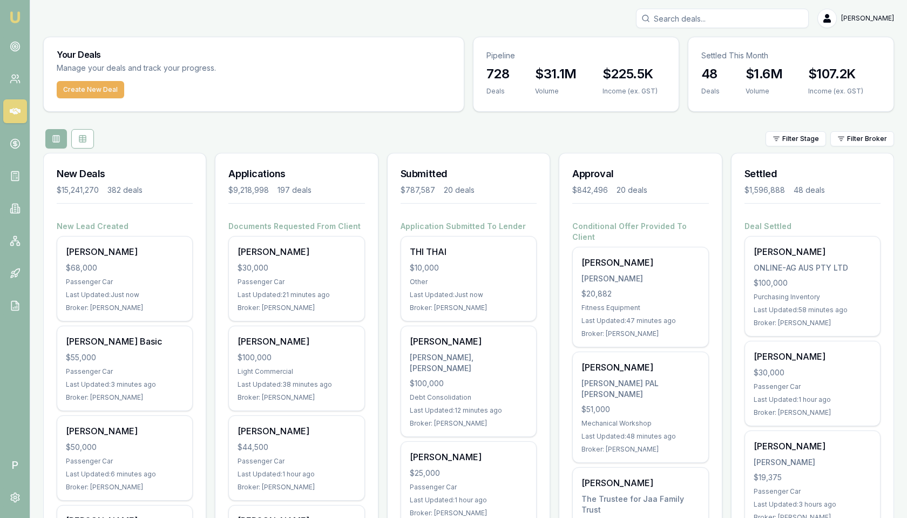
click at [750, 137] on div "Filter Stage Filter Broker" at bounding box center [468, 138] width 851 height 19
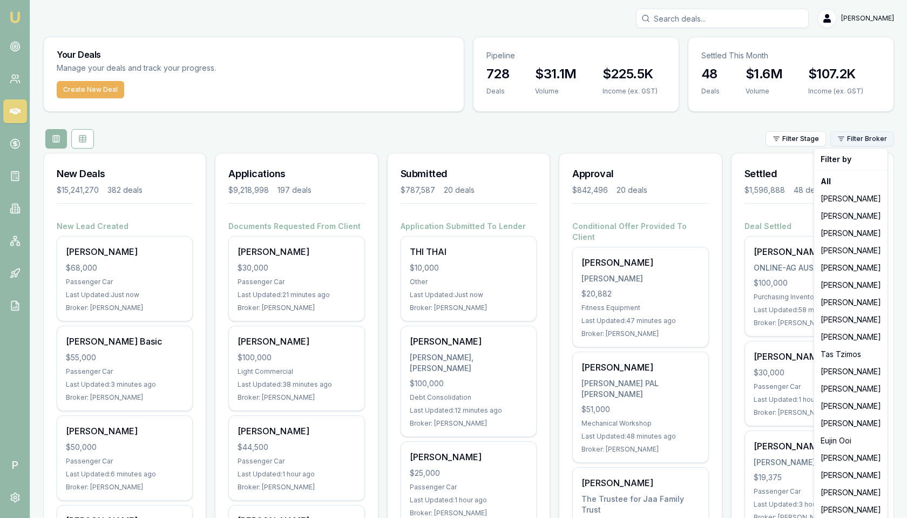
click at [867, 139] on html "Emu Broker P [PERSON_NAME] Toggle Menu Your Deals Manage your deals and track y…" at bounding box center [453, 259] width 907 height 518
click at [846, 114] on html "Emu Broker P [PERSON_NAME] Toggle Menu Your Deals Manage your deals and track y…" at bounding box center [453, 259] width 907 height 518
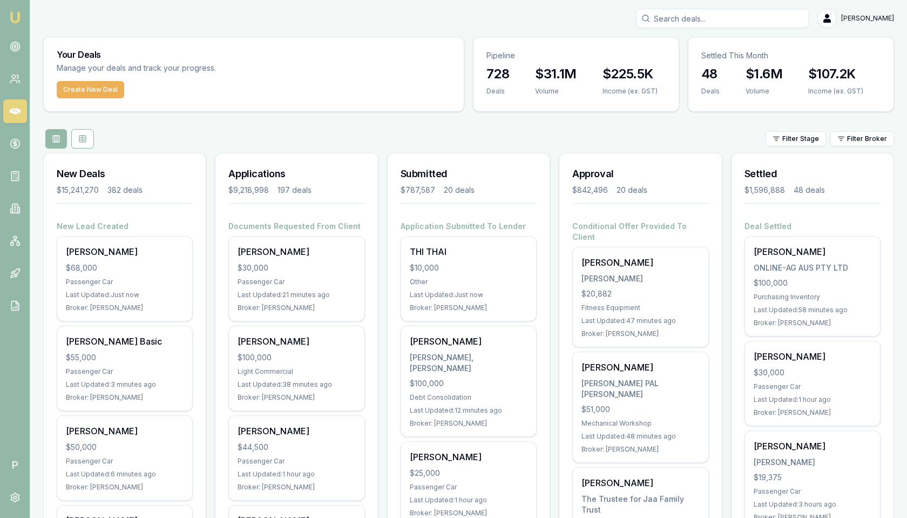
click at [737, 131] on div "Filter Stage Filter Broker" at bounding box center [468, 138] width 851 height 19
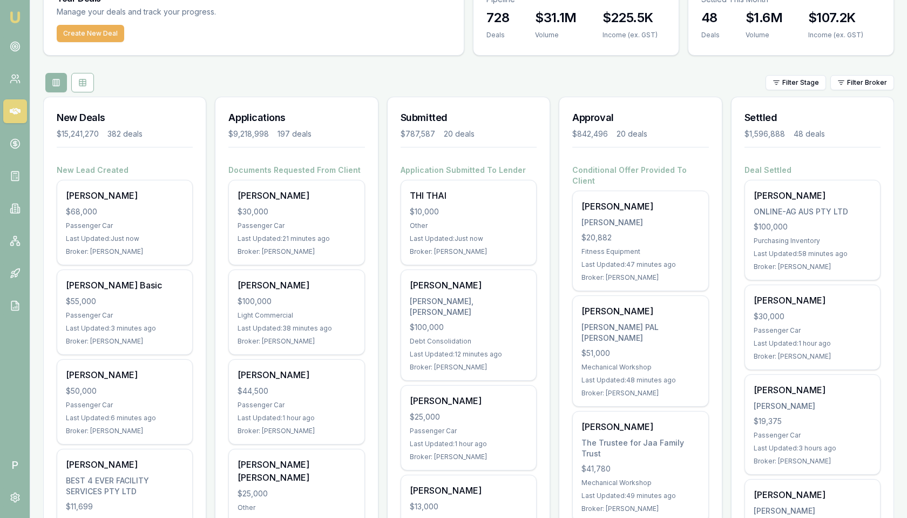
scroll to position [33, 0]
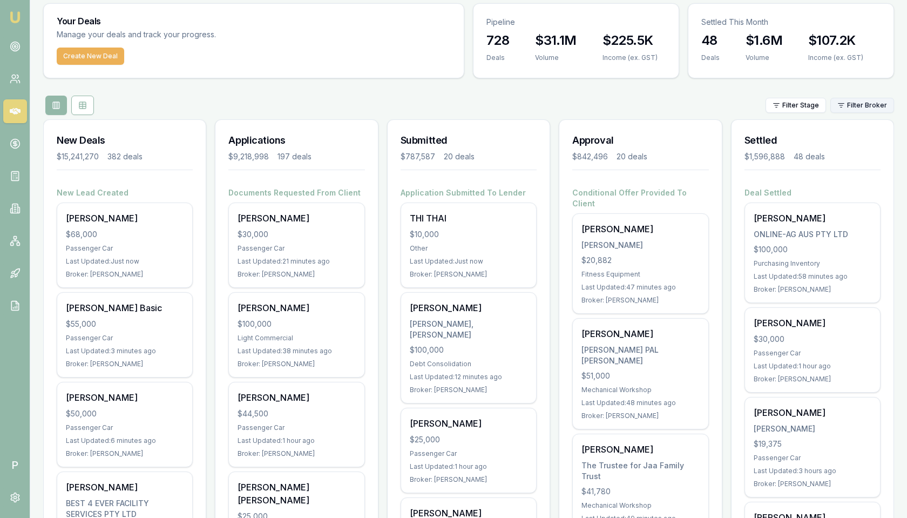
click at [864, 103] on html "Emu Broker P [PERSON_NAME] Toggle Menu Your Deals Manage your deals and track y…" at bounding box center [453, 226] width 907 height 518
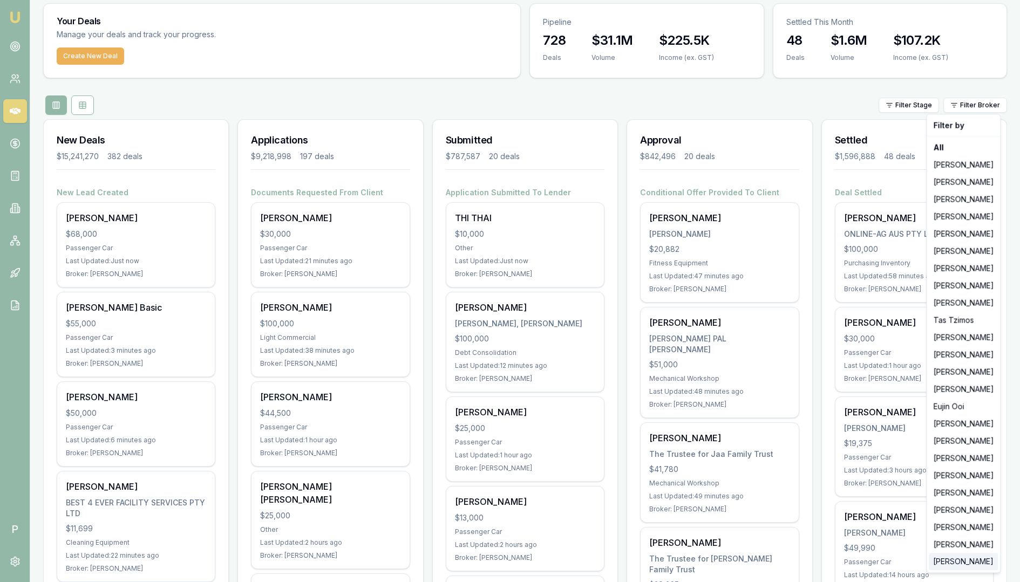
click at [958, 553] on div "[PERSON_NAME]" at bounding box center [963, 561] width 69 height 17
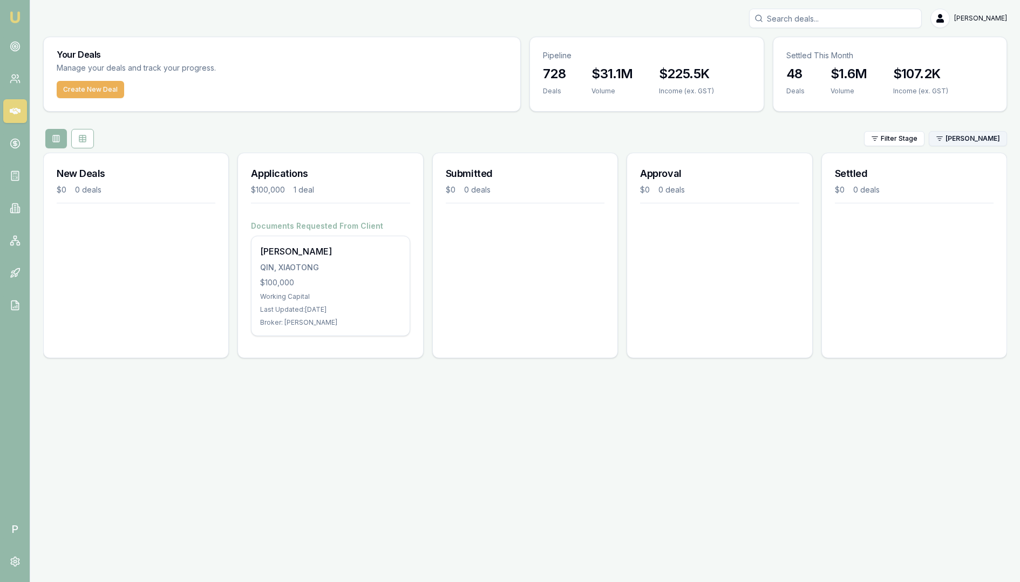
click at [981, 135] on html "Emu Broker P [PERSON_NAME] Toggle Menu Your Deals Manage your deals and track y…" at bounding box center [510, 291] width 1020 height 582
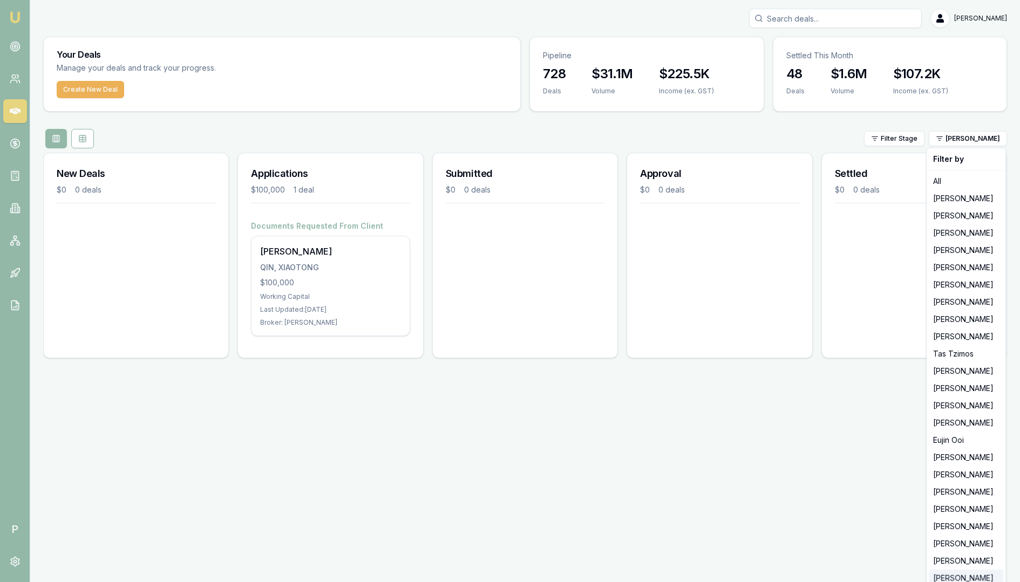
click at [955, 575] on div "[PERSON_NAME]" at bounding box center [966, 578] width 74 height 17
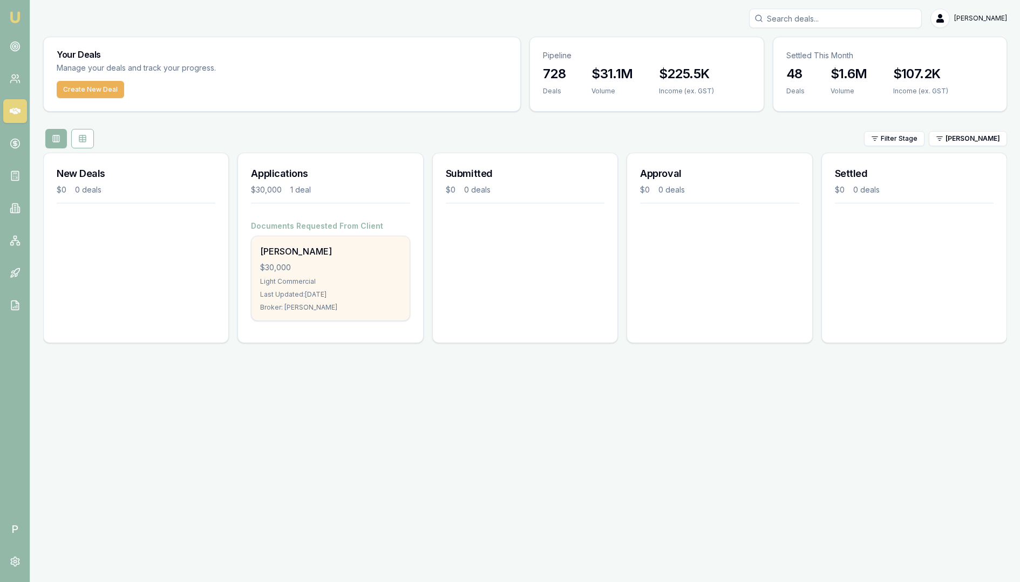
click at [364, 256] on div "[PERSON_NAME]" at bounding box center [330, 251] width 140 height 13
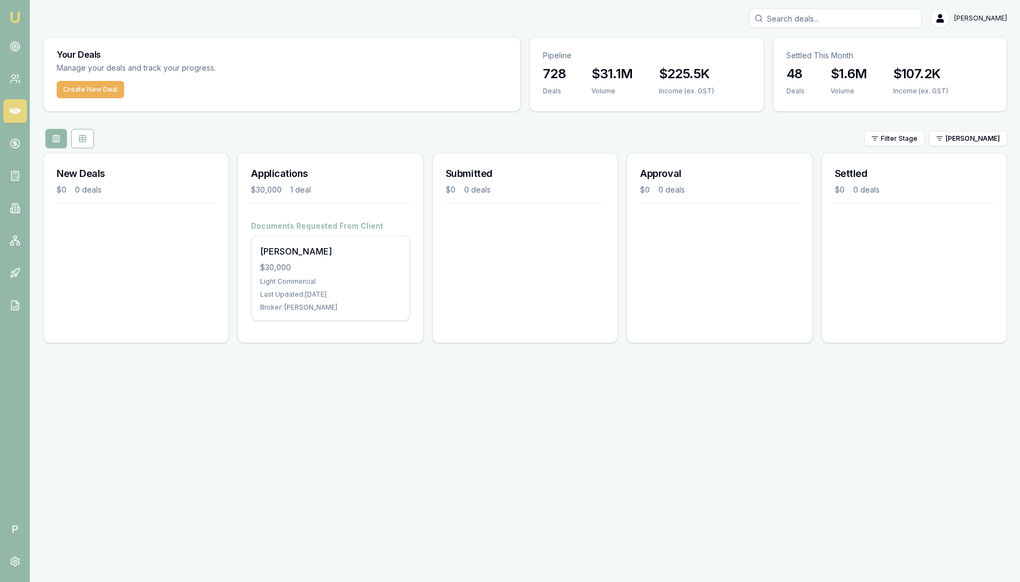
click at [12, 112] on icon at bounding box center [15, 111] width 11 height 6
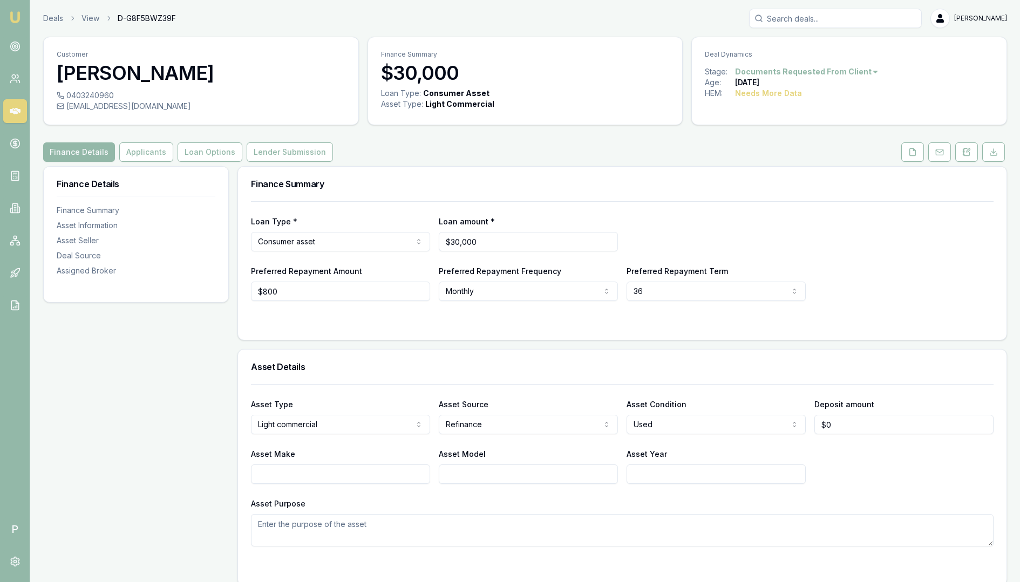
click at [11, 111] on icon at bounding box center [15, 111] width 11 height 6
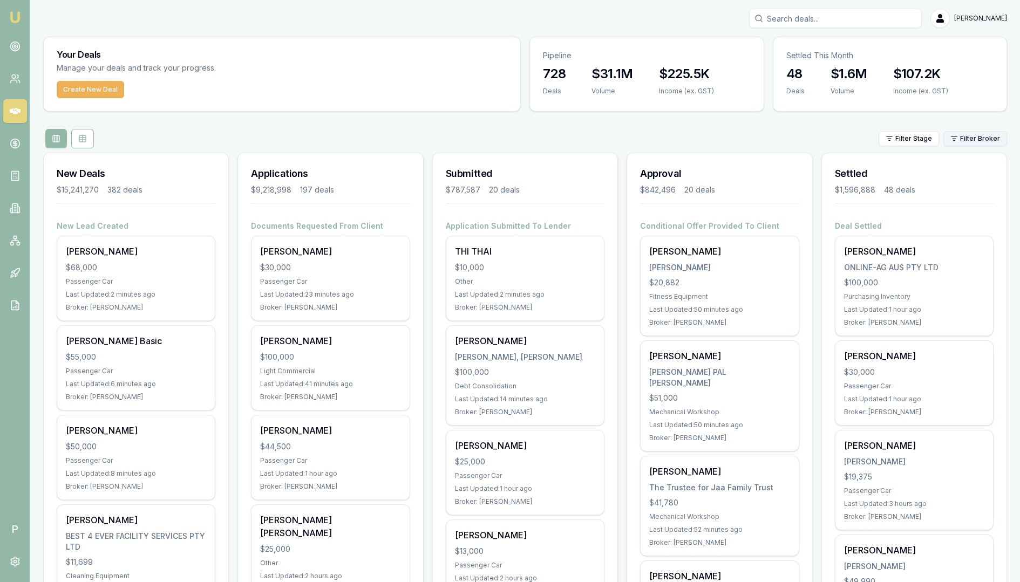
click at [979, 138] on html "Emu Broker P [PERSON_NAME] Toggle Menu Your Deals Manage your deals and track y…" at bounding box center [510, 291] width 1020 height 582
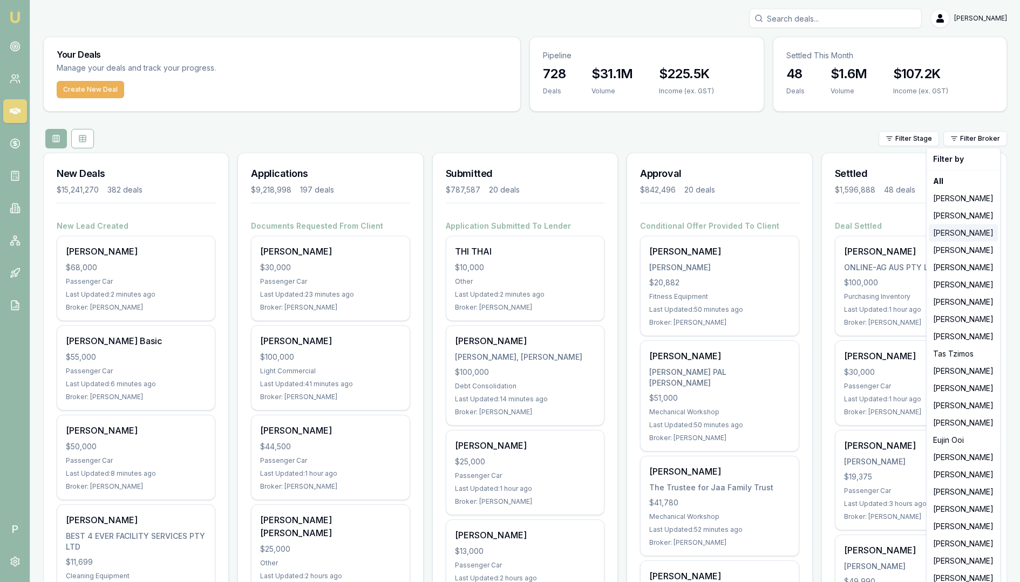
click at [967, 229] on div "[PERSON_NAME]" at bounding box center [963, 233] width 69 height 17
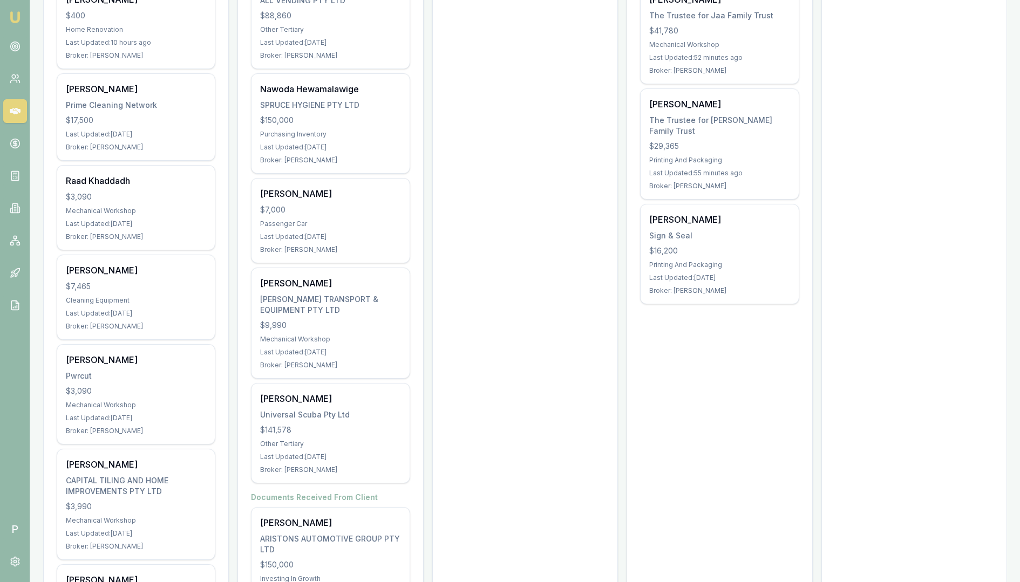
scroll to position [320, 0]
